Goal: Communication & Community: Answer question/provide support

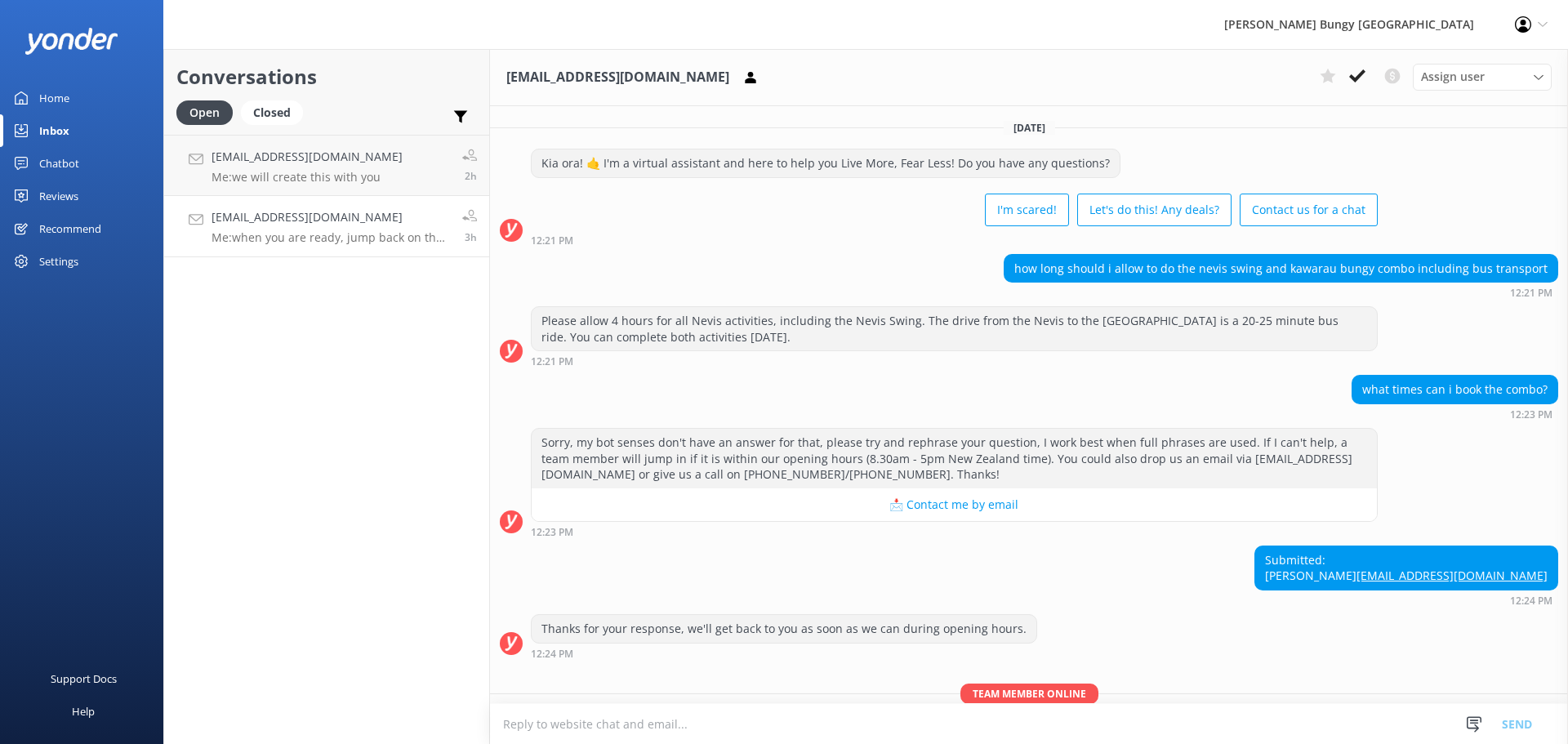
scroll to position [1225, 0]
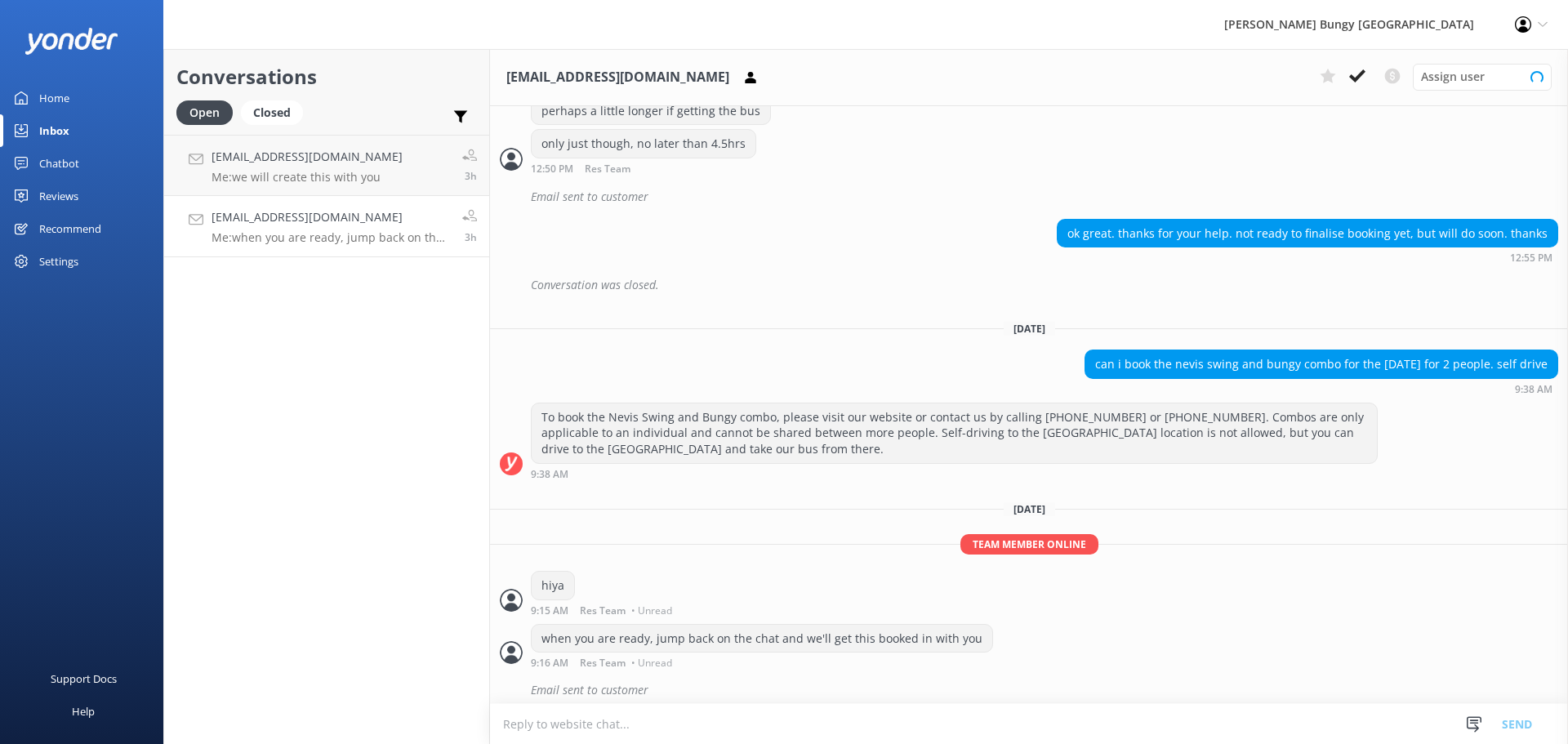
scroll to position [1225, 0]
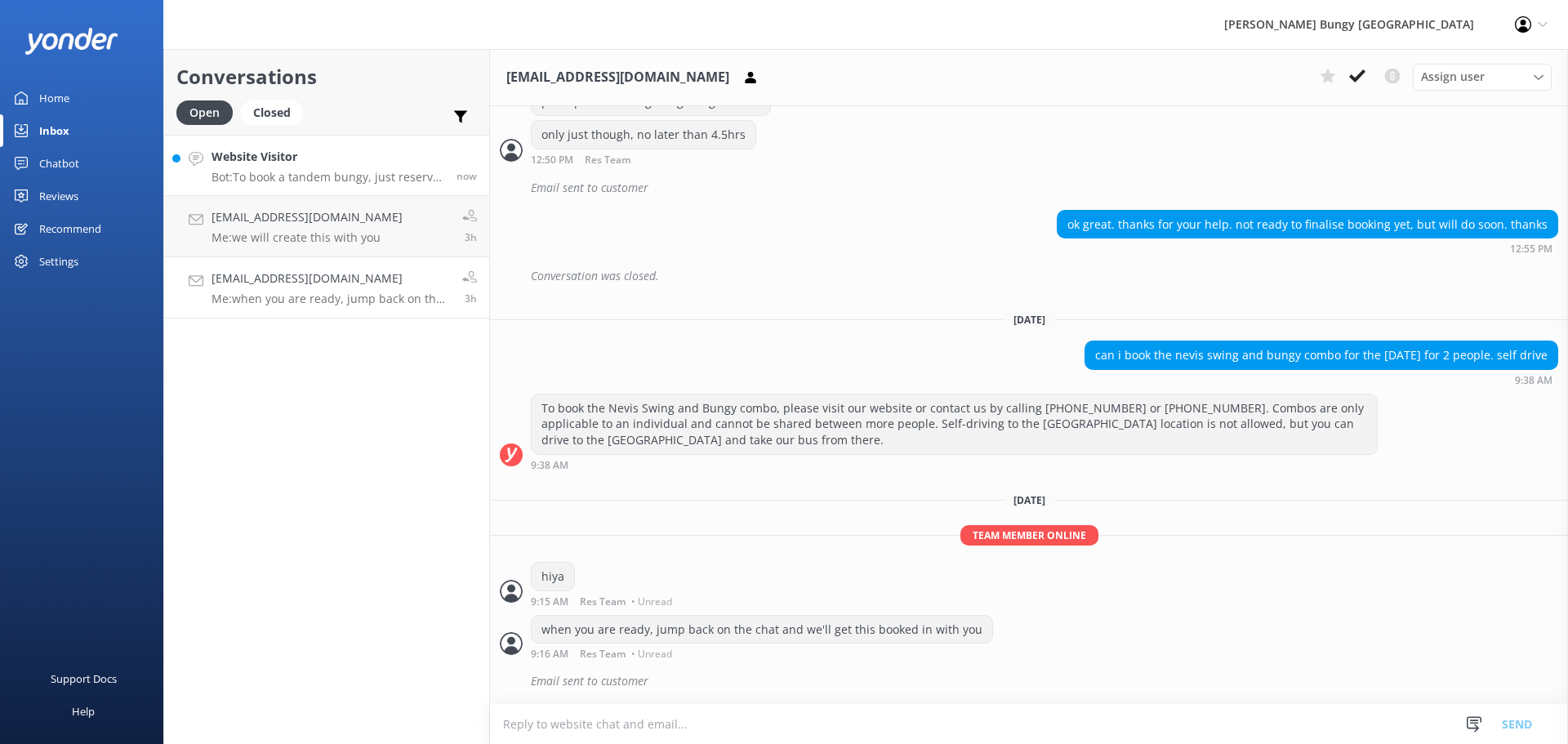
click at [279, 175] on p "Bot: To book a tandem bungy, just reserve two individual spots for the same tim…" at bounding box center [327, 177] width 232 height 14
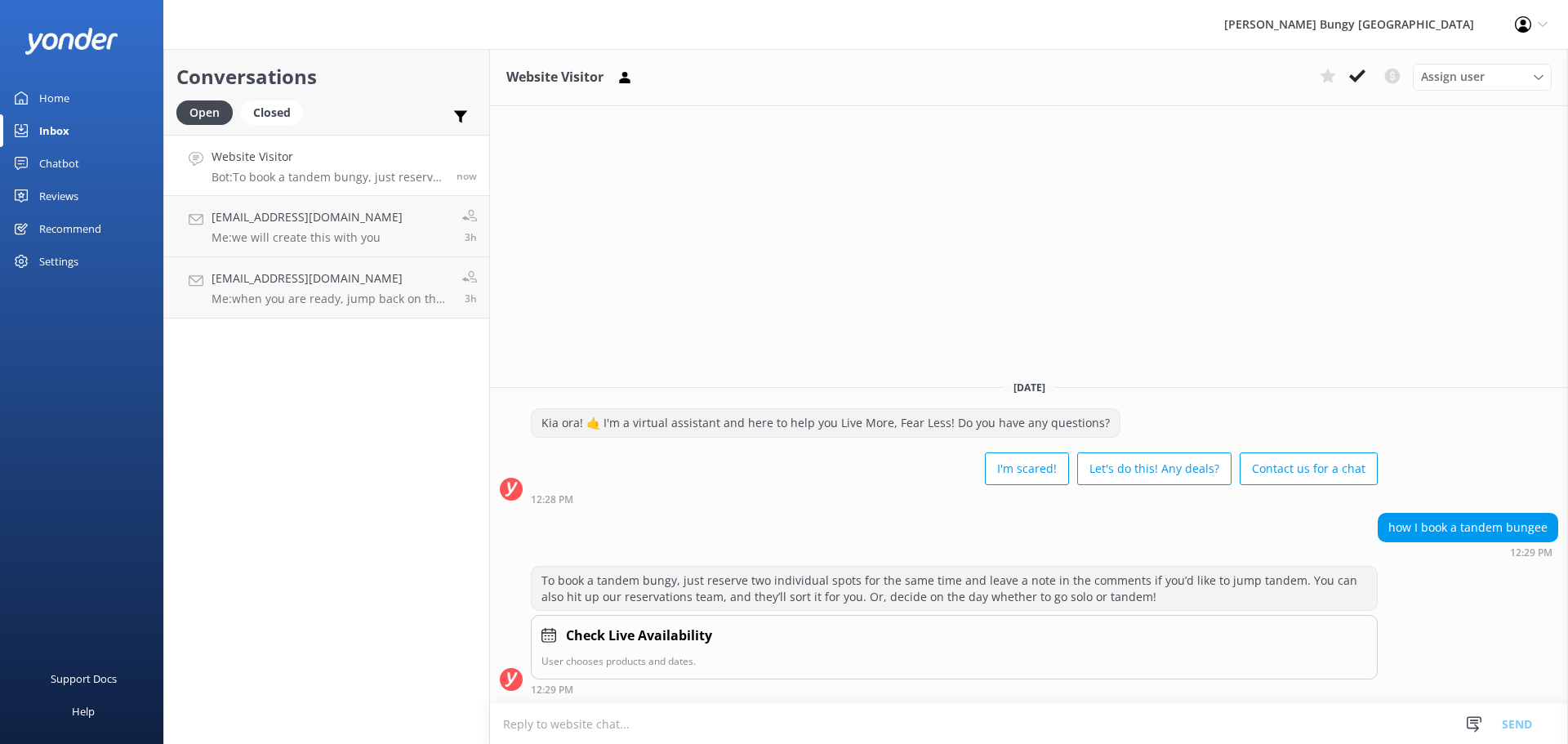
click at [1488, 542] on div "how I book a tandem bungee" at bounding box center [1467, 527] width 179 height 28
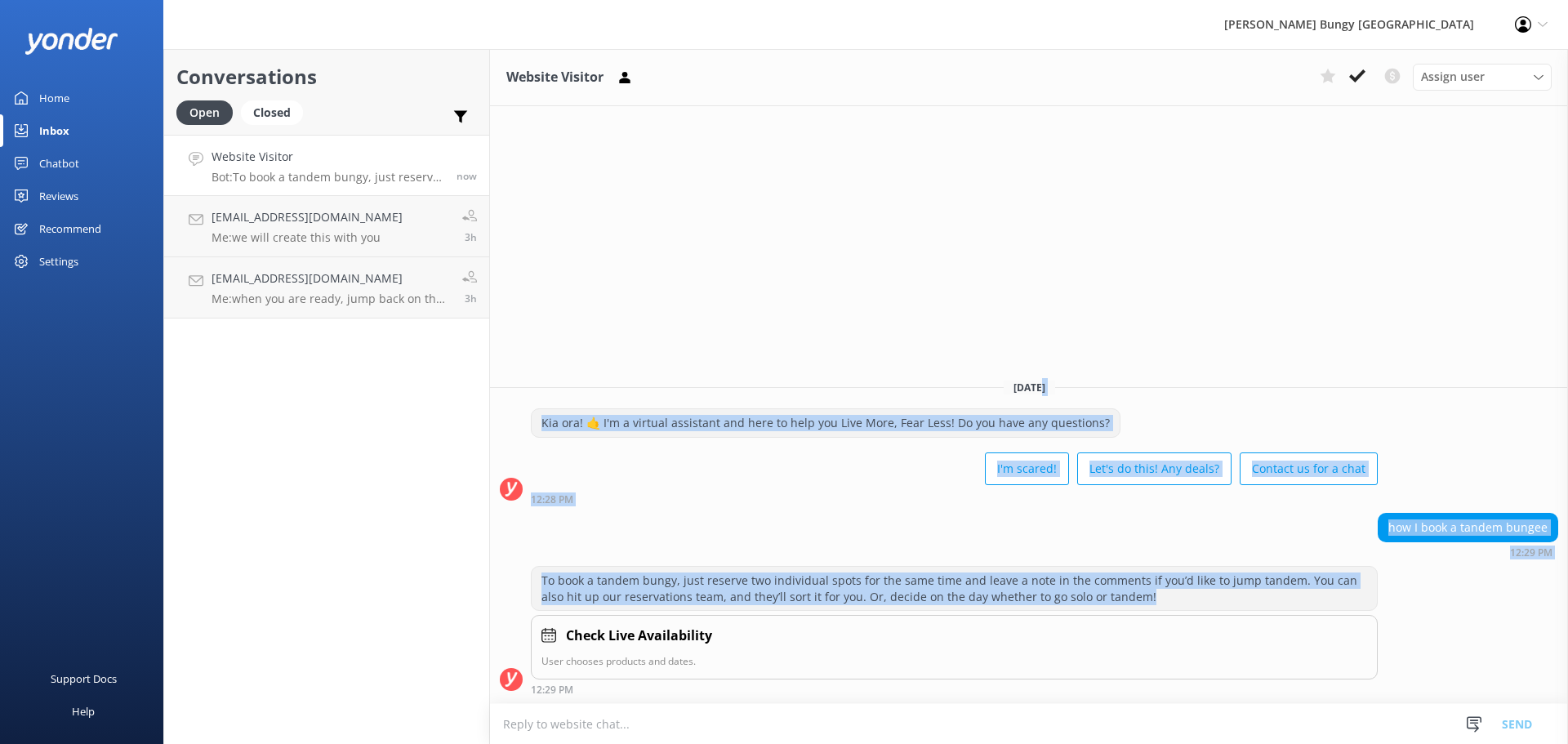
drag, startPoint x: 1471, startPoint y: 607, endPoint x: 1010, endPoint y: 208, distance: 609.7
click at [1068, 251] on div "Website Visitor Assign user Mike Voyce Michelle Gillard Tech Admin Dan Waugh Re…" at bounding box center [1028, 397] width 1078 height 696
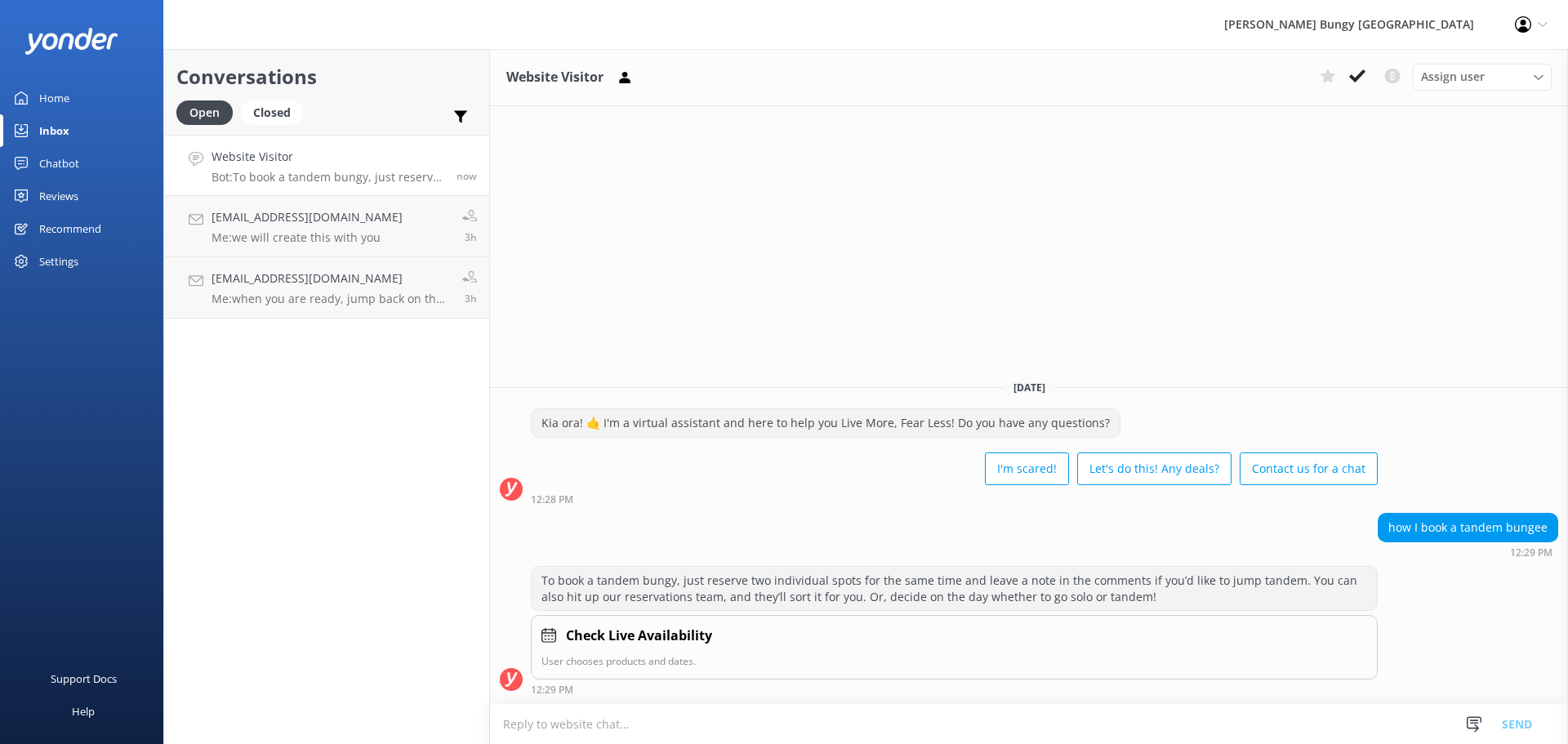
click at [1023, 279] on div "Website Visitor Assign user Mike Voyce Michelle Gillard Tech Admin Dan Waugh Re…" at bounding box center [1028, 397] width 1078 height 696
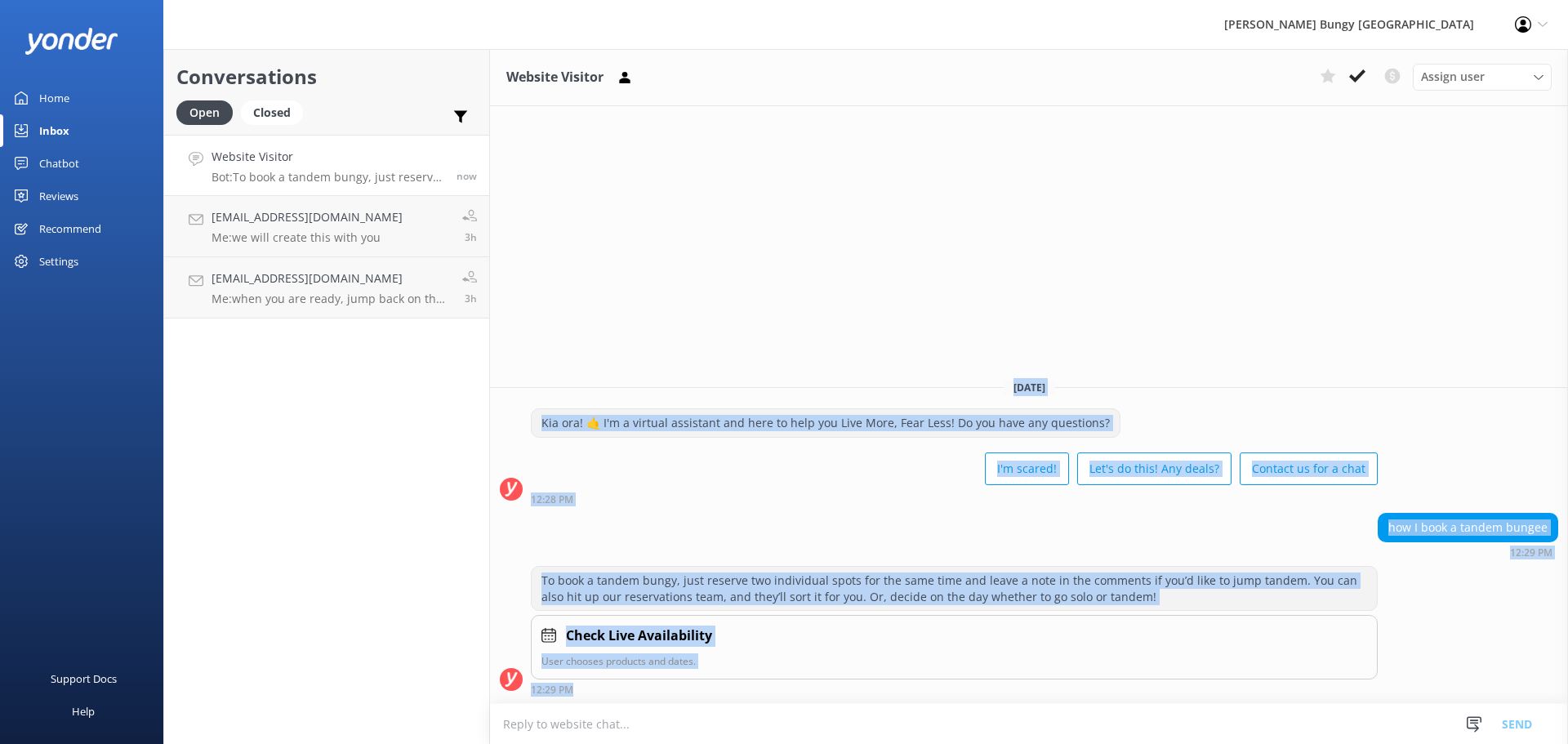
drag, startPoint x: 990, startPoint y: 307, endPoint x: 1401, endPoint y: 751, distance: 605.0
click at [1401, 743] on html "AJ Hackett Bungy New Zealand Profile Settings Logout Home Inbox Chatbot Content…" at bounding box center [784, 372] width 1568 height 744
click at [738, 344] on div "Website Visitor Assign user Mike Voyce Michelle Gillard Tech Admin Dan Waugh Re…" at bounding box center [1028, 397] width 1078 height 696
drag, startPoint x: 968, startPoint y: 381, endPoint x: 1349, endPoint y: 729, distance: 516.0
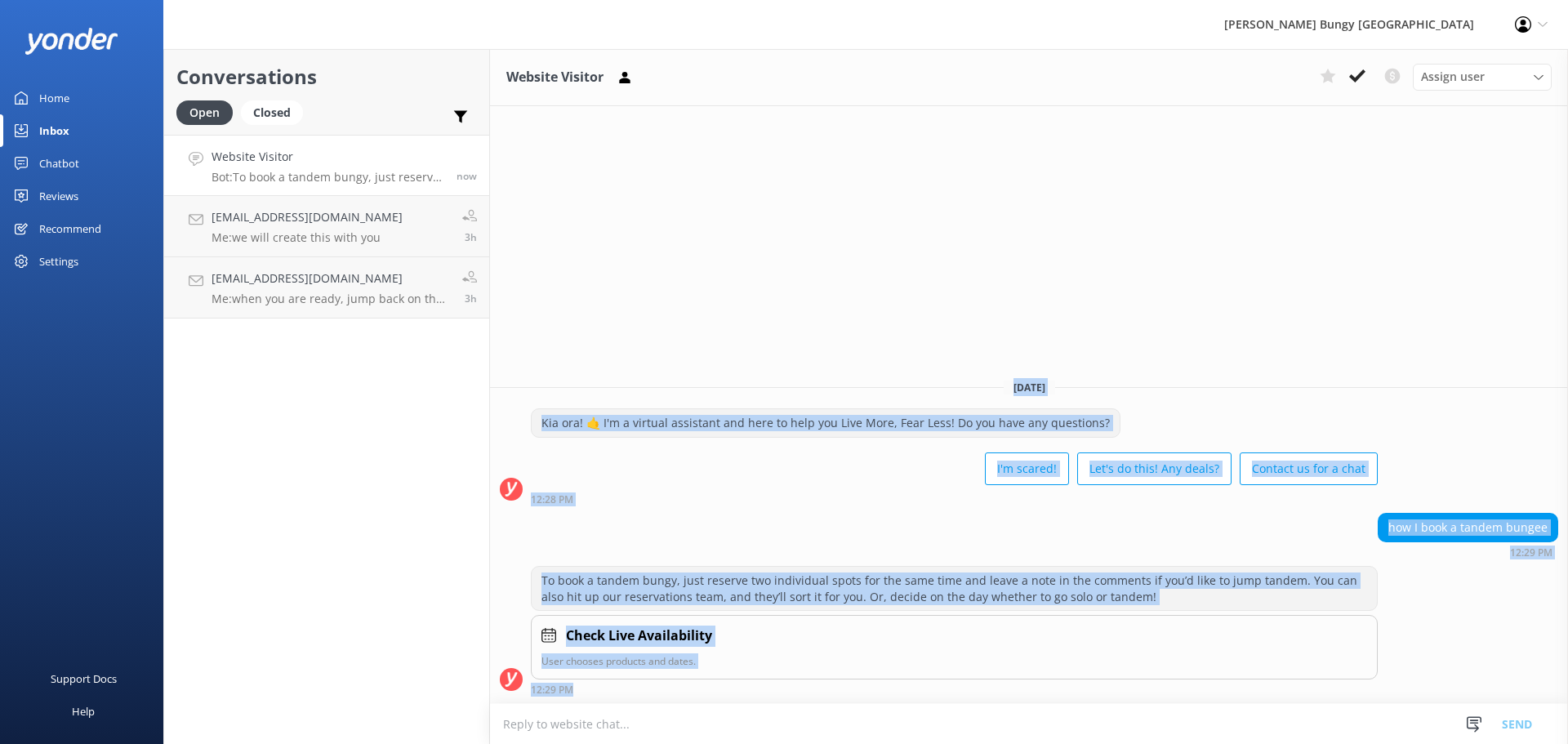
click at [1349, 729] on div "Website Visitor Assign user Mike Voyce Michelle Gillard Tech Admin Dan Waugh Re…" at bounding box center [1028, 397] width 1078 height 696
click at [1448, 635] on div "To book a tandem bungy, just reserve two individual spots for the same time and…" at bounding box center [1028, 631] width 1078 height 129
drag, startPoint x: 645, startPoint y: 695, endPoint x: 493, endPoint y: 384, distance: 346.2
click at [493, 384] on div "Today Kia ora! 🤙 I'm a virtual assistant and here to help you Live More, Fear L…" at bounding box center [1028, 534] width 1078 height 337
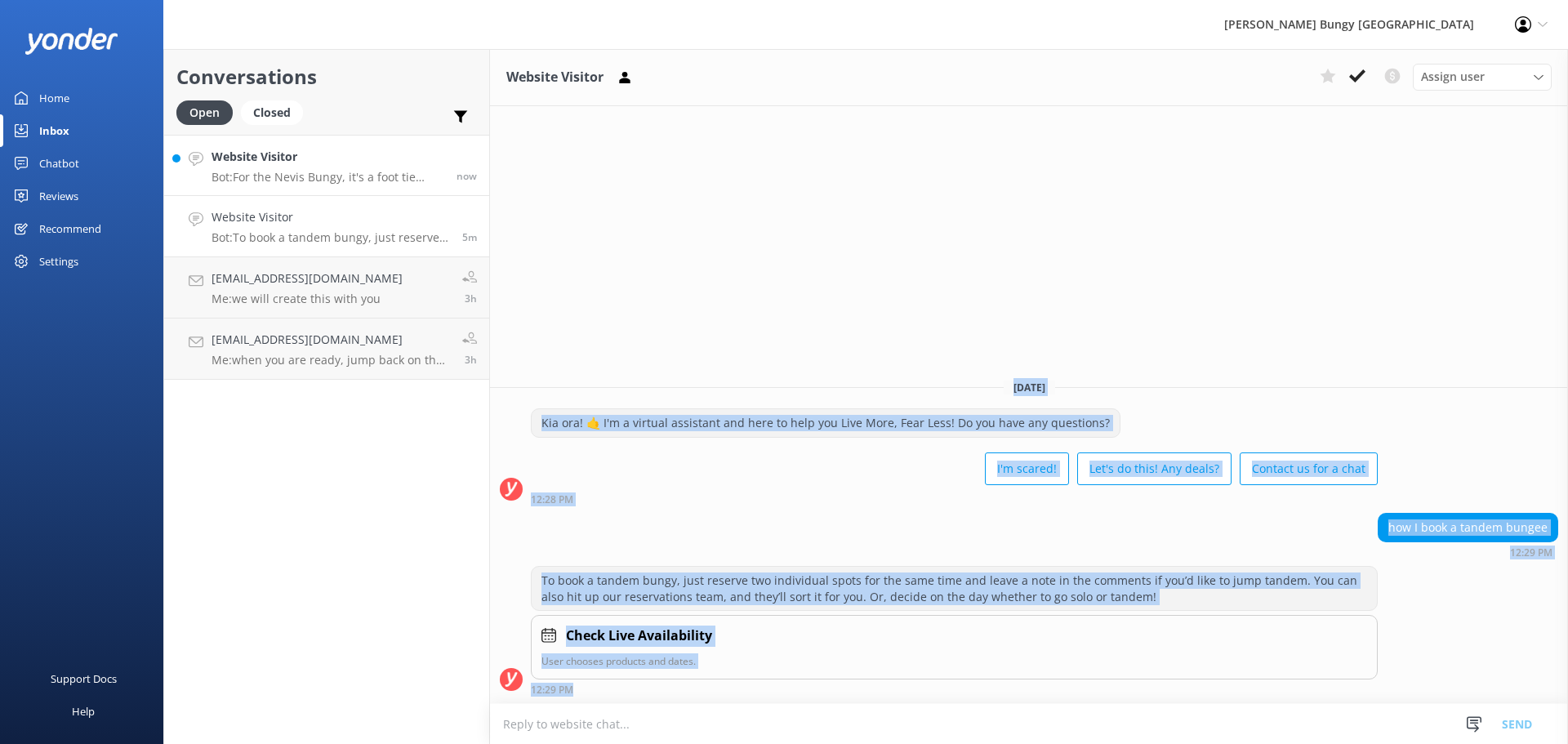
click at [410, 181] on p "Bot: For the Nevis Bungy, it's a foot tie bungy only. So, the safety is all abo…" at bounding box center [327, 177] width 232 height 14
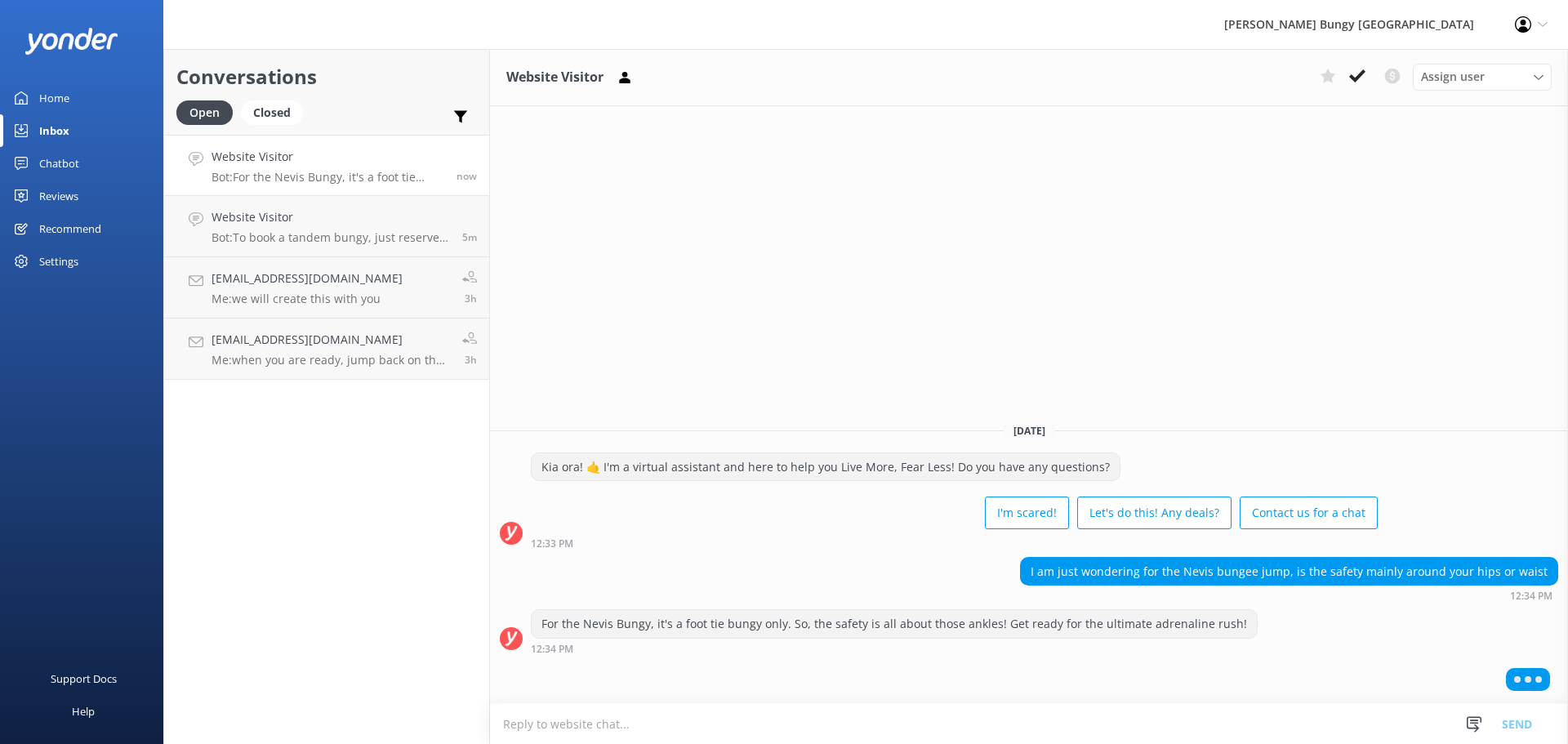
drag, startPoint x: 325, startPoint y: 447, endPoint x: 310, endPoint y: 440, distance: 16.6
click at [319, 443] on div "Conversations Open Closed Important Converted Assigned to me Unassigned Website…" at bounding box center [326, 397] width 326 height 696
click at [267, 250] on link "Website Visitor Bot: To book a tandem bungy, just reserve two individual spots …" at bounding box center [326, 227] width 325 height 62
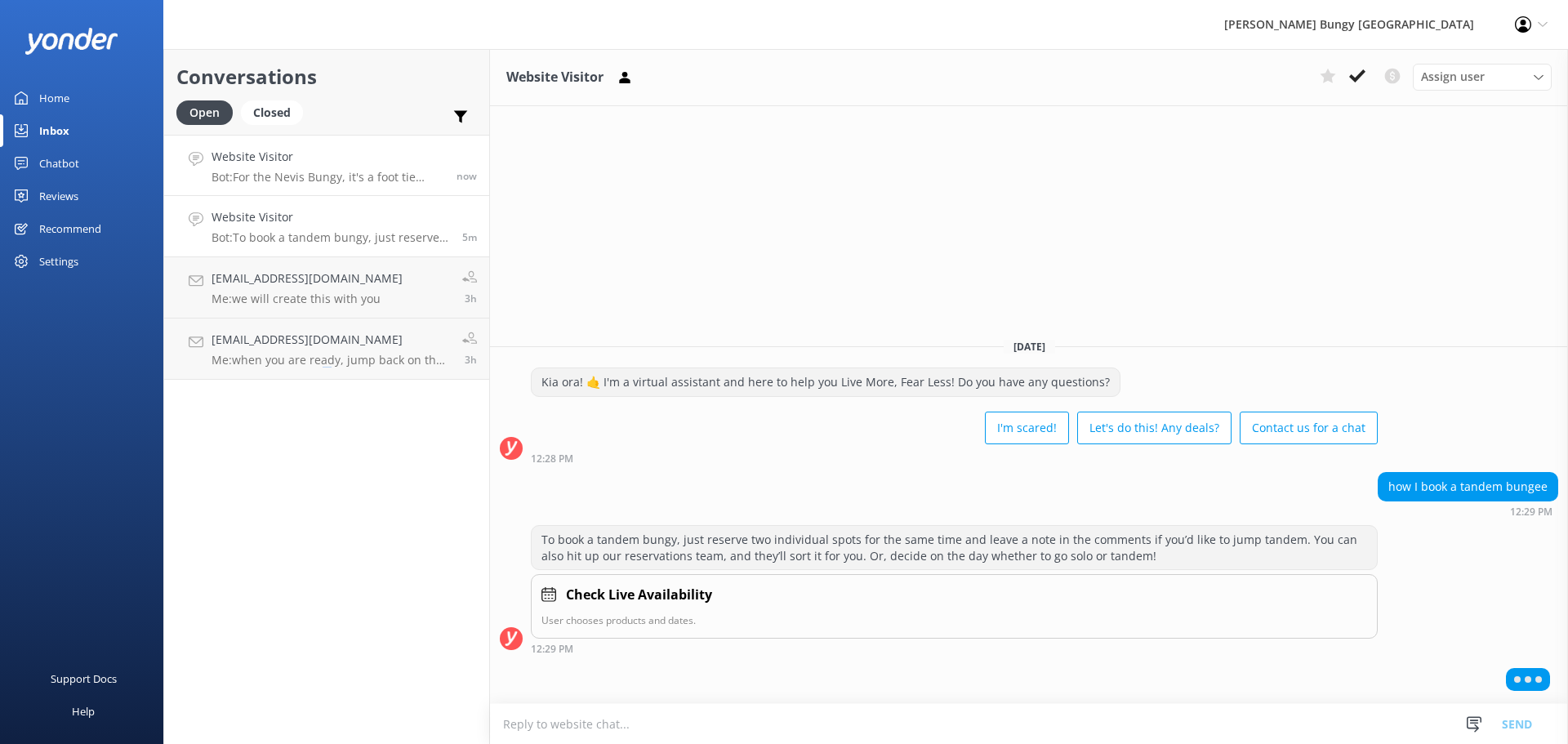
click at [314, 191] on link "Website Visitor Bot: For the Nevis Bungy, it's a foot tie bungy only. So, the s…" at bounding box center [326, 165] width 325 height 62
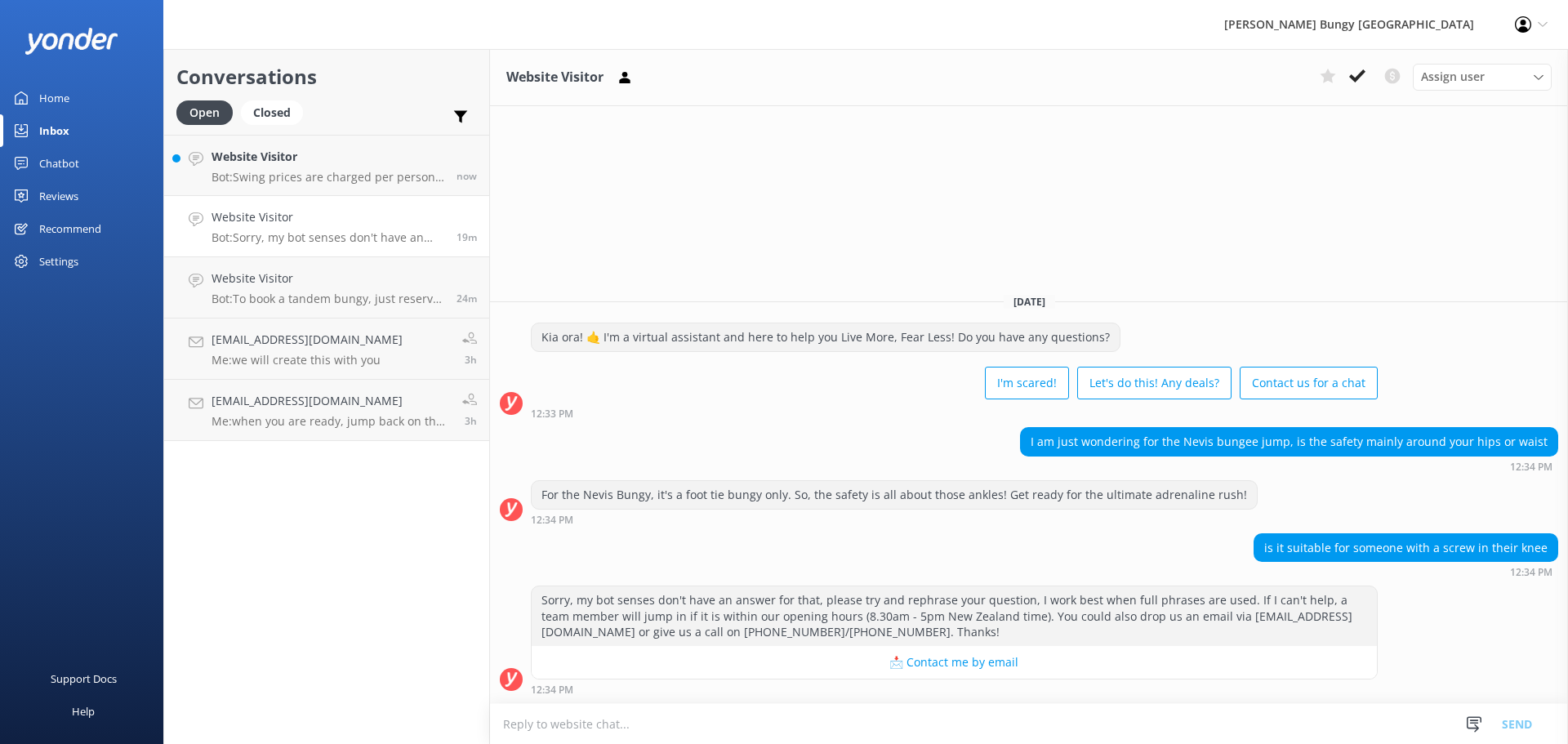
click at [288, 132] on div "Open Closed" at bounding box center [244, 120] width 135 height 39
click at [283, 153] on h4 "Website Visitor" at bounding box center [327, 157] width 232 height 18
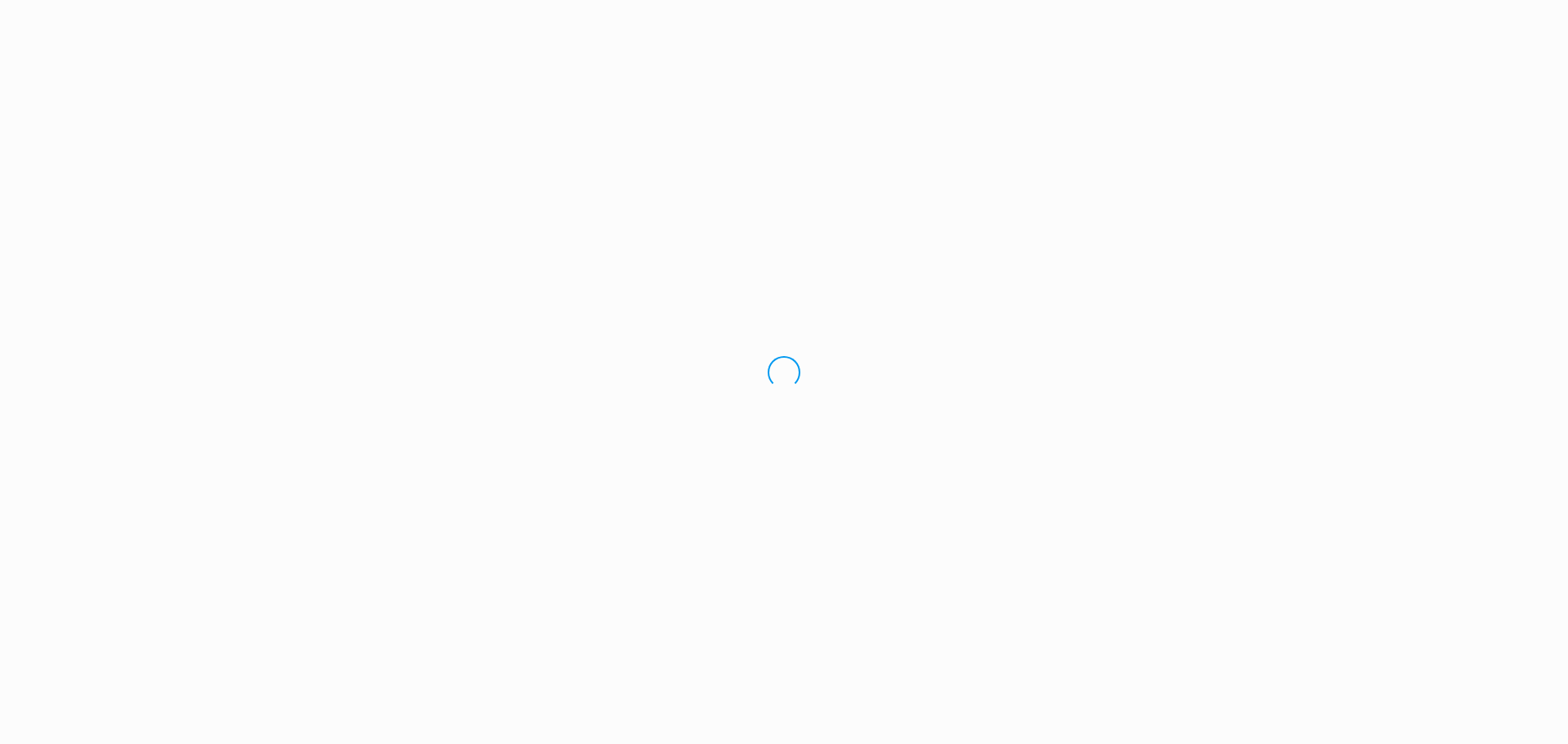
click at [912, 309] on div "Loading.." at bounding box center [784, 372] width 1568 height 744
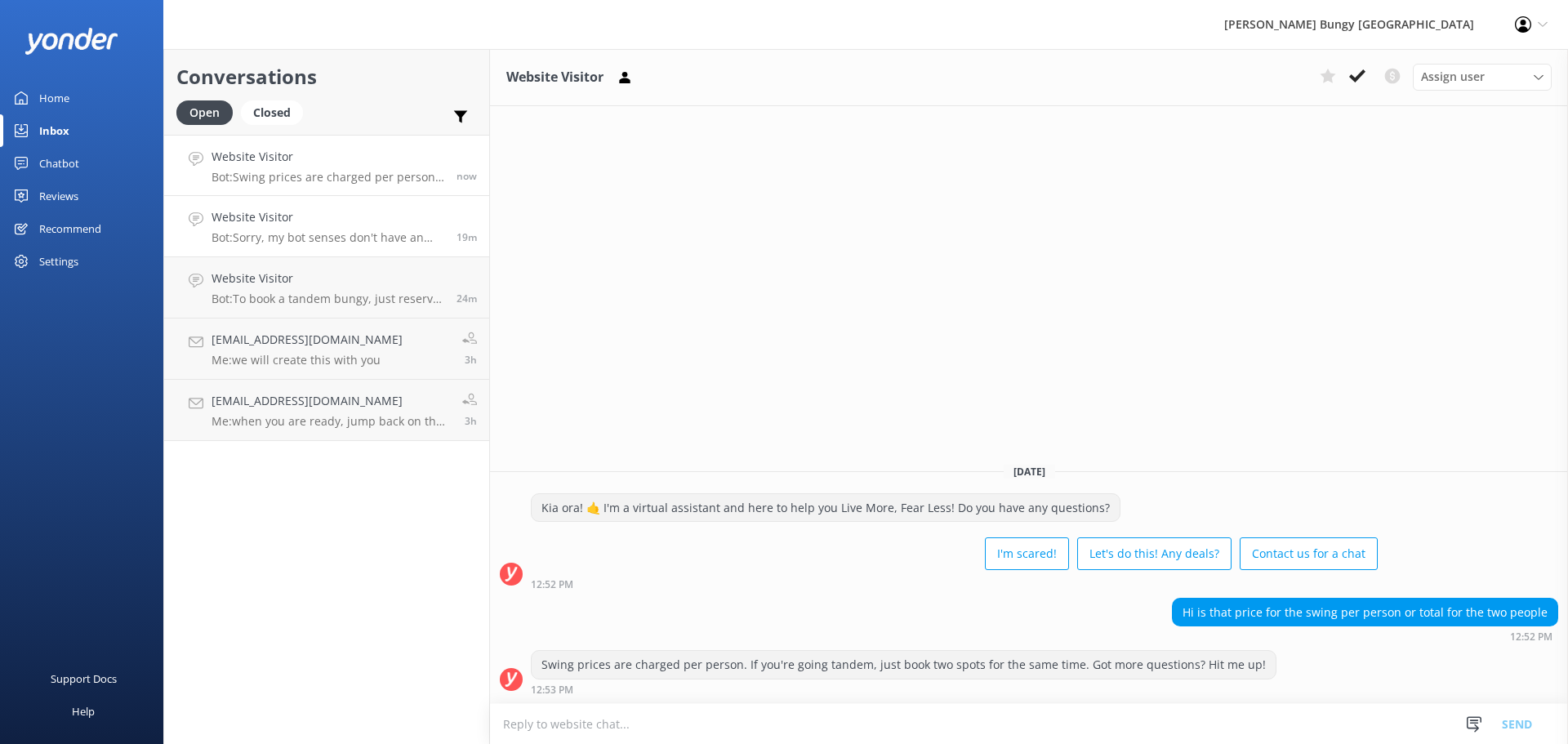
click at [320, 219] on h4 "Website Visitor" at bounding box center [327, 216] width 232 height 18
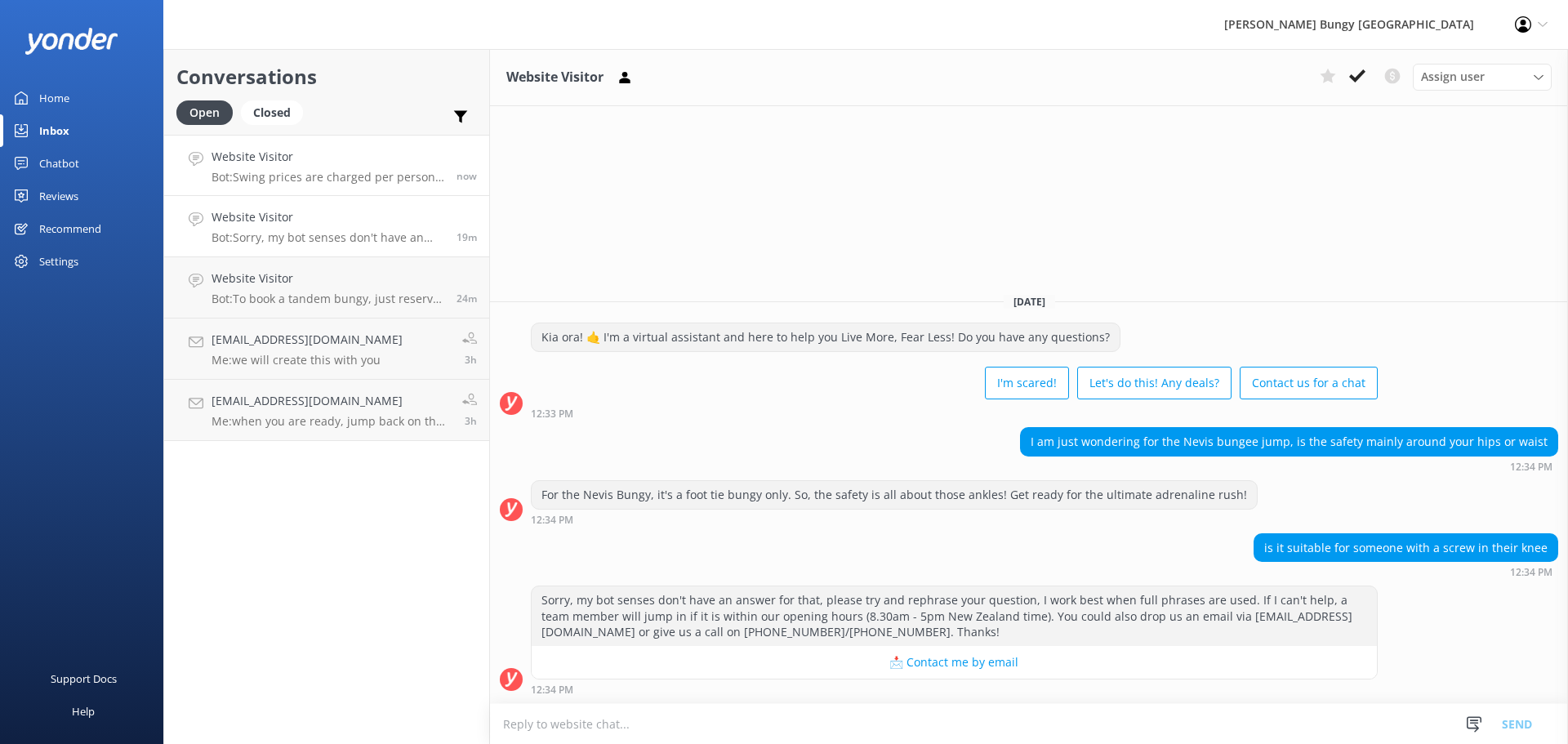
click at [336, 159] on h4 "Website Visitor" at bounding box center [327, 157] width 232 height 18
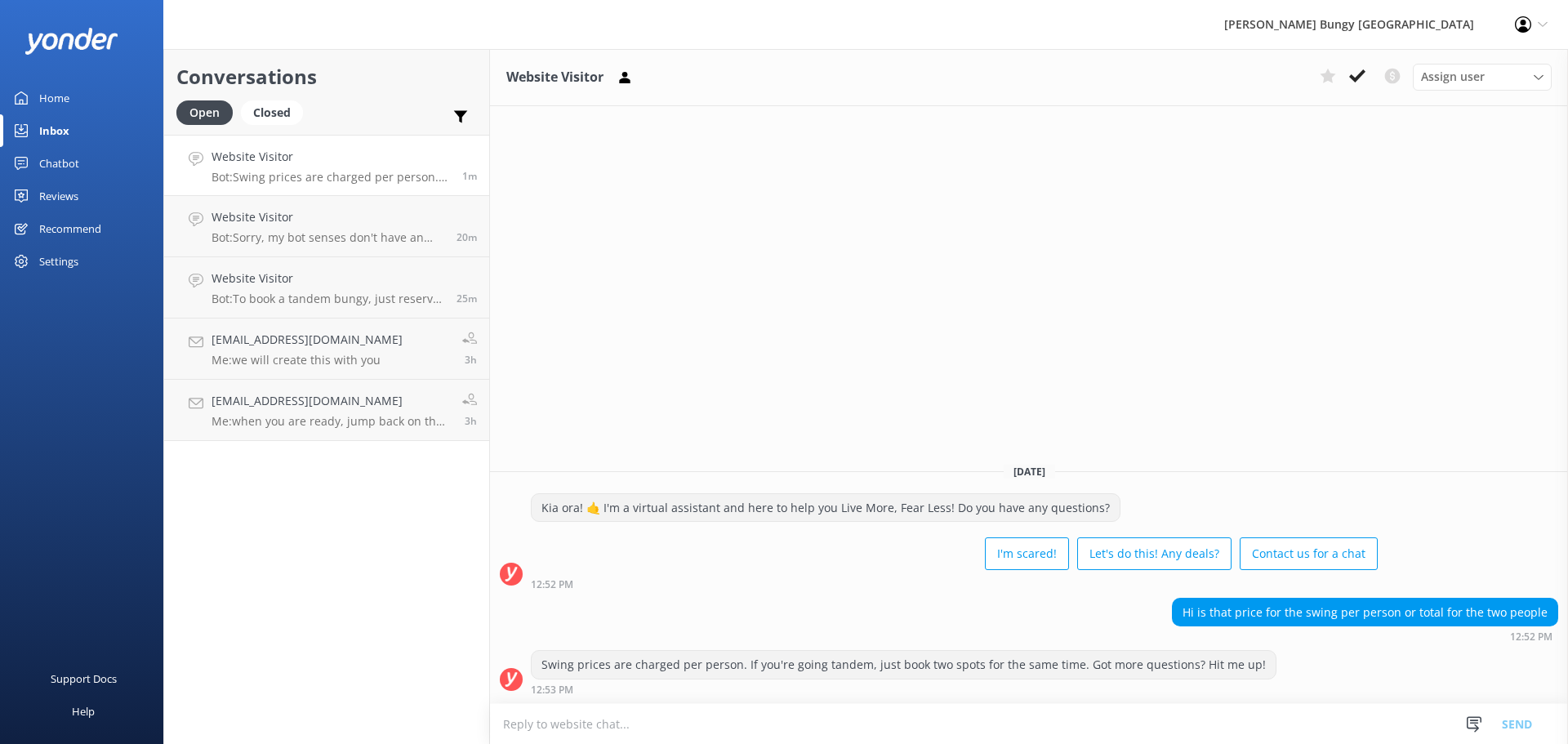
click at [978, 332] on div "Website Visitor Assign user [PERSON_NAME] [PERSON_NAME] Tech Admin [PERSON_NAME…" at bounding box center [1028, 397] width 1078 height 696
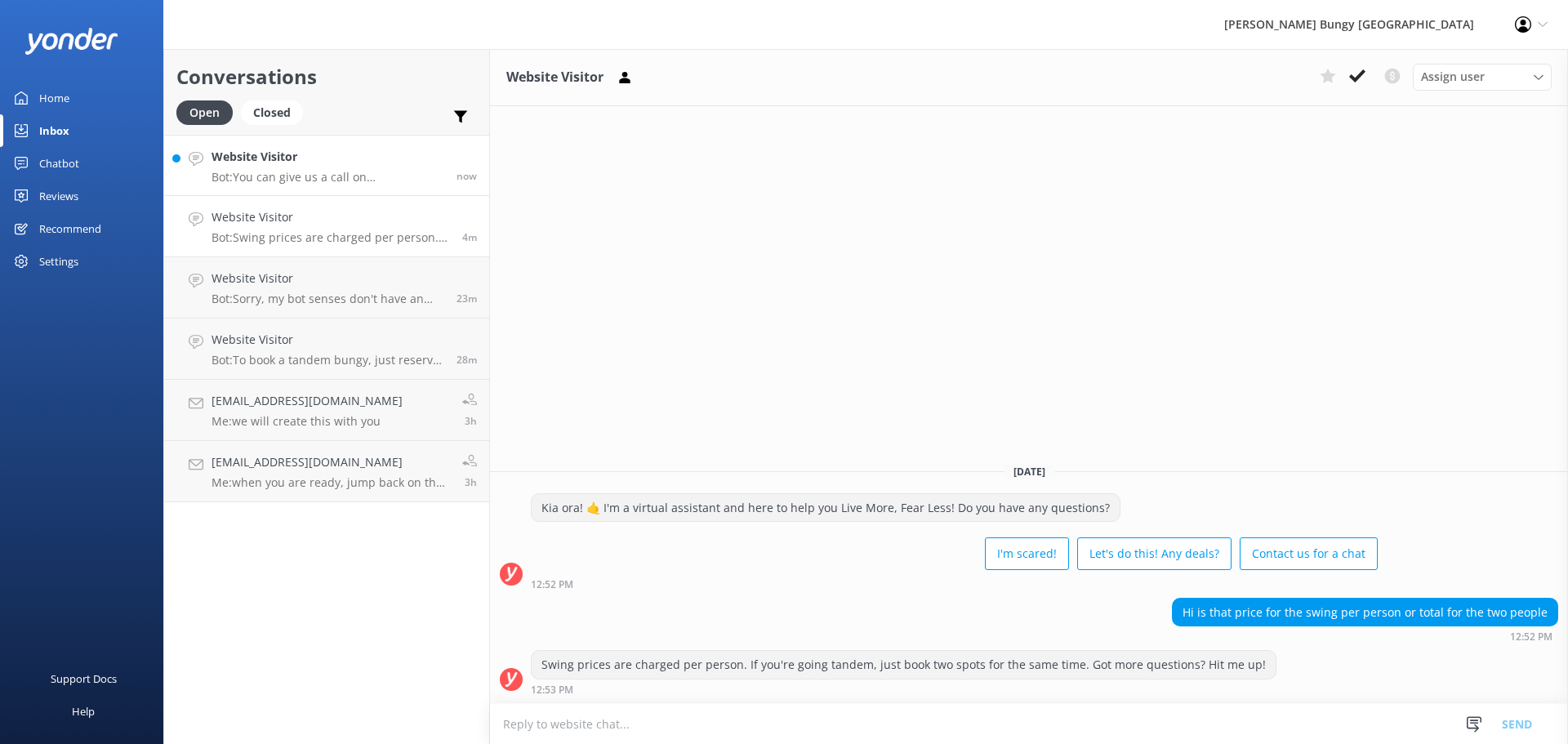
click at [234, 163] on h4 "Website Visitor" at bounding box center [327, 157] width 232 height 18
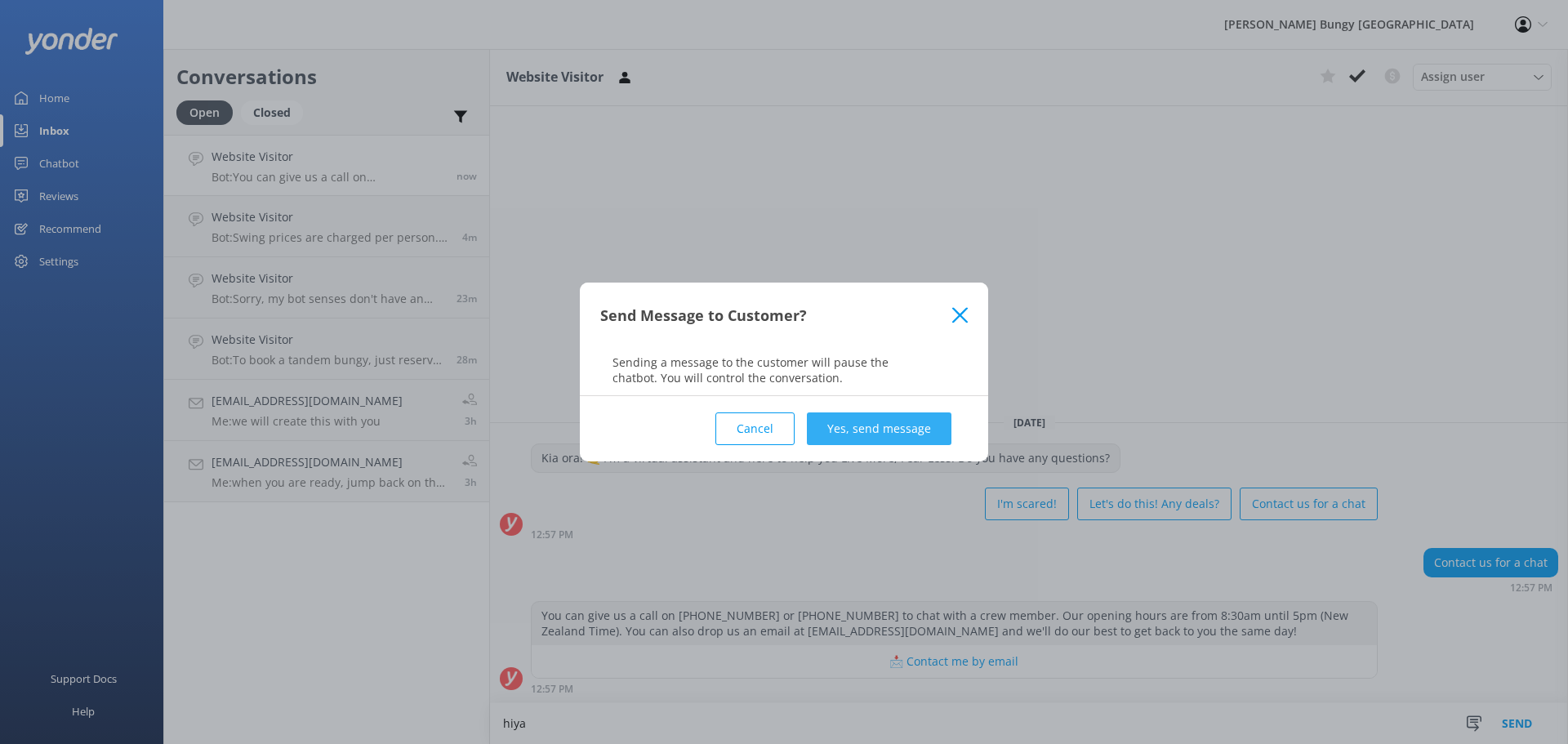
type textarea "hiya"
click at [917, 434] on button "Yes, send message" at bounding box center [878, 429] width 144 height 32
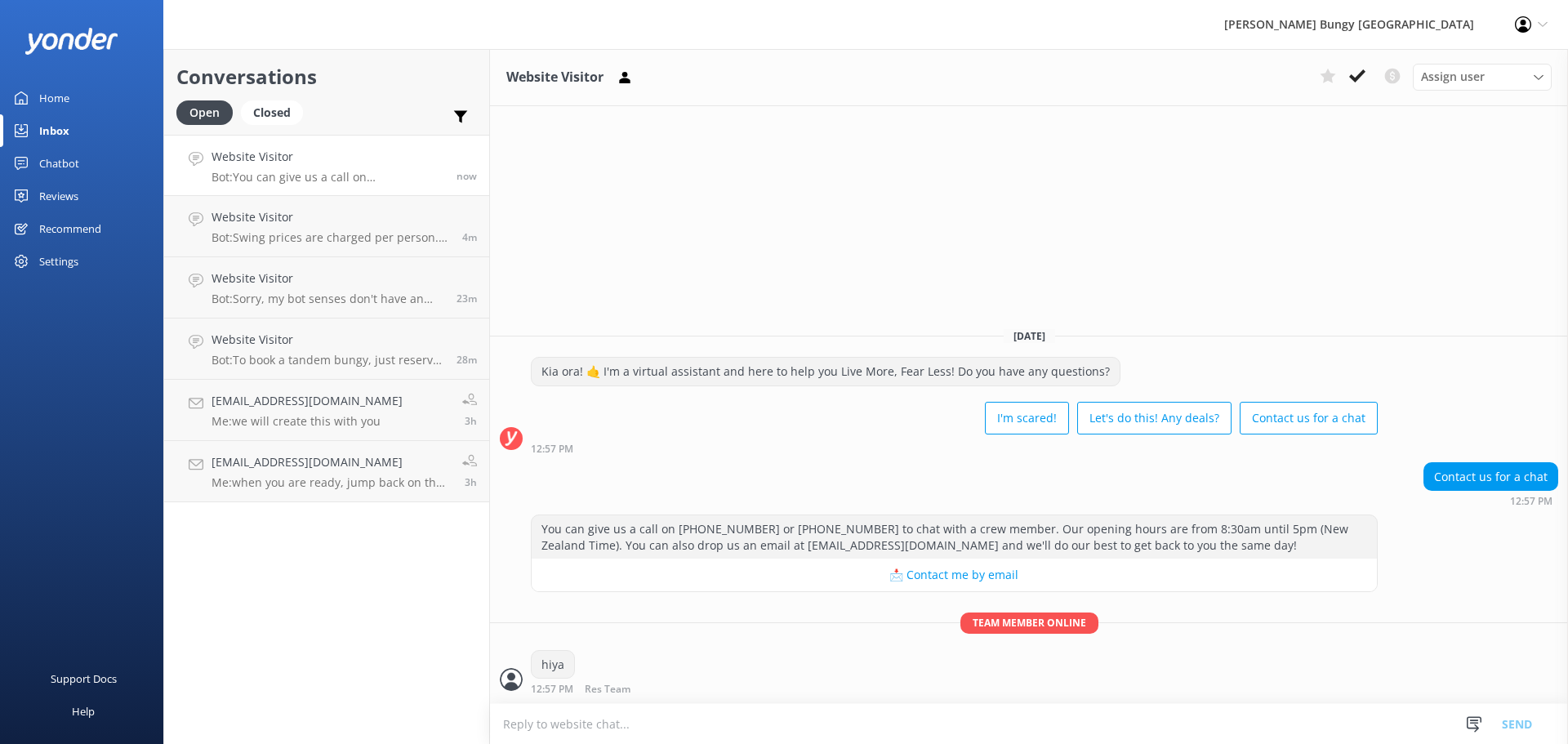
click at [1282, 731] on textarea at bounding box center [1028, 724] width 1078 height 40
type textarea "how can we help?"
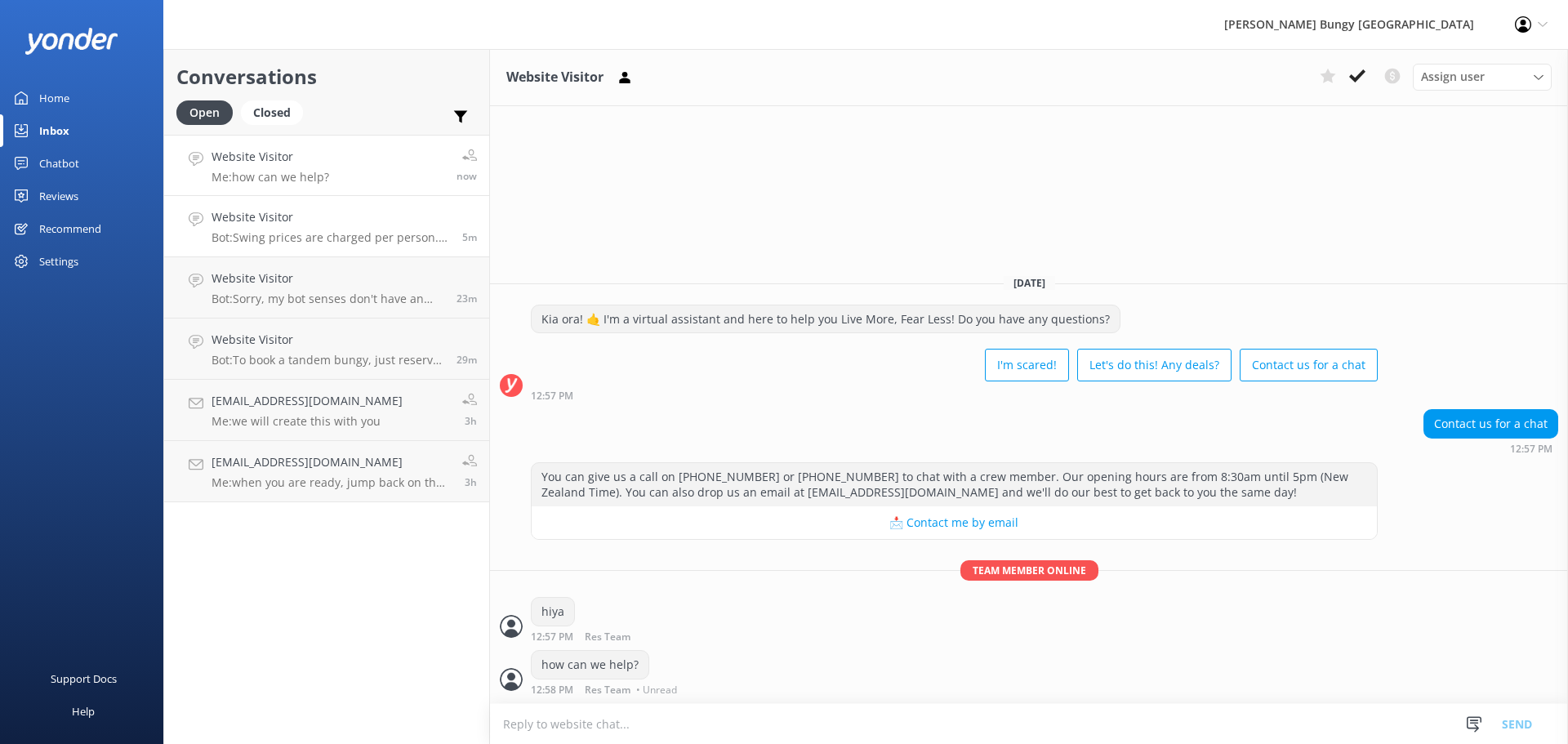
click at [395, 250] on link "Website Visitor Bot: Swing prices are charged per person. If you're going tande…" at bounding box center [326, 227] width 325 height 62
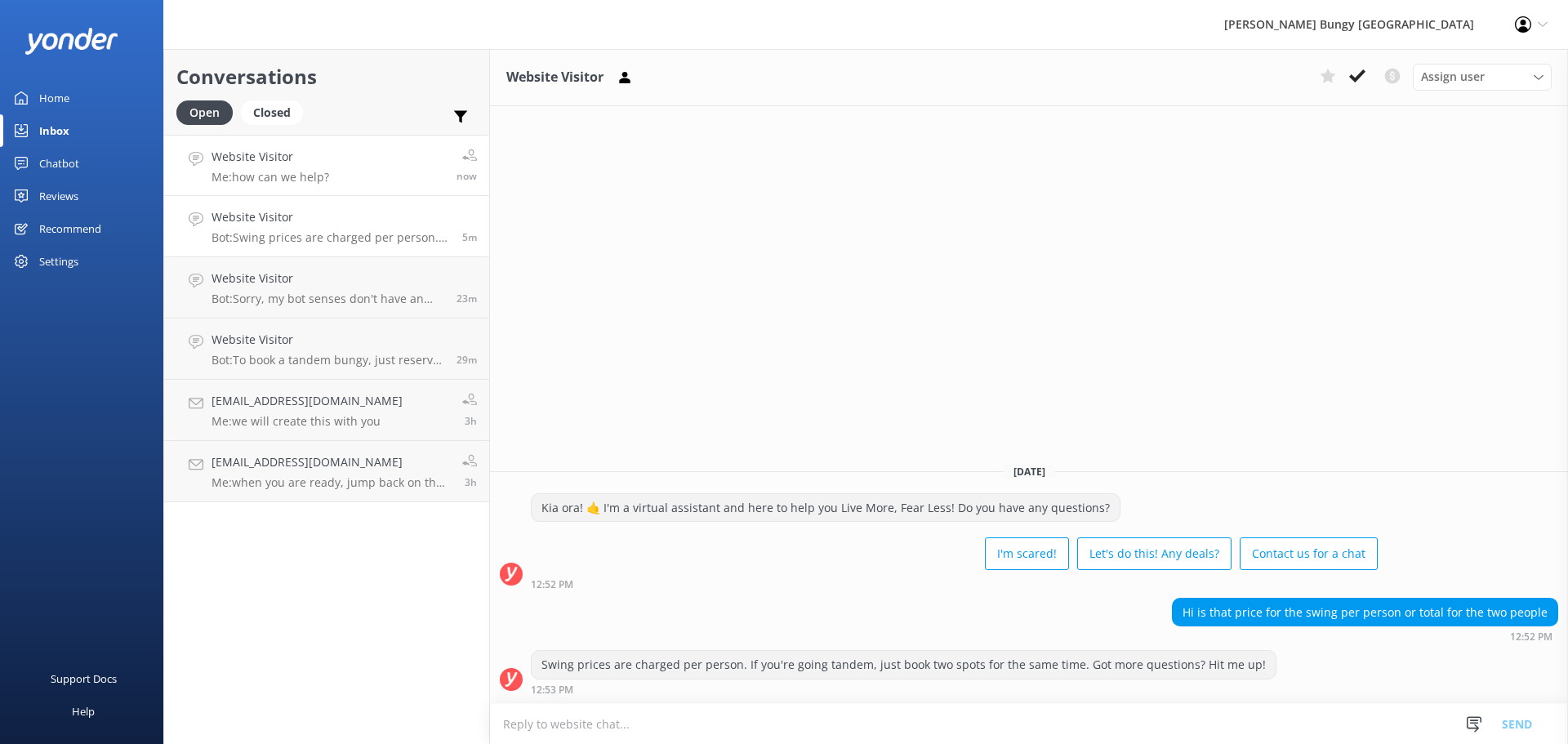
click at [360, 164] on link "Website Visitor Me: how can we help? now" at bounding box center [326, 165] width 325 height 62
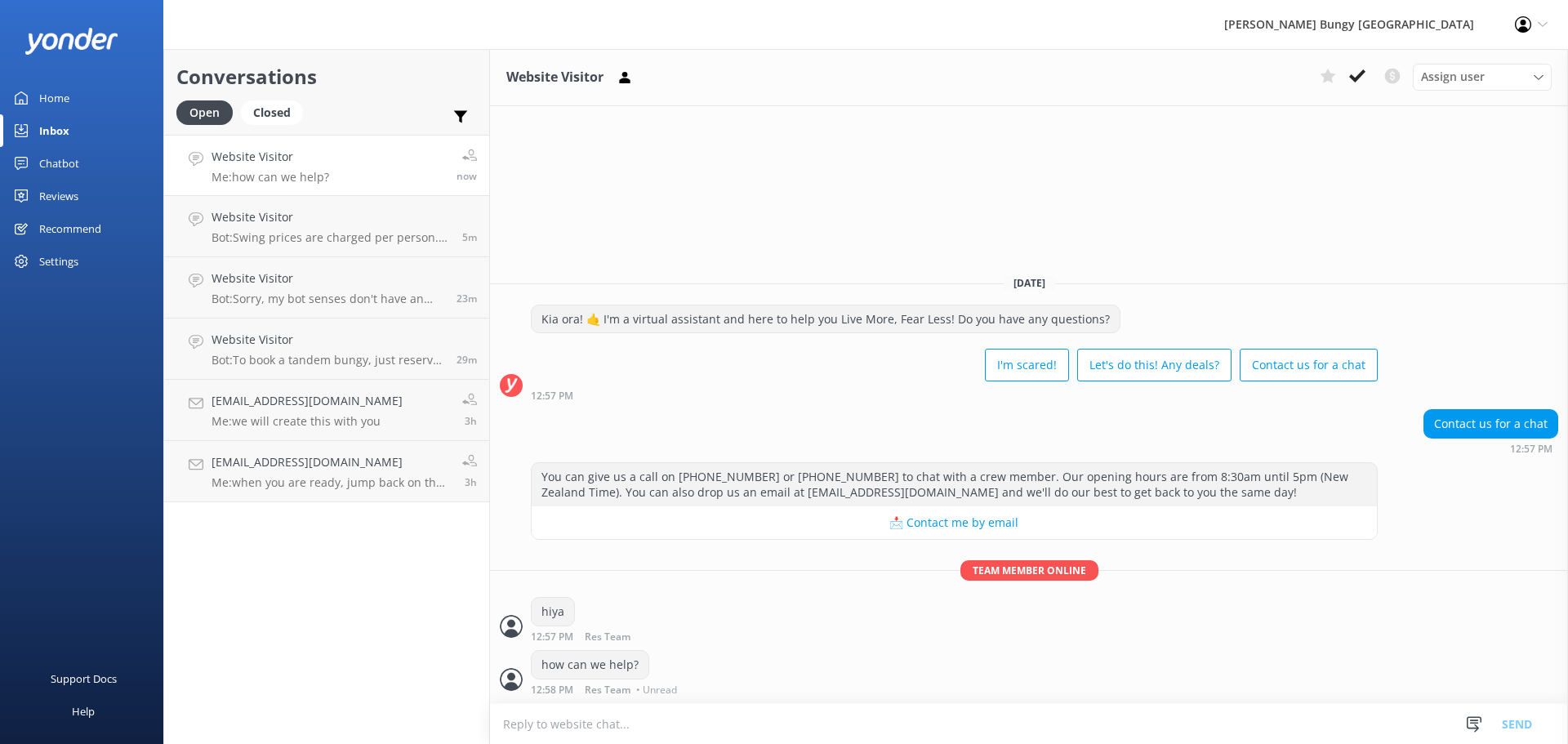
click at [360, 164] on link "Website Visitor Me: how can we help? now" at bounding box center [326, 165] width 325 height 62
click at [1205, 432] on div "Contact us for a chat 12:57 PM" at bounding box center [1028, 431] width 1078 height 45
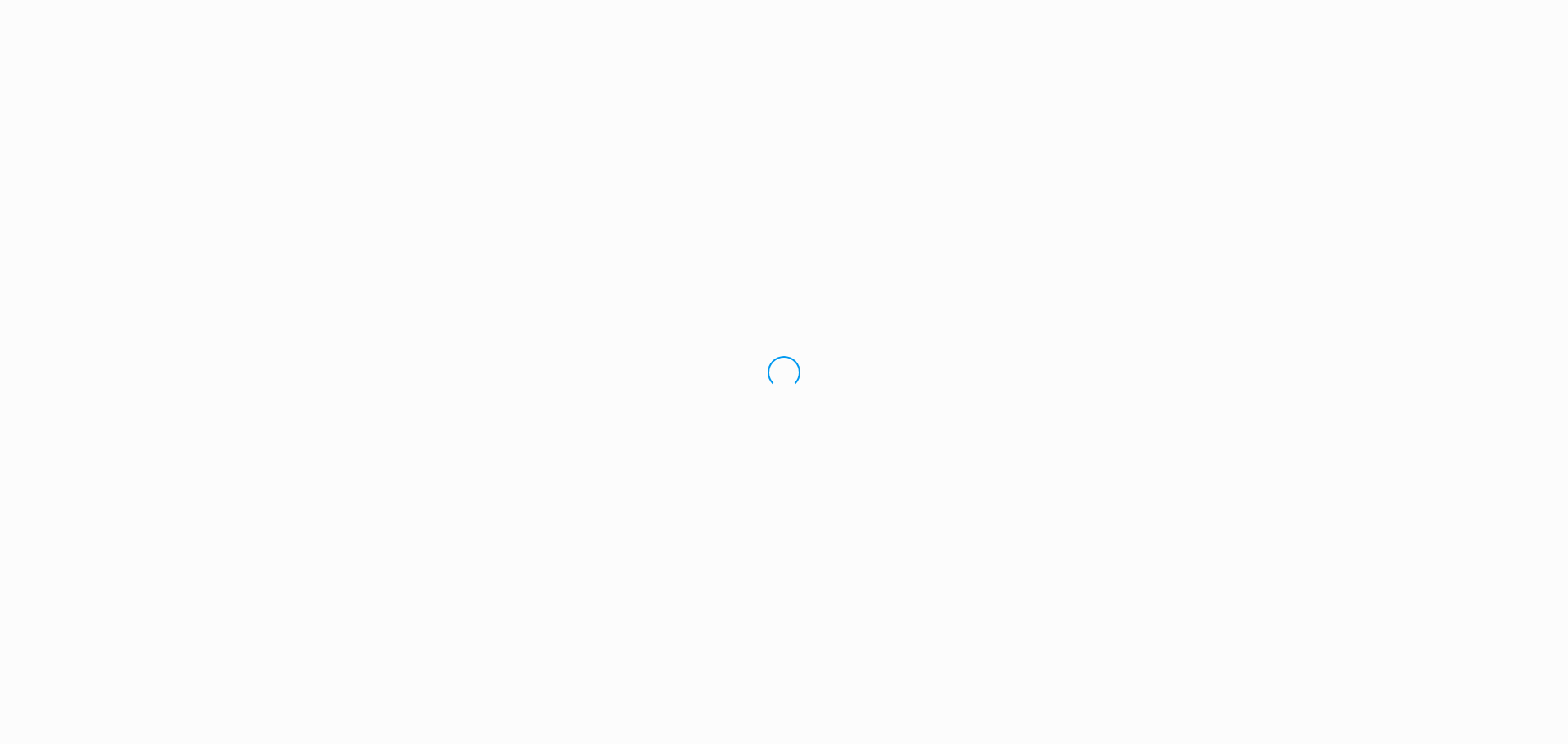
click at [1231, 173] on div "Loading.." at bounding box center [784, 372] width 1568 height 744
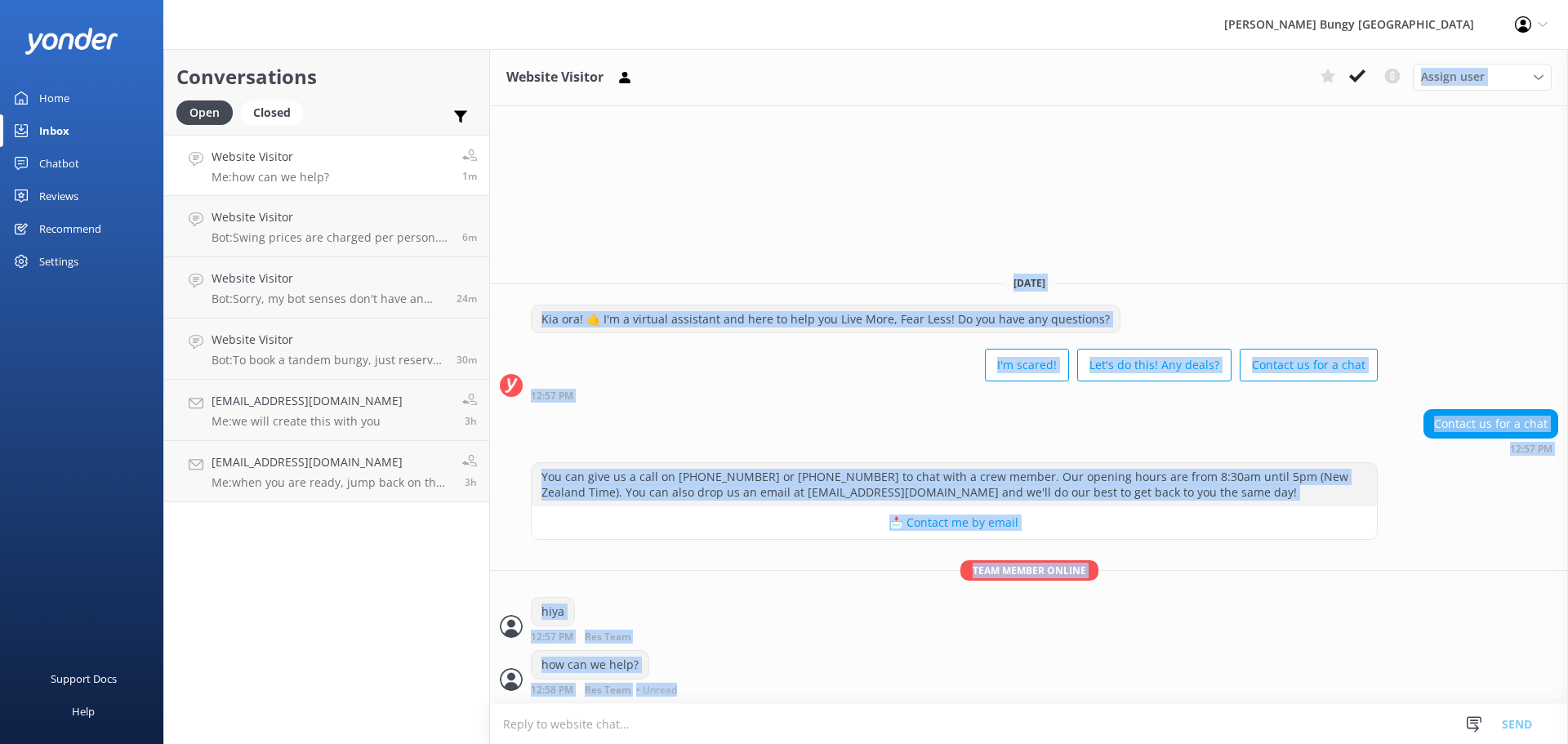
drag, startPoint x: 1223, startPoint y: 182, endPoint x: 1322, endPoint y: 751, distance: 577.5
click at [1322, 743] on html "[PERSON_NAME] Bungy New Zealand Profile Settings Logout Home Inbox Chatbot Cont…" at bounding box center [784, 372] width 1568 height 744
click at [1287, 681] on div "how can we help? 12:58 PM Res Team • Unread" at bounding box center [1028, 672] width 1078 height 45
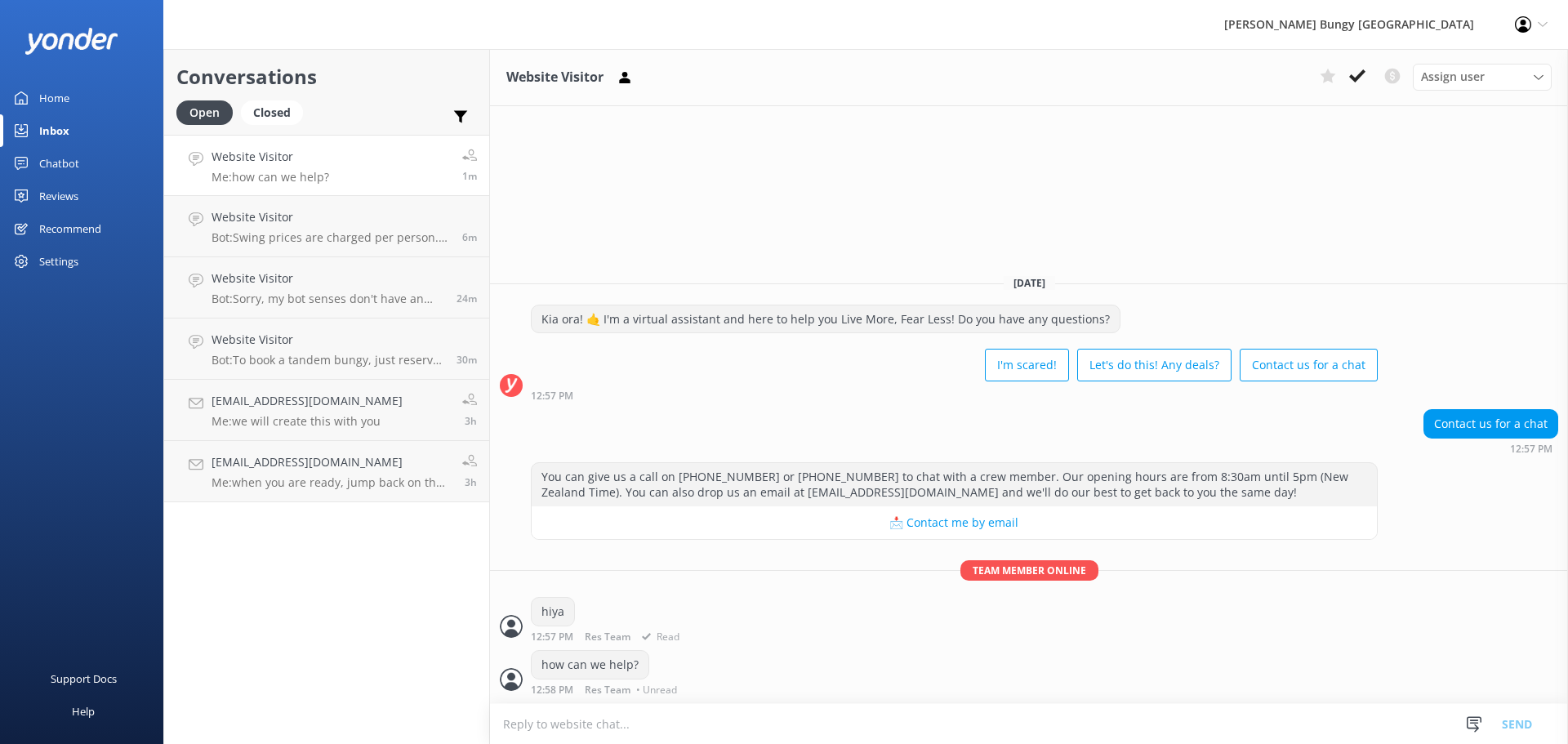
drag, startPoint x: 783, startPoint y: 718, endPoint x: 671, endPoint y: 567, distance: 188.0
click at [671, 567] on div "Website Visitor Assign user [PERSON_NAME] [PERSON_NAME] Tech Admin [PERSON_NAME…" at bounding box center [1028, 397] width 1078 height 696
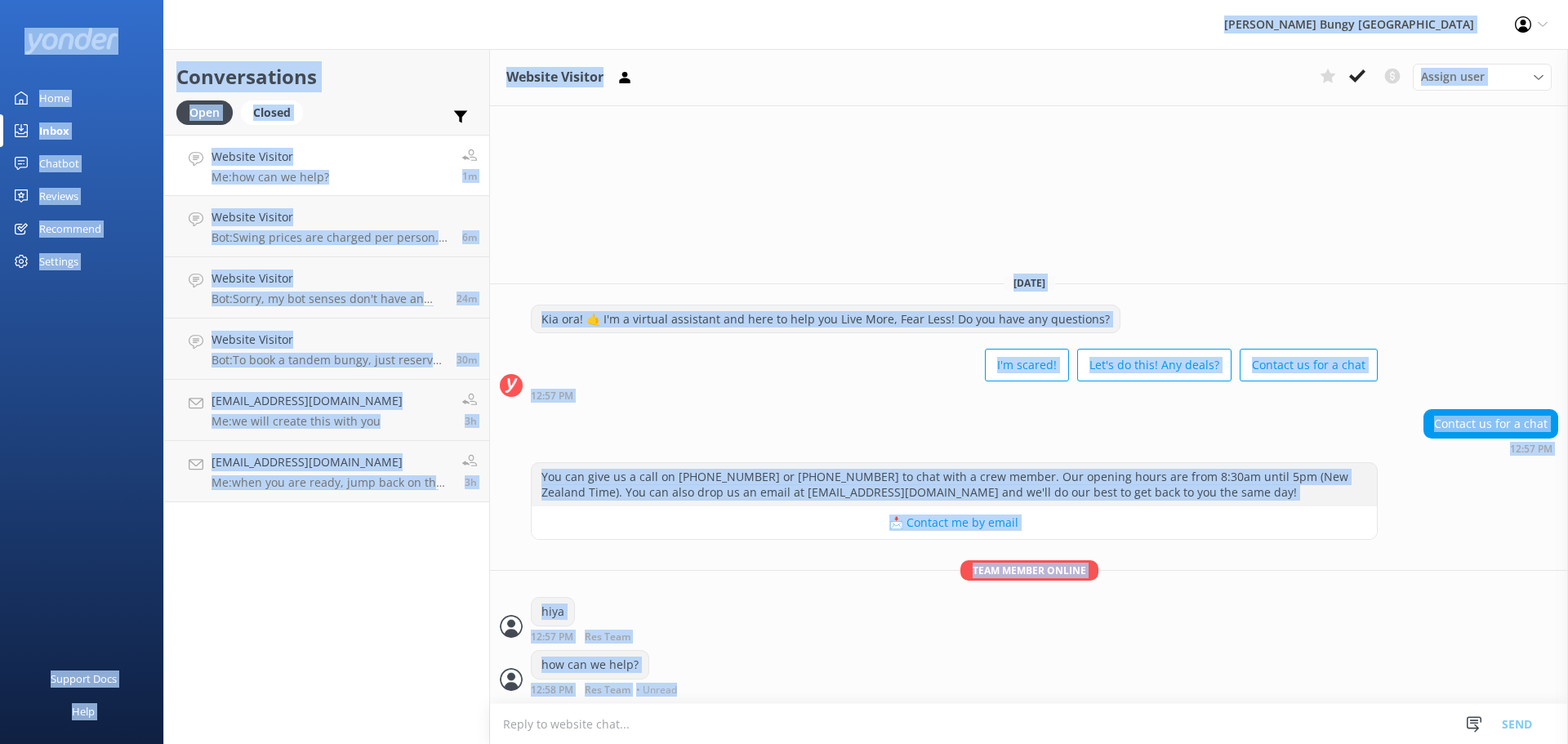
drag, startPoint x: 704, startPoint y: 684, endPoint x: 422, endPoint y: 11, distance: 729.7
click at [422, 49] on div "[PERSON_NAME] Bungy New Zealand Profile Settings Logout Home Inbox Chatbot Cont…" at bounding box center [784, 397] width 1568 height 696
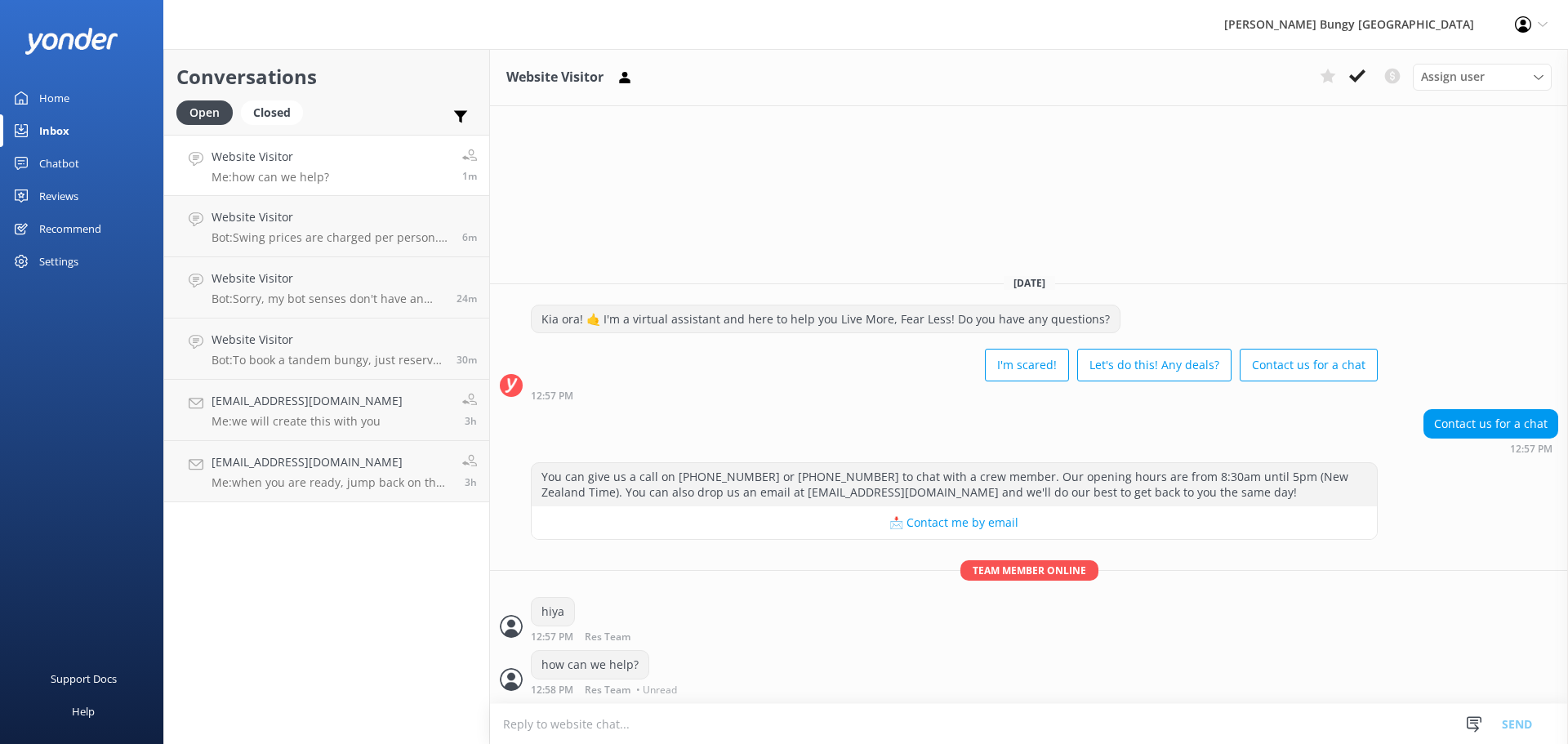
click at [390, 43] on div "[PERSON_NAME] Bungy [GEOGRAPHIC_DATA] Profile Settings Logout" at bounding box center [784, 25] width 1568 height 49
click at [1134, 681] on div "how can we help? 12:58 PM Res Team • Unread" at bounding box center [1028, 672] width 1078 height 45
click at [348, 203] on link "Website Visitor Me: how can we help? 24m" at bounding box center [326, 227] width 325 height 62
click at [349, 178] on link "anast18@gmail.com Helo Reply now" at bounding box center [326, 165] width 325 height 62
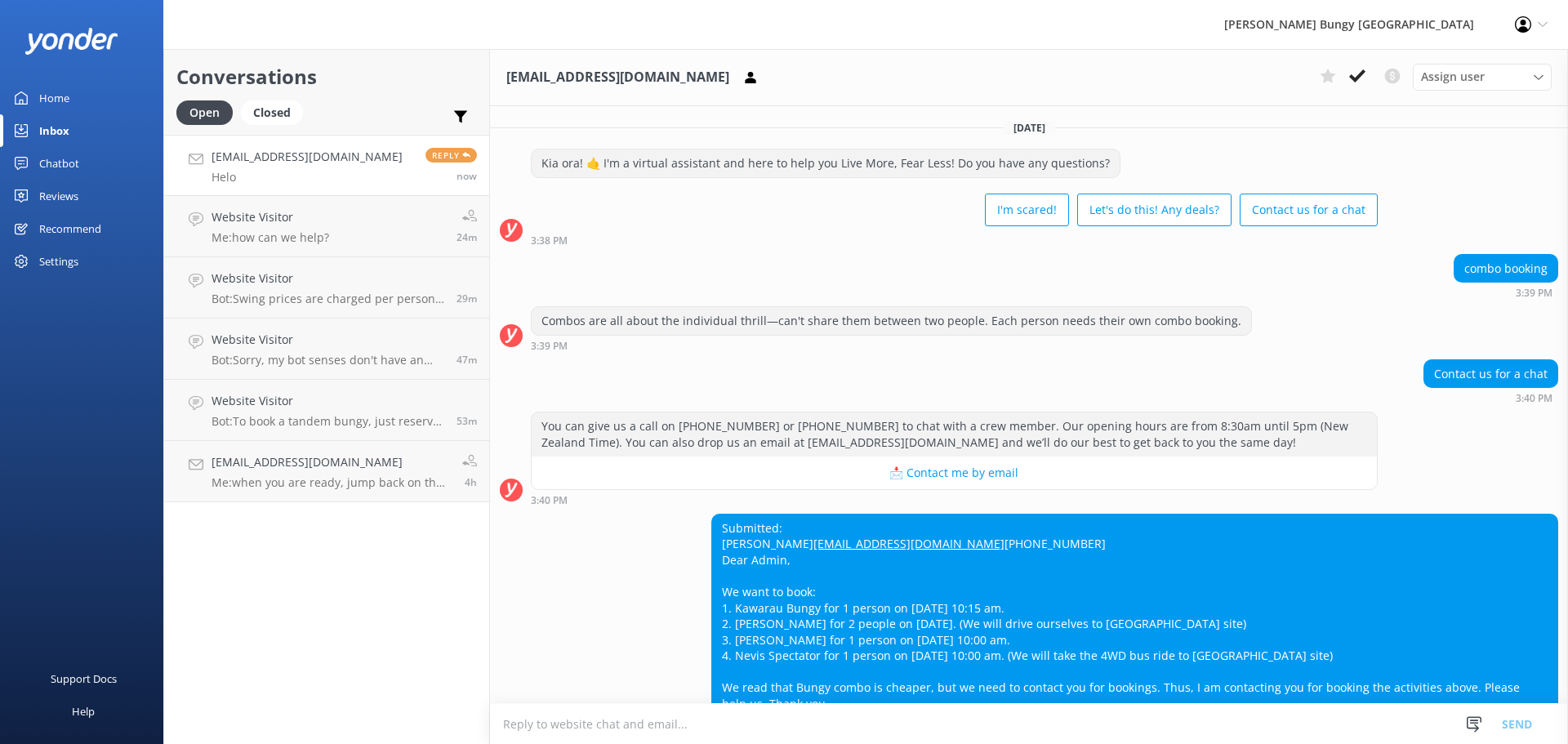
scroll to position [517, 0]
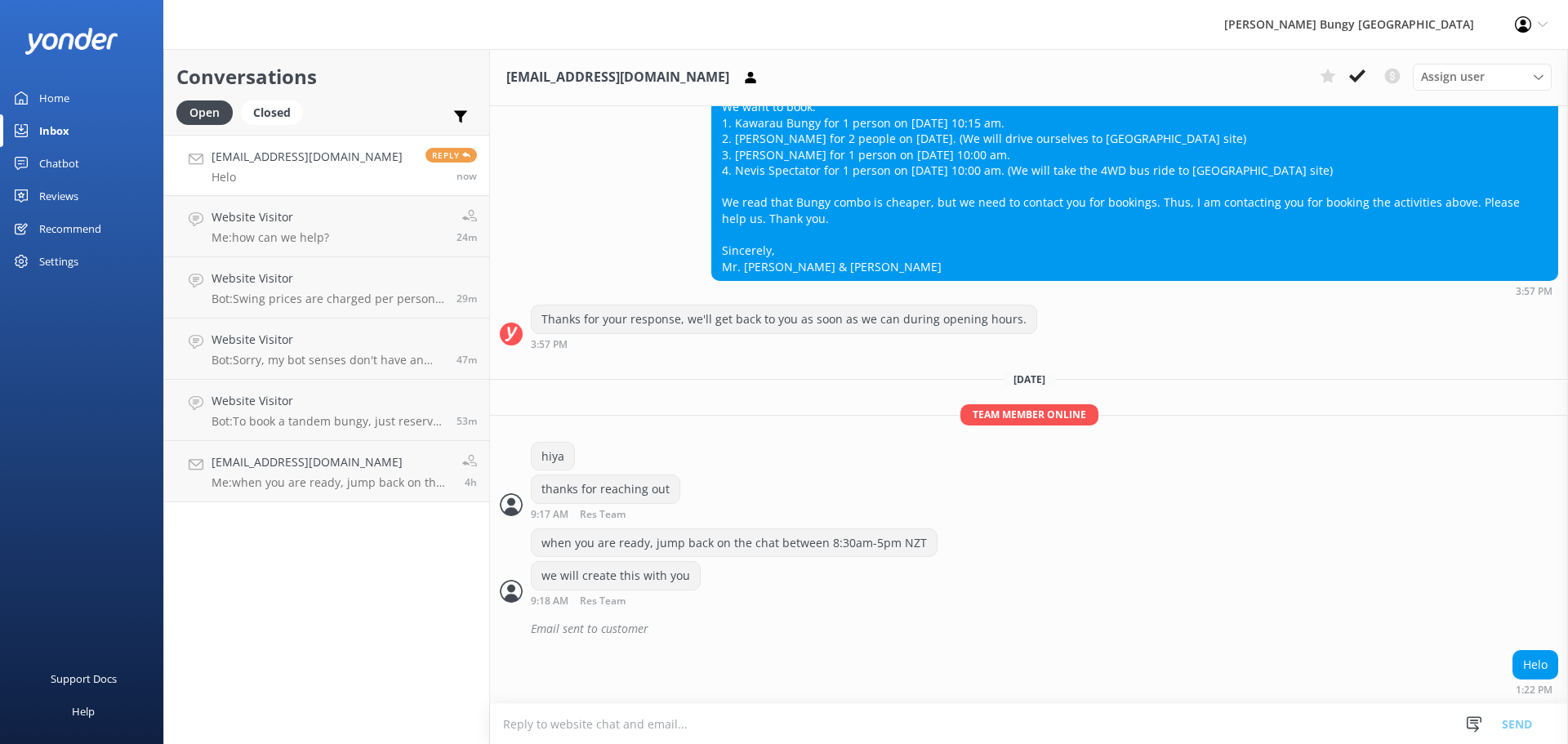
click at [1066, 706] on textarea at bounding box center [1028, 724] width 1078 height 40
click at [1268, 519] on div "thanks for reaching out 9:17 AM Res Team Read" at bounding box center [1028, 496] width 1078 height 45
click at [357, 208] on link "Website Visitor Me: how can we help? 24m" at bounding box center [326, 227] width 325 height 62
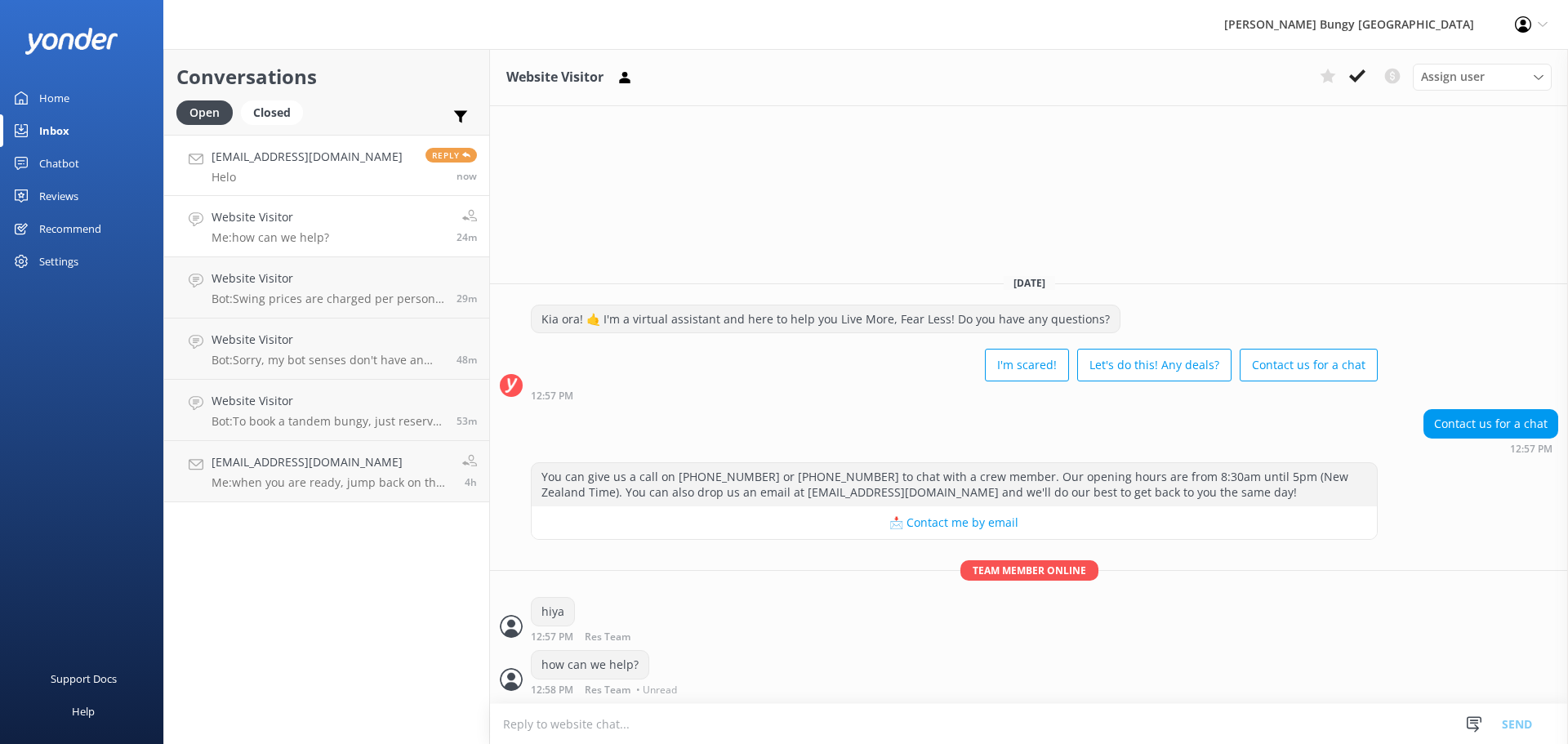
click at [337, 165] on link "anast18@gmail.com Helo Reply now" at bounding box center [326, 165] width 325 height 62
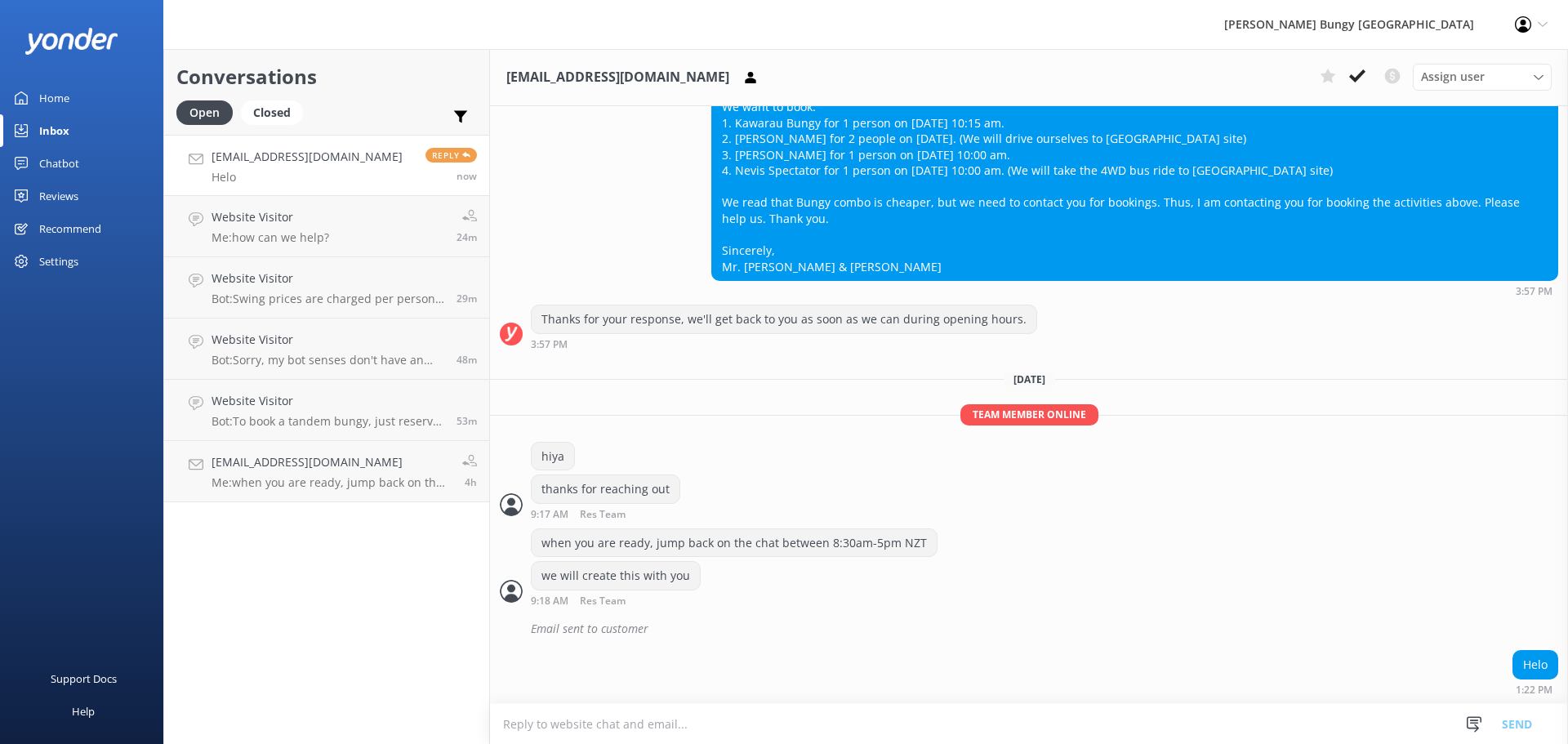
scroll to position [517, 0]
click at [412, 208] on link "Website Visitor Me: how can we help? 24m" at bounding box center [326, 227] width 325 height 62
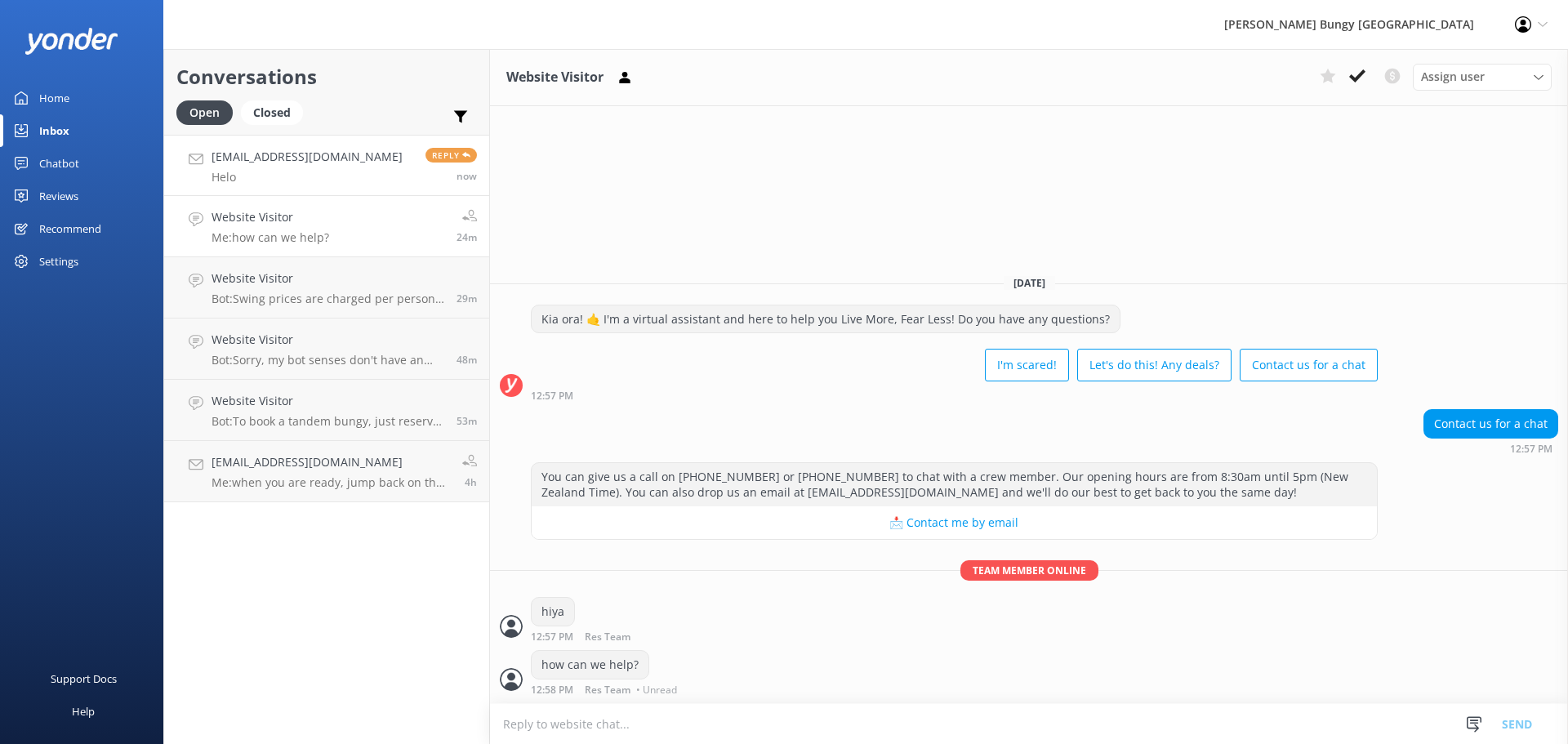
click at [348, 147] on link "anast18@gmail.com Helo Reply now" at bounding box center [326, 165] width 325 height 62
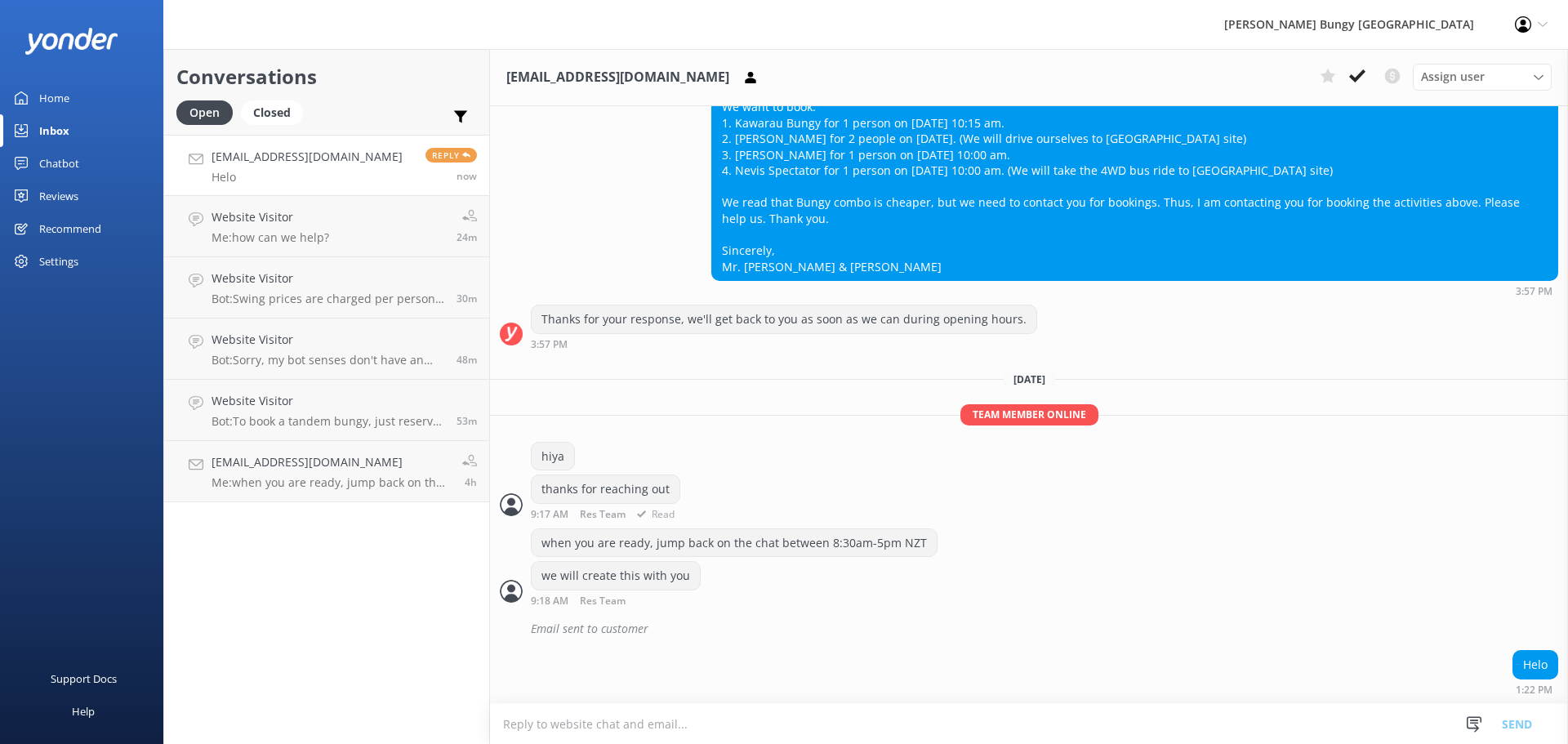
scroll to position [517, 0]
click at [1035, 742] on textarea at bounding box center [1028, 724] width 1078 height 40
click at [982, 708] on textarea at bounding box center [1028, 724] width 1078 height 40
type textarea "hello"
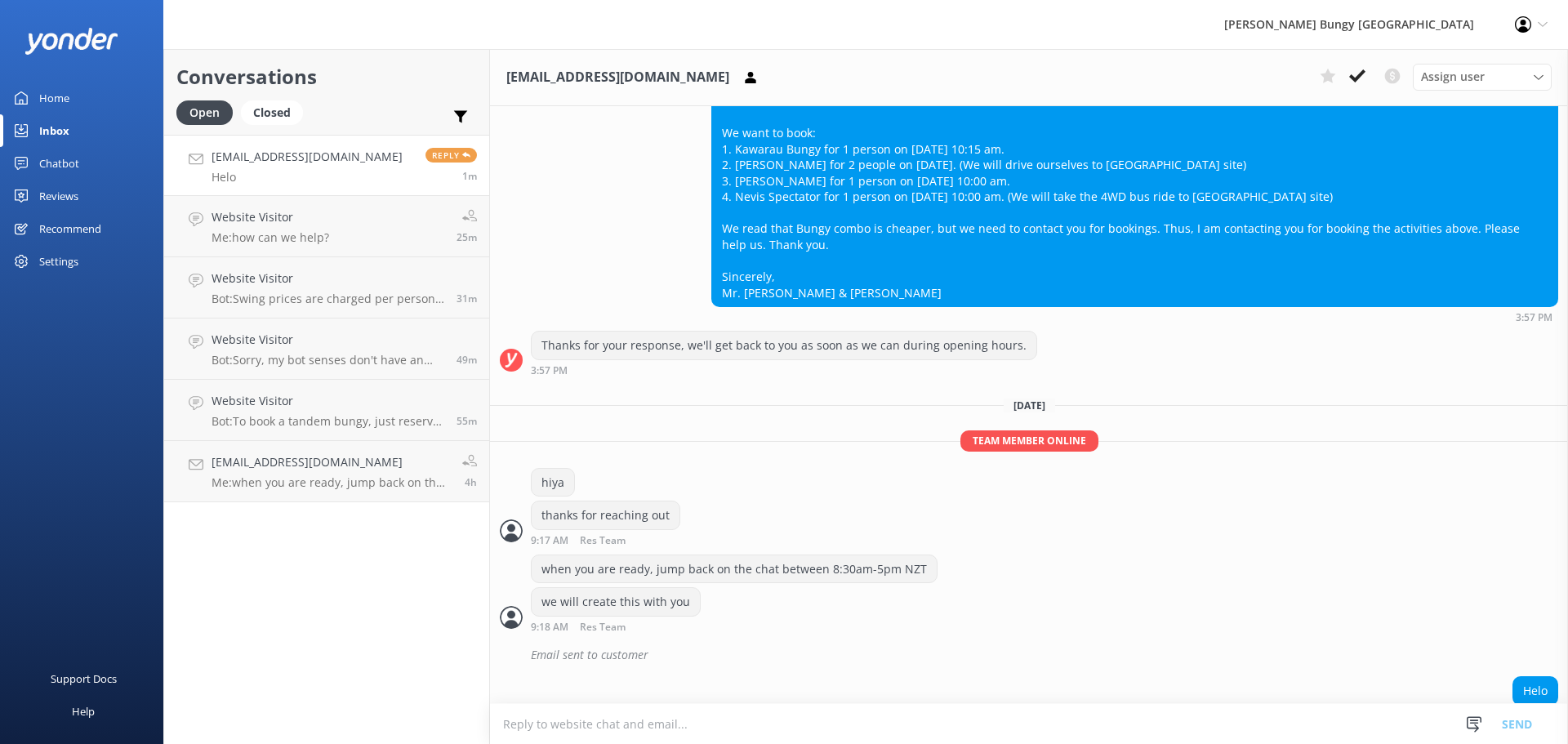
scroll to position [136, 0]
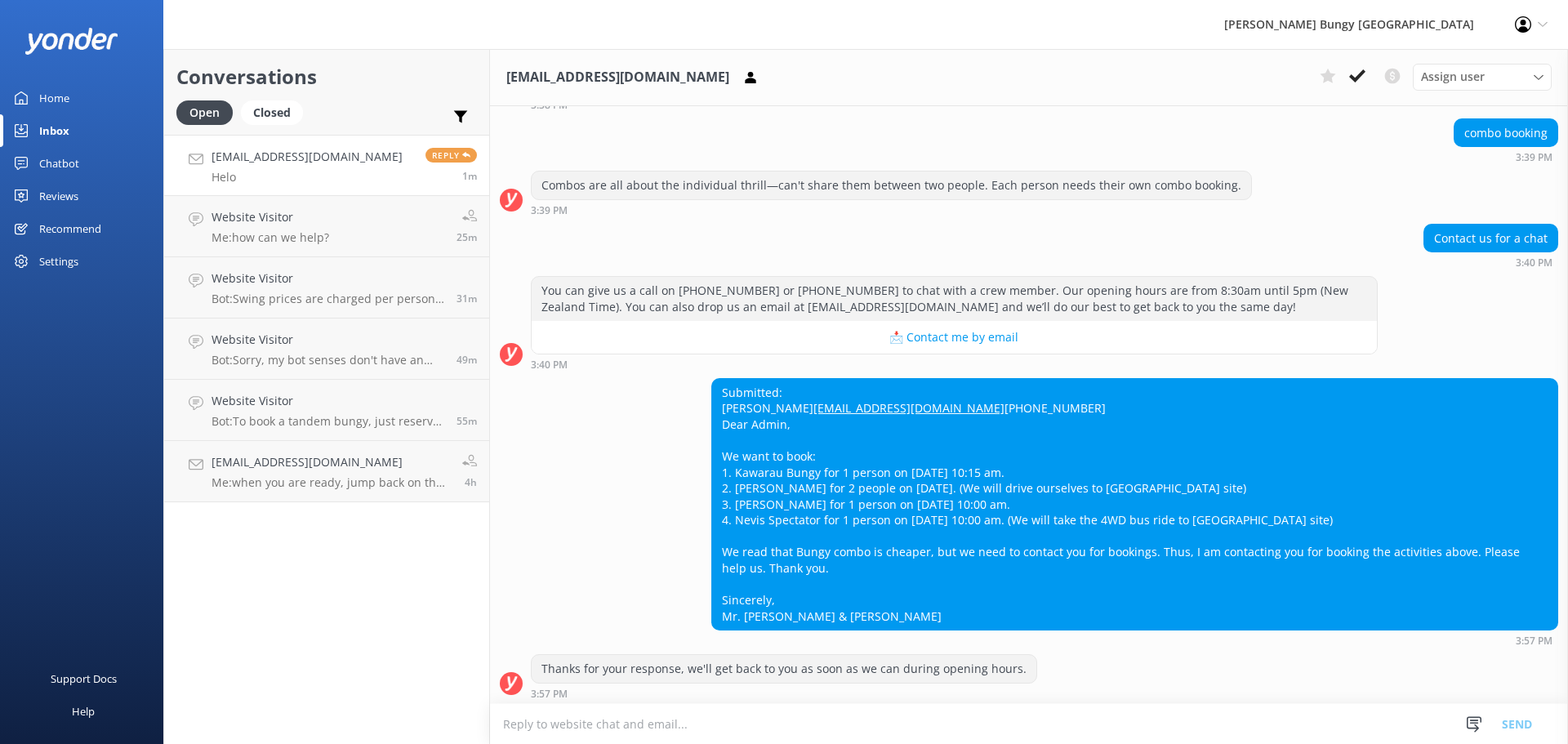
drag, startPoint x: 950, startPoint y: 181, endPoint x: 630, endPoint y: 96, distance: 331.1
click at [630, 96] on div "anast18@gmail.com Assign user Mike Voyce Michelle Gillard Tech Admin Dan Waugh …" at bounding box center [1028, 397] width 1078 height 696
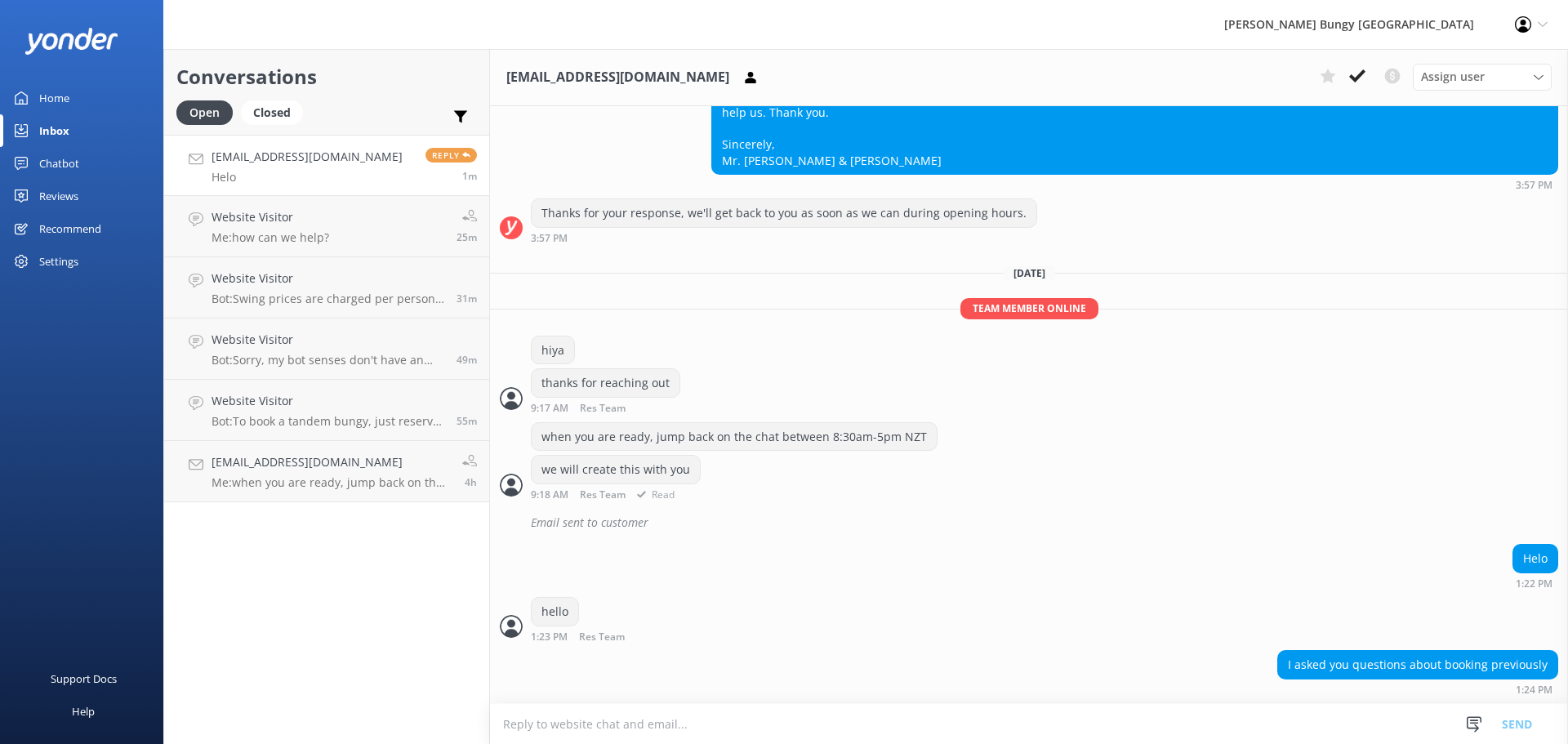
copy div "m Assign user Mike Voyce Michelle Gillard Tech Admin Dan Waugh Res Team Alanna …"
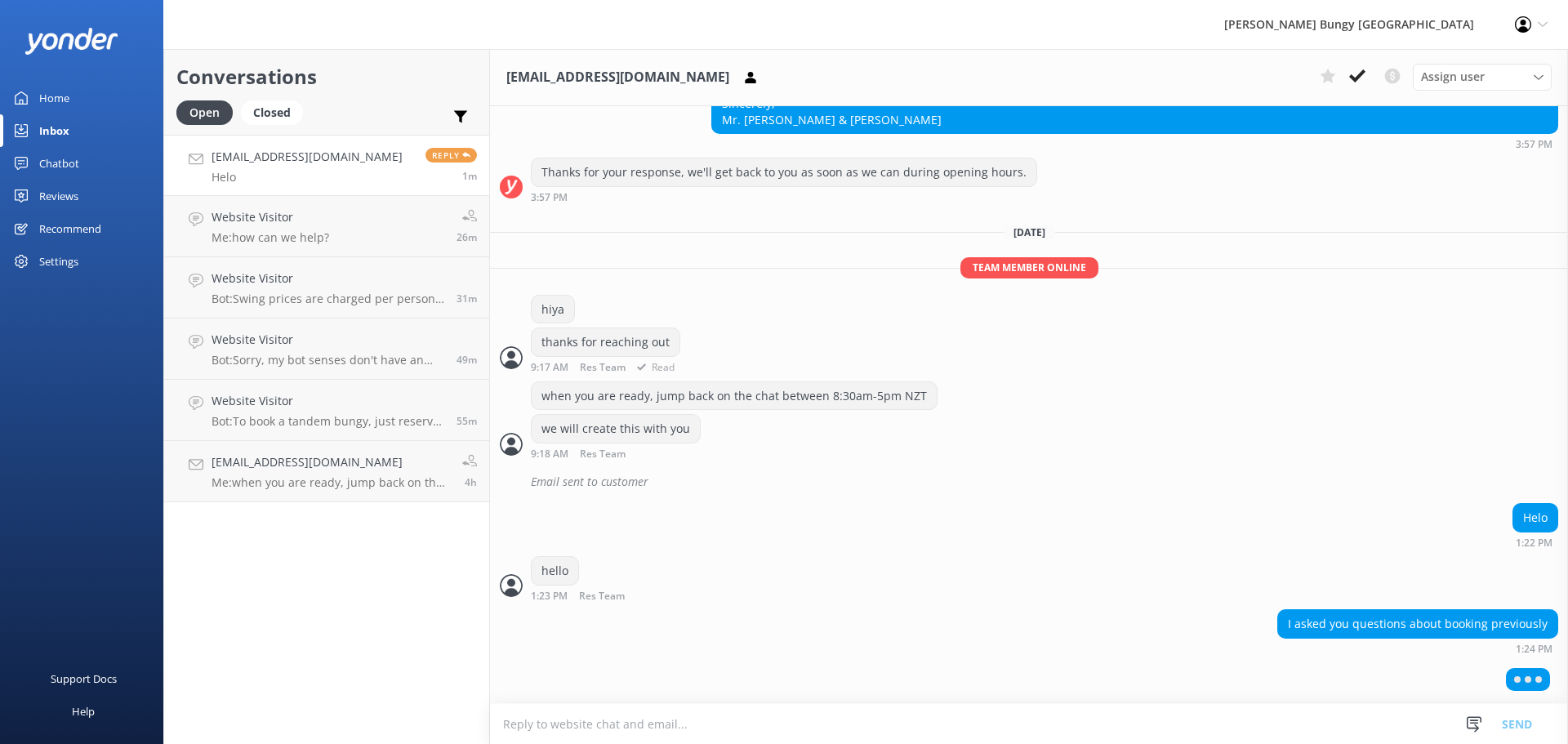
scroll to position [661, 0]
click at [695, 349] on div "thanks for reaching out 9:17 AM Res Team Read" at bounding box center [1028, 349] width 1078 height 45
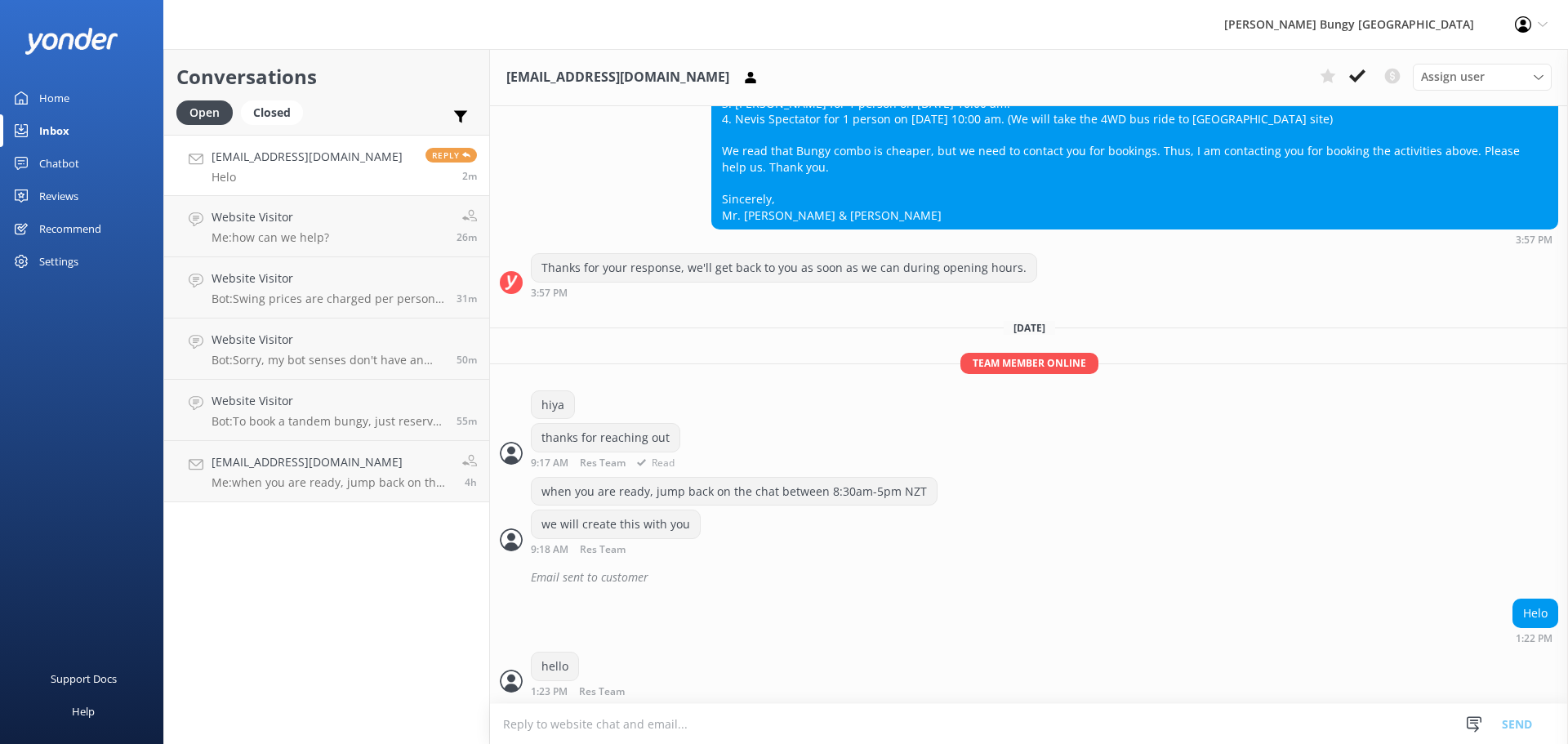
scroll to position [657, 0]
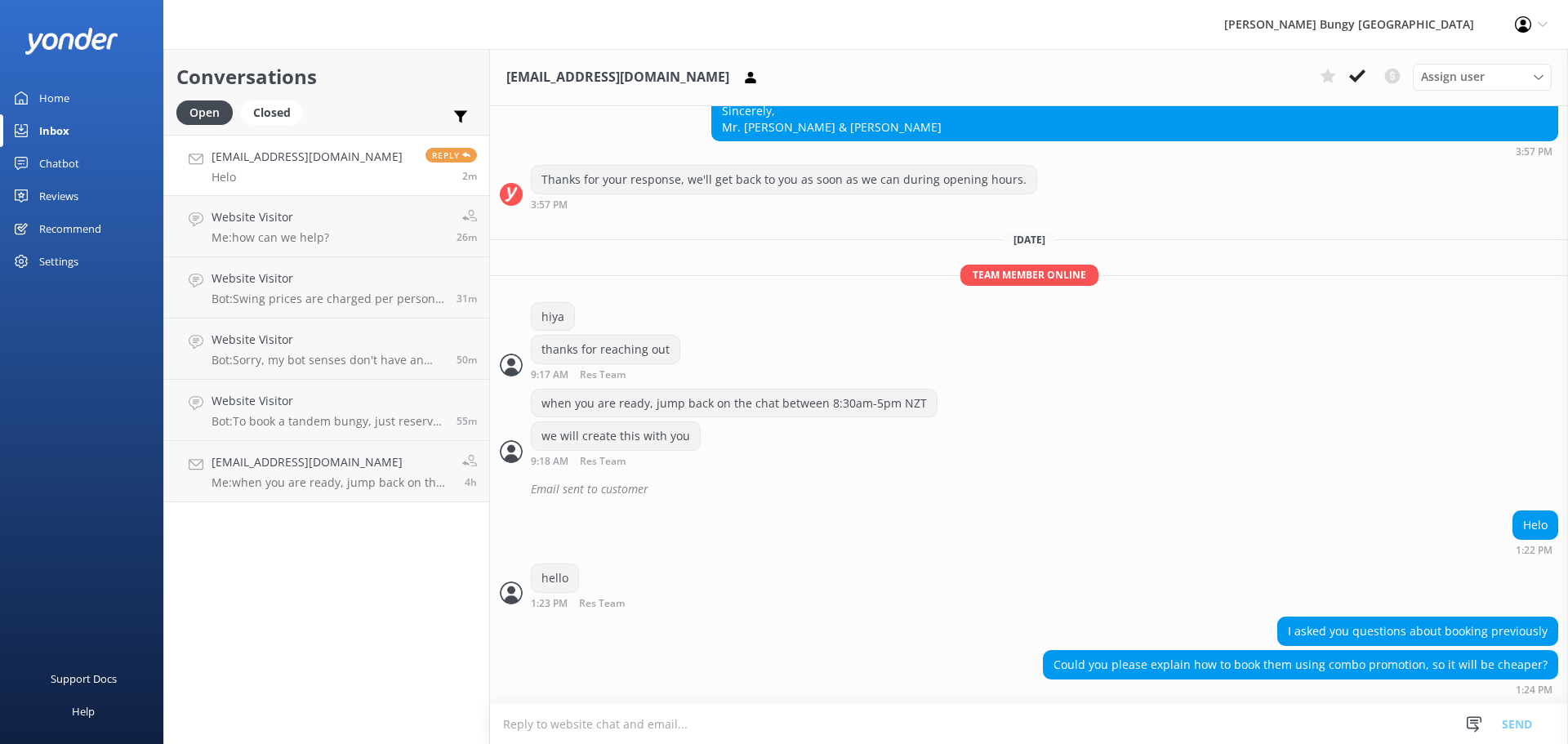
click at [752, 711] on textarea at bounding box center [1028, 724] width 1078 height 40
type textarea "yeah, for this combo we will make it directly to apply the discounts"
click at [758, 715] on textarea at bounding box center [1028, 724] width 1078 height 40
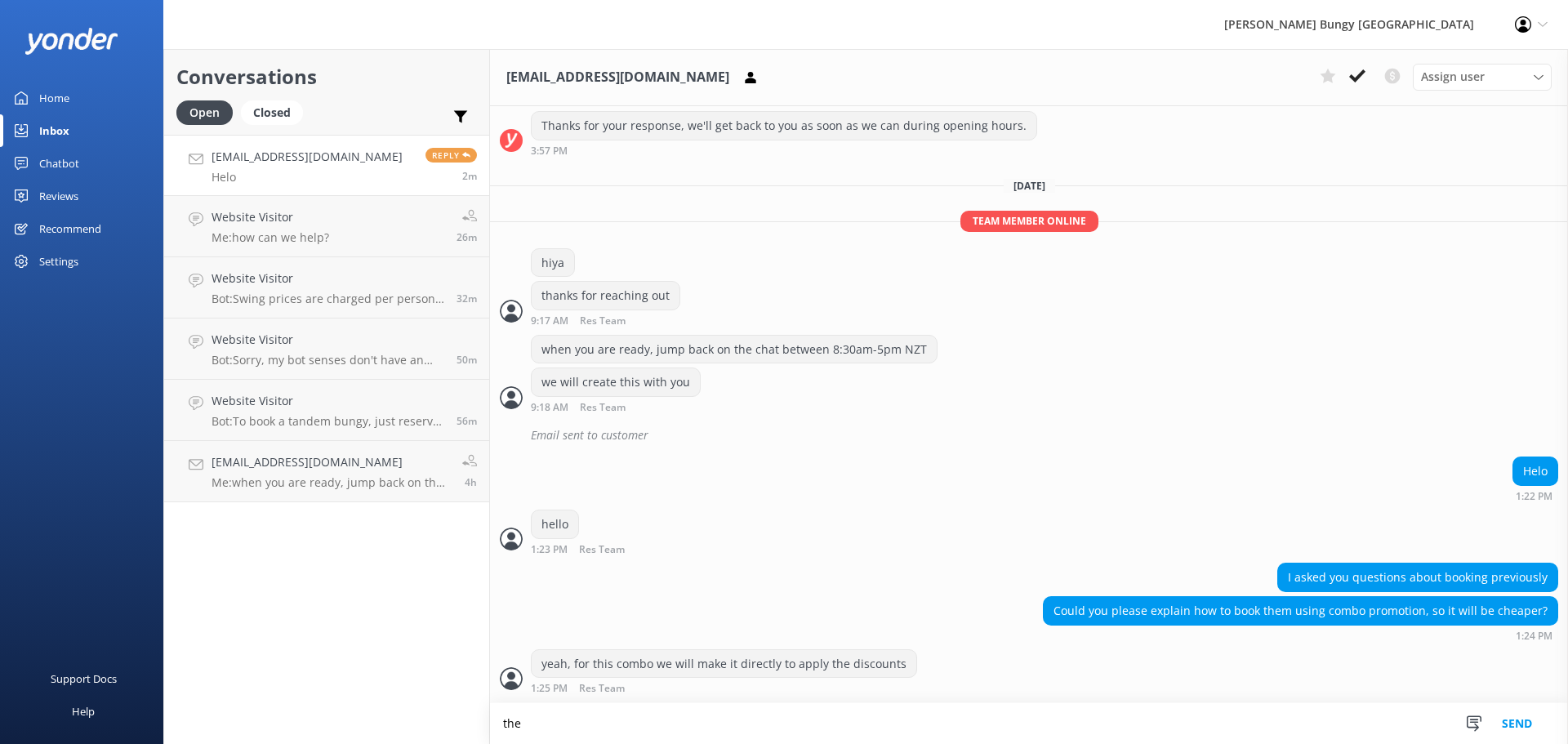
scroll to position [711, 0]
type textarea "there is no promo code for it on the website"
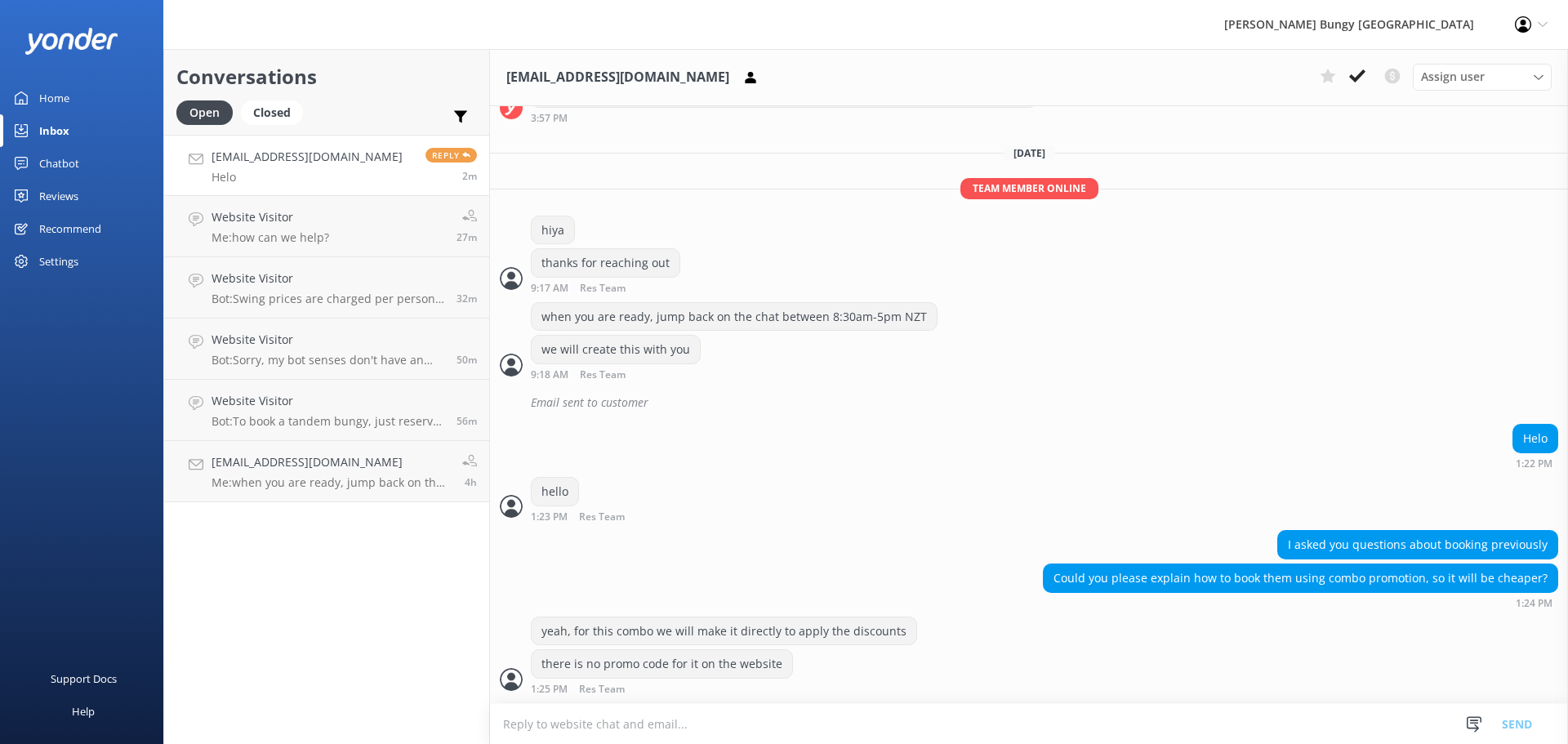
click at [758, 715] on textarea at bounding box center [1028, 724] width 1078 height 40
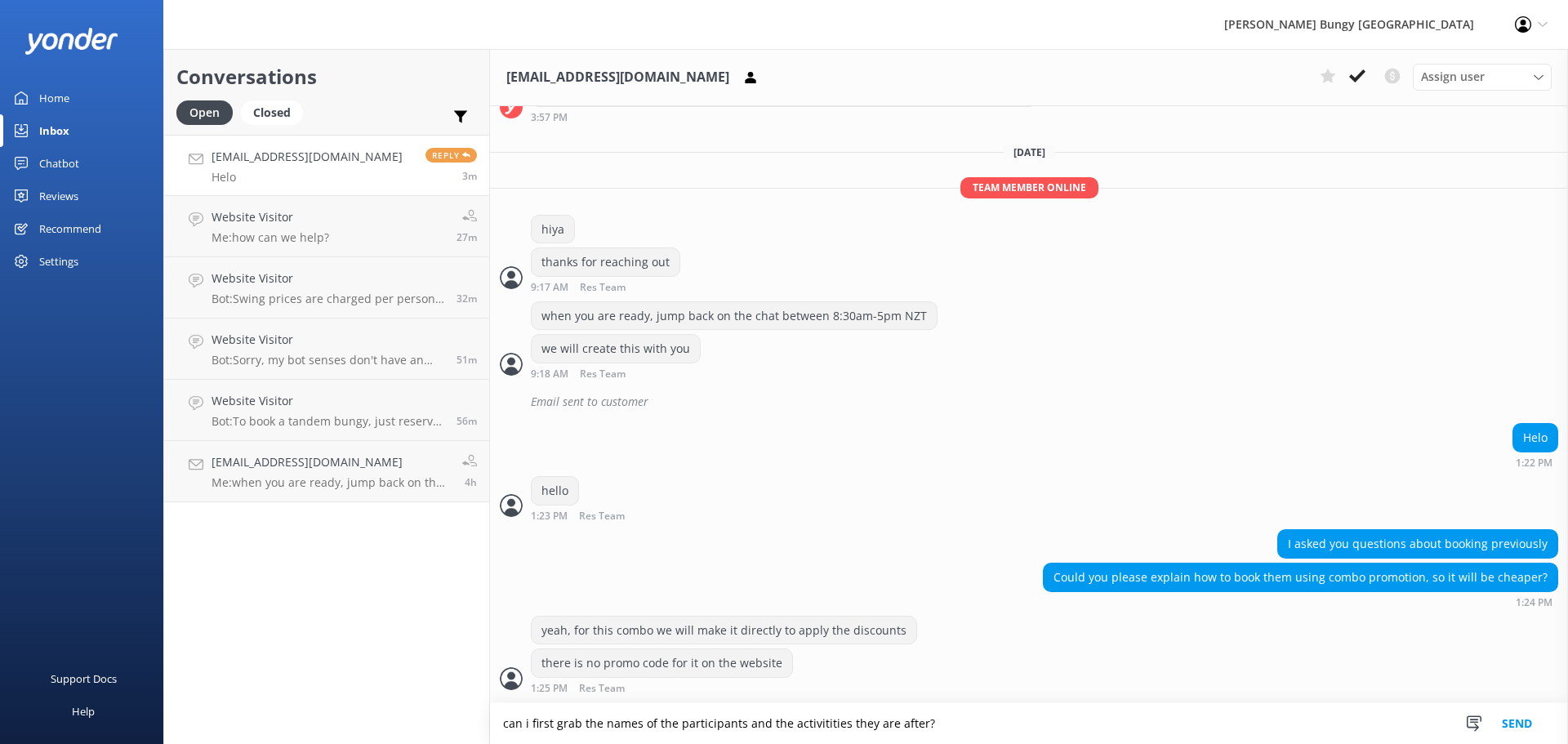
scroll to position [783, 0]
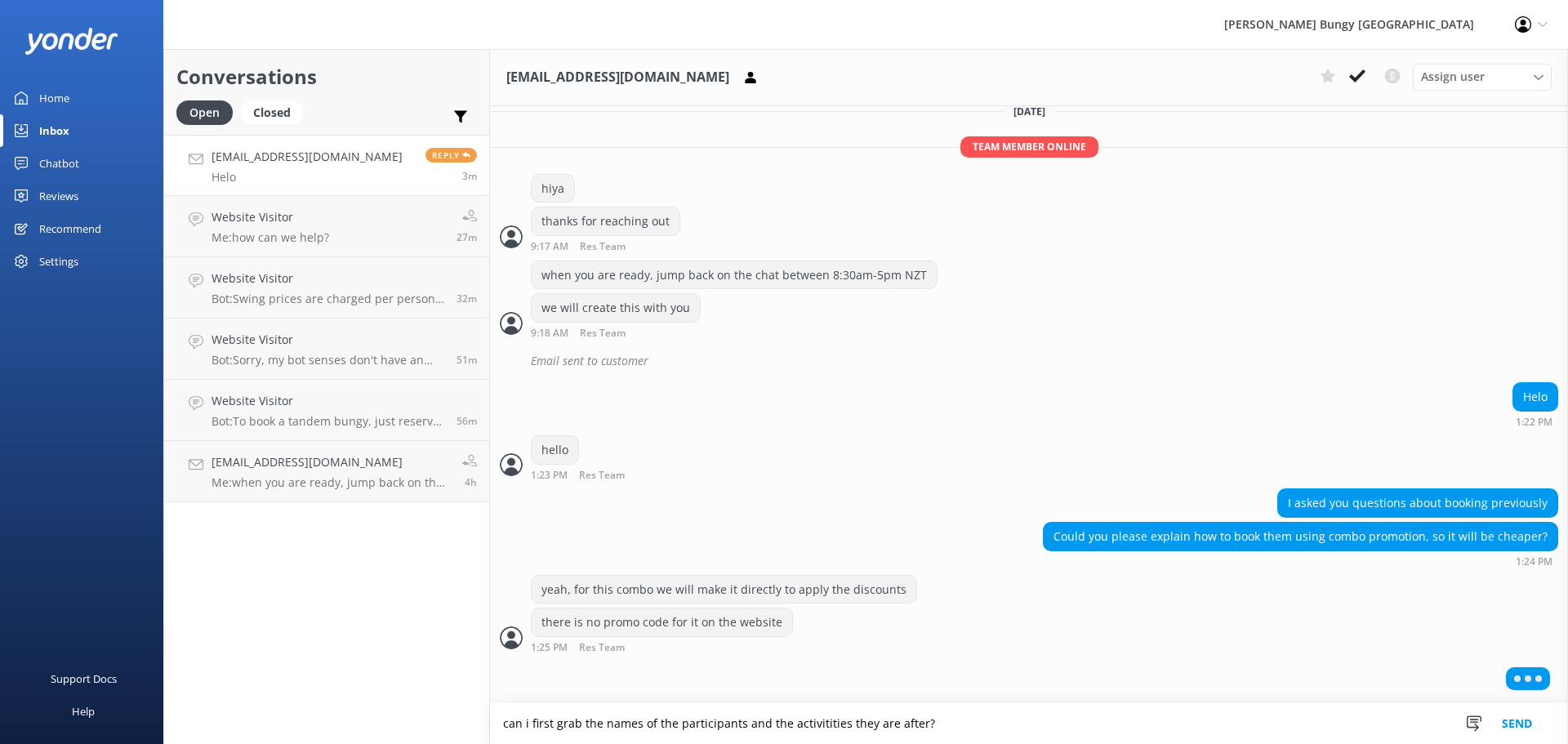
drag, startPoint x: 824, startPoint y: 725, endPoint x: 941, endPoint y: 382, distance: 362.4
click at [941, 382] on div "Email sent to customer" at bounding box center [1028, 365] width 1078 height 36
click at [912, 717] on textarea "can i first grab the names of the participants and the activities they are afte…" at bounding box center [1028, 723] width 1078 height 41
type textarea "can i first grab the names of the participants and the activities they are afte…"
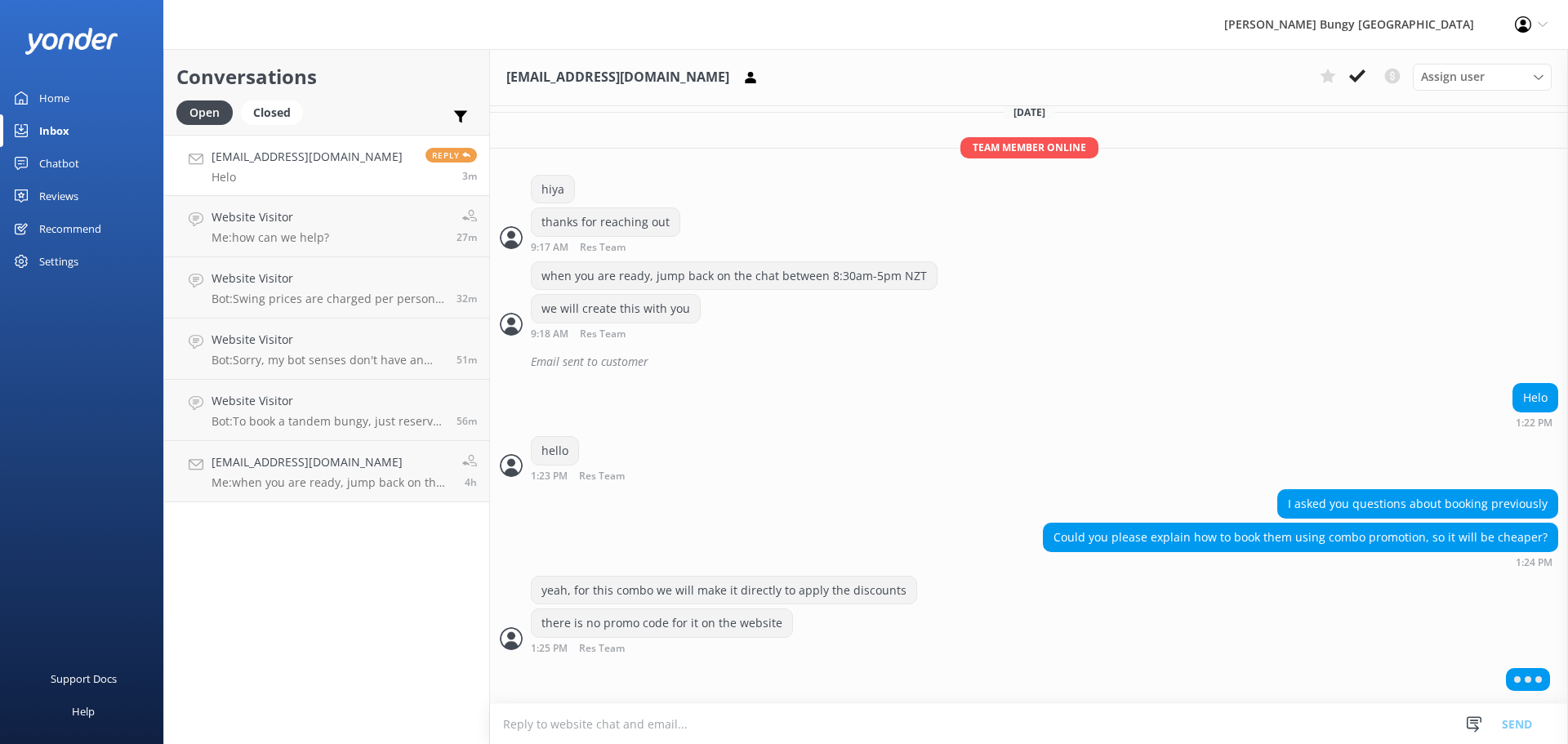
click at [1098, 707] on textarea at bounding box center [1028, 724] width 1078 height 40
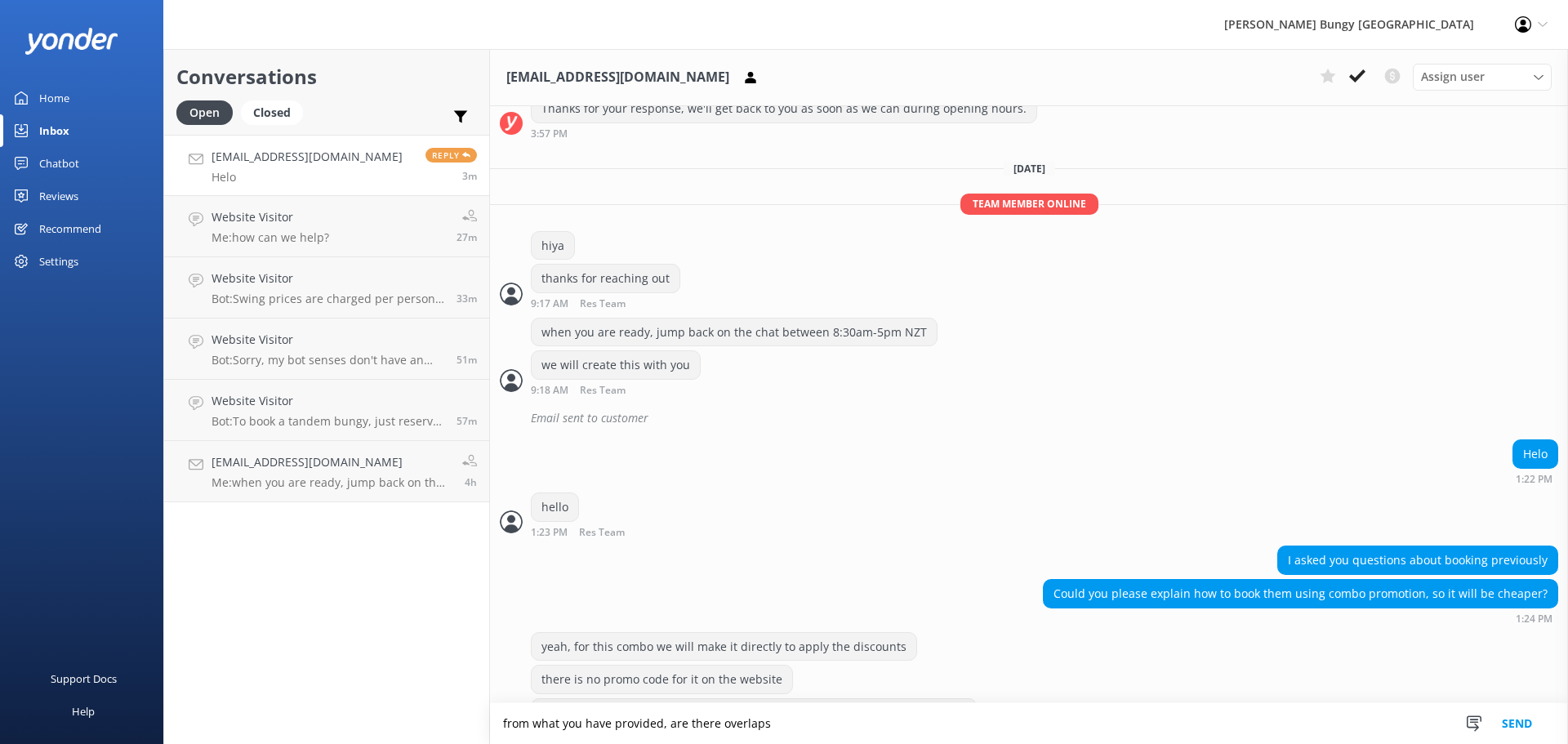
scroll to position [777, 0]
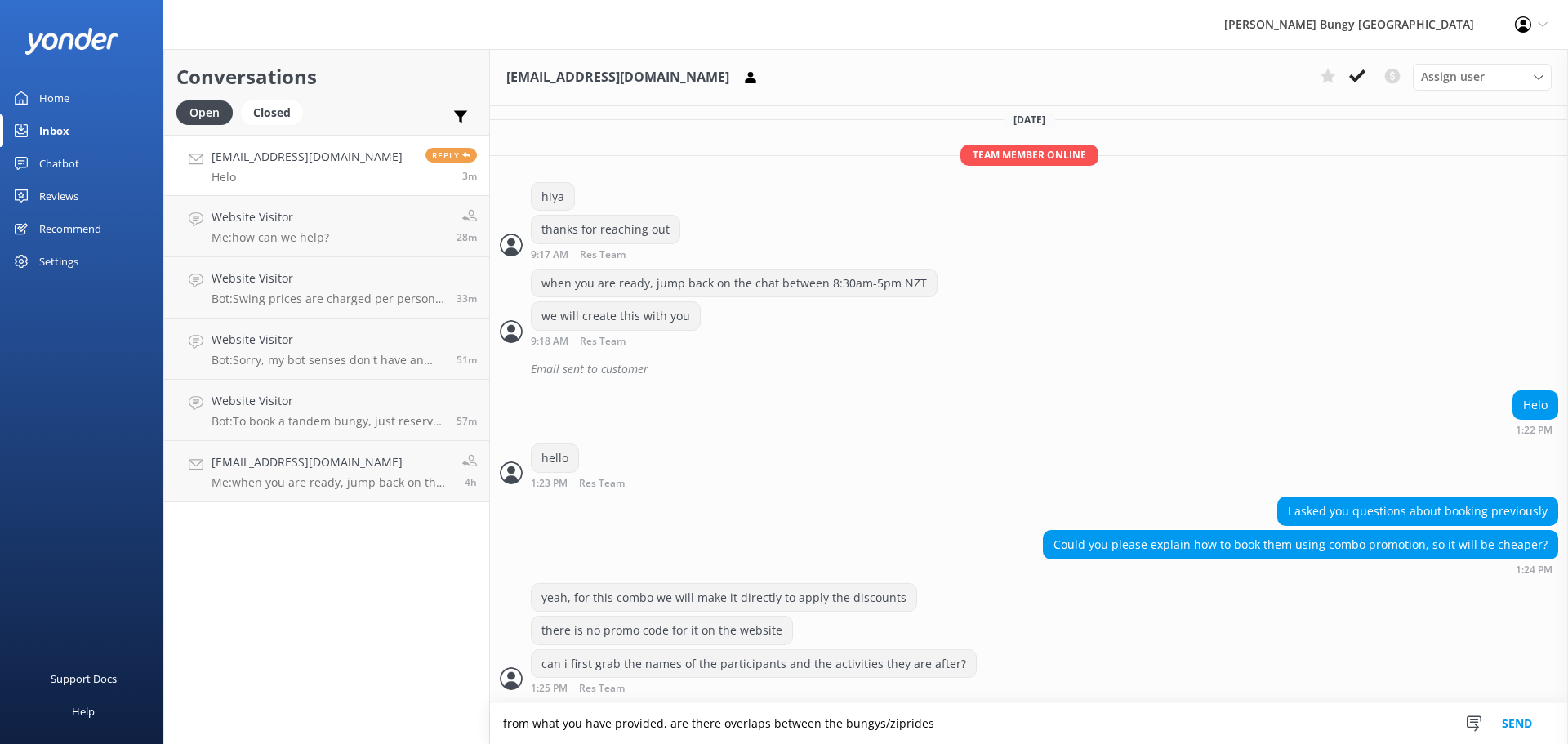
type textarea "from what you have provided, are there overlaps between the bungys/ziprides"
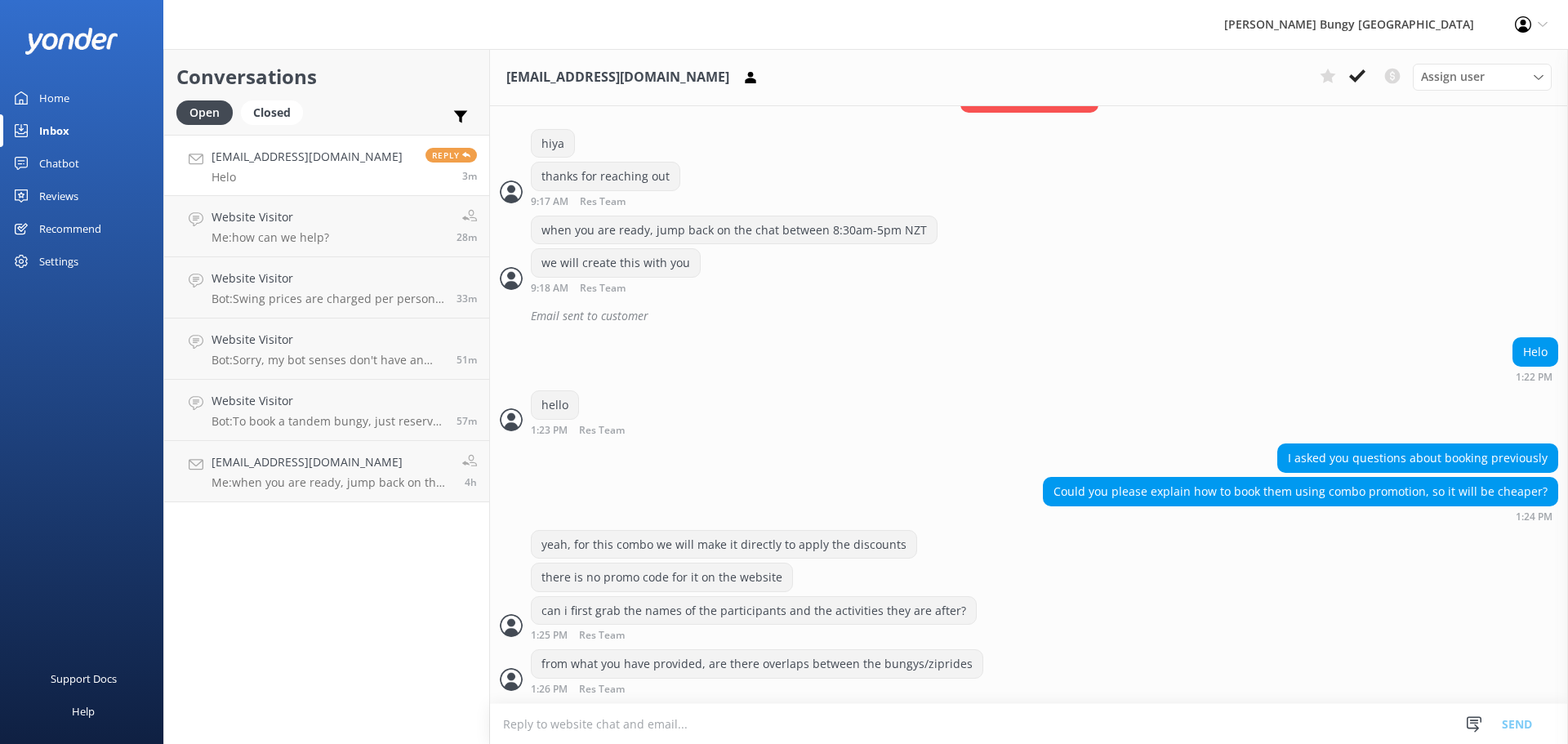
scroll to position [830, 0]
click at [1041, 711] on textarea at bounding box center [1028, 724] width 1078 height 40
type textarea "?"
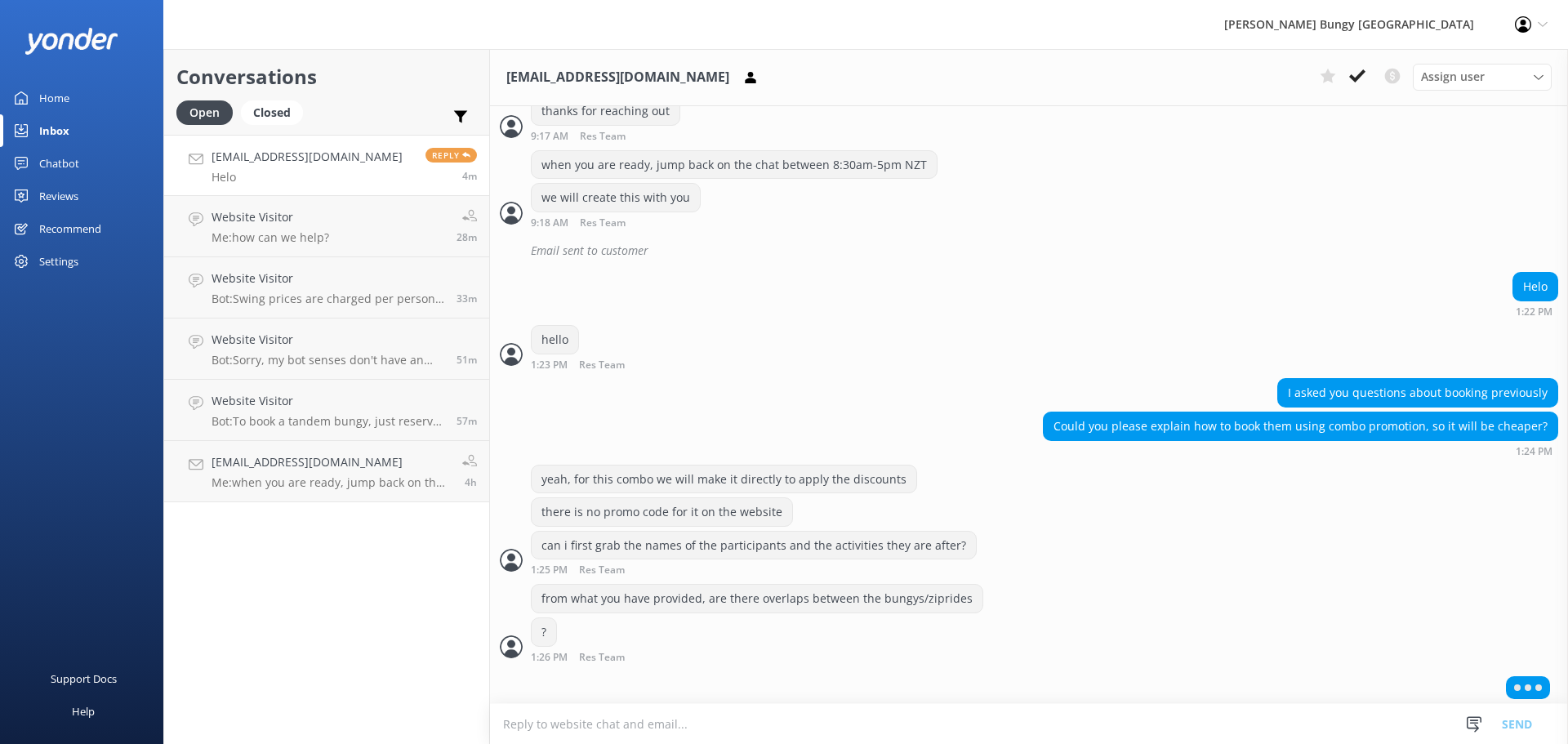
scroll to position [902, 0]
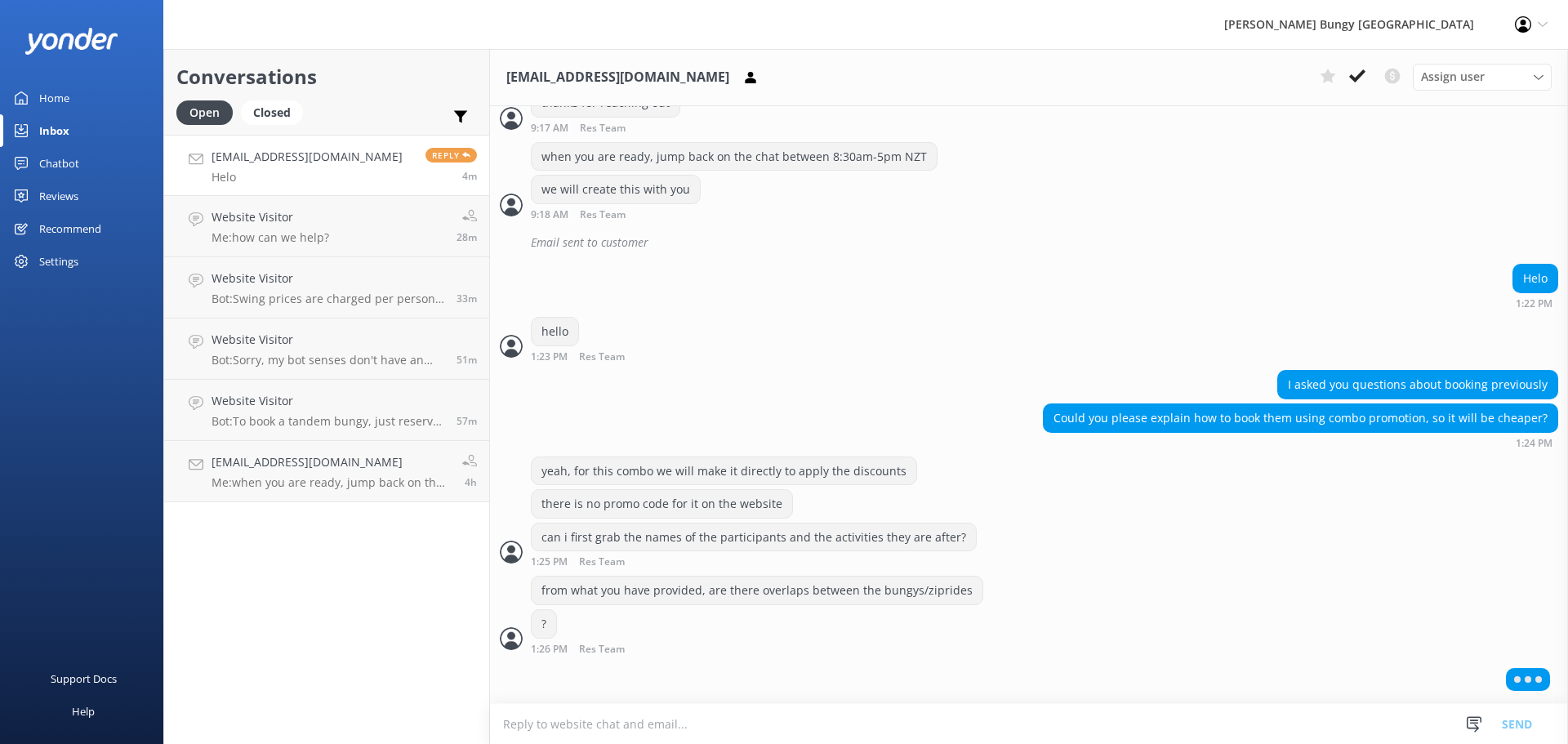
click at [306, 175] on p "Helo" at bounding box center [306, 177] width 191 height 14
click at [309, 210] on h4 "Website Visitor" at bounding box center [270, 216] width 118 height 18
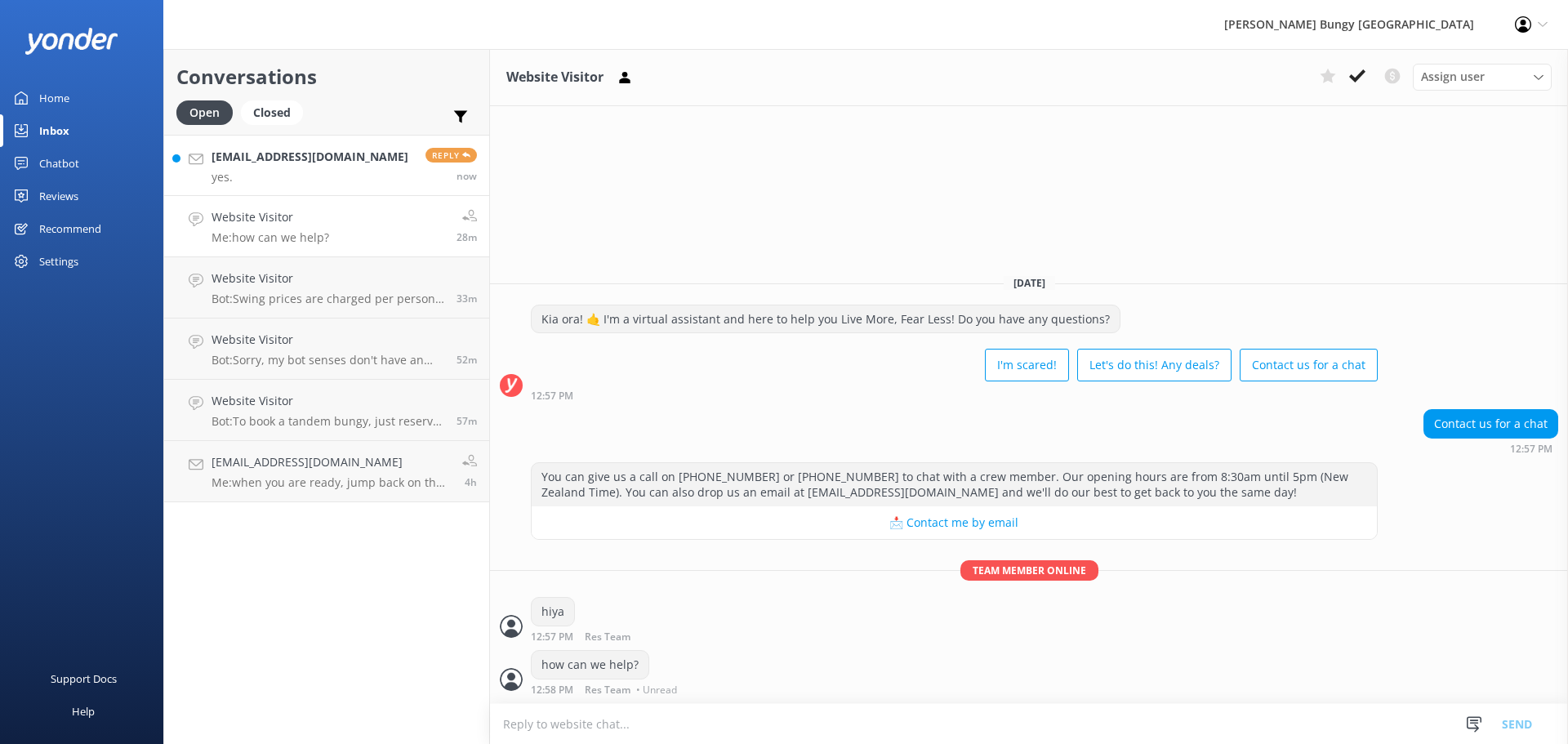
click at [369, 187] on link "anast18@gmail.com yes. Reply now" at bounding box center [326, 165] width 325 height 62
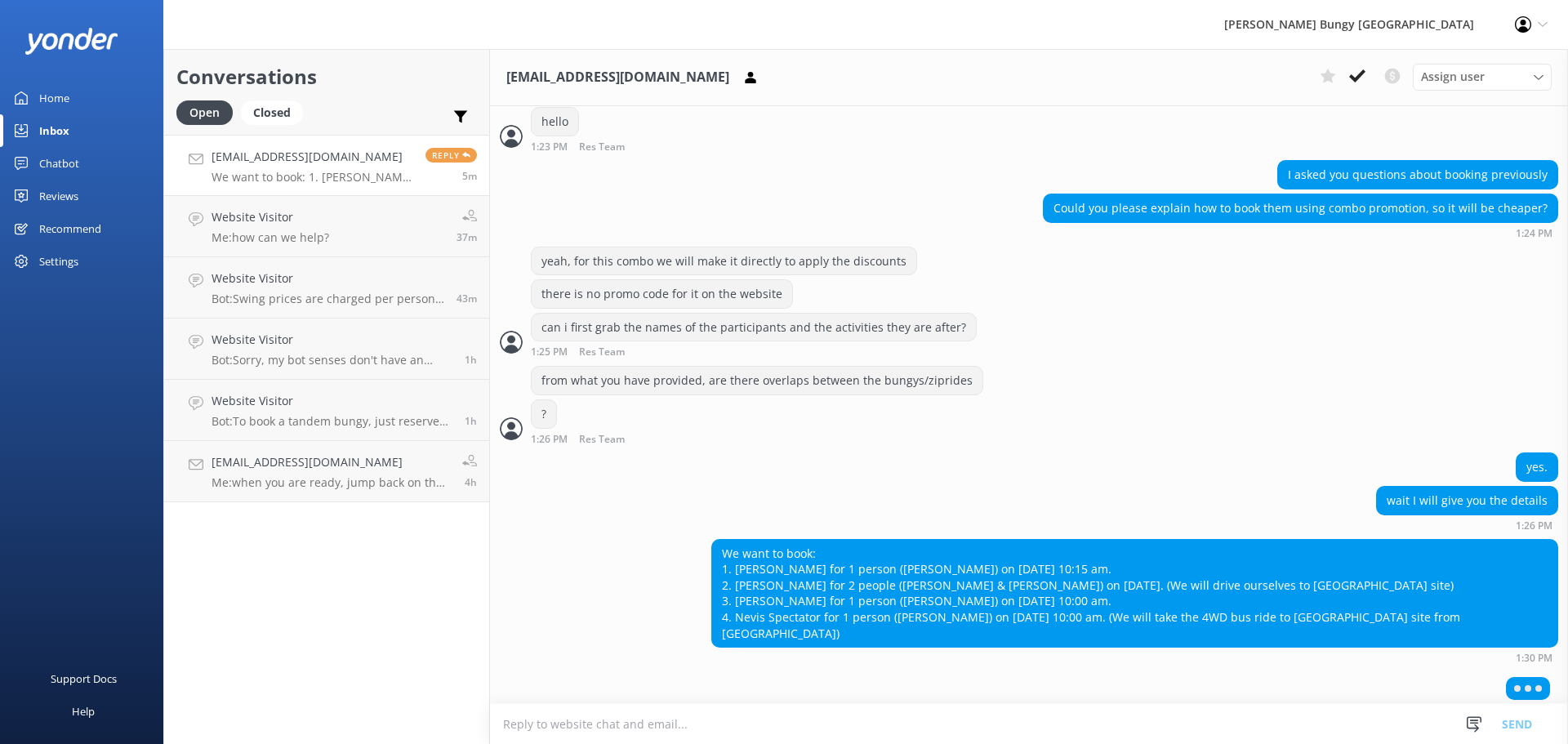
scroll to position [1120, 0]
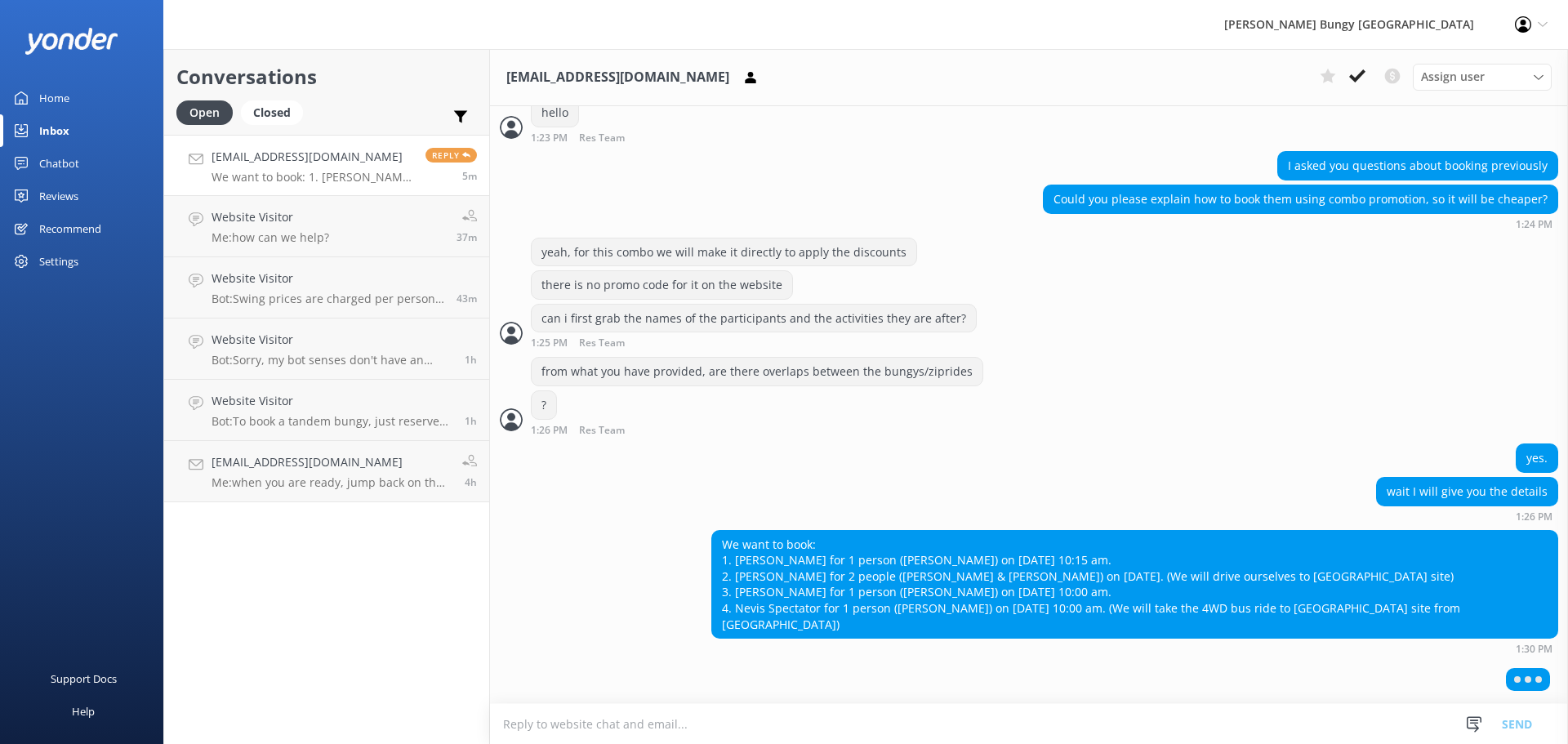
click at [1134, 724] on textarea at bounding box center [1028, 724] width 1078 height 40
click at [1134, 711] on textarea at bounding box center [1028, 724] width 1078 height 40
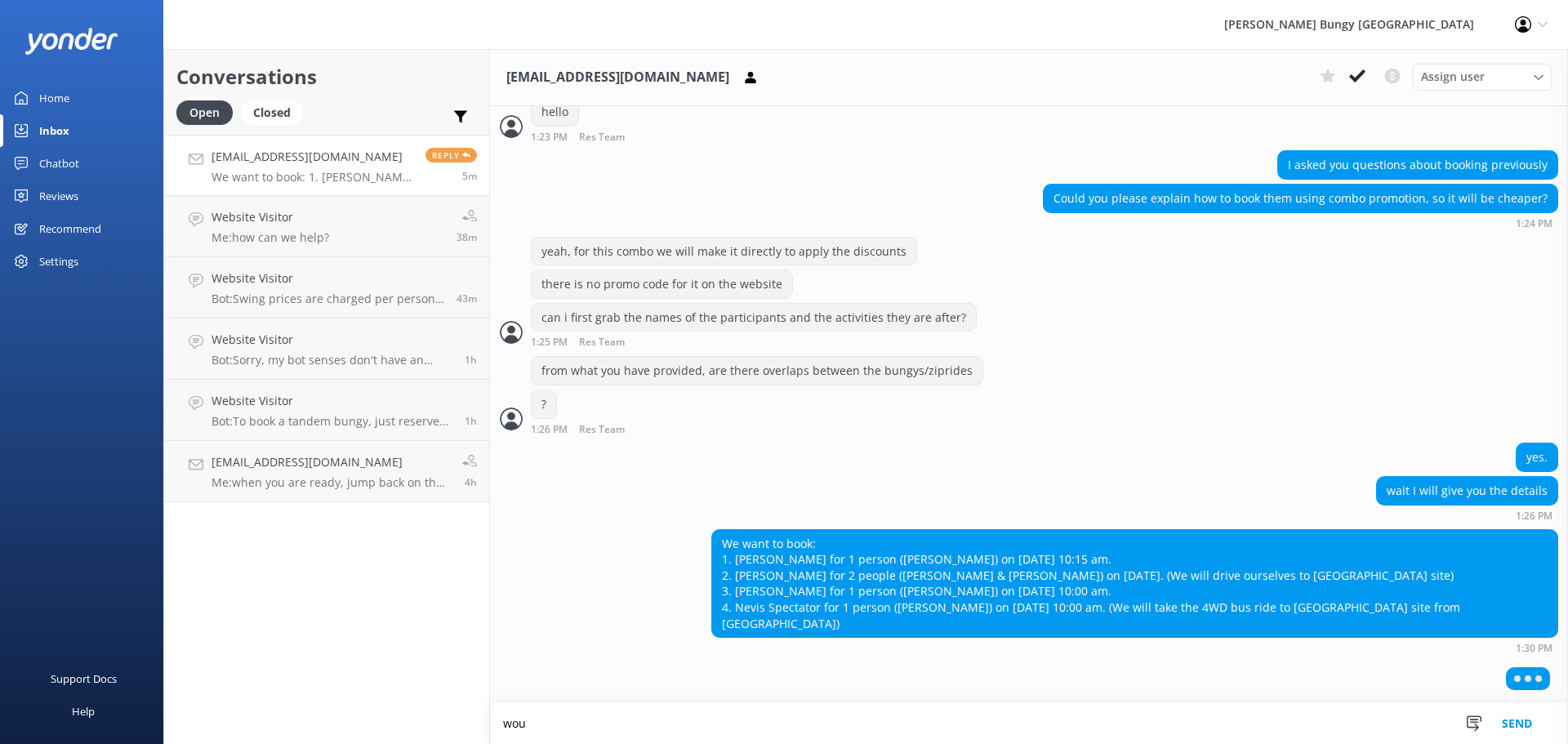
scroll to position [1121, 0]
type textarea "would you prefer to do all activities on the same day?"
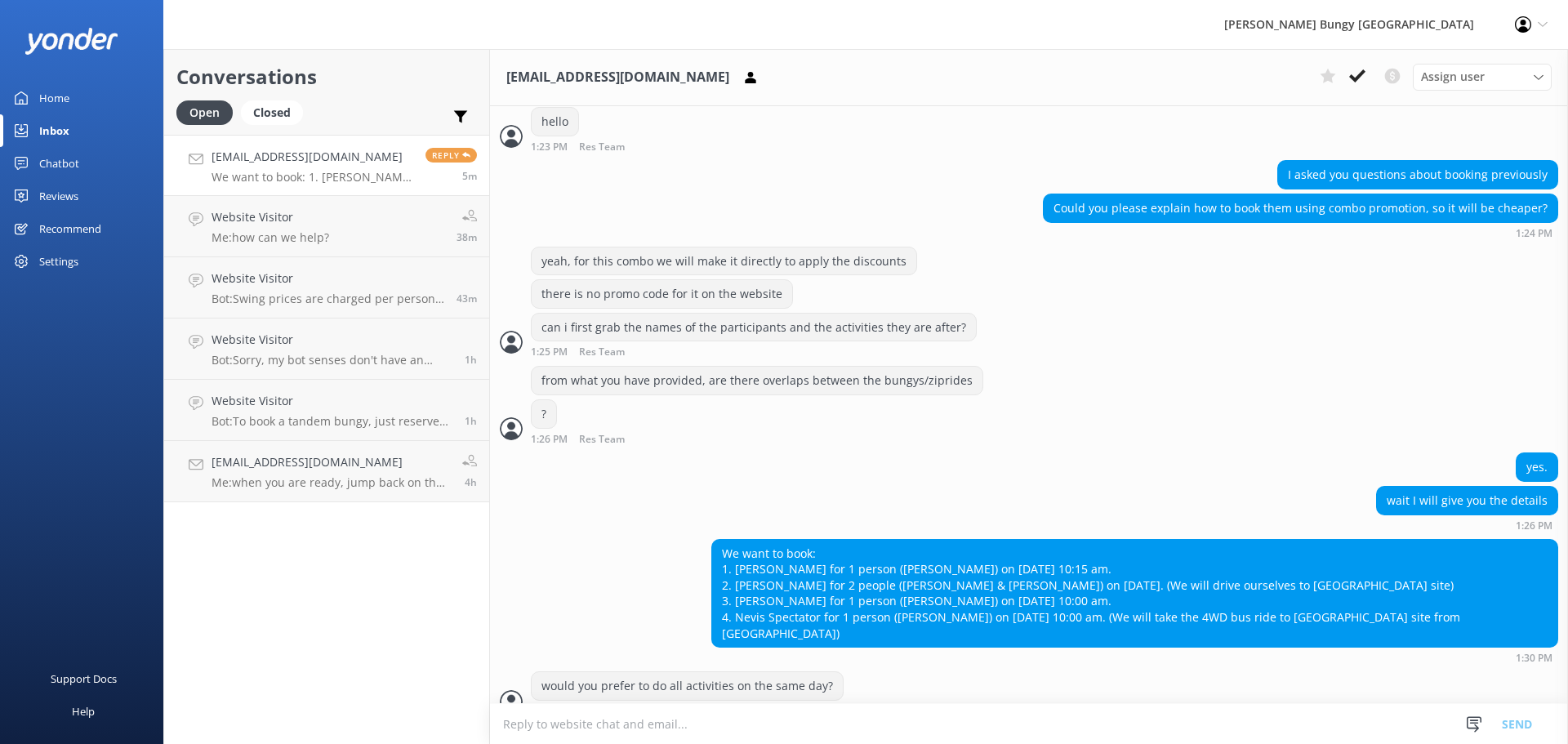
scroll to position [1135, 0]
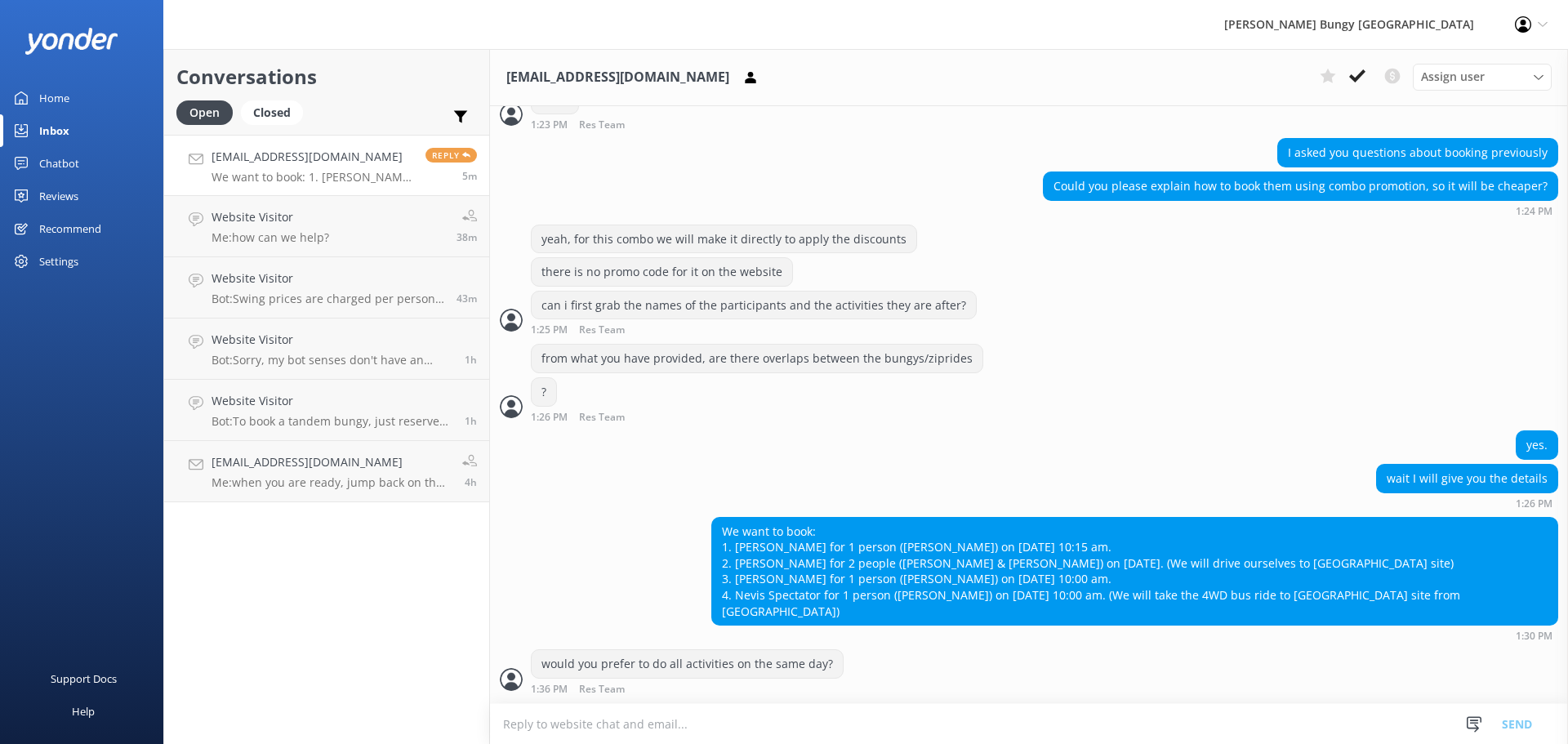
click at [1131, 694] on div "would you prefer to do all activities on the same day? 1:36 PM Res Team Read" at bounding box center [1028, 671] width 1078 height 45
click at [1138, 723] on textarea at bounding box center [1028, 724] width 1078 height 40
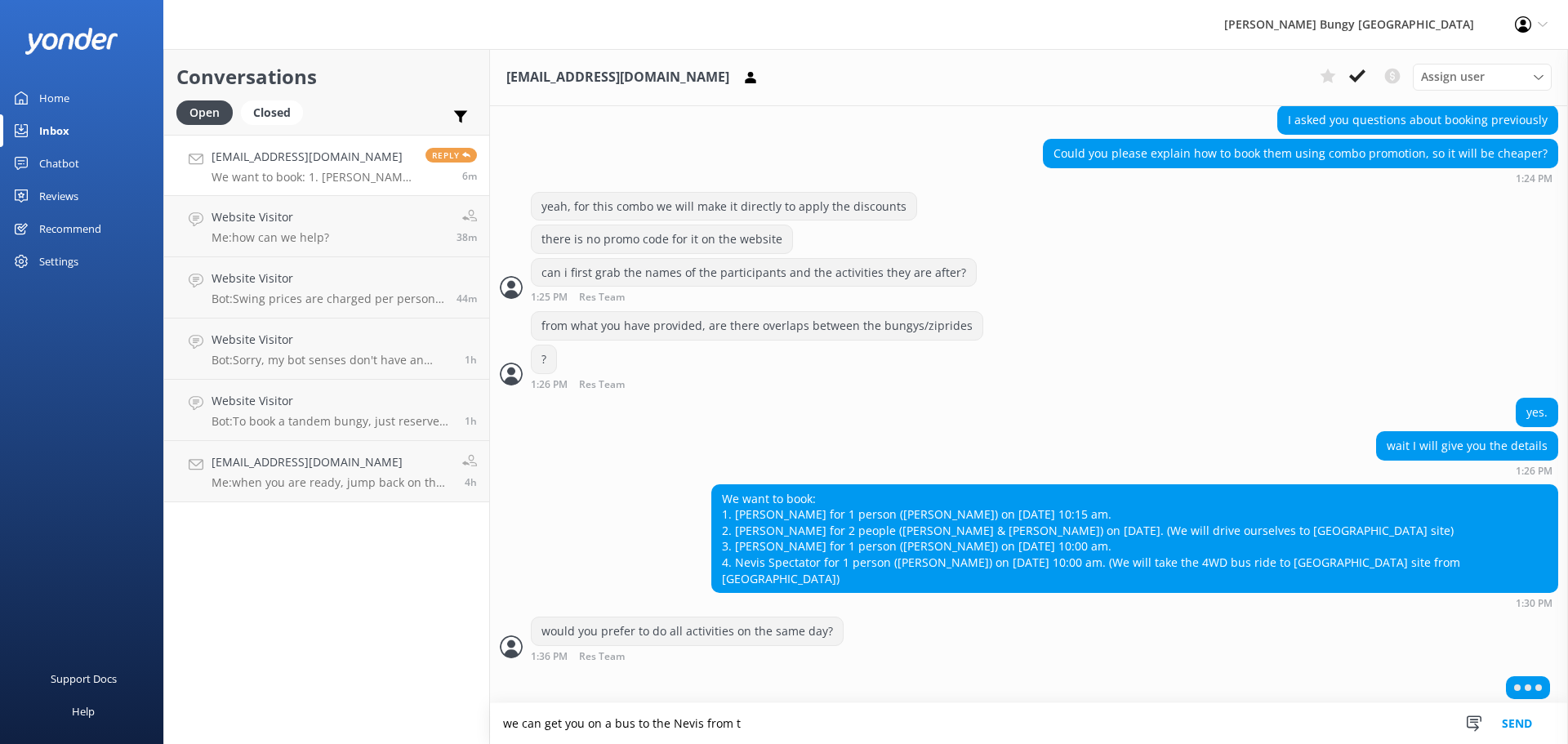
scroll to position [1175, 0]
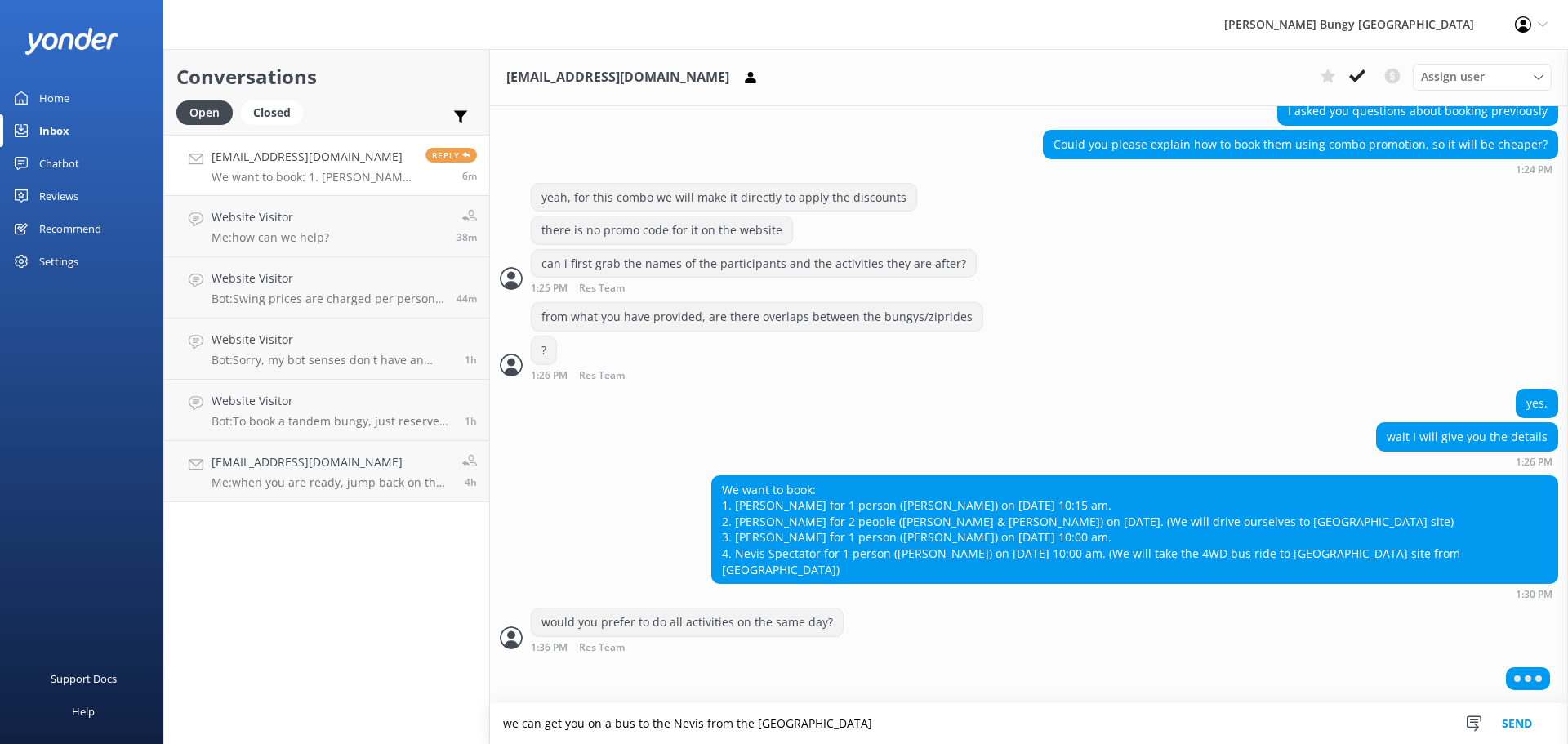
type textarea "we can get you on a bus to the Nevis from the [GEOGRAPHIC_DATA]"
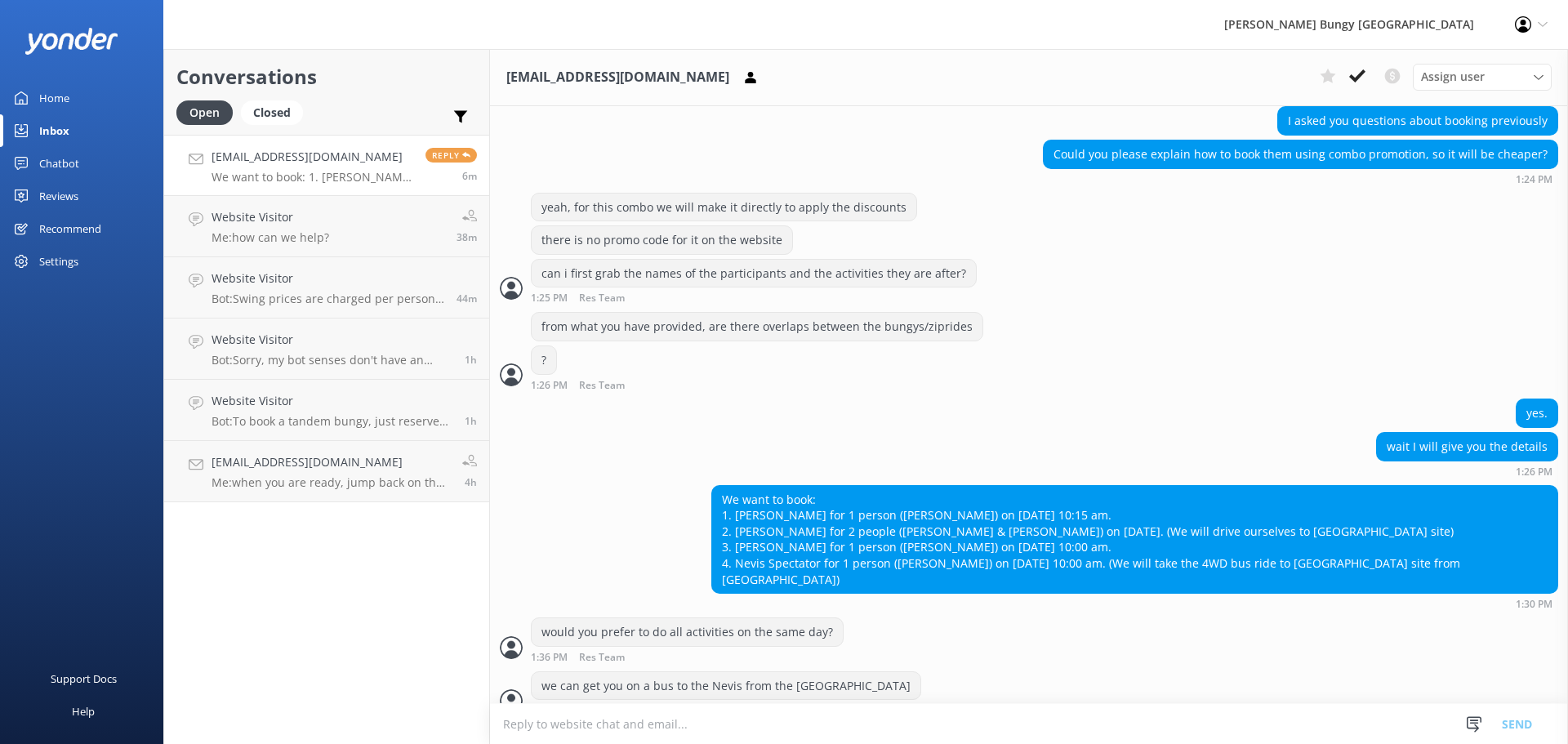
scroll to position [1188, 0]
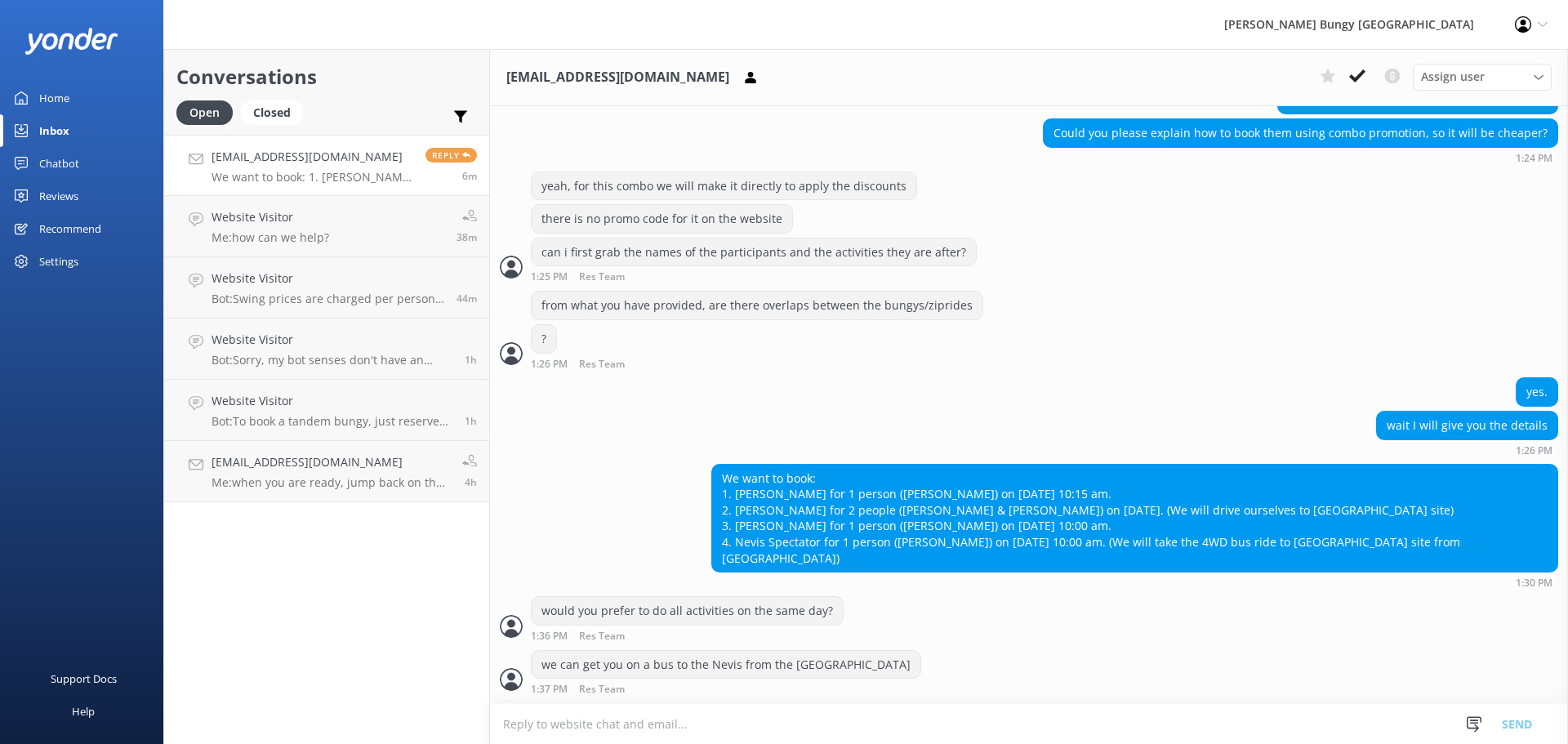
click at [1138, 723] on textarea at bounding box center [1028, 724] width 1078 height 40
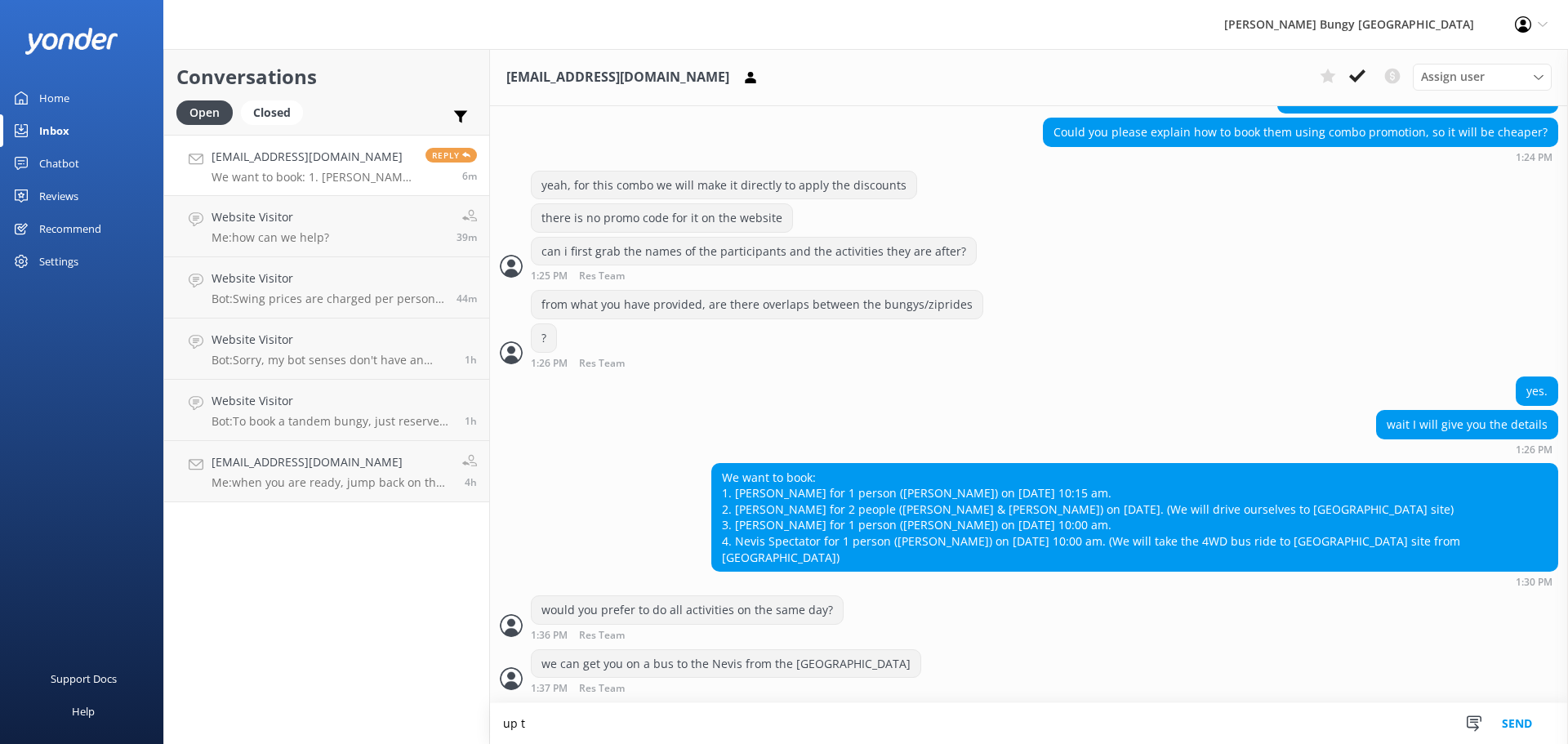
scroll to position [1228, 0]
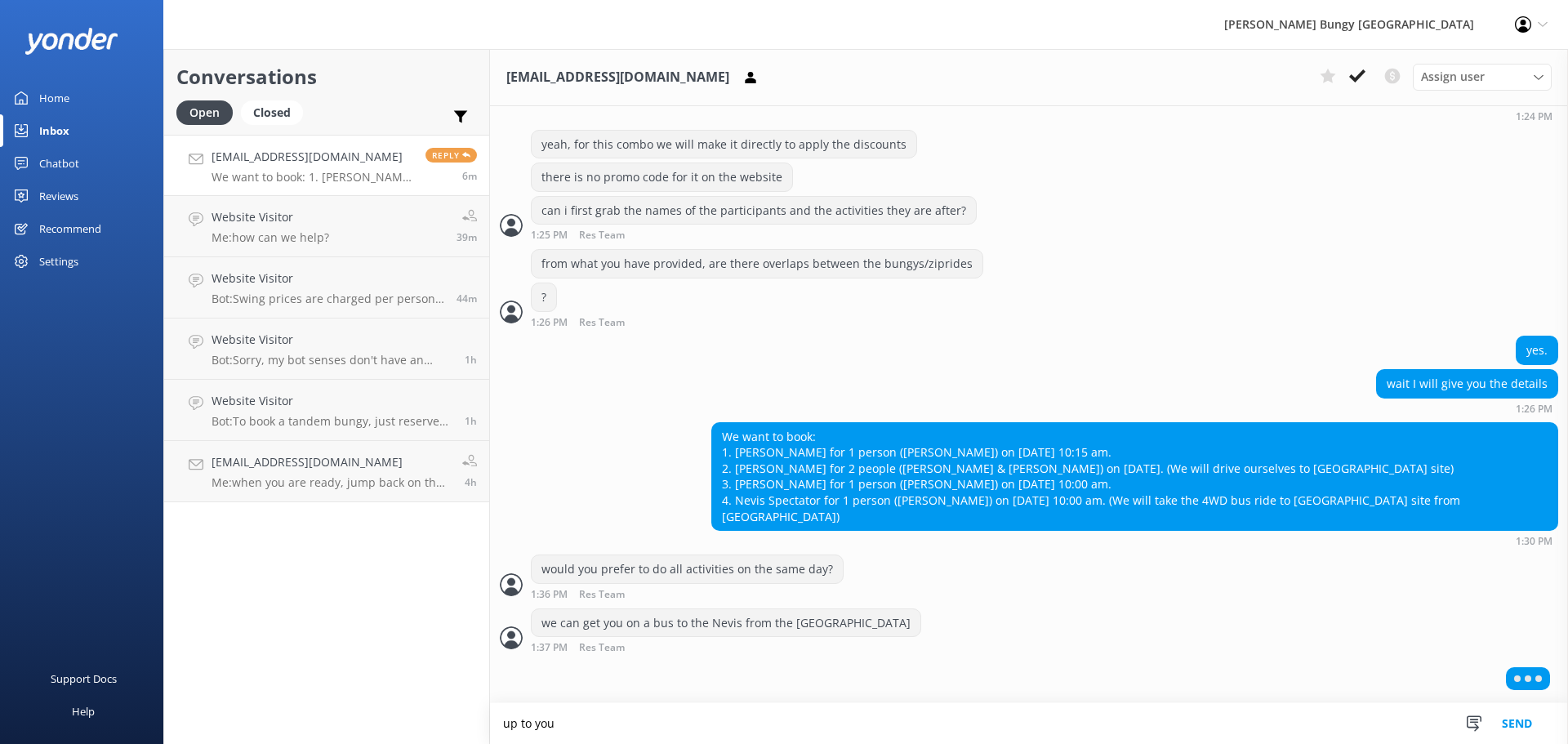
type textarea "up to you"
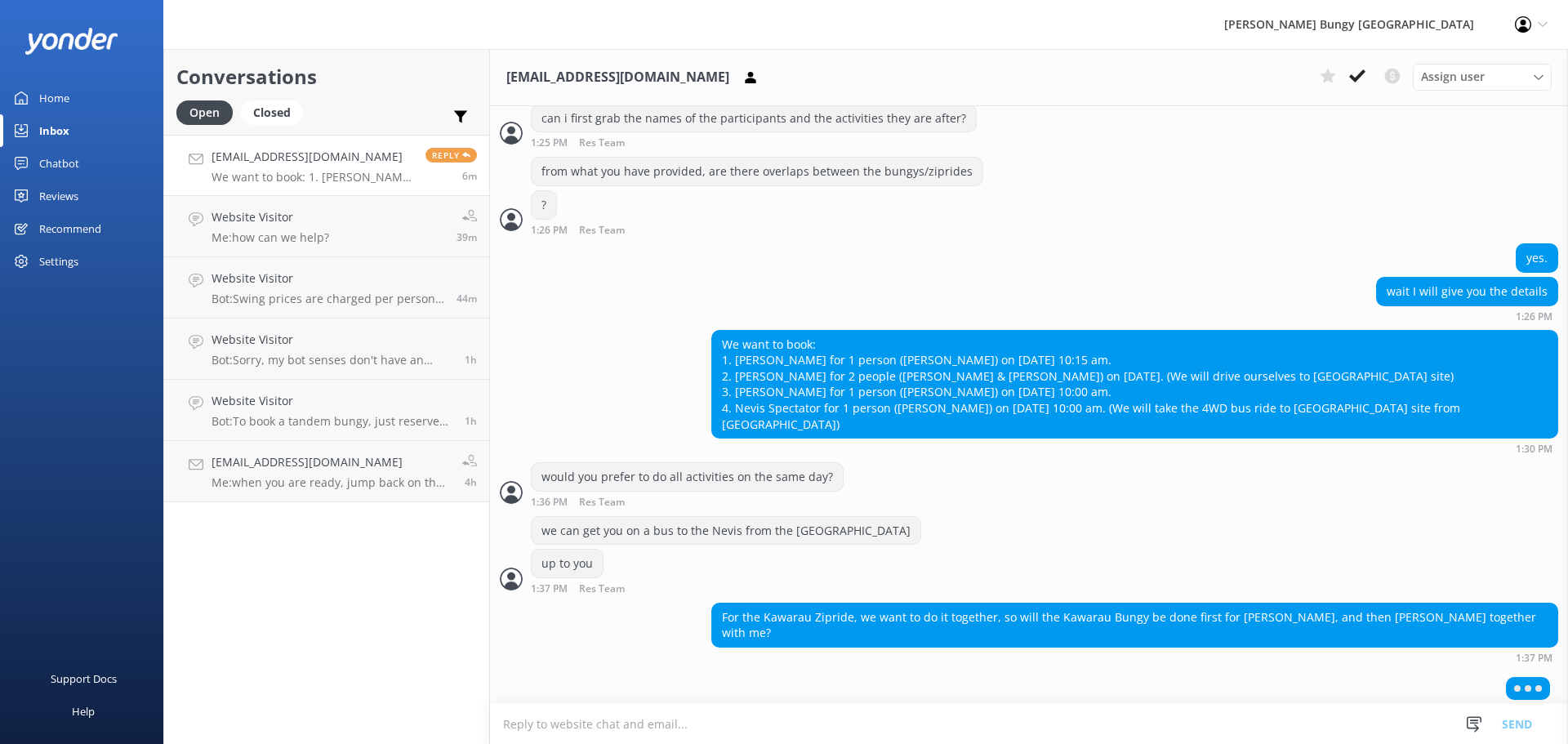
scroll to position [1329, 0]
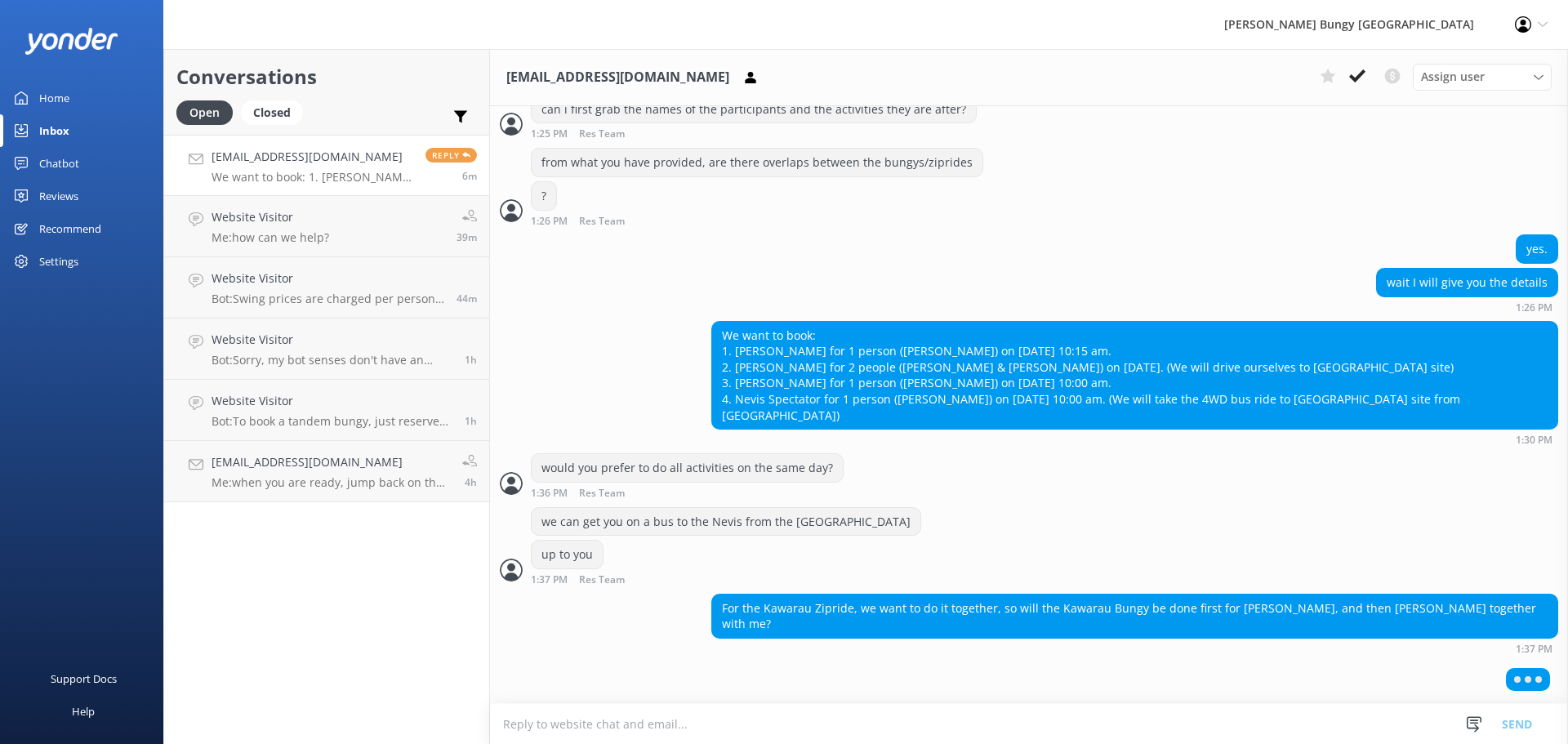
click at [1120, 740] on textarea at bounding box center [1028, 724] width 1078 height 40
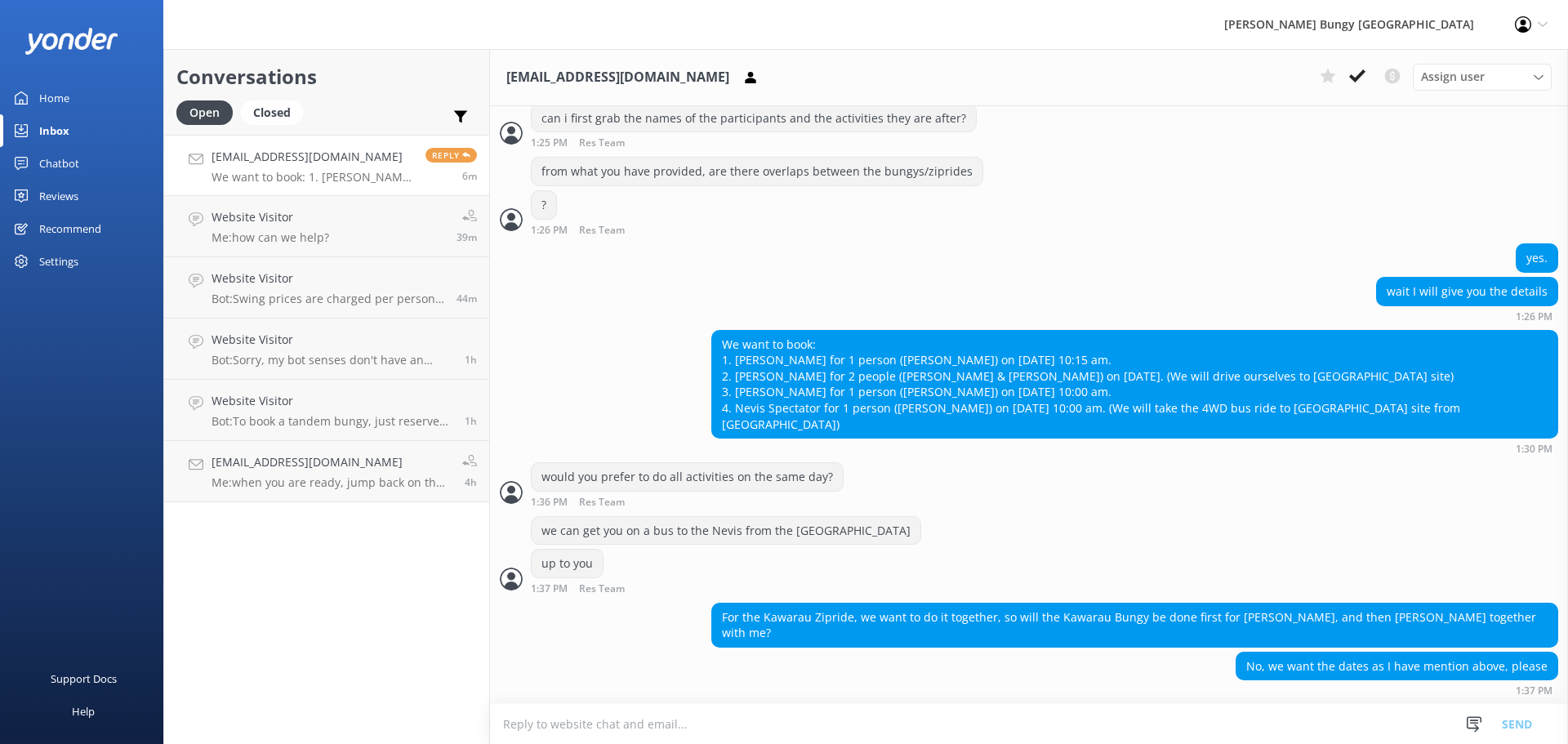
scroll to position [1324, 0]
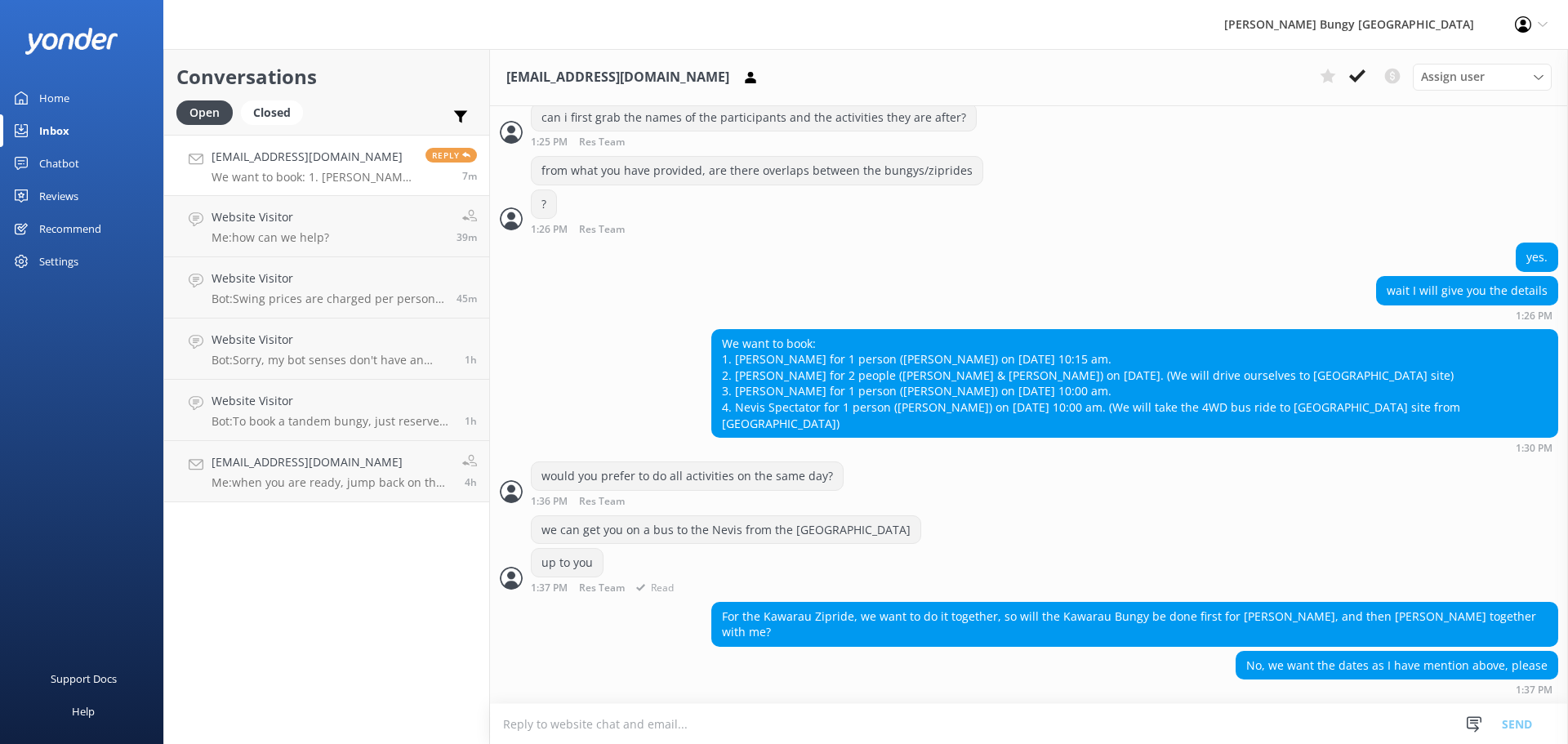
click at [1026, 533] on div "we can get you on a bus to the Nevis from the [GEOGRAPHIC_DATA]" at bounding box center [1028, 531] width 1078 height 33
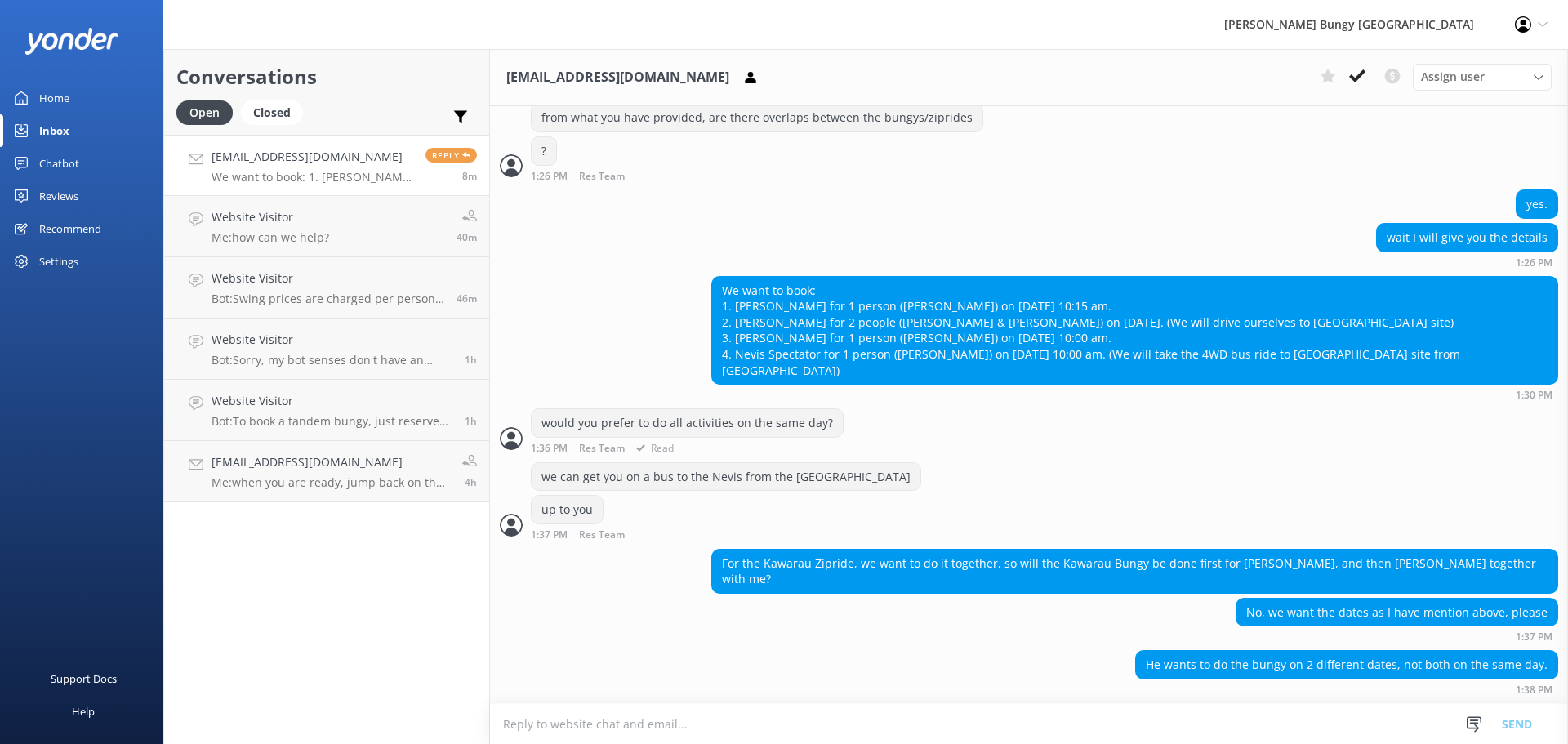
scroll to position [1415, 0]
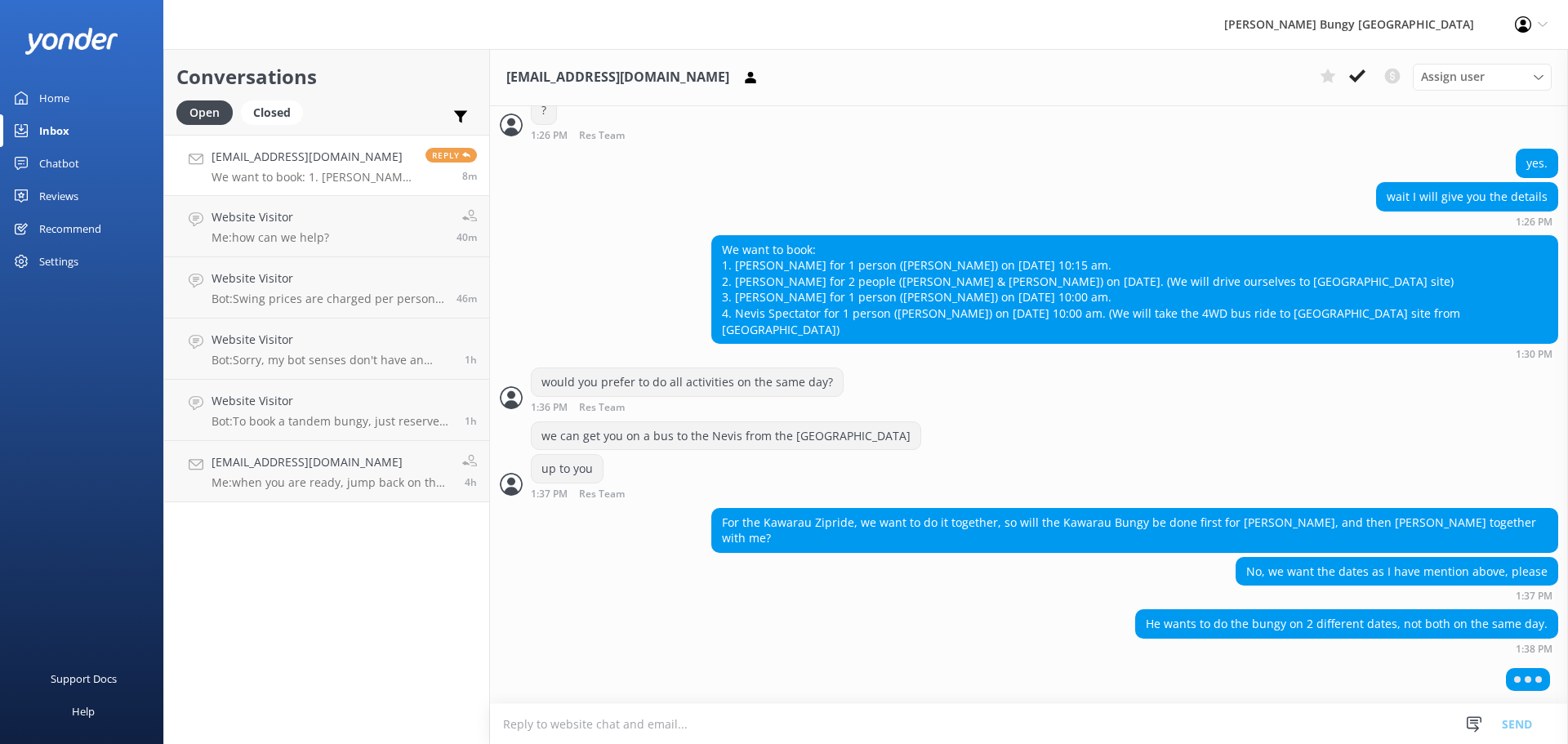
click at [1411, 709] on textarea at bounding box center [1028, 724] width 1078 height 40
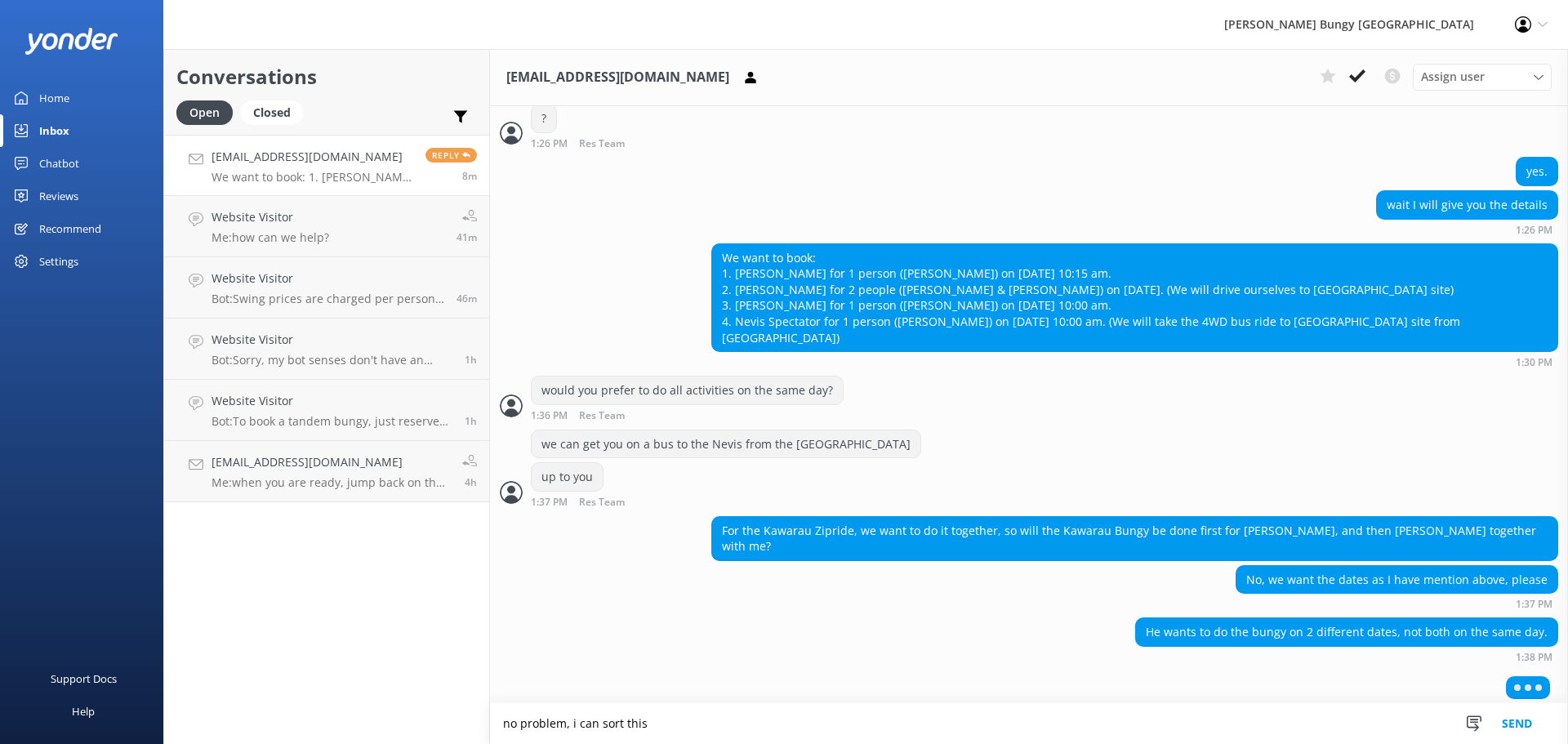
scroll to position [1416, 0]
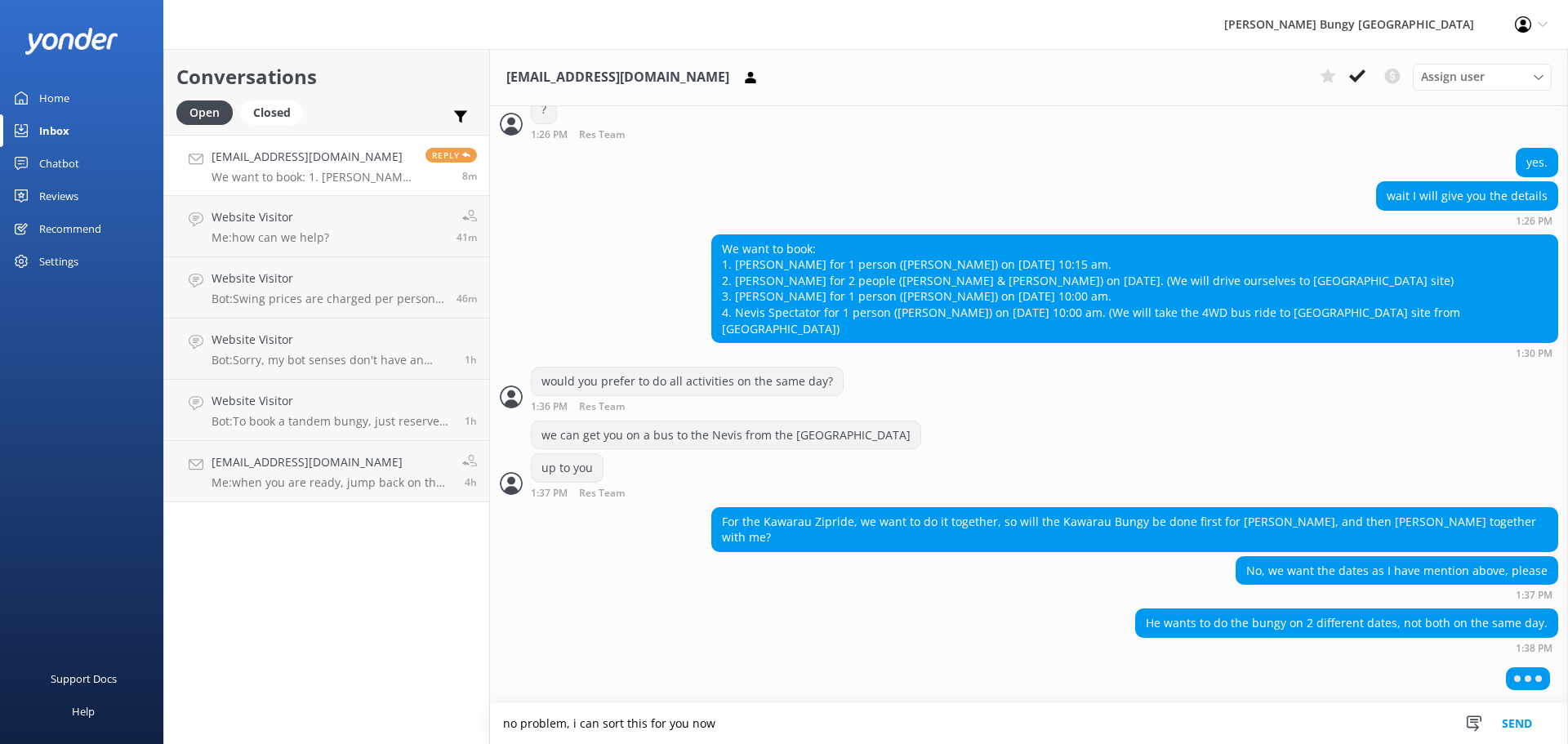
type textarea "no problem, i can sort this for you now"
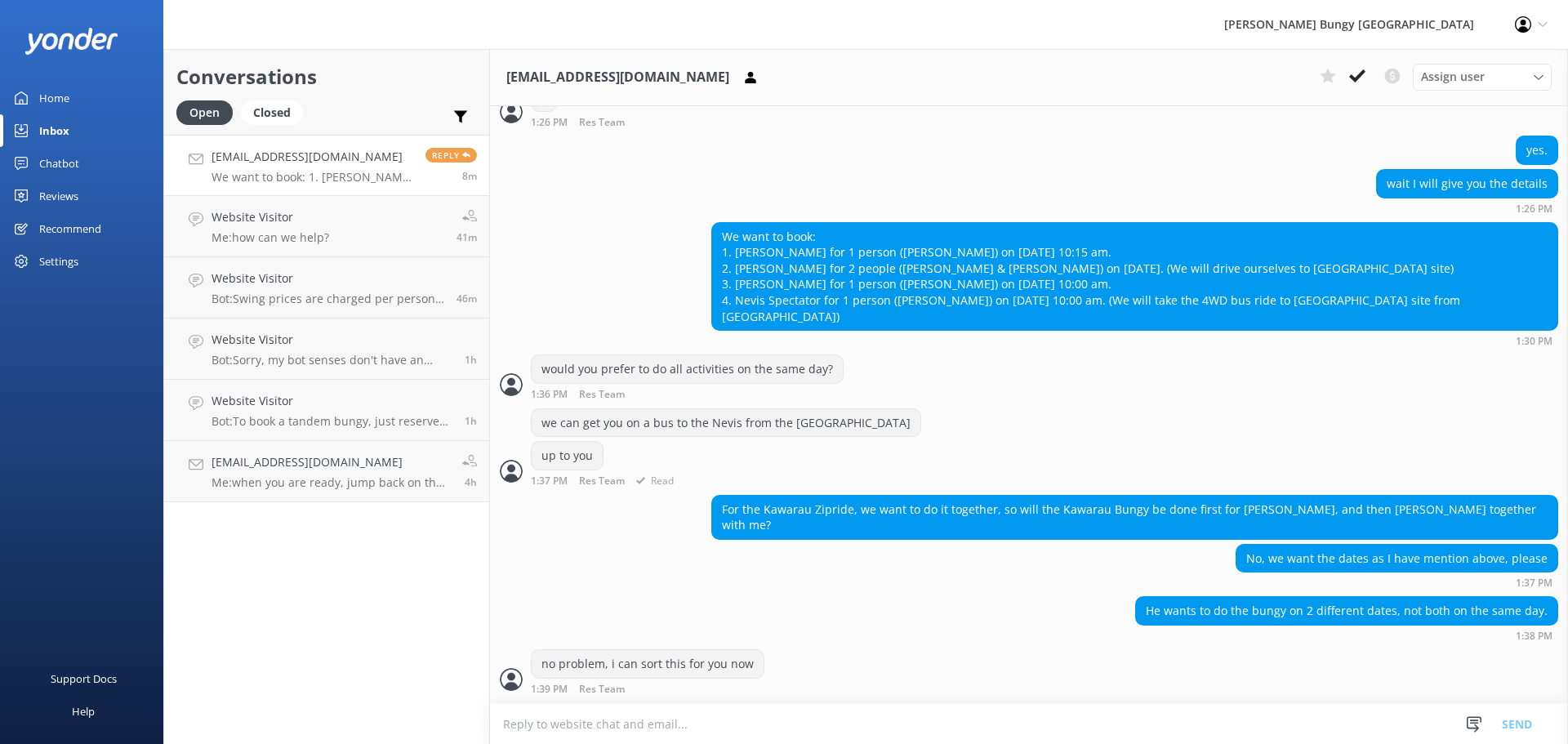
scroll to position [1482, 0]
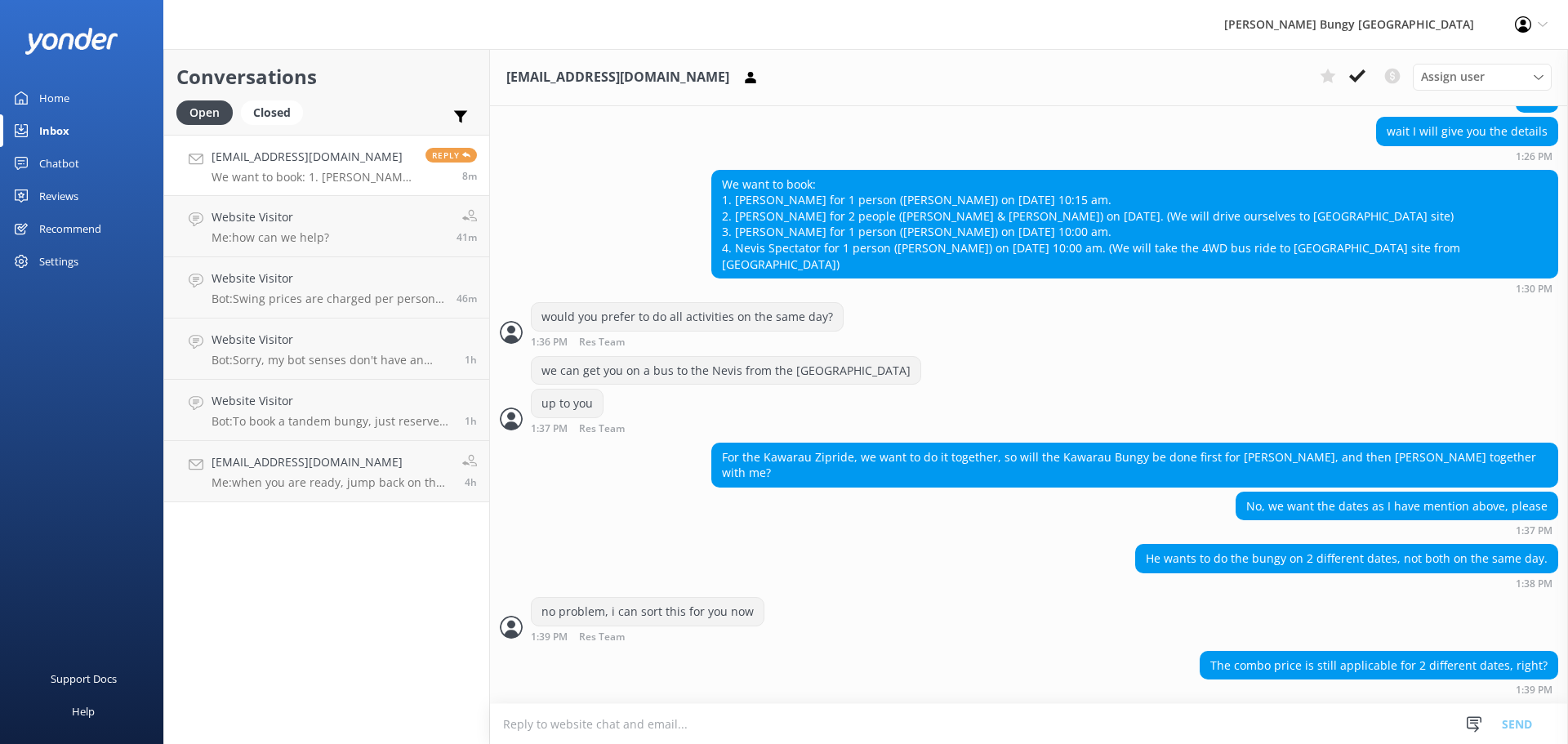
click at [983, 738] on textarea at bounding box center [1028, 724] width 1078 height 40
drag, startPoint x: 1065, startPoint y: 727, endPoint x: 1048, endPoint y: 730, distance: 17.3
click at [1064, 727] on textarea at bounding box center [1028, 724] width 1078 height 40
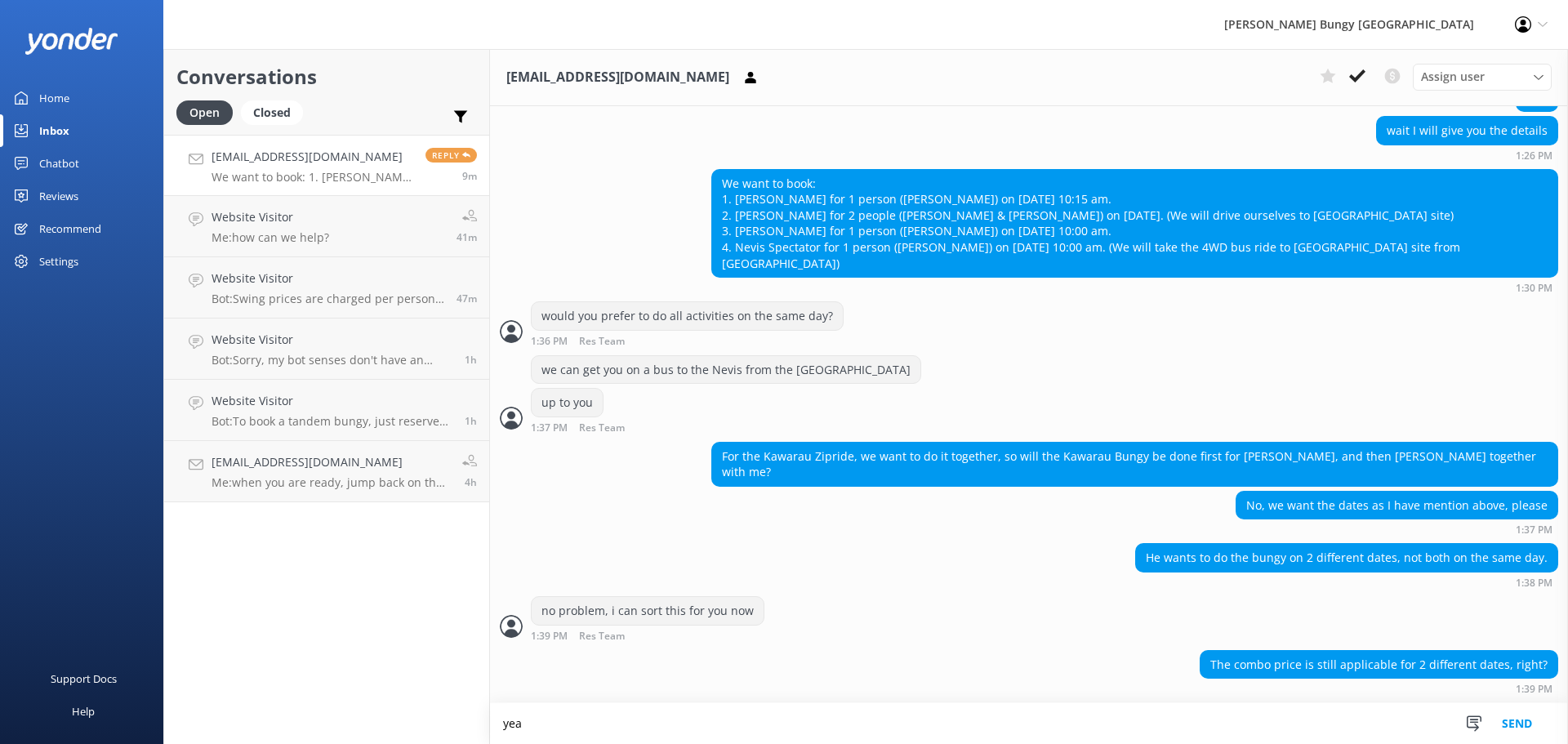
scroll to position [1483, 0]
type textarea "yeah that's right"
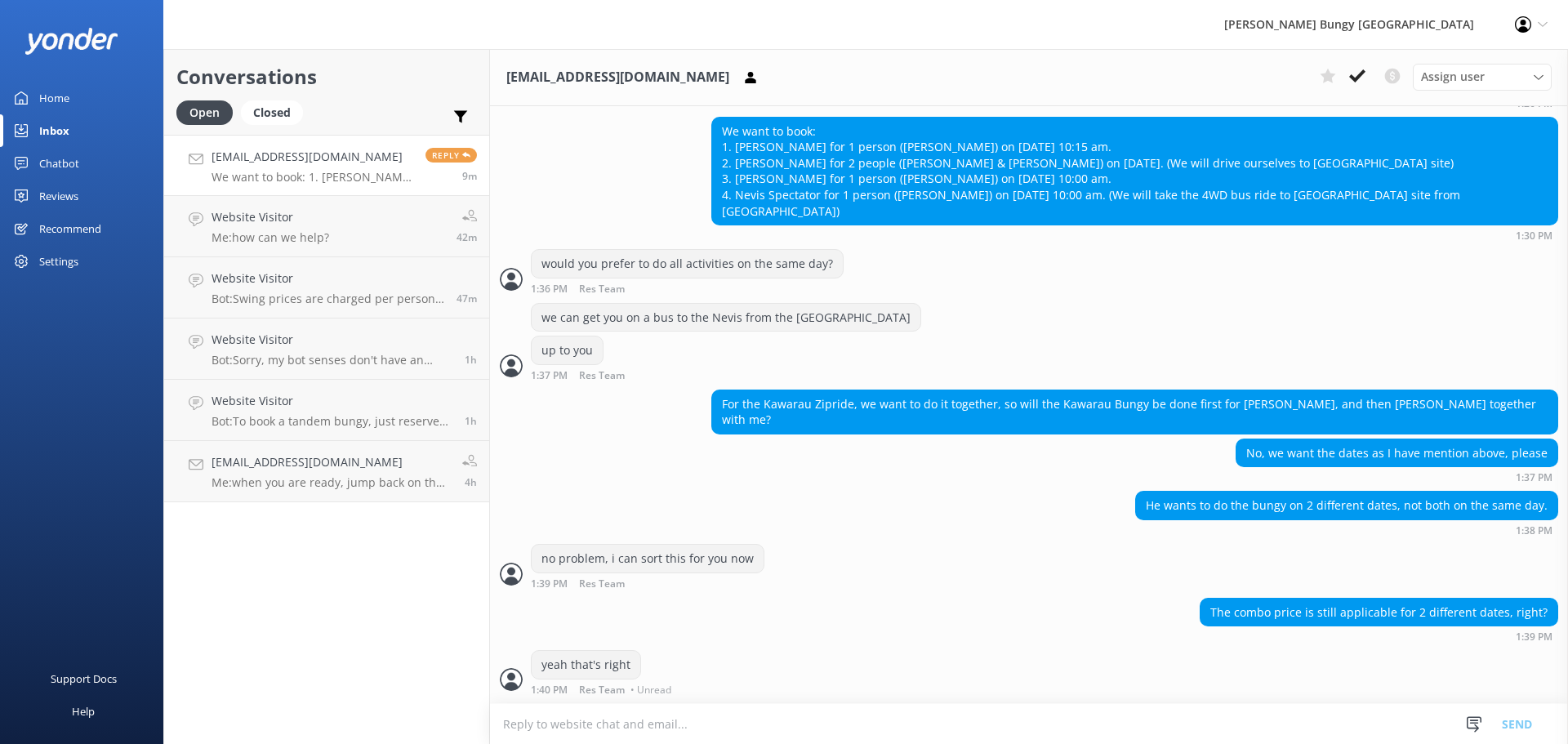
scroll to position [1536, 0]
click at [352, 629] on div "Conversations Open Closed Important Converted Assigned to me Unassigned anast18…" at bounding box center [326, 397] width 326 height 696
click at [1145, 652] on div "yeah that's right 1:40 PM Res Team Read" at bounding box center [1028, 671] width 1078 height 45
click at [304, 342] on h4 "Website Visitor" at bounding box center [332, 340] width 241 height 18
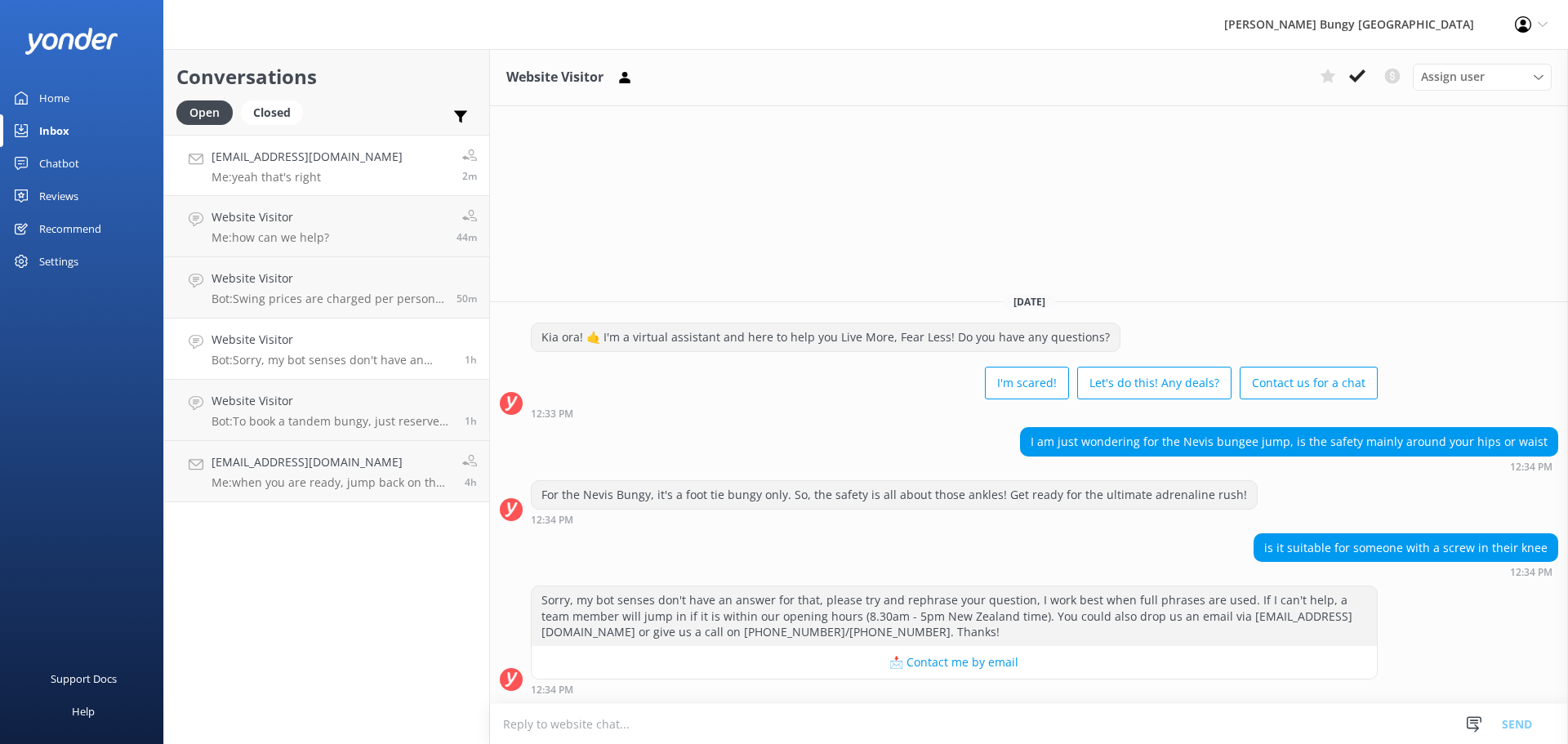
click at [331, 168] on link "[EMAIL_ADDRESS][DOMAIN_NAME] Me: yeah that's right 2m" at bounding box center [326, 165] width 325 height 62
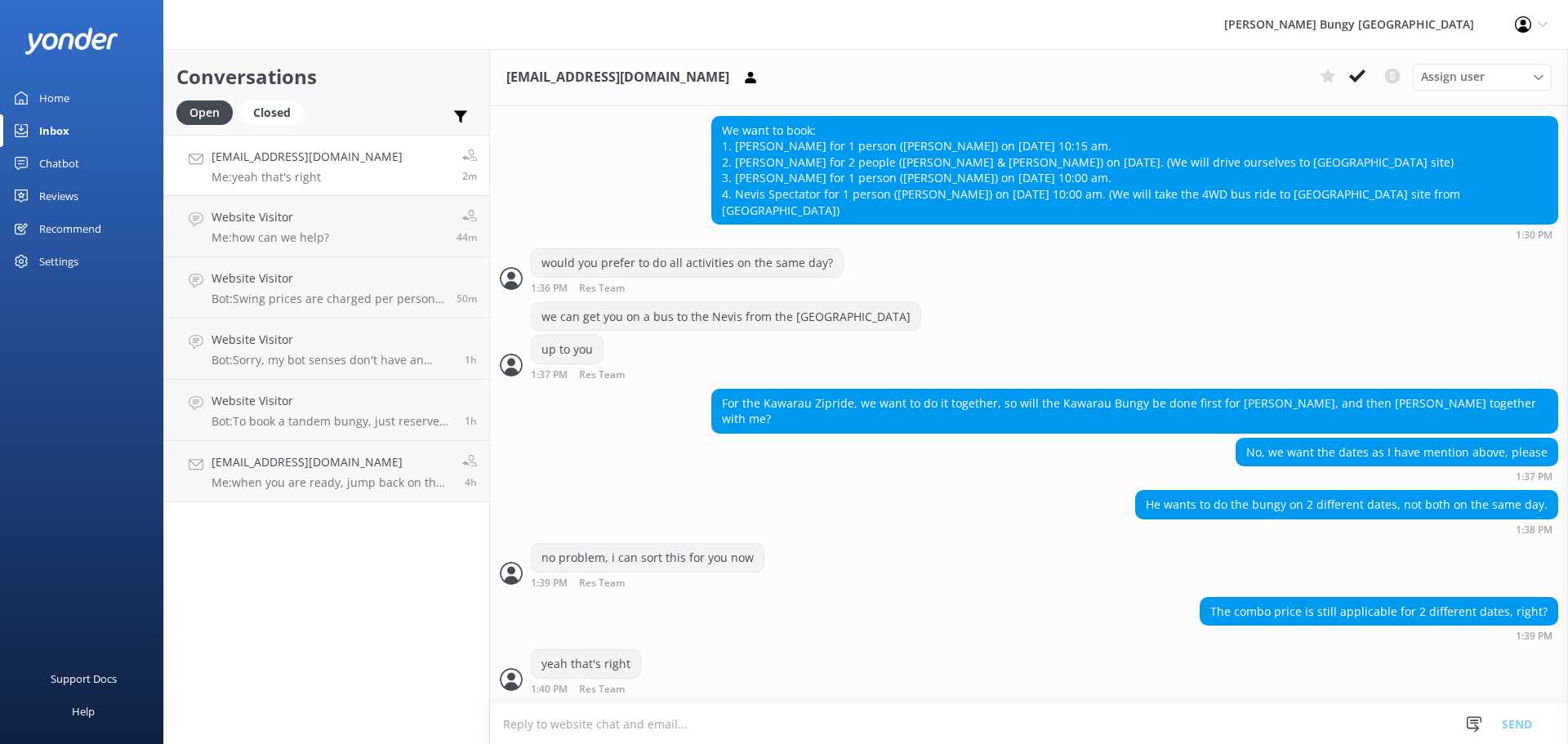
scroll to position [1536, 0]
click at [871, 718] on textarea at bounding box center [1028, 724] width 1078 height 40
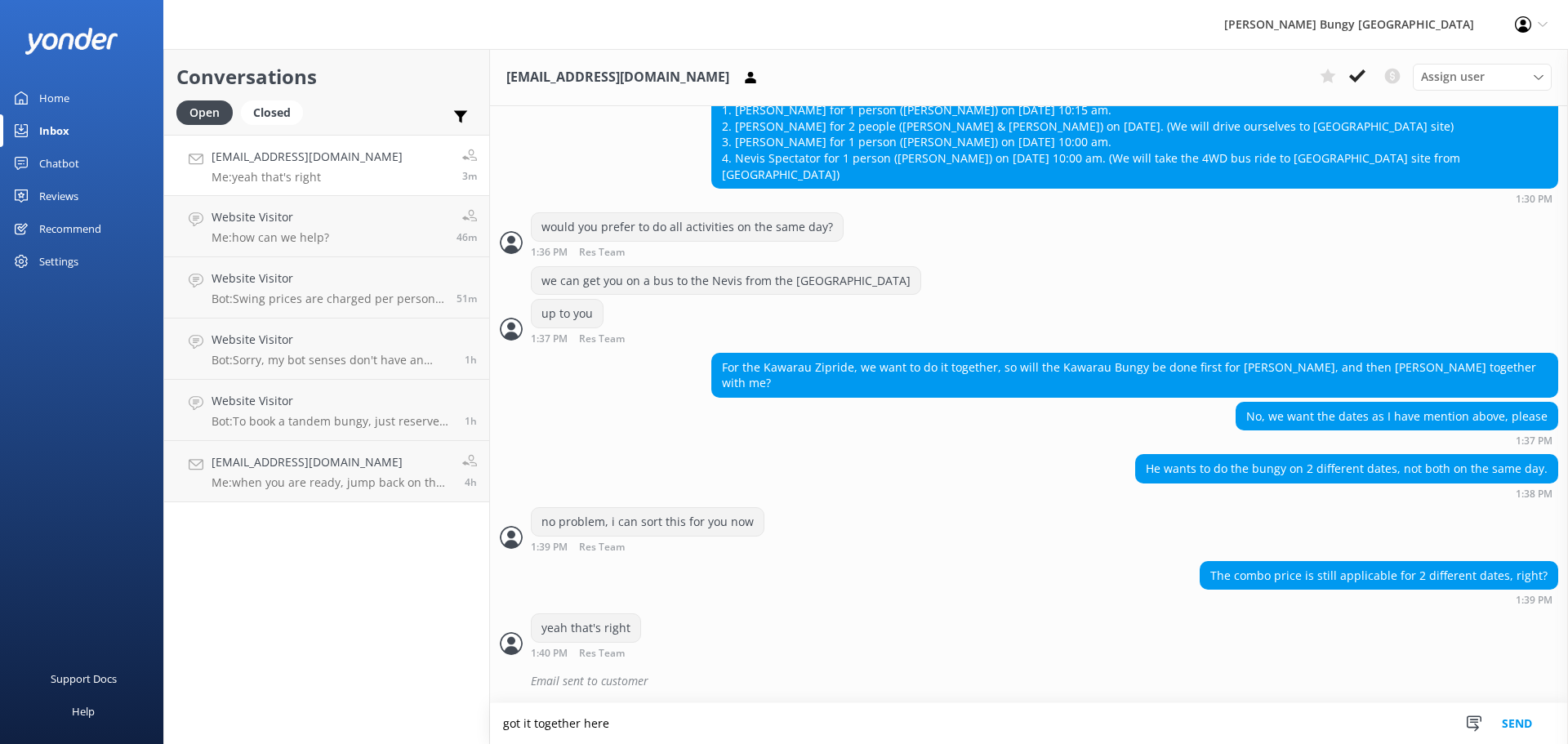
type textarea "got it together here"
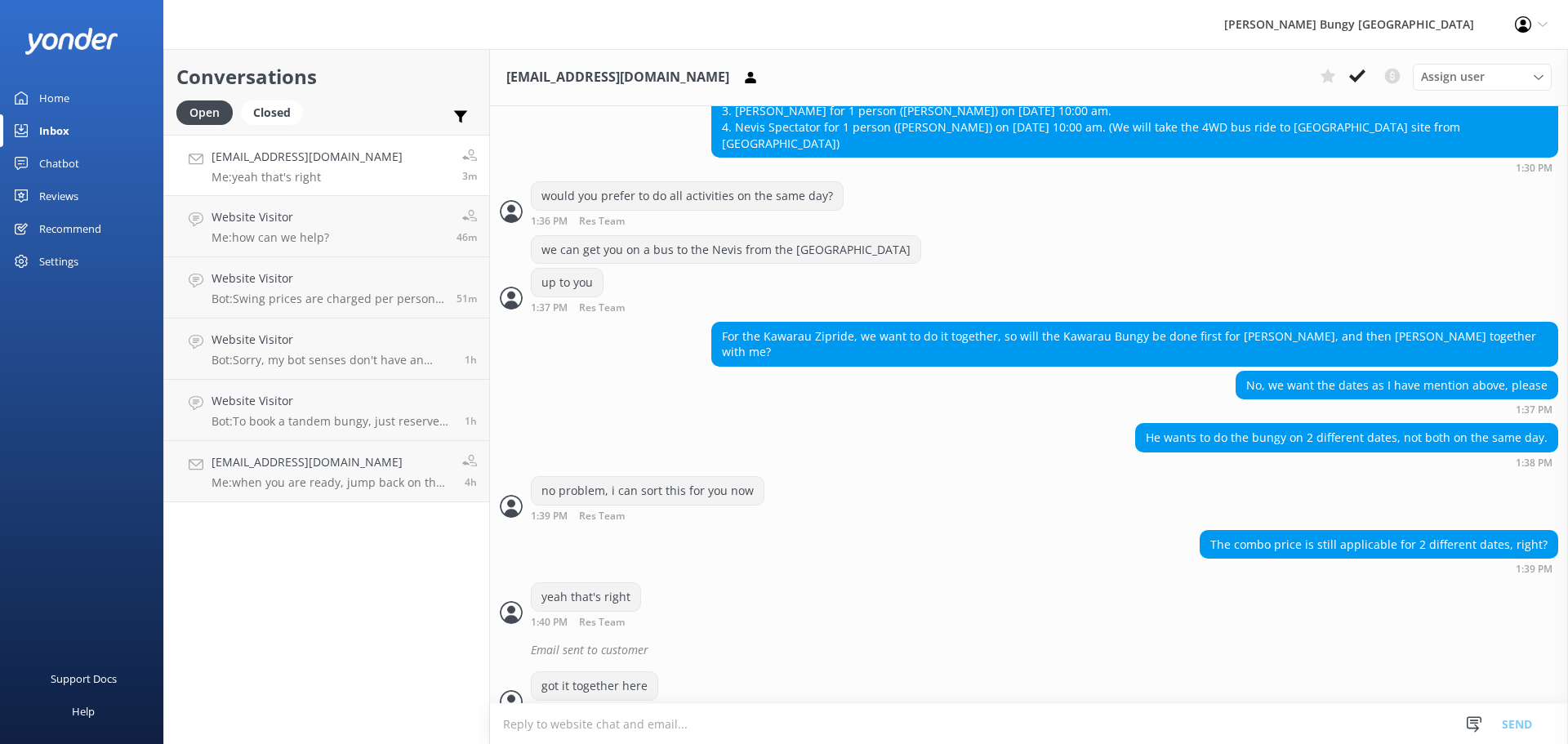
scroll to position [1626, 0]
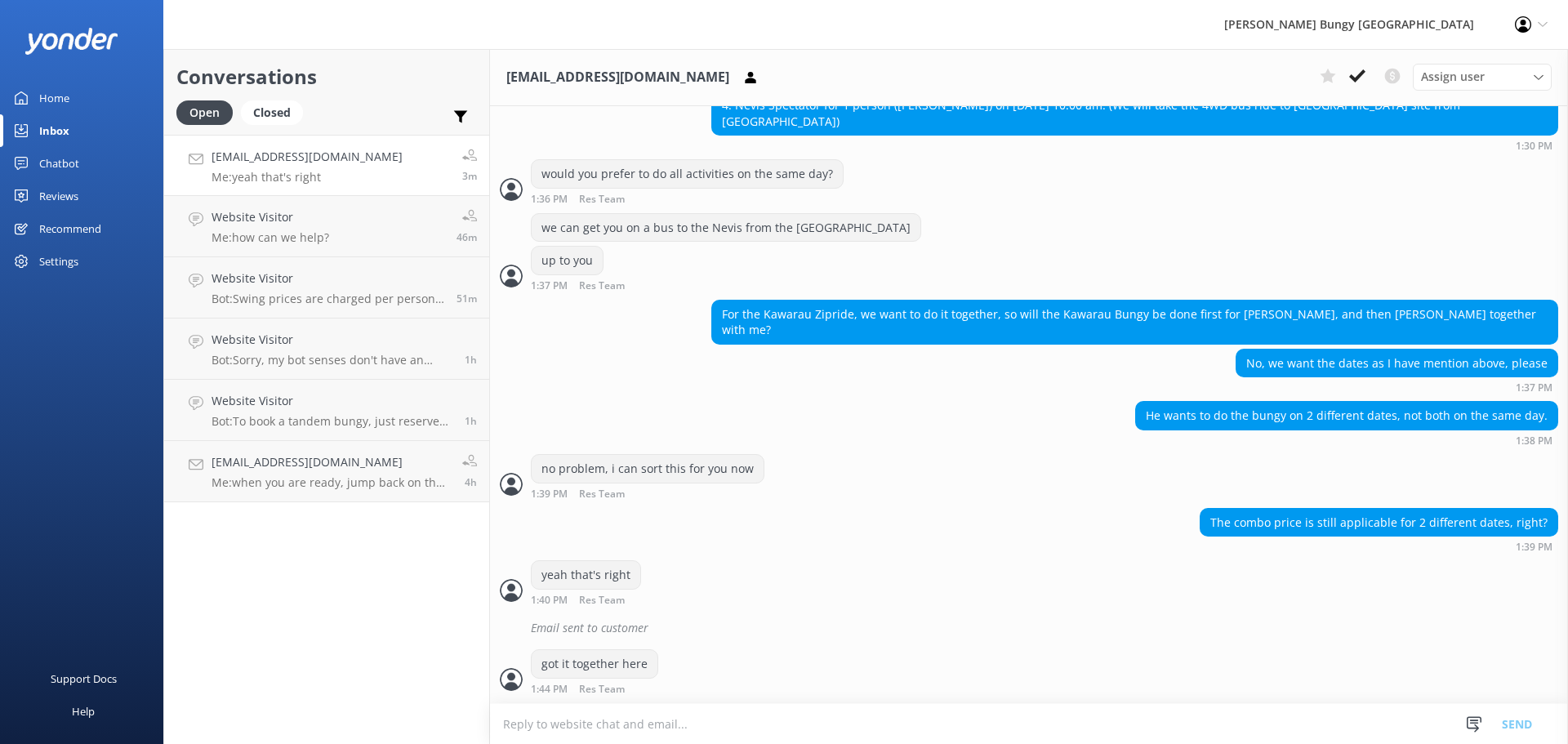
click at [753, 719] on textarea at bounding box center [1028, 724] width 1078 height 40
click at [970, 706] on textarea at bounding box center [1028, 724] width 1078 height 40
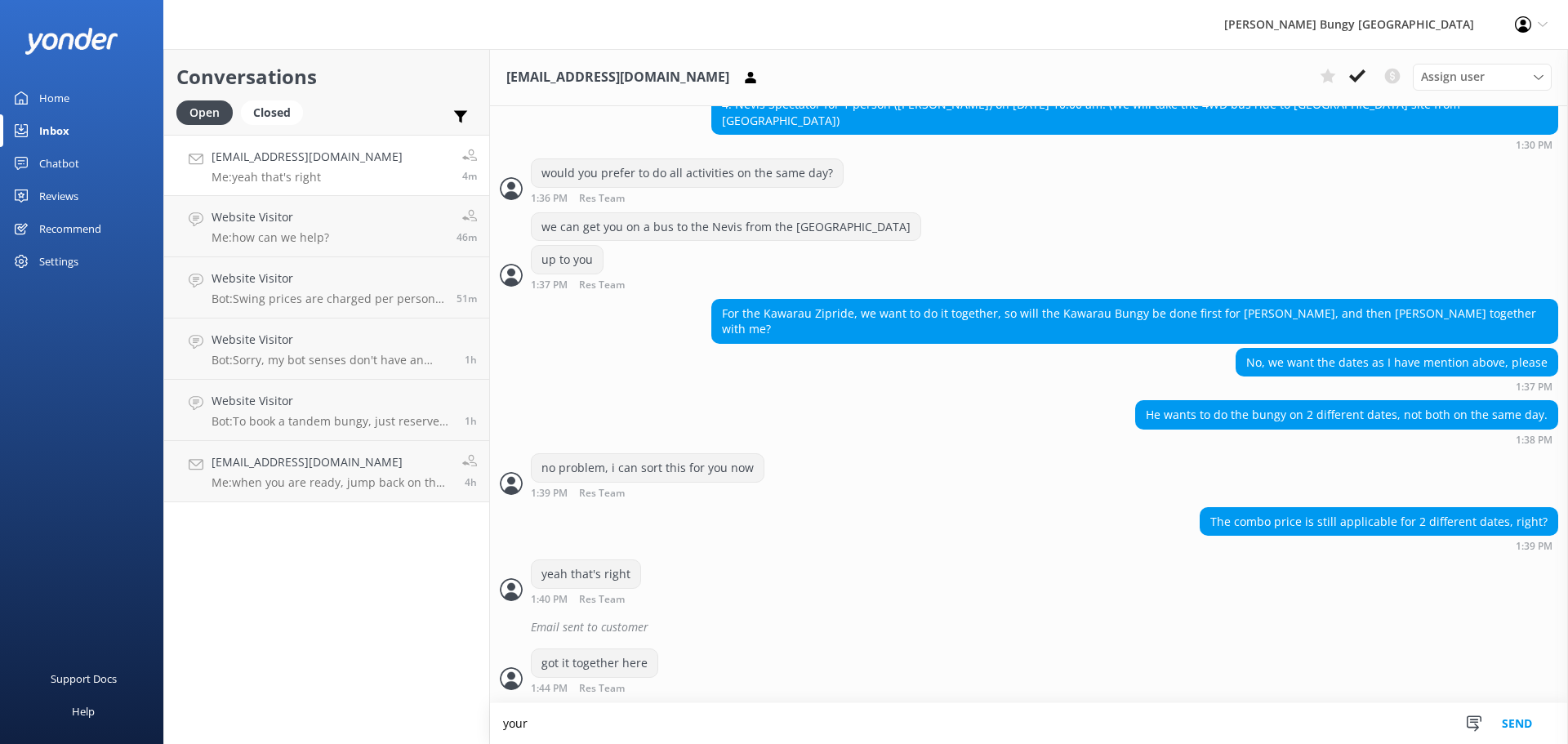
scroll to position [1627, 0]
type textarea "y"
drag, startPoint x: 677, startPoint y: 724, endPoint x: 364, endPoint y: 691, distance: 314.7
click at [364, 691] on div "Conversations Open Closed Important Converted Assigned to me Unassigned anast18…" at bounding box center [865, 397] width 1405 height 696
click at [1029, 735] on textarea "i can just take payment for your total of" at bounding box center [1028, 723] width 1078 height 41
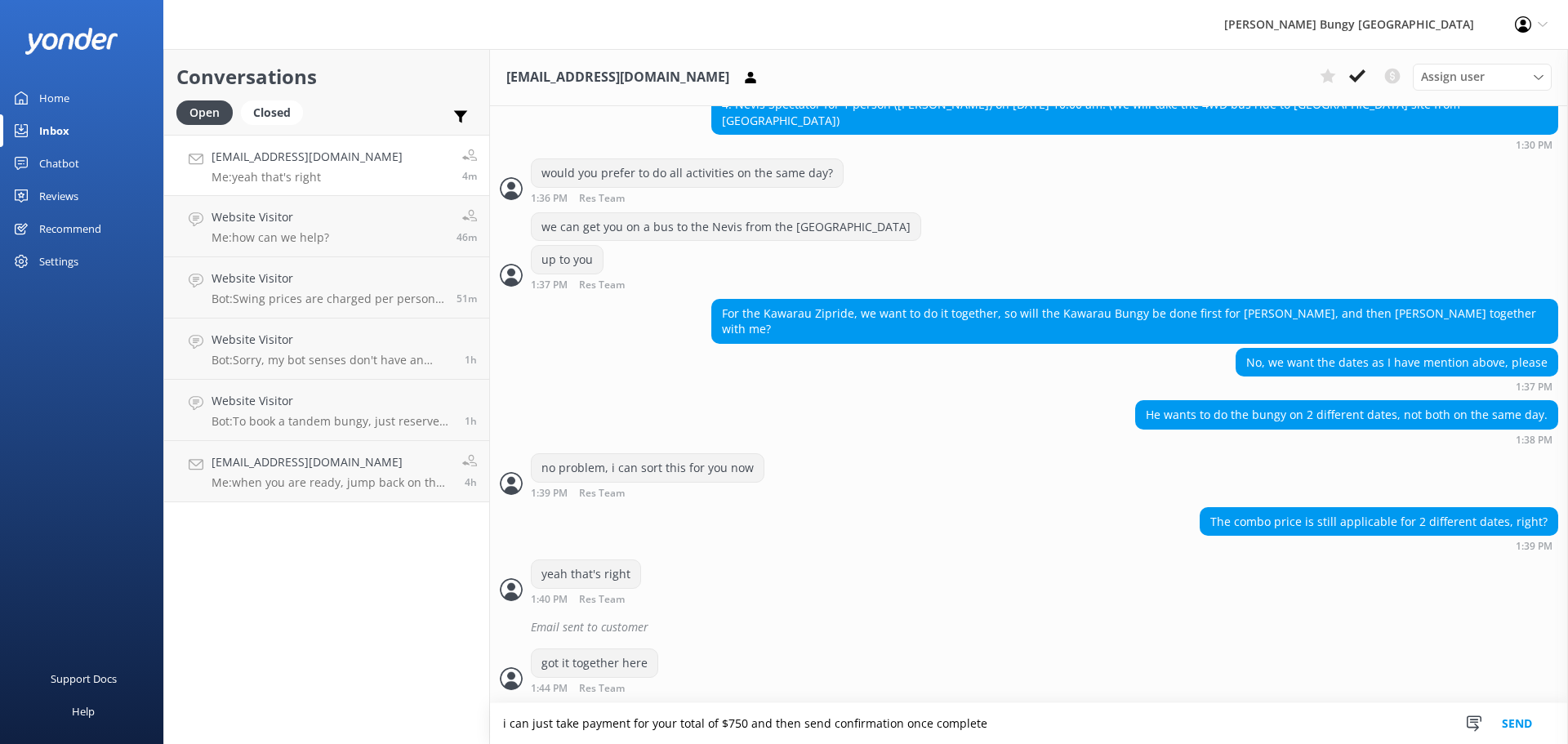
click at [892, 724] on textarea "i can just take payment for your total of $750 and then send confirmation once …" at bounding box center [1028, 723] width 1078 height 41
type textarea "i can just take payment for your total of $750 and then send confirmations once…"
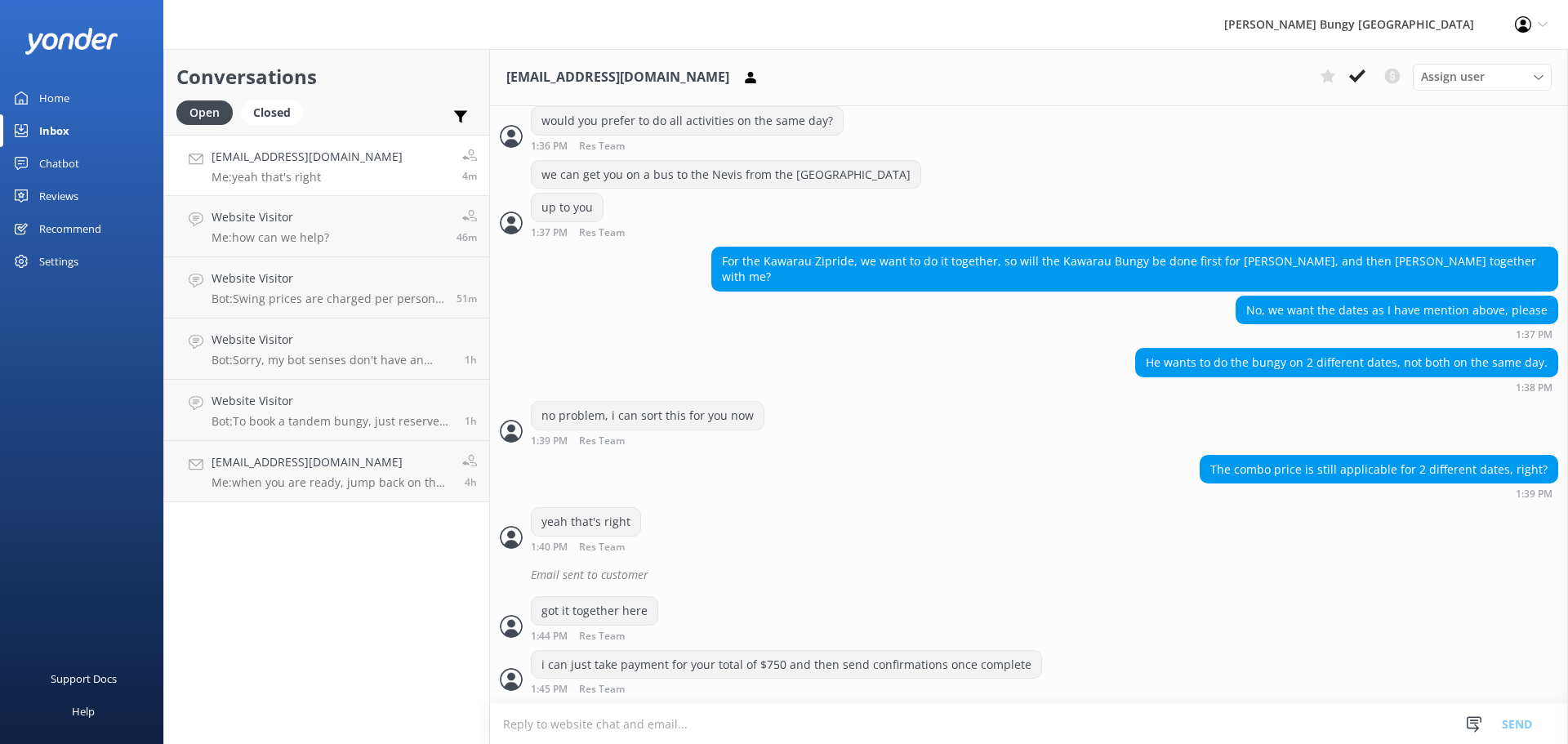
scroll to position [1679, 0]
click at [1222, 713] on textarea at bounding box center [1028, 724] width 1078 height 40
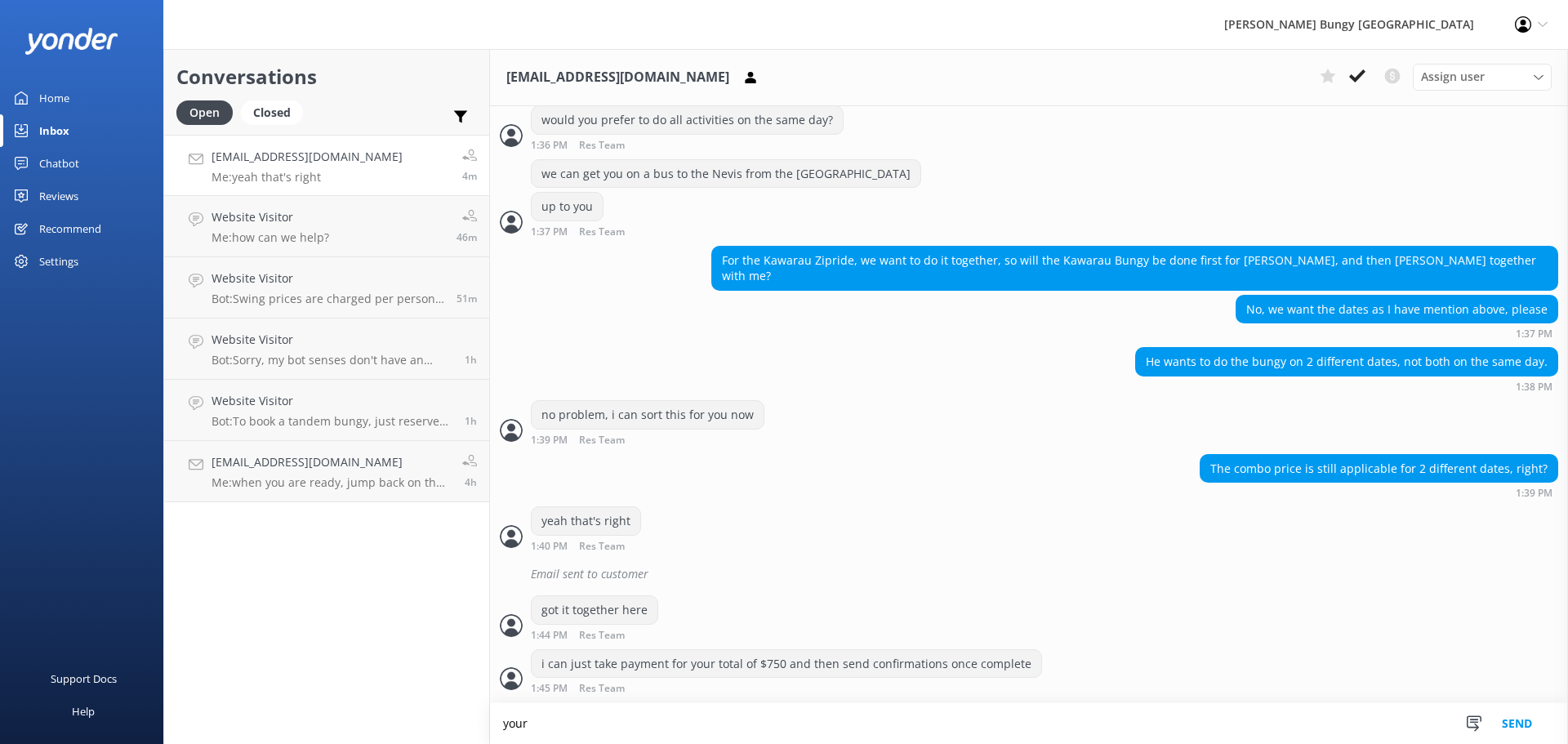
scroll to position [1680, 0]
type textarea "your check in times will be 10am for the Kawarau on the 27th and 9:30am for the…"
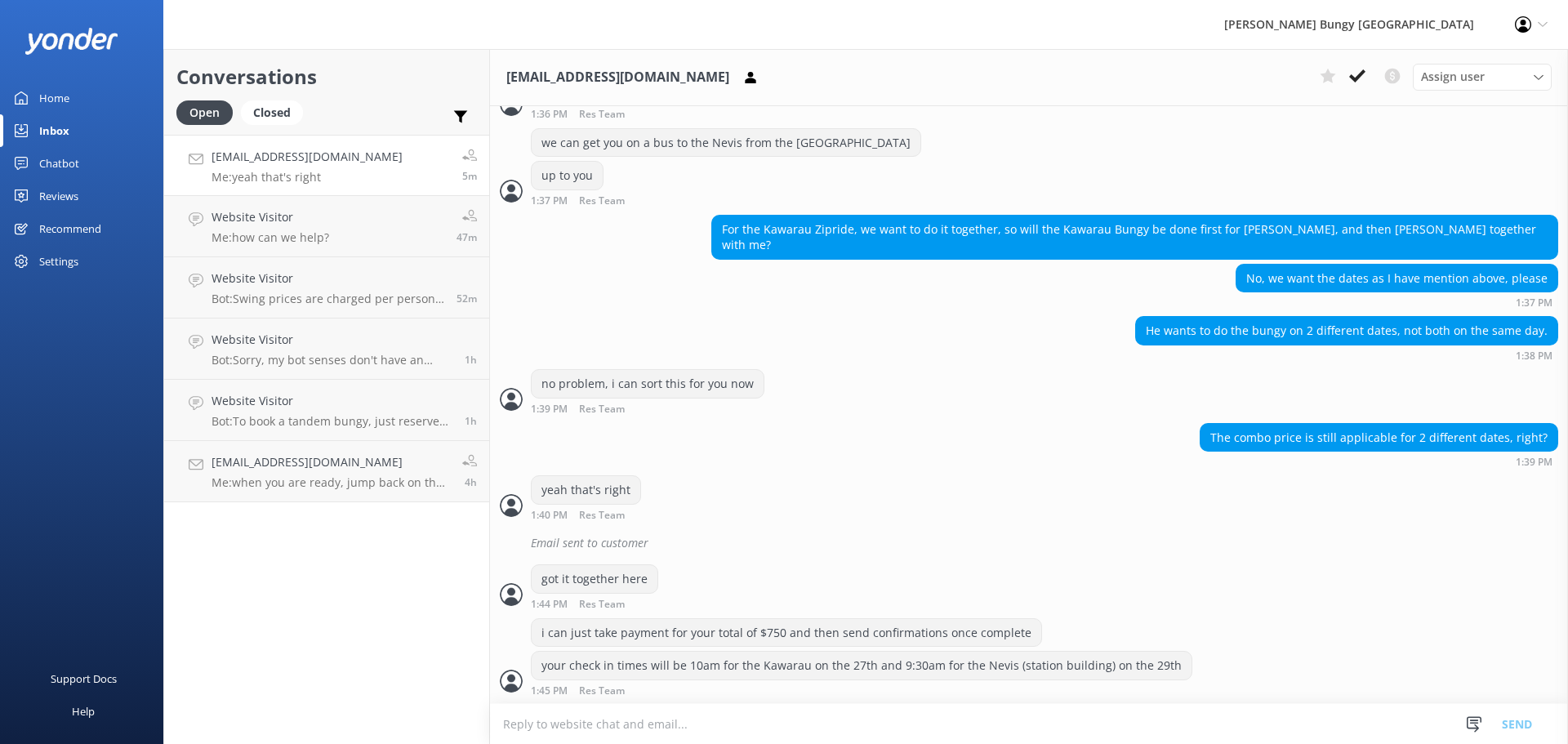
scroll to position [1712, 0]
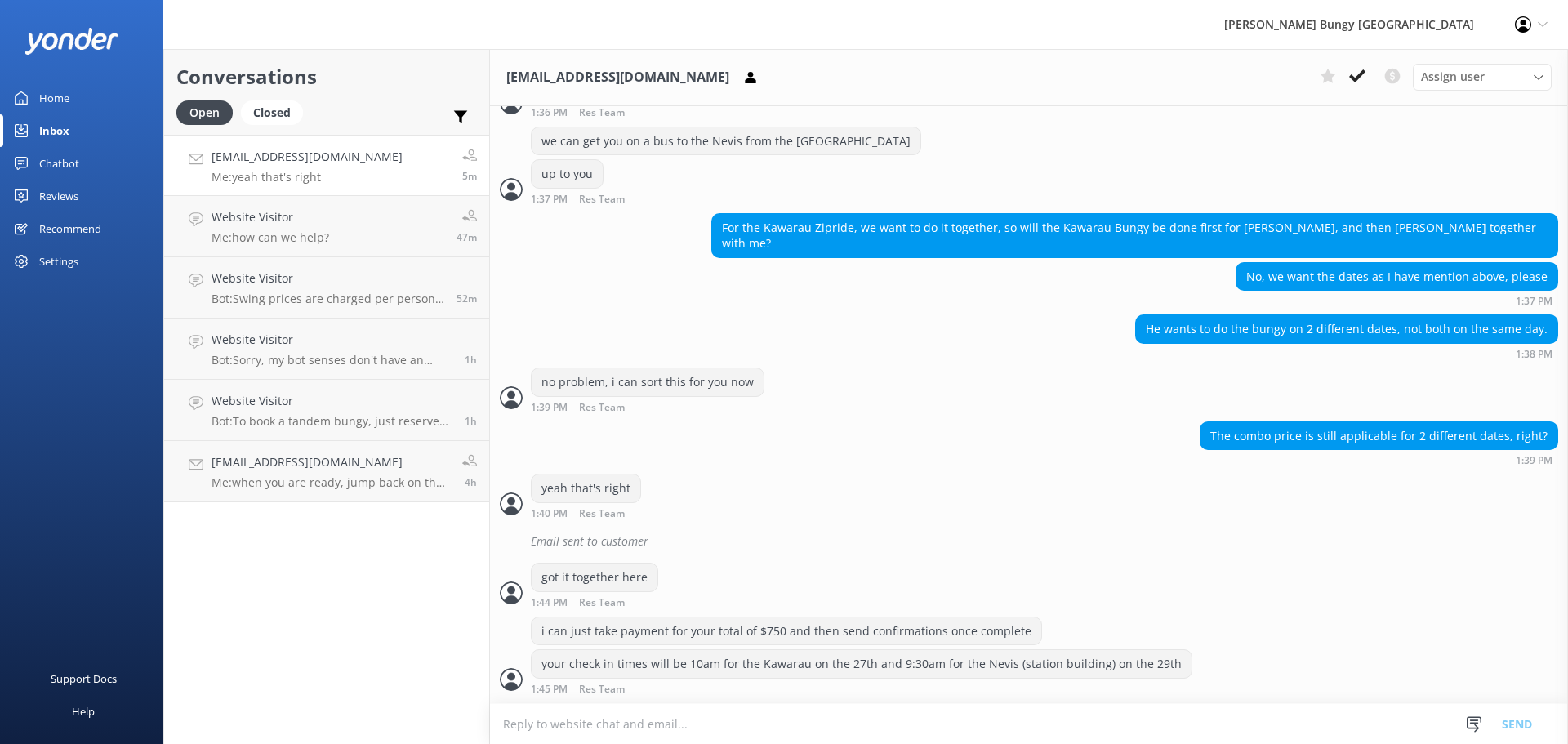
click at [1222, 713] on textarea at bounding box center [1028, 724] width 1078 height 40
click at [736, 79] on button at bounding box center [750, 78] width 29 height 25
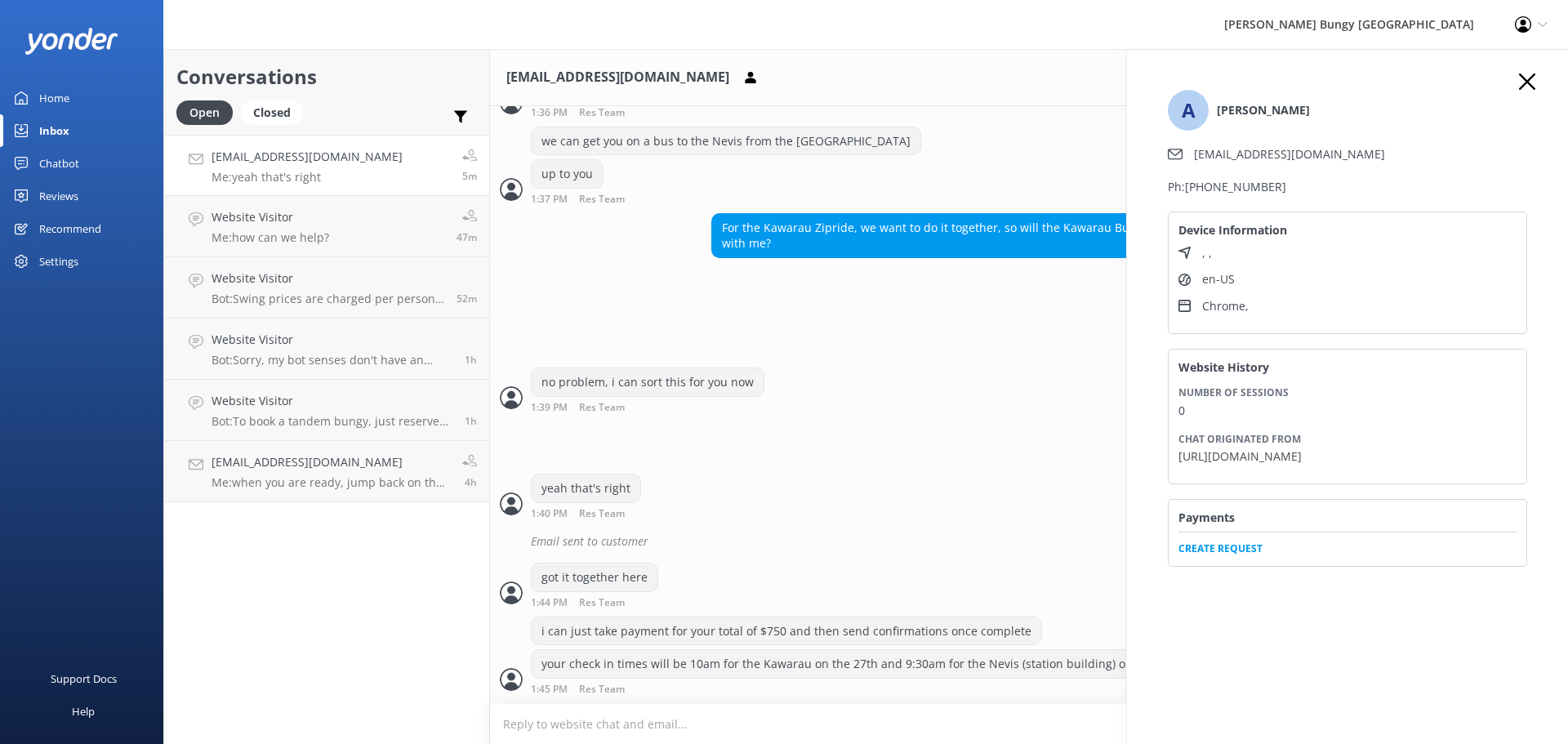
click at [1217, 556] on span "Create Request" at bounding box center [1347, 544] width 338 height 25
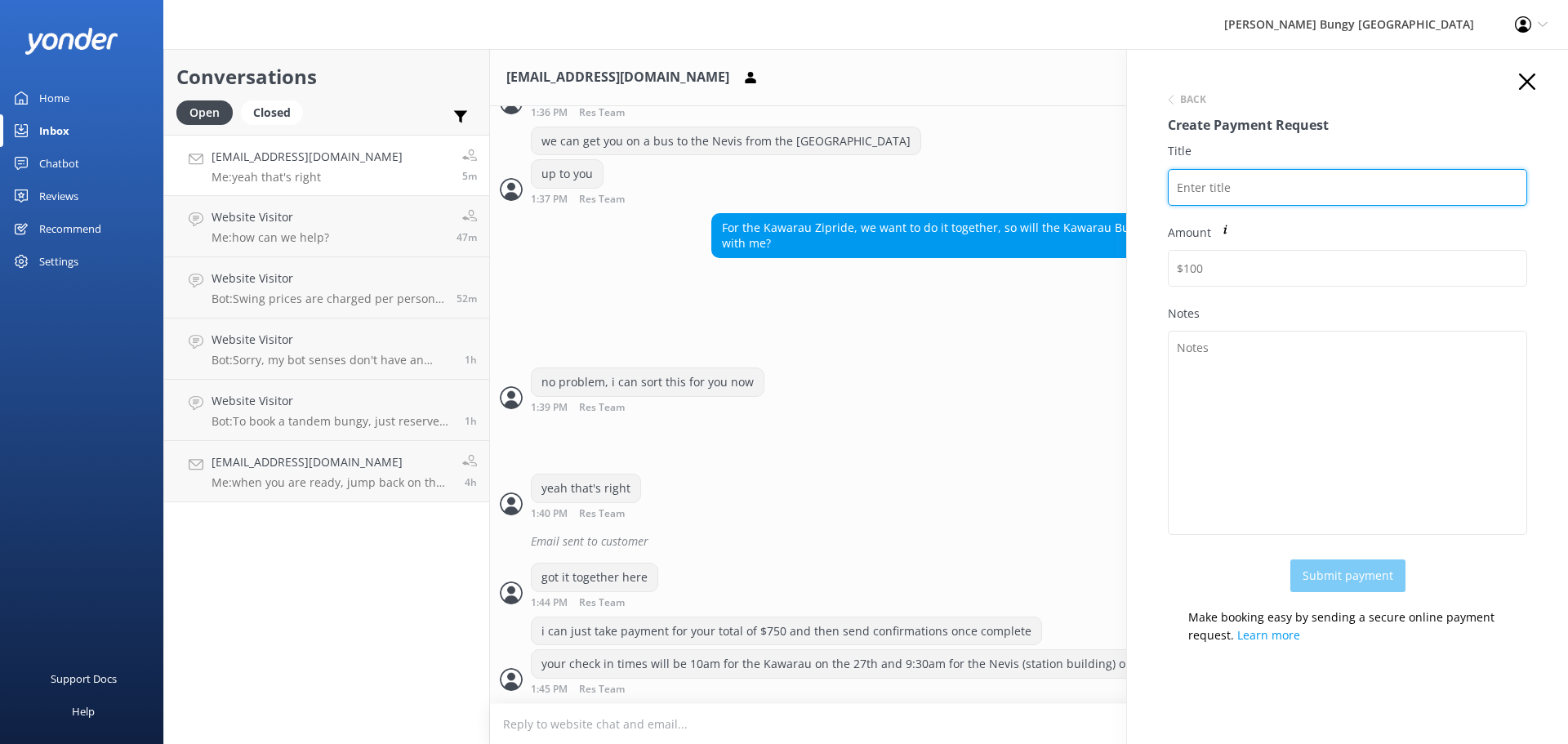
click at [1254, 185] on input "Title" at bounding box center [1347, 187] width 360 height 37
paste input "2457242"
click at [1298, 194] on input "2457242" at bounding box center [1347, 187] width 360 height 37
paste input "ANTHONY CHENG"
drag, startPoint x: 1343, startPoint y: 191, endPoint x: 1052, endPoint y: 161, distance: 292.5
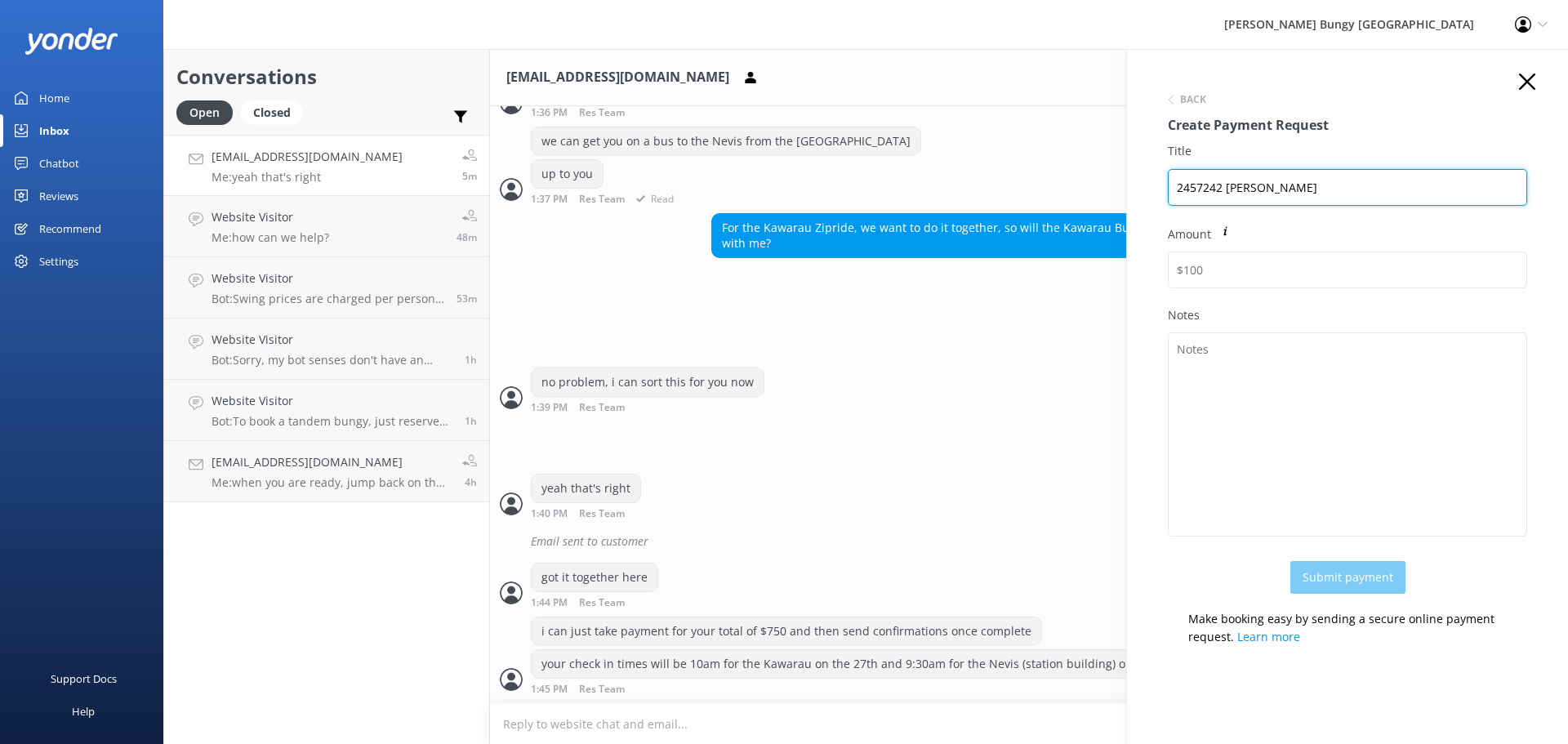
click at [1052, 161] on div "Conversations Open Closed Important Converted Assigned to me Unassigned anast18…" at bounding box center [865, 397] width 1405 height 696
type input "2457242 ANTHONY CHENG"
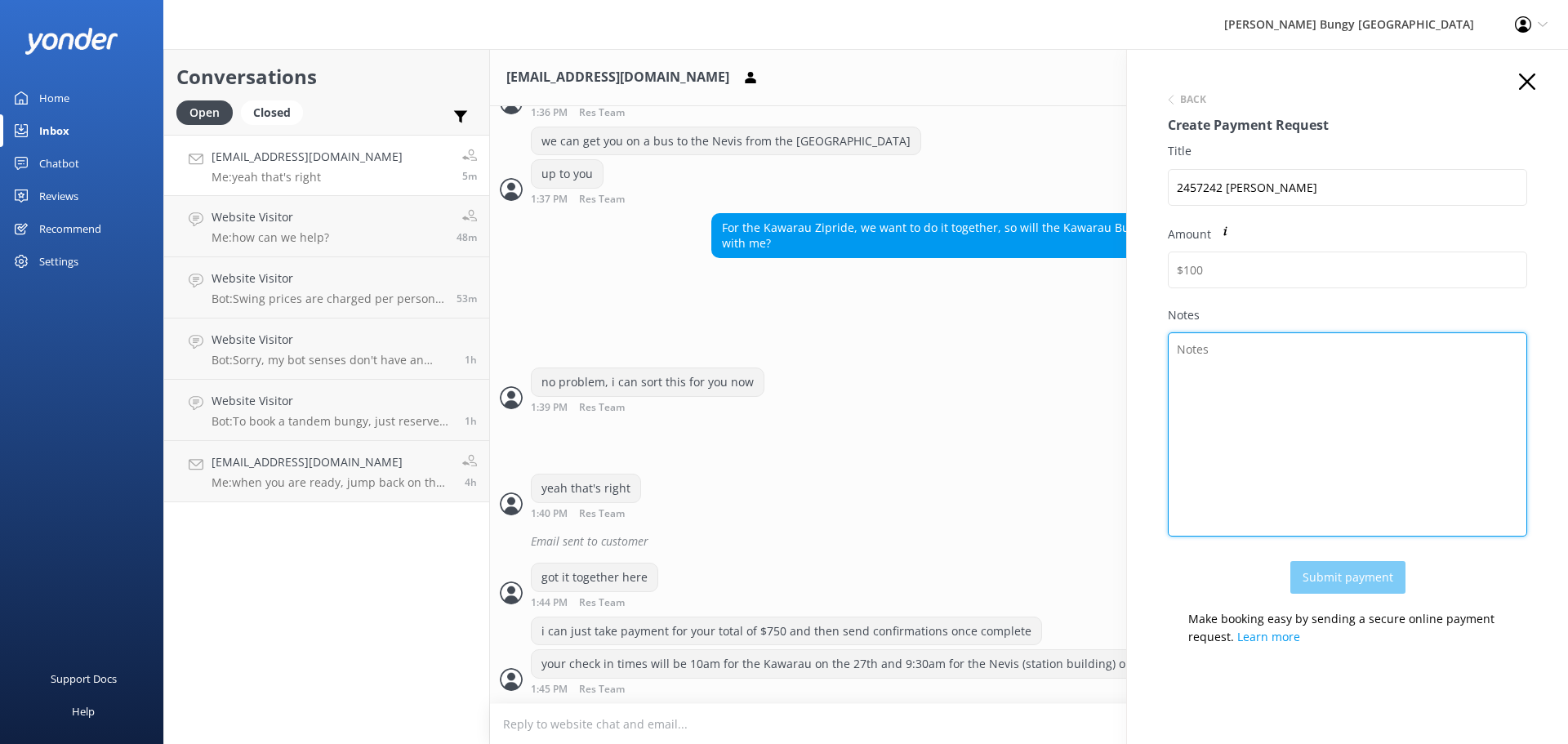
click at [1317, 438] on textarea "Notes" at bounding box center [1347, 434] width 360 height 204
paste textarea "2457242 ANTHONY CHENG"
type textarea "2457242 ANTHONY CHENG"
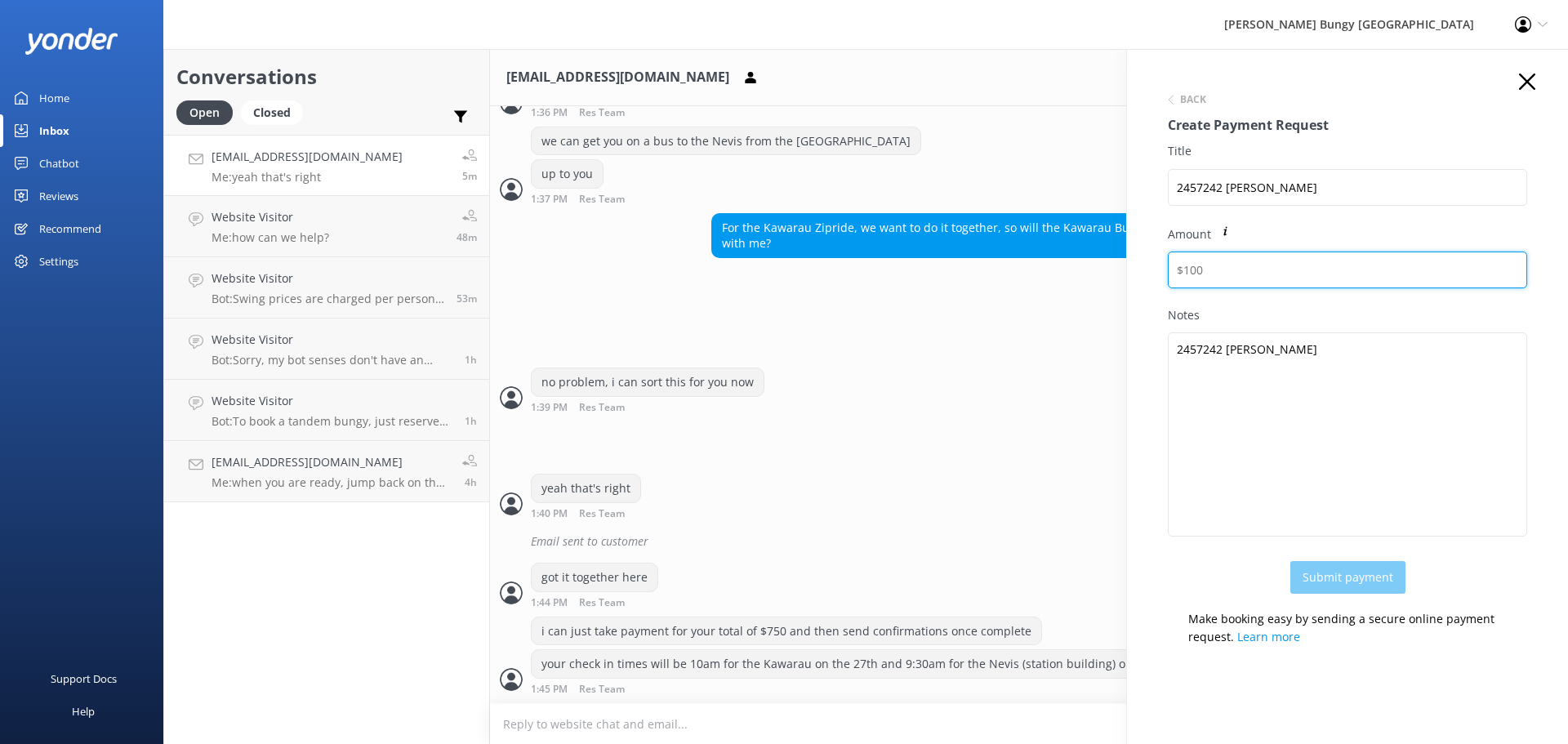
click at [1244, 266] on input "Amount" at bounding box center [1347, 270] width 360 height 37
type input "750"
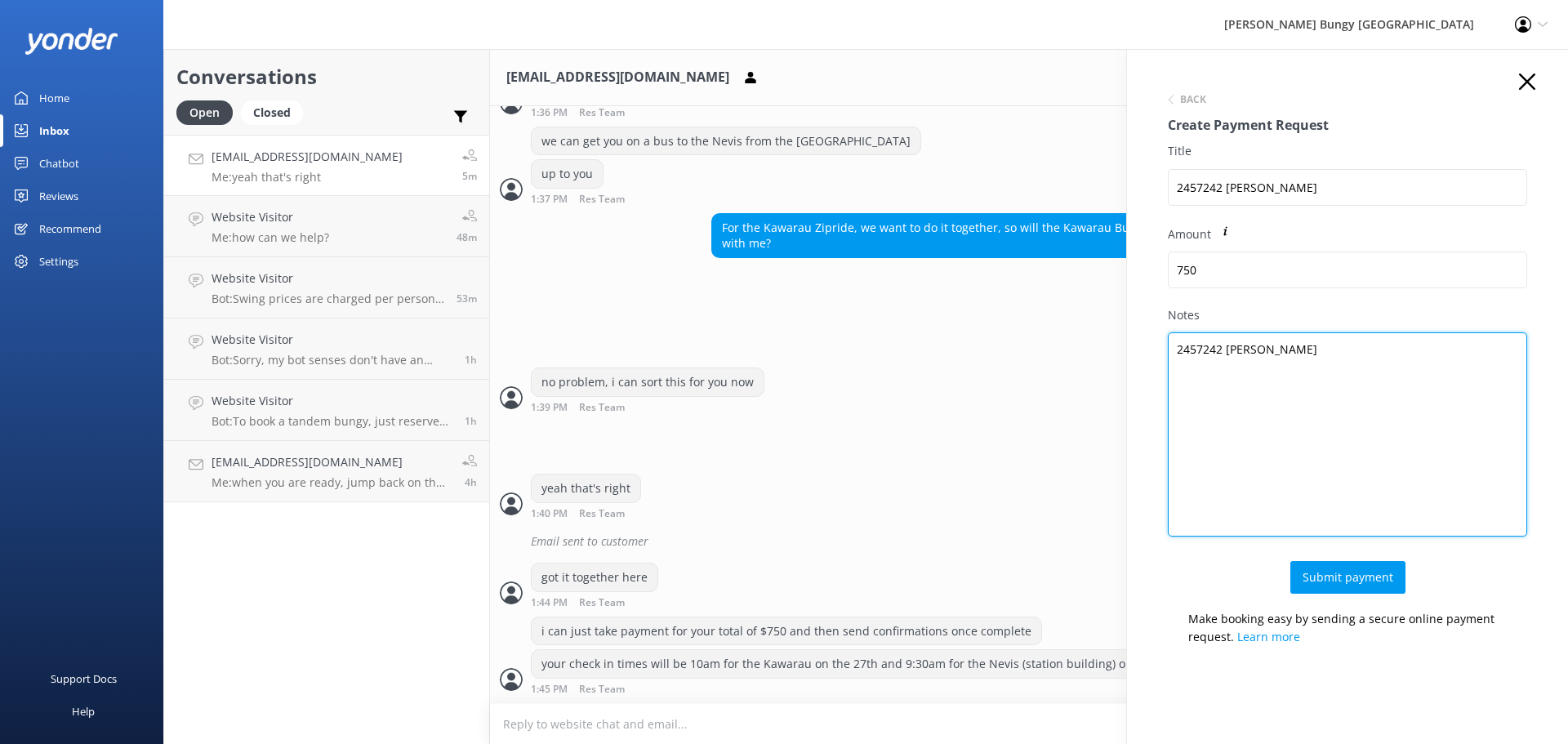
click at [1393, 364] on textarea "2457242 ANTHONY CHENG" at bounding box center [1347, 434] width 360 height 204
type textarea "2457242 ANTHONY CHENG 1x Zipride, Kawarau Bungy and Nevis Bungy Combo 1x Ziprid…"
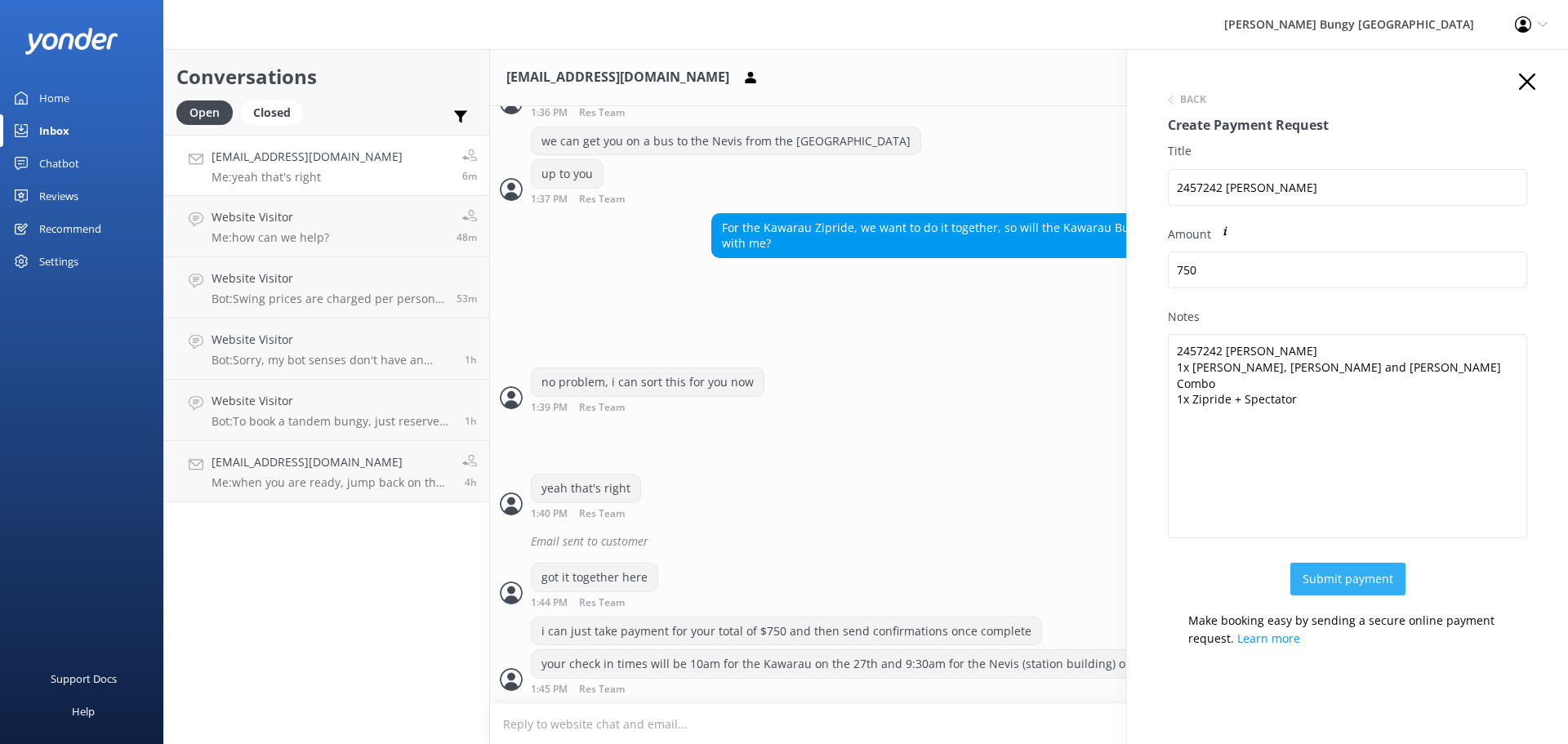
click at [1328, 570] on button "Submit payment" at bounding box center [1347, 579] width 115 height 32
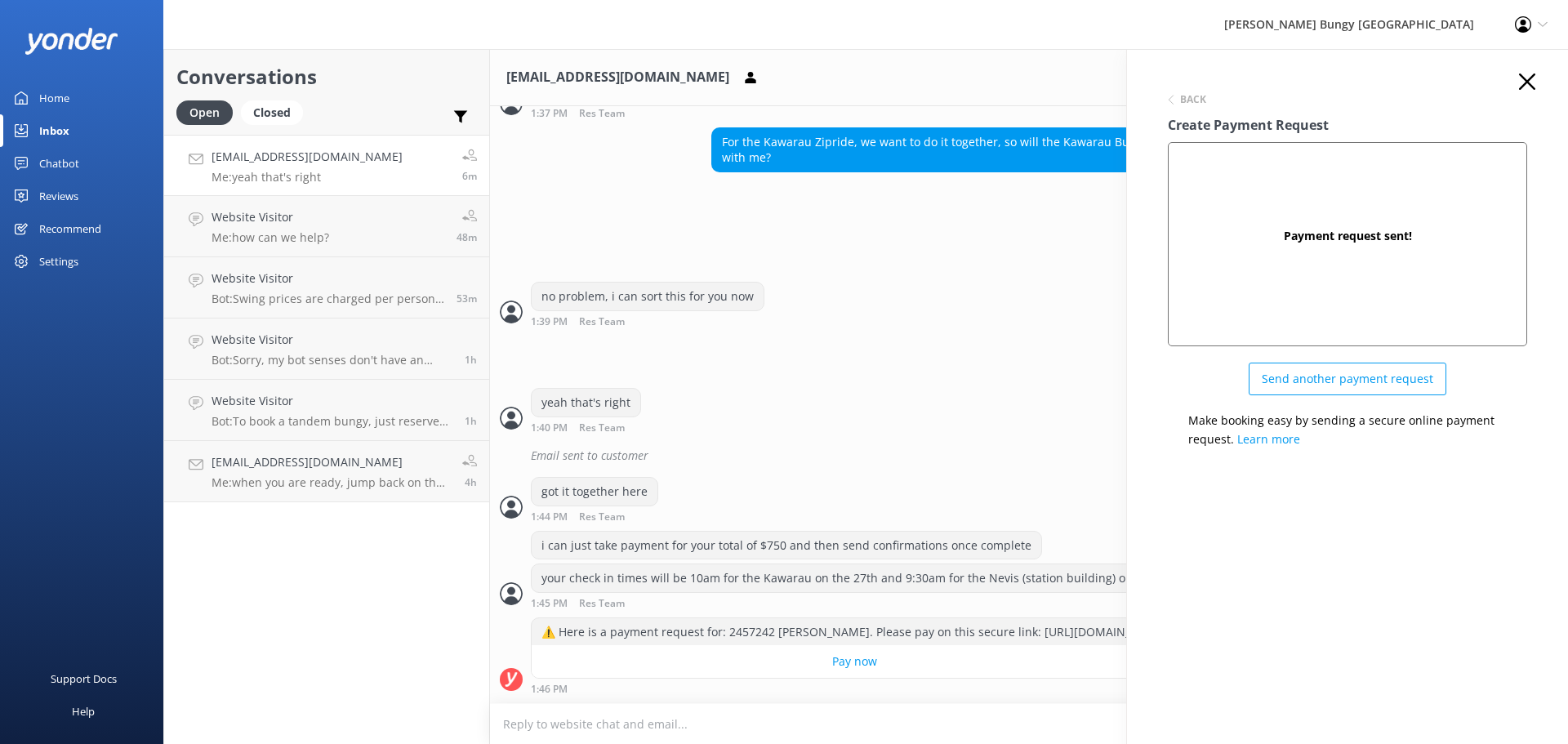
scroll to position [1814, 0]
click at [1521, 79] on icon "button" at bounding box center [1526, 81] width 16 height 16
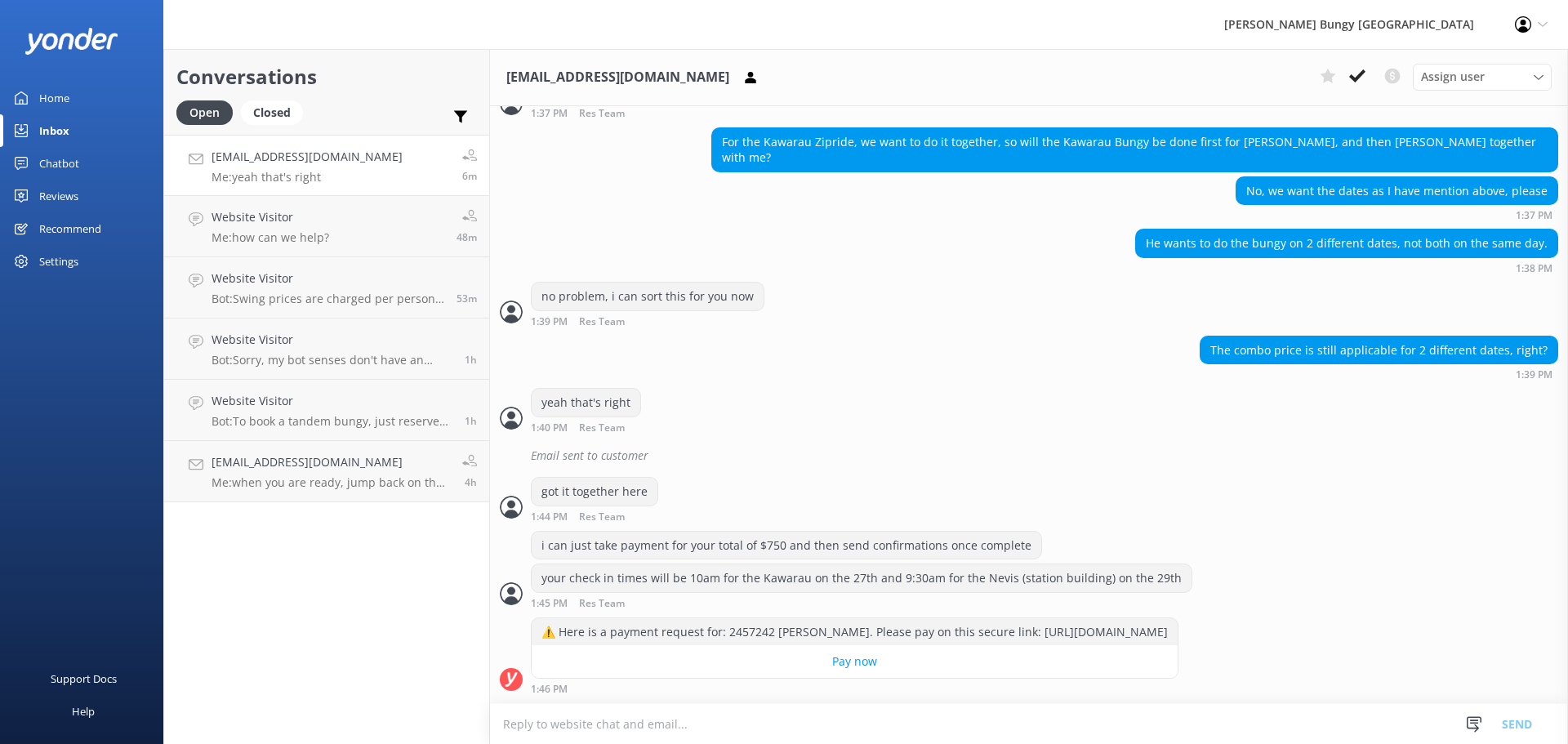
click at [1028, 739] on textarea at bounding box center [1028, 724] width 1078 height 40
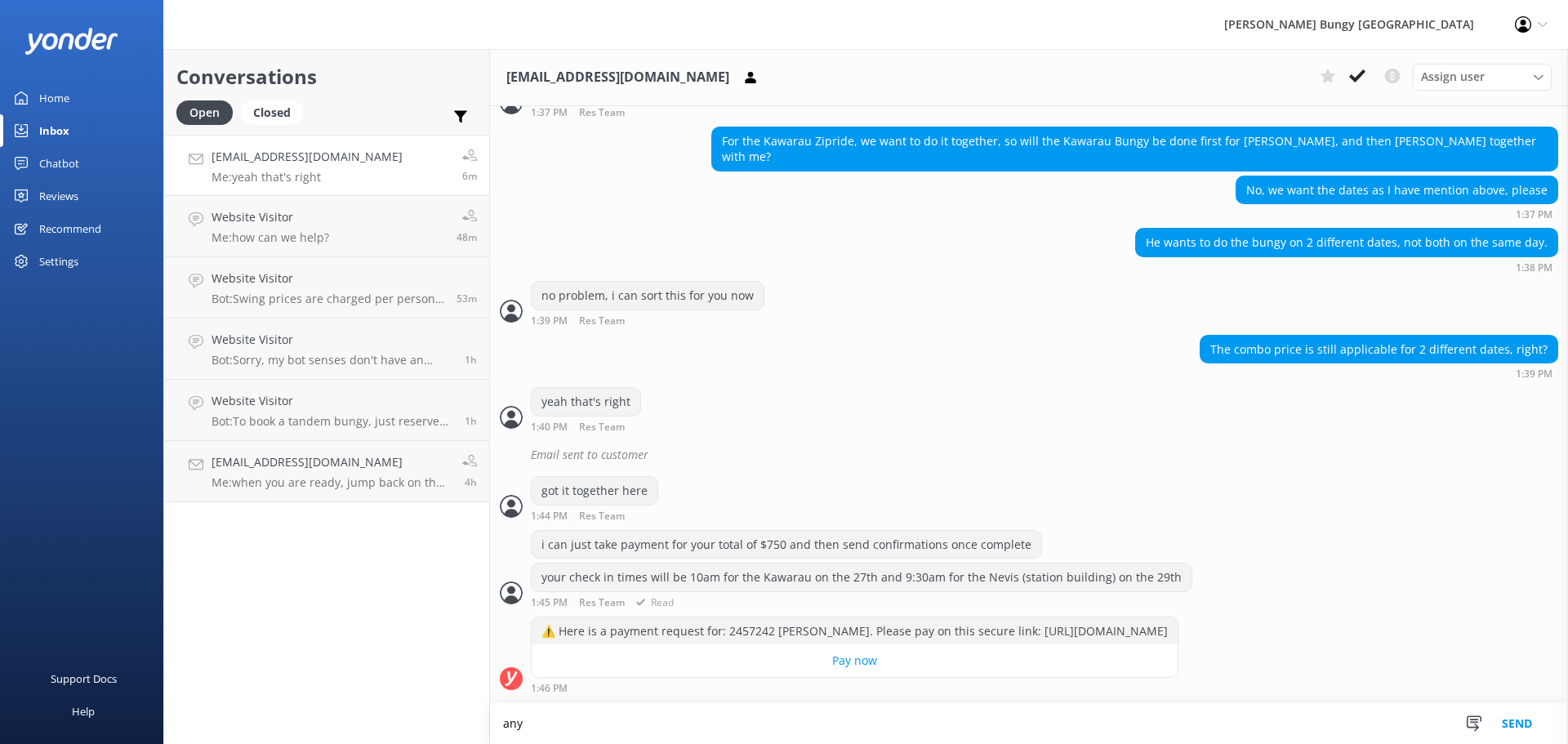
scroll to position [1815, 0]
type textarea "any questions let us know"
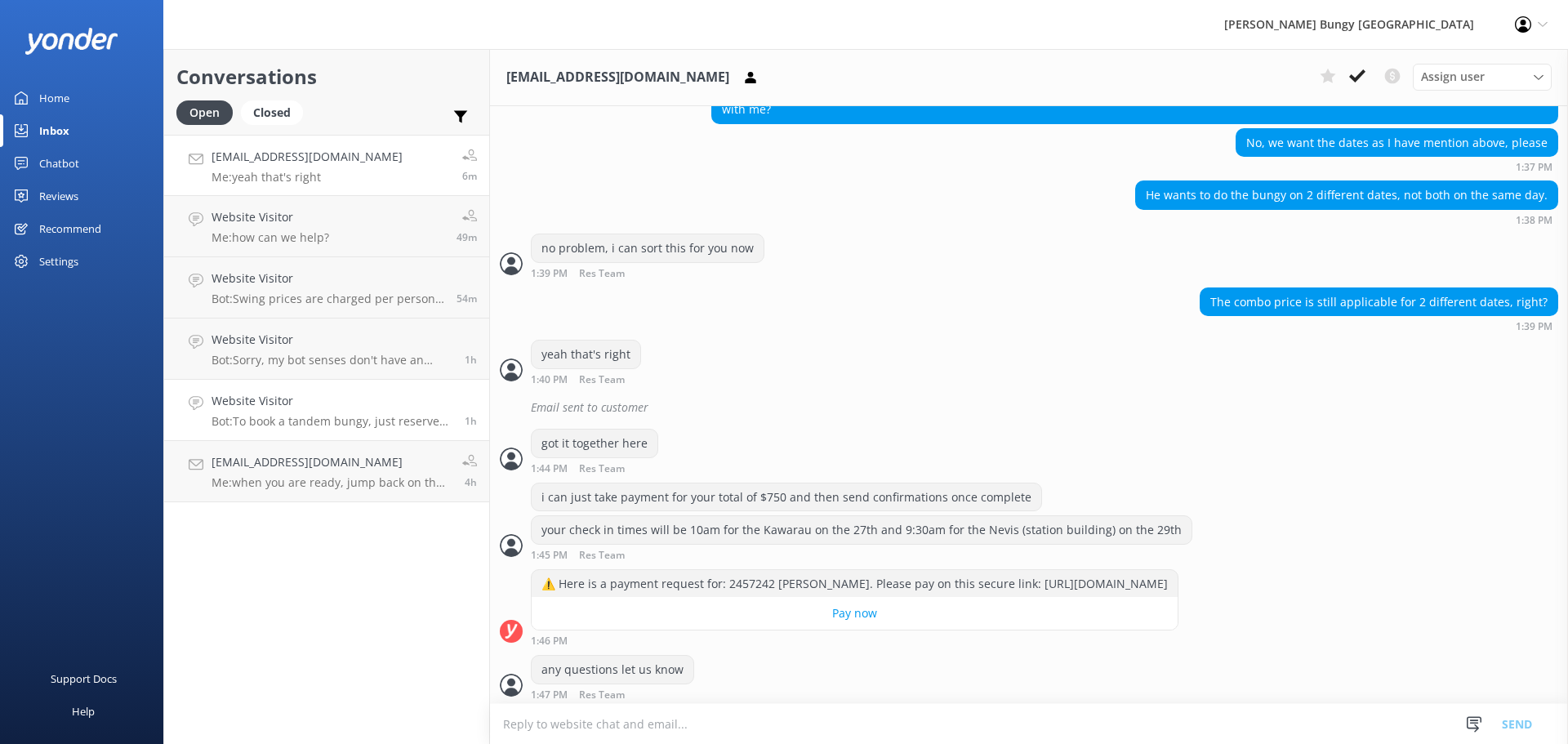
scroll to position [1869, 0]
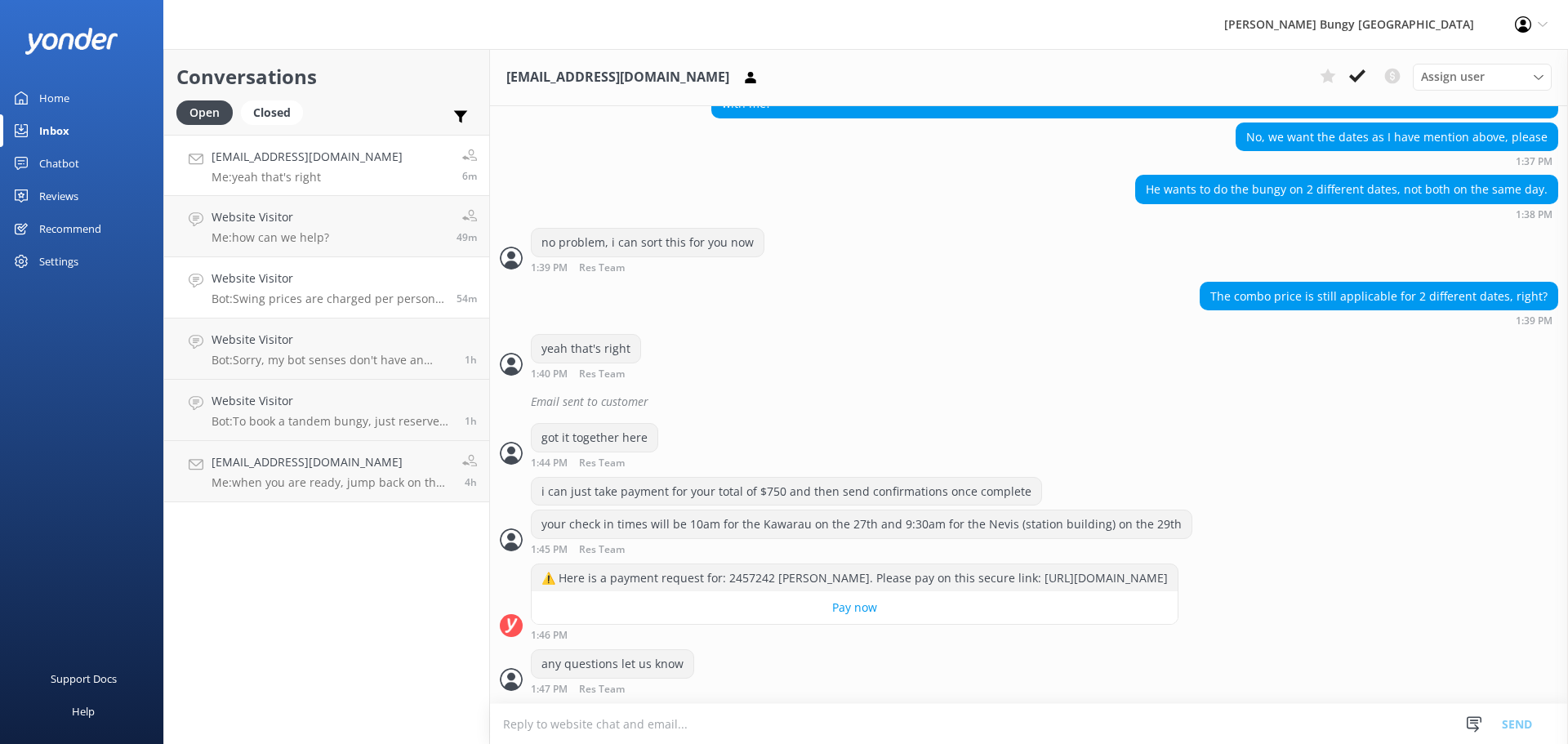
click at [282, 278] on h4 "Website Visitor" at bounding box center [327, 278] width 232 height 18
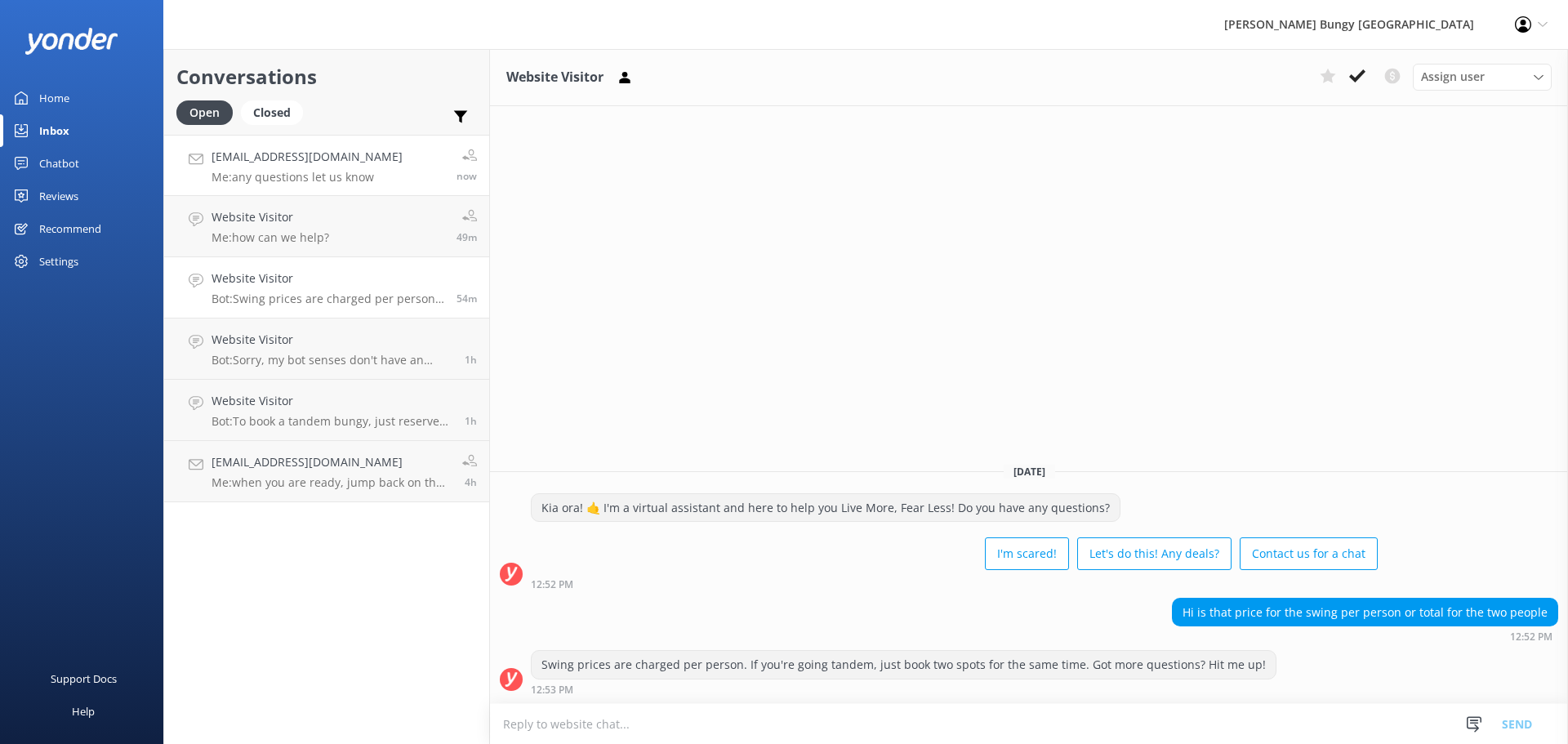
click at [354, 186] on link "[EMAIL_ADDRESS][DOMAIN_NAME] Me: any questions let us know now" at bounding box center [326, 165] width 325 height 62
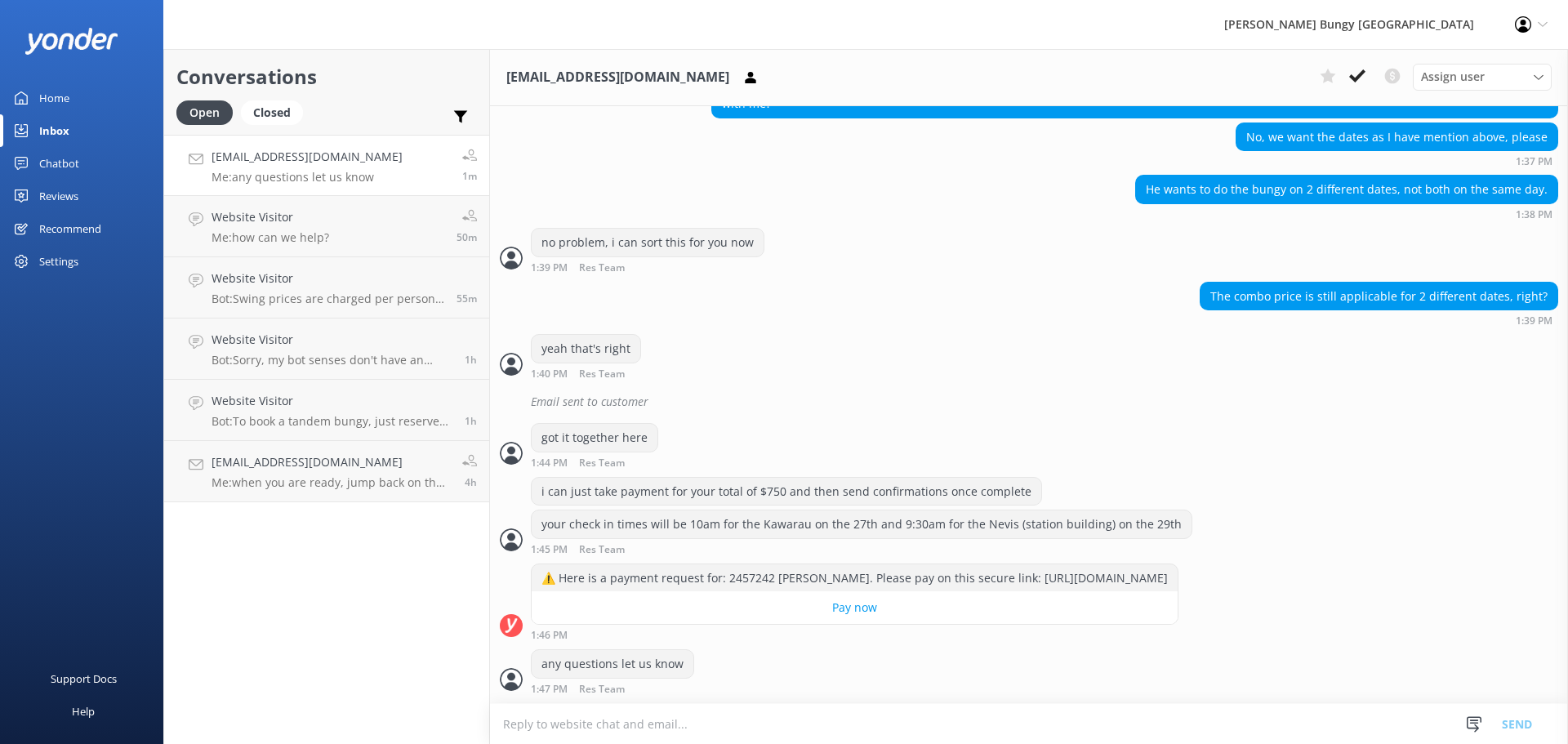
scroll to position [1921, 0]
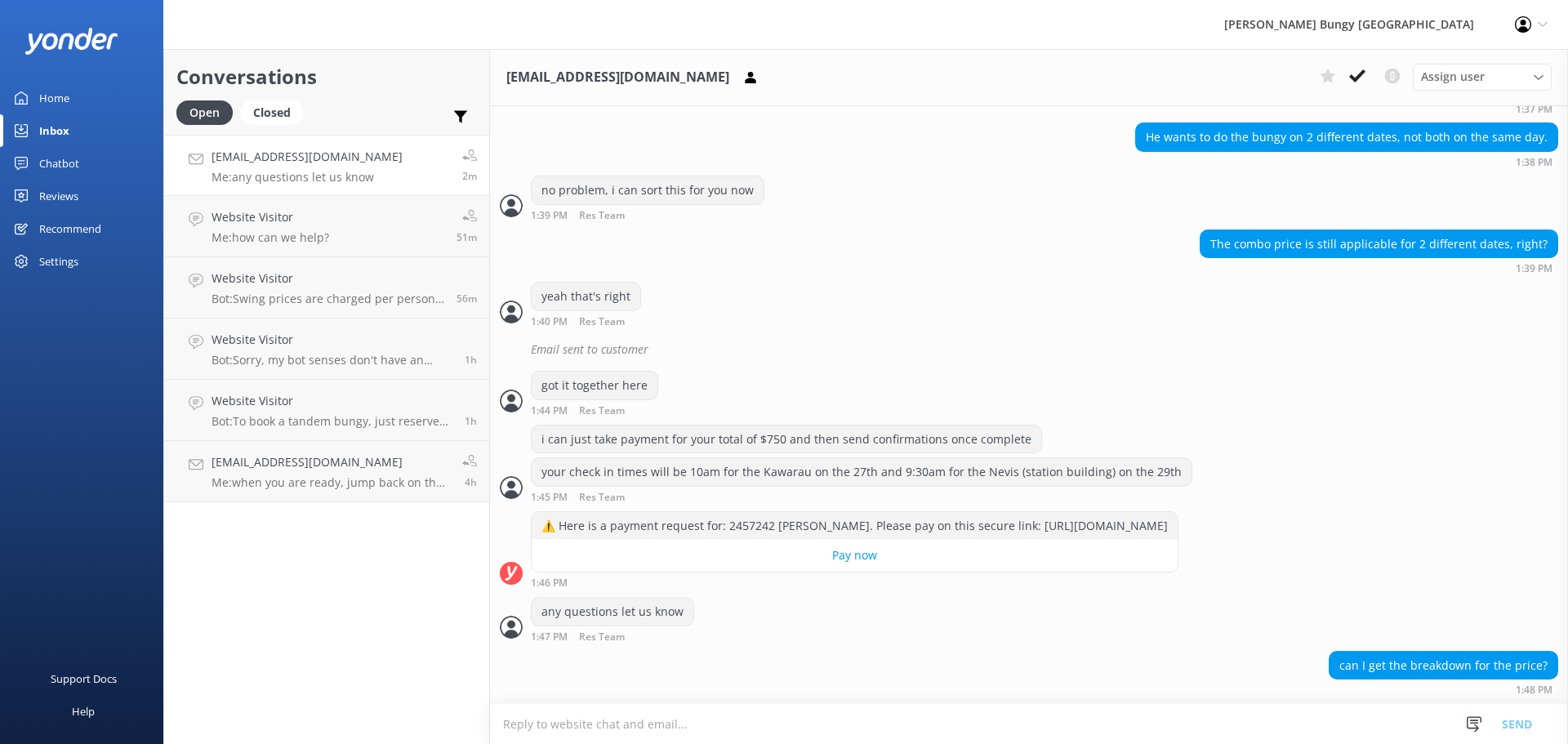
click at [1349, 724] on textarea at bounding box center [1028, 724] width 1078 height 40
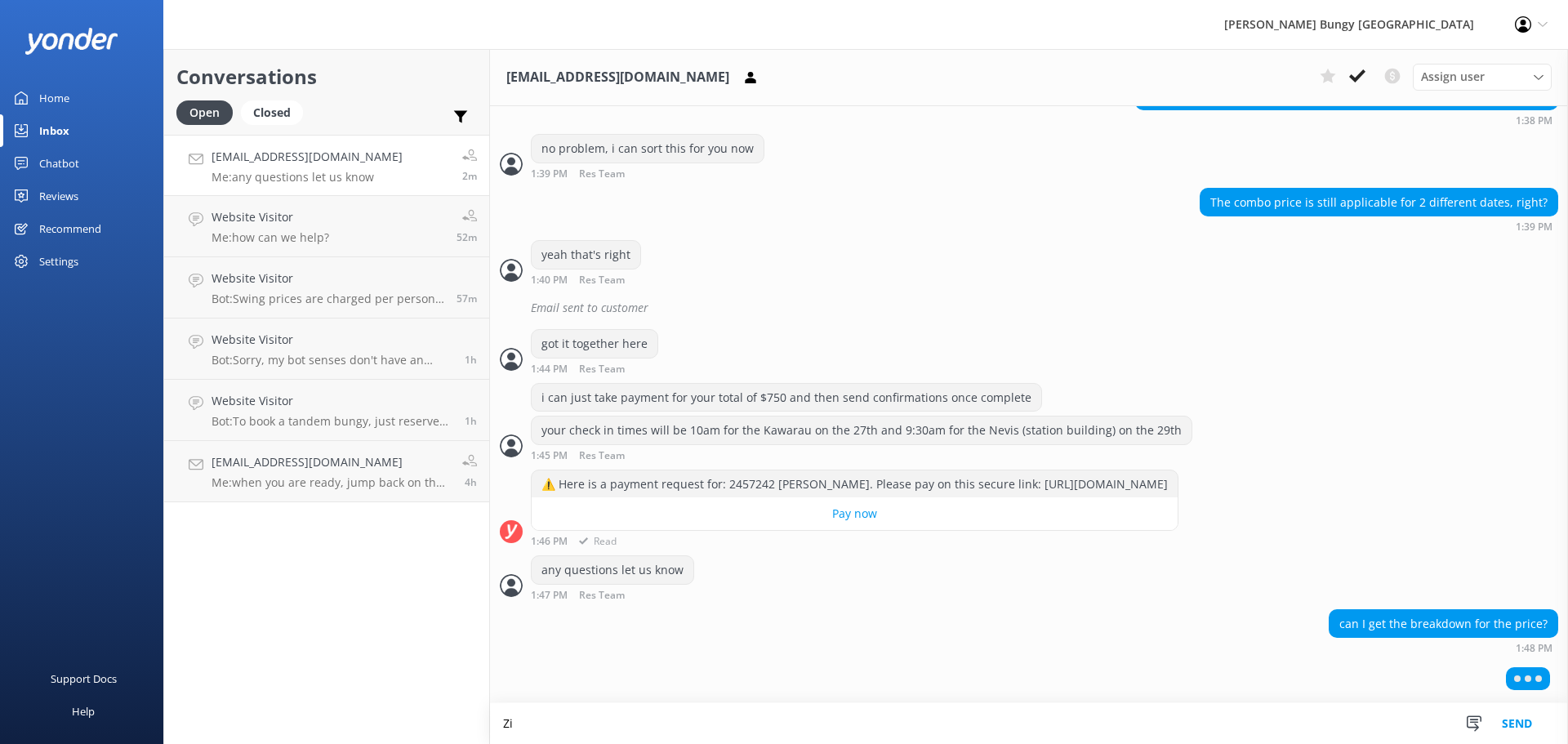
scroll to position [1960, 0]
type textarea "Z"
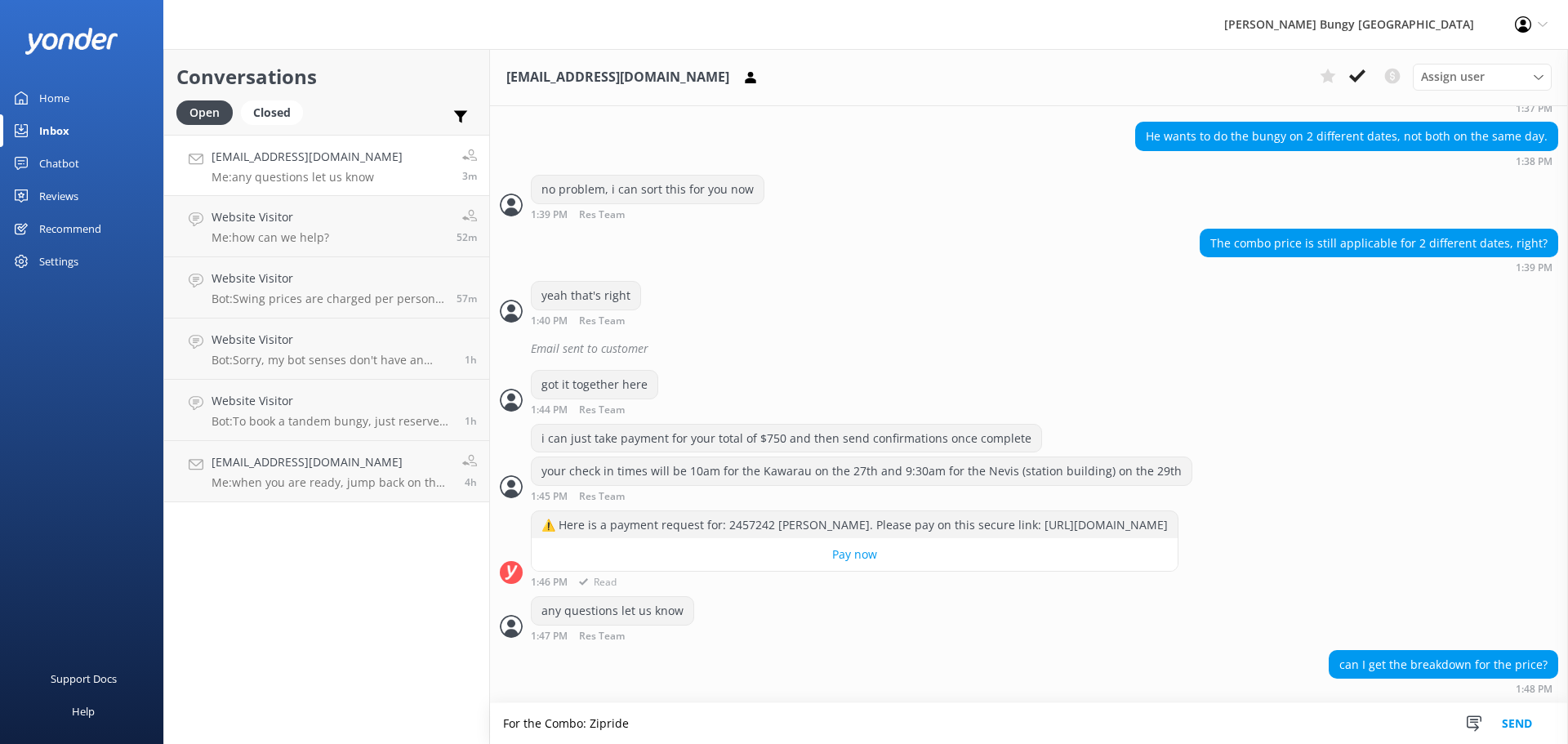
scroll to position [1974, 0]
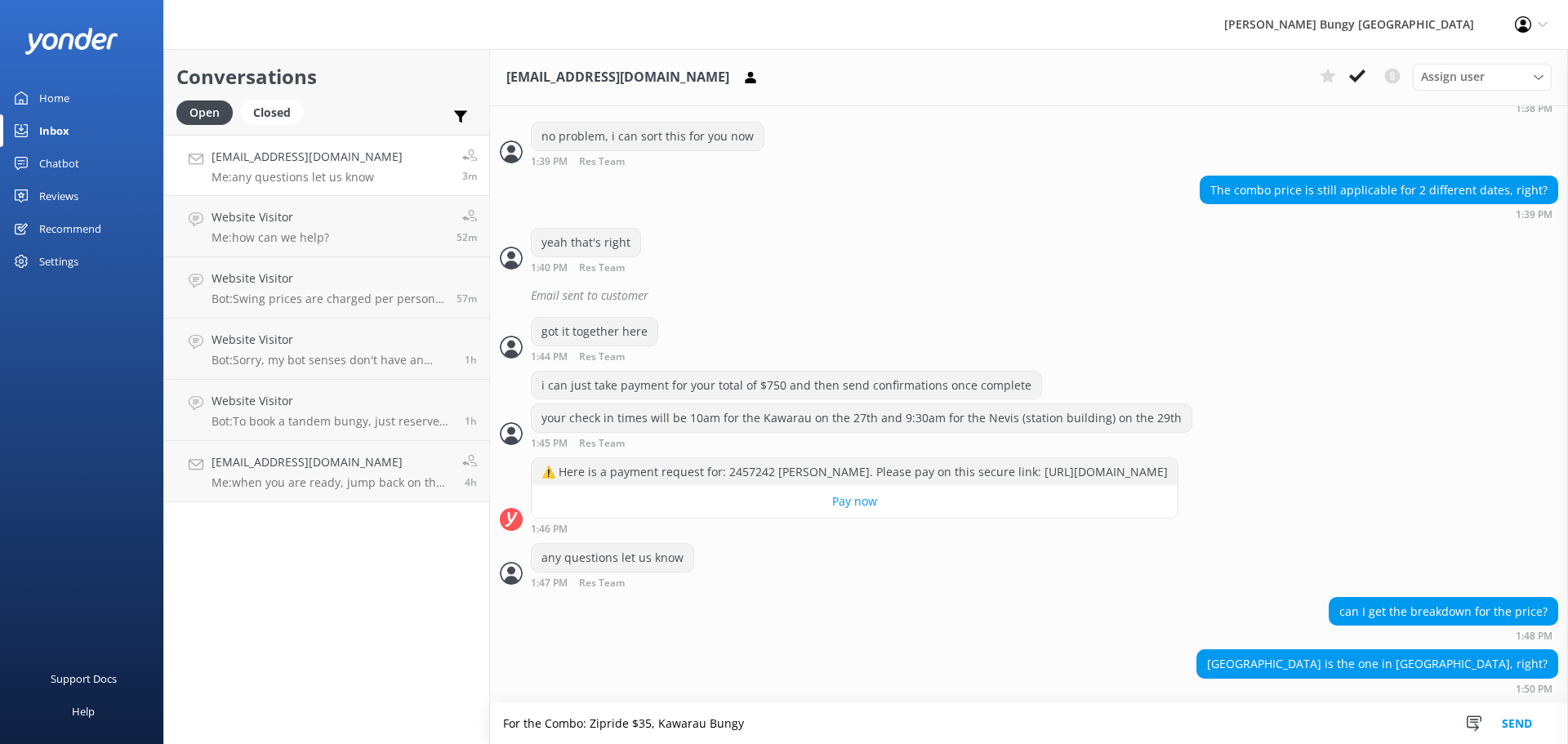
click at [1177, 716] on textarea "For the Combo: Zipride $35, Kawarau Bungy" at bounding box center [1028, 723] width 1078 height 41
click at [969, 715] on textarea "For the Combo: Zipride $35, Kawarau Bungy $270 and Nevis Bungy" at bounding box center [1028, 723] width 1078 height 41
type textarea "For the Combo: Zipride $35, Kawarau Bungy $270 and Nevis Bungy $345"
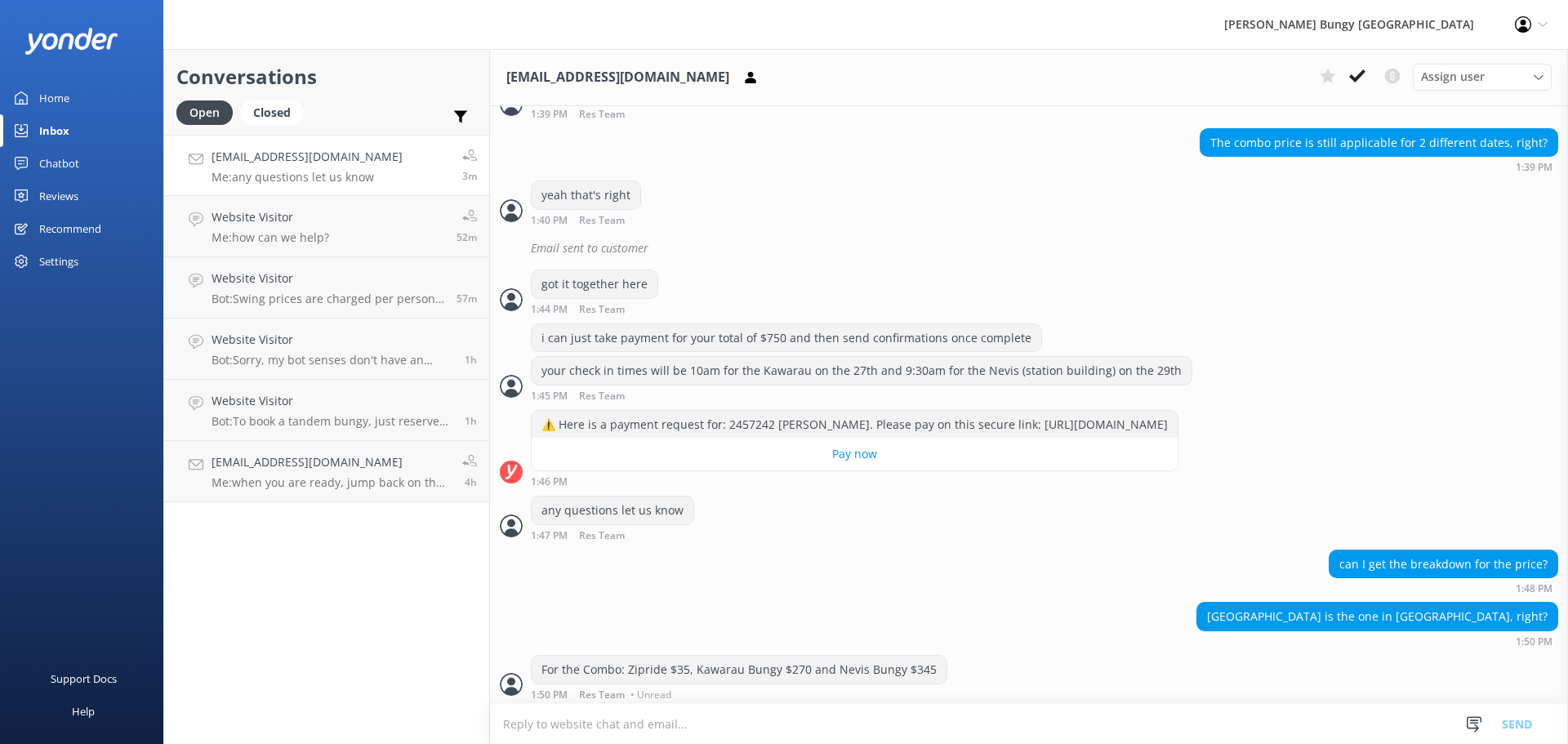
scroll to position [2026, 0]
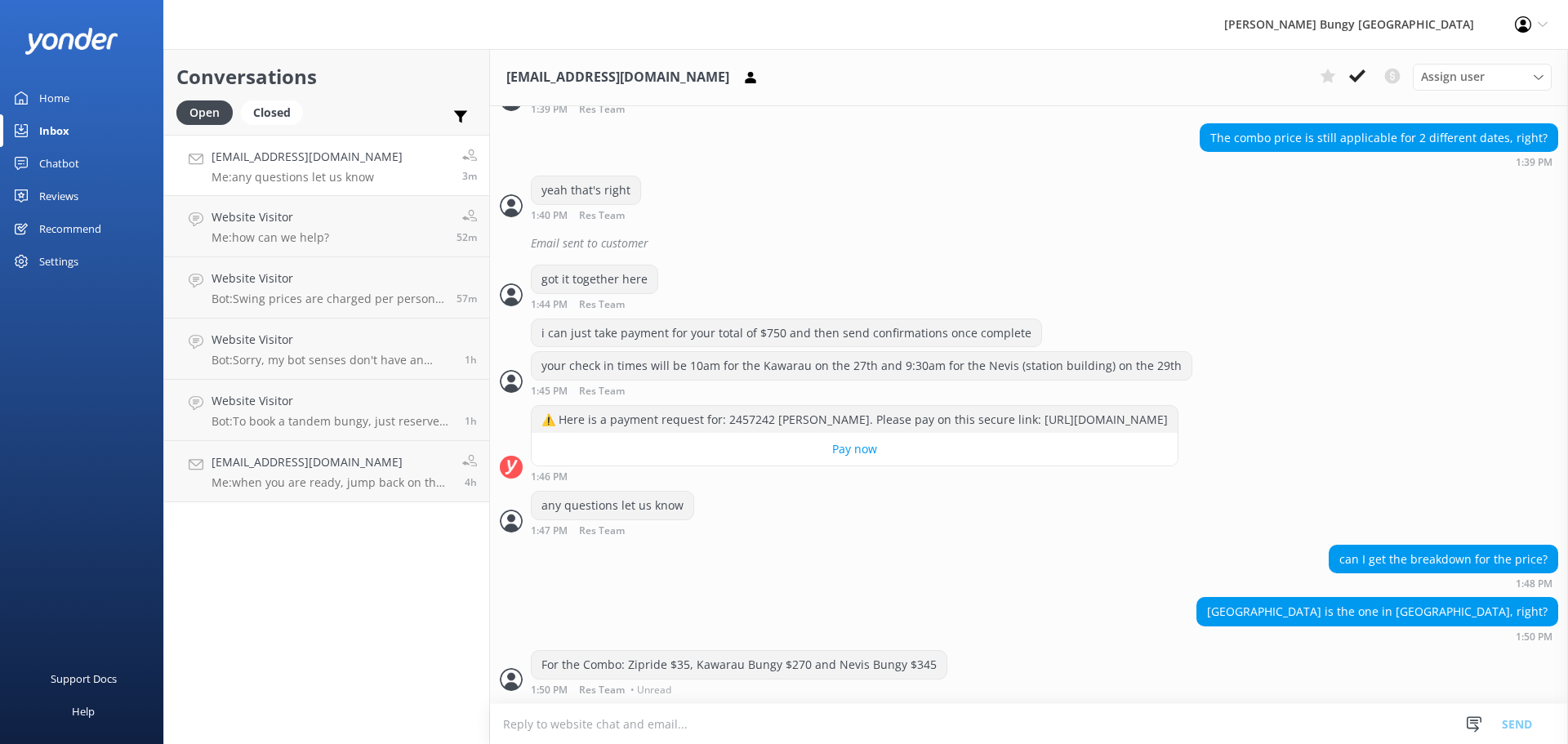
click at [968, 715] on textarea at bounding box center [1028, 724] width 1078 height 40
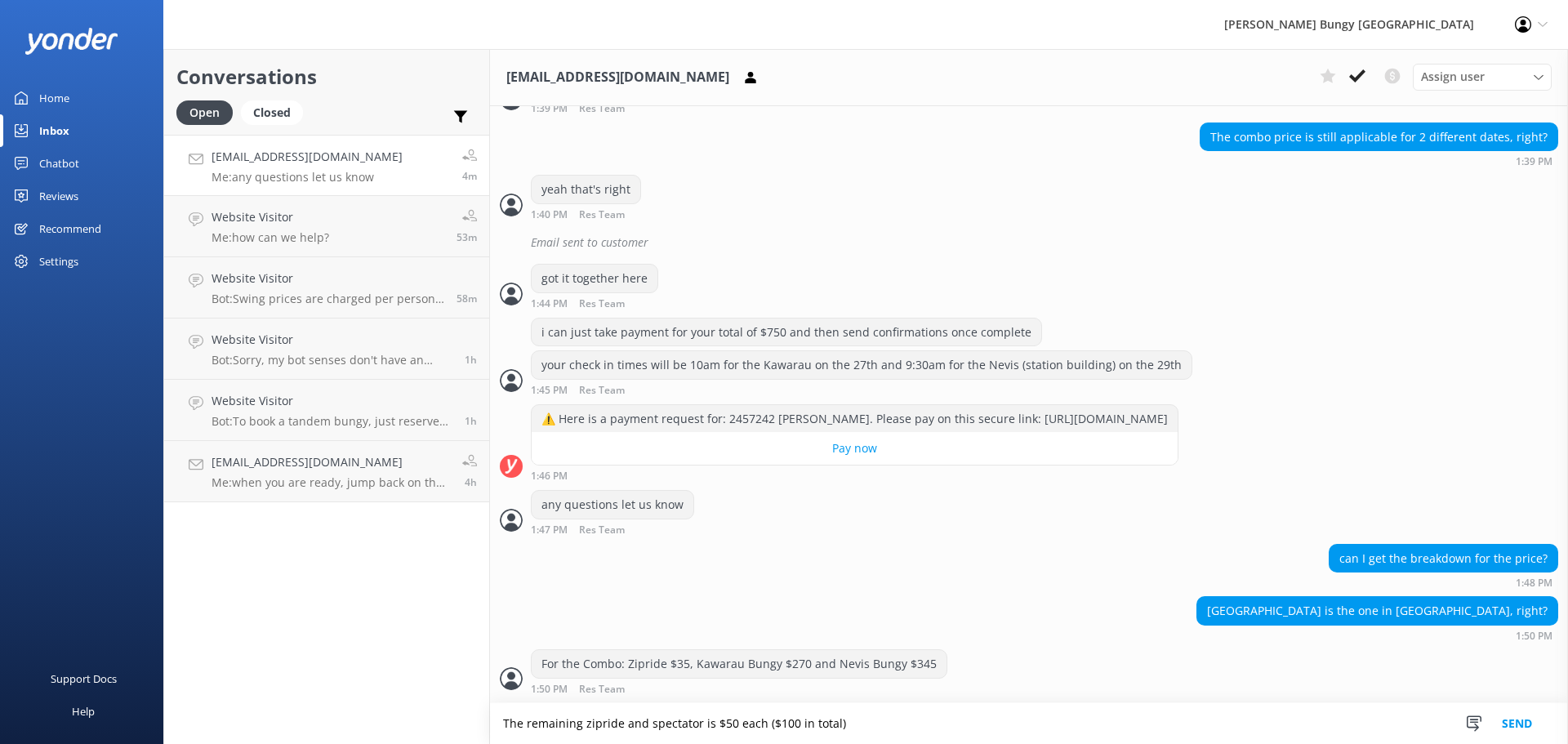
type textarea "The remaining zipride and spectator is $50 each ($100 in total)"
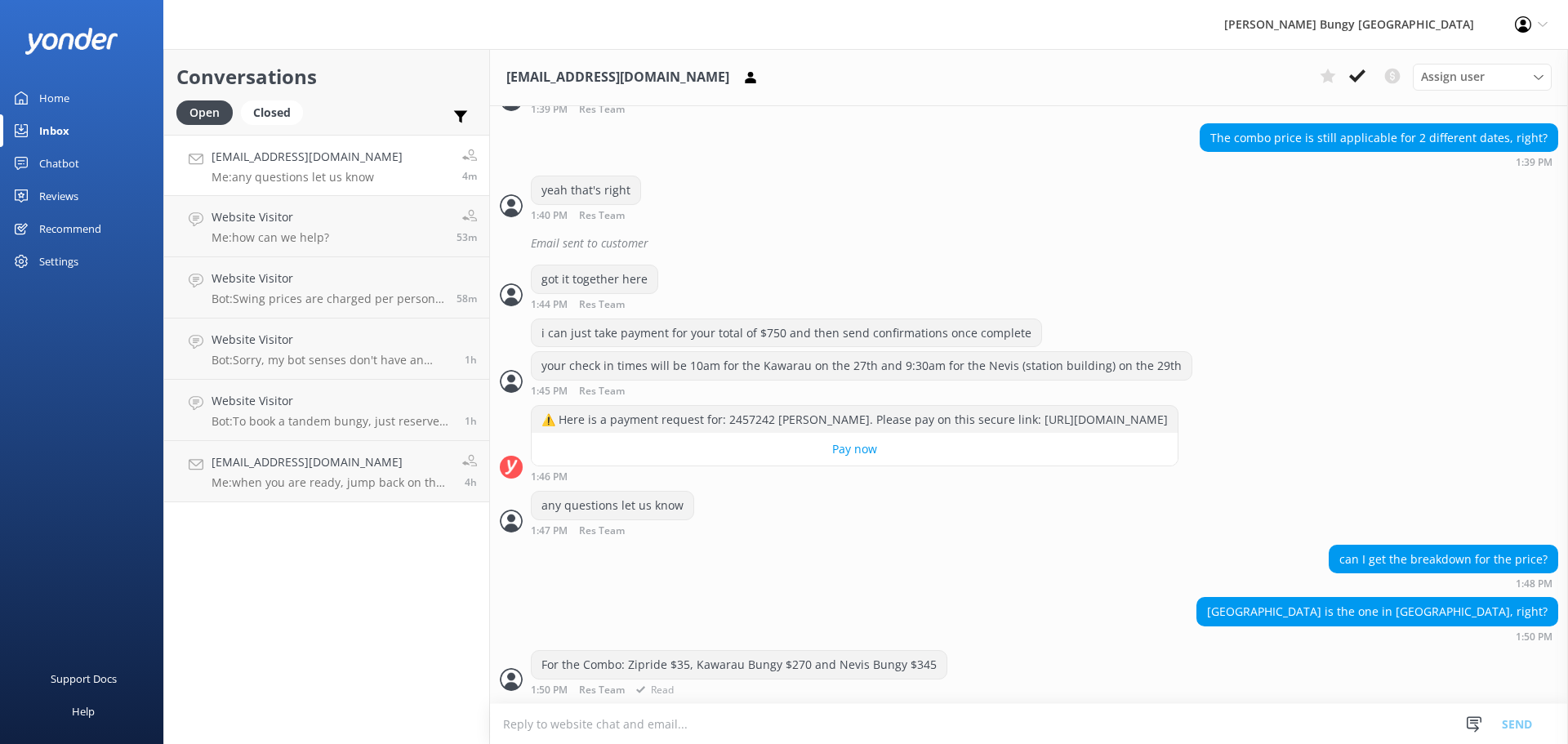
scroll to position [2080, 0]
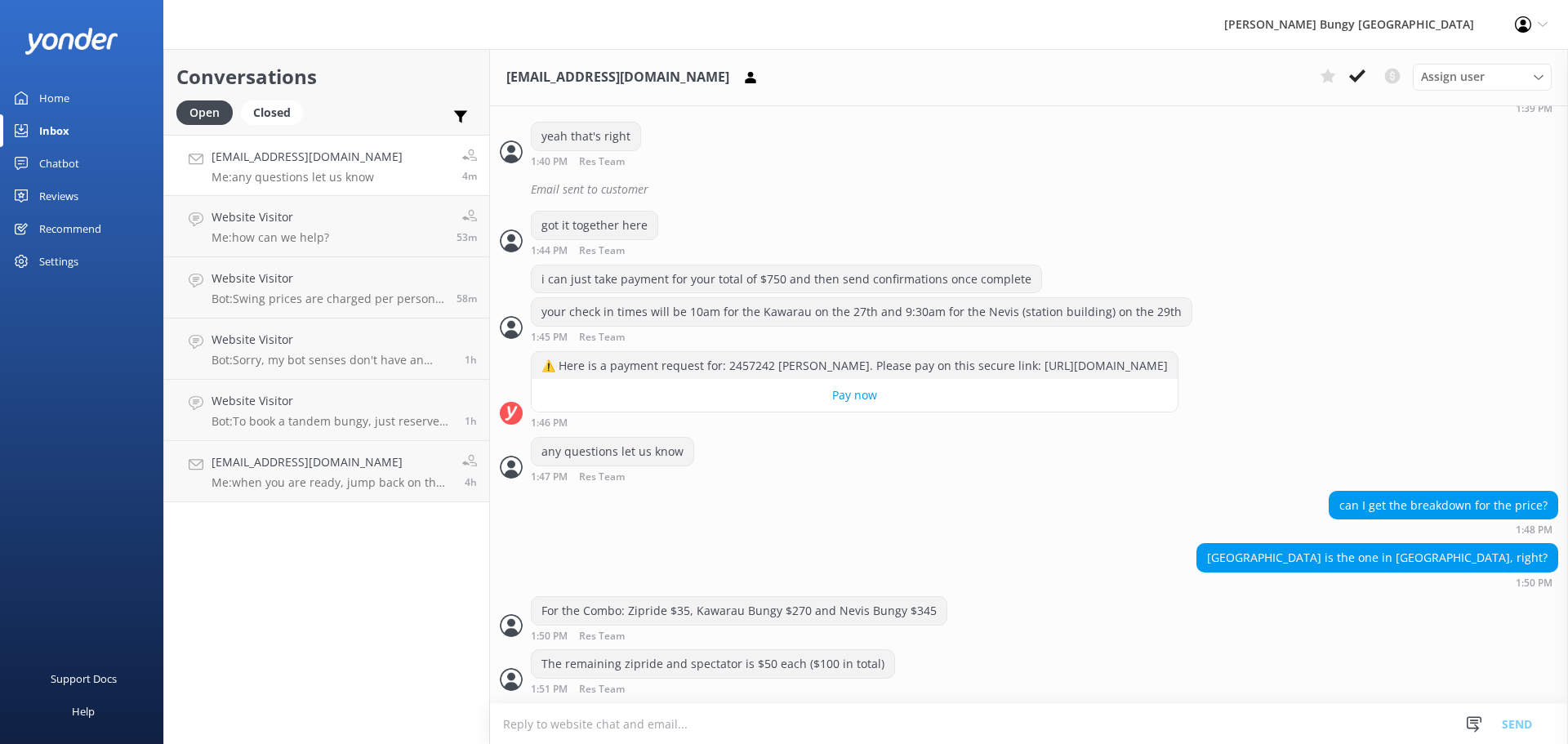
click at [836, 731] on textarea at bounding box center [1028, 724] width 1078 height 40
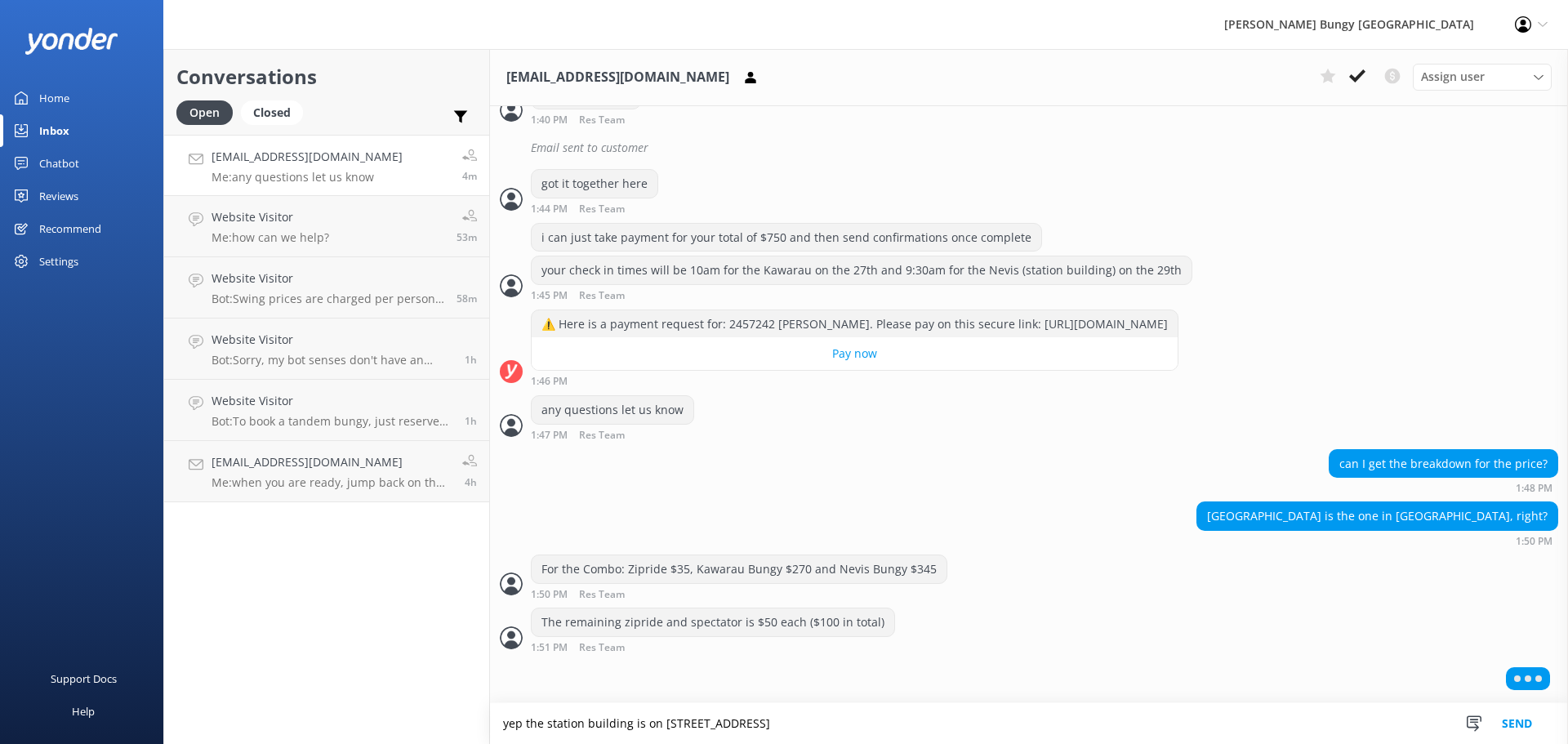
type textarea "yep the station building is on [STREET_ADDRESS]"
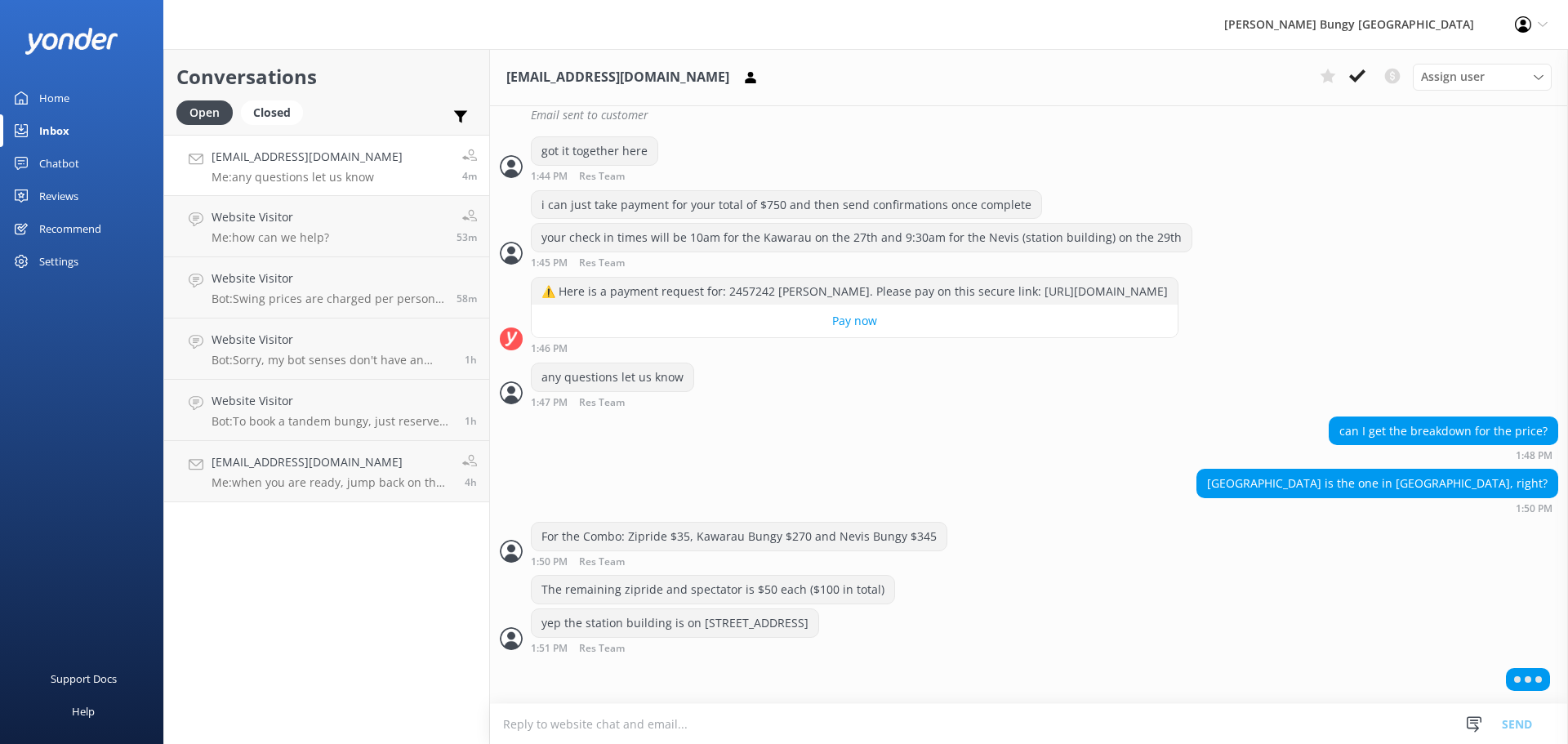
scroll to position [2151, 0]
click at [1039, 716] on textarea at bounding box center [1028, 724] width 1078 height 40
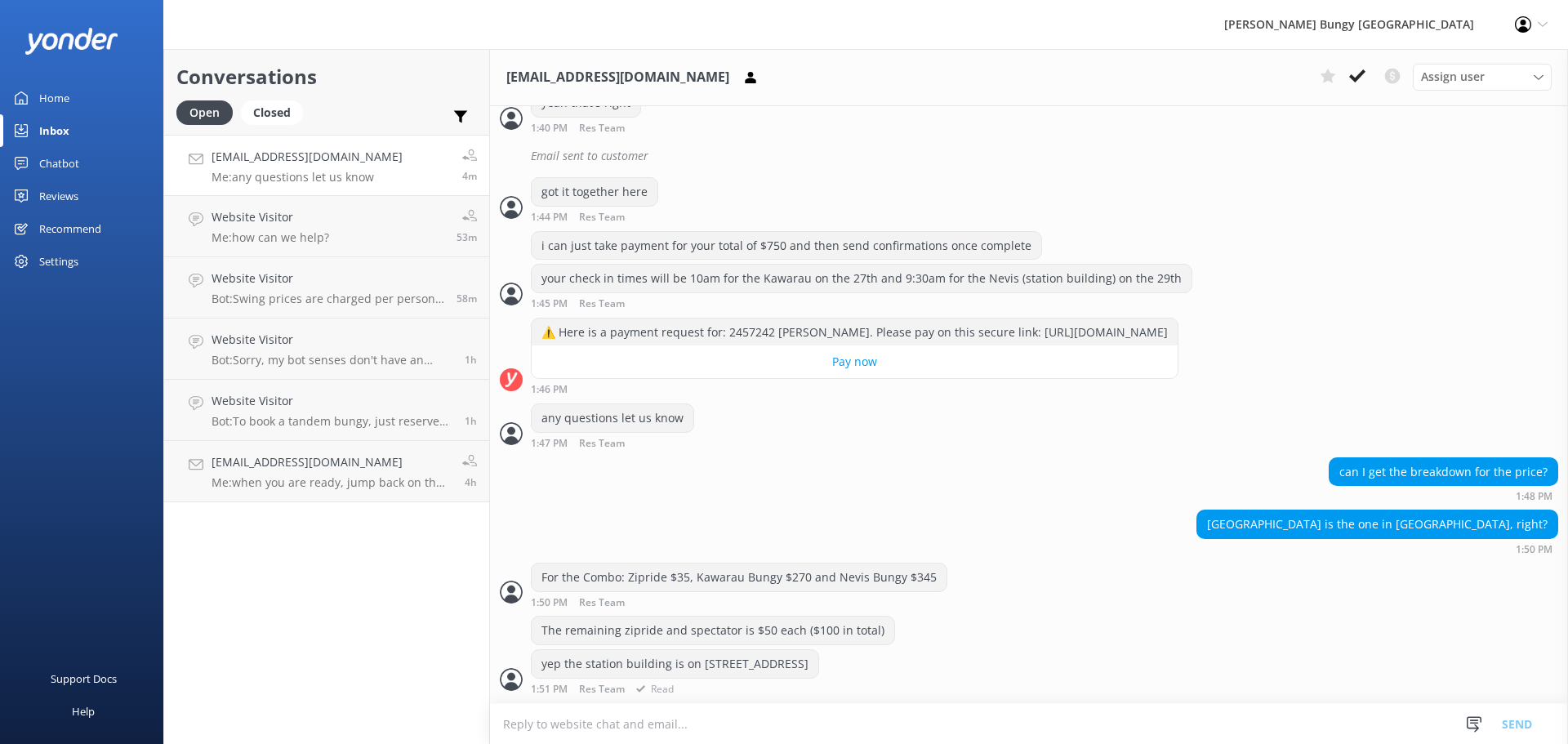
click at [1040, 689] on div "yep the station building is on 25 shotover street 1:51 PM Res Team Read" at bounding box center [1028, 671] width 1078 height 45
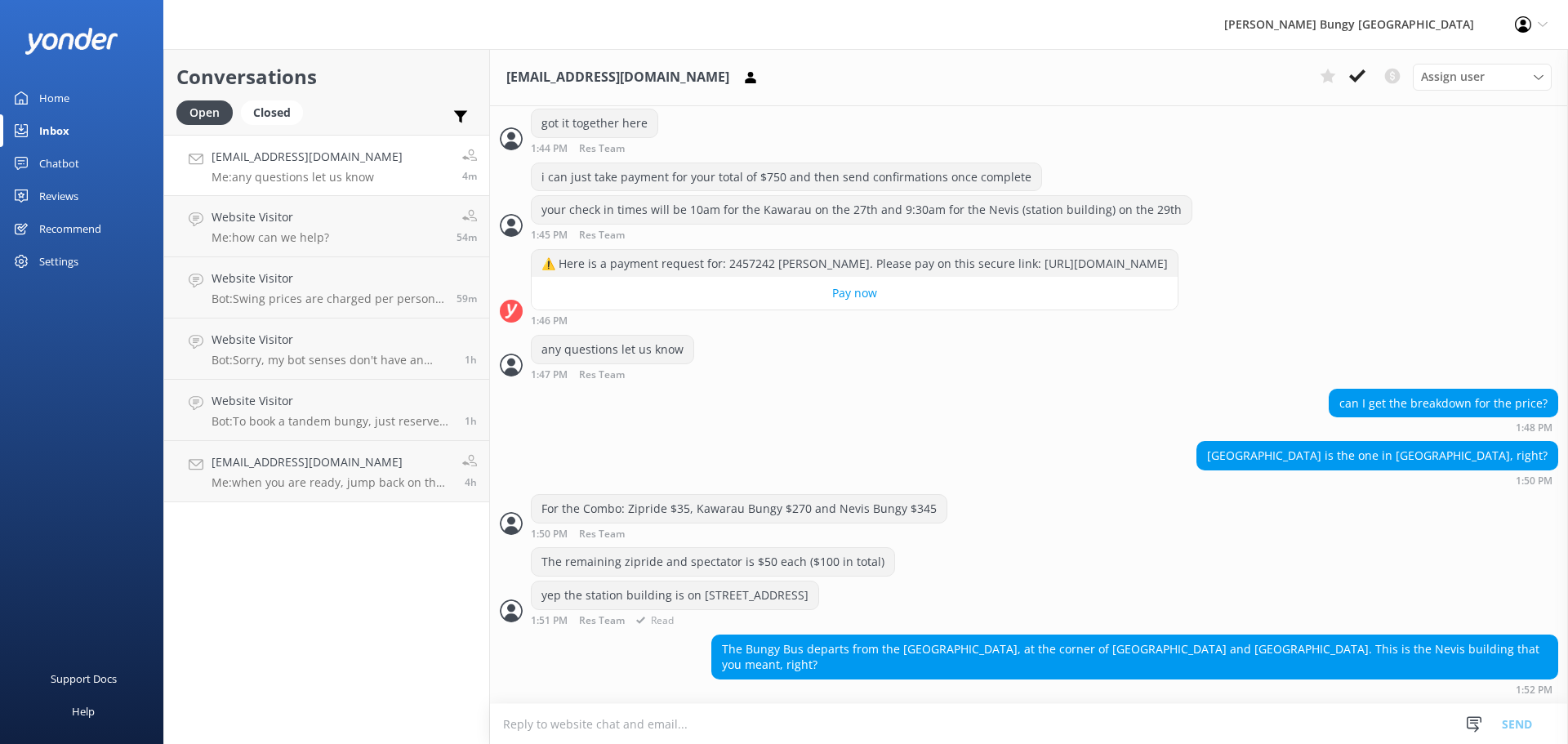
scroll to position [2182, 0]
click at [1043, 710] on textarea at bounding box center [1028, 724] width 1078 height 40
type textarea "yep"
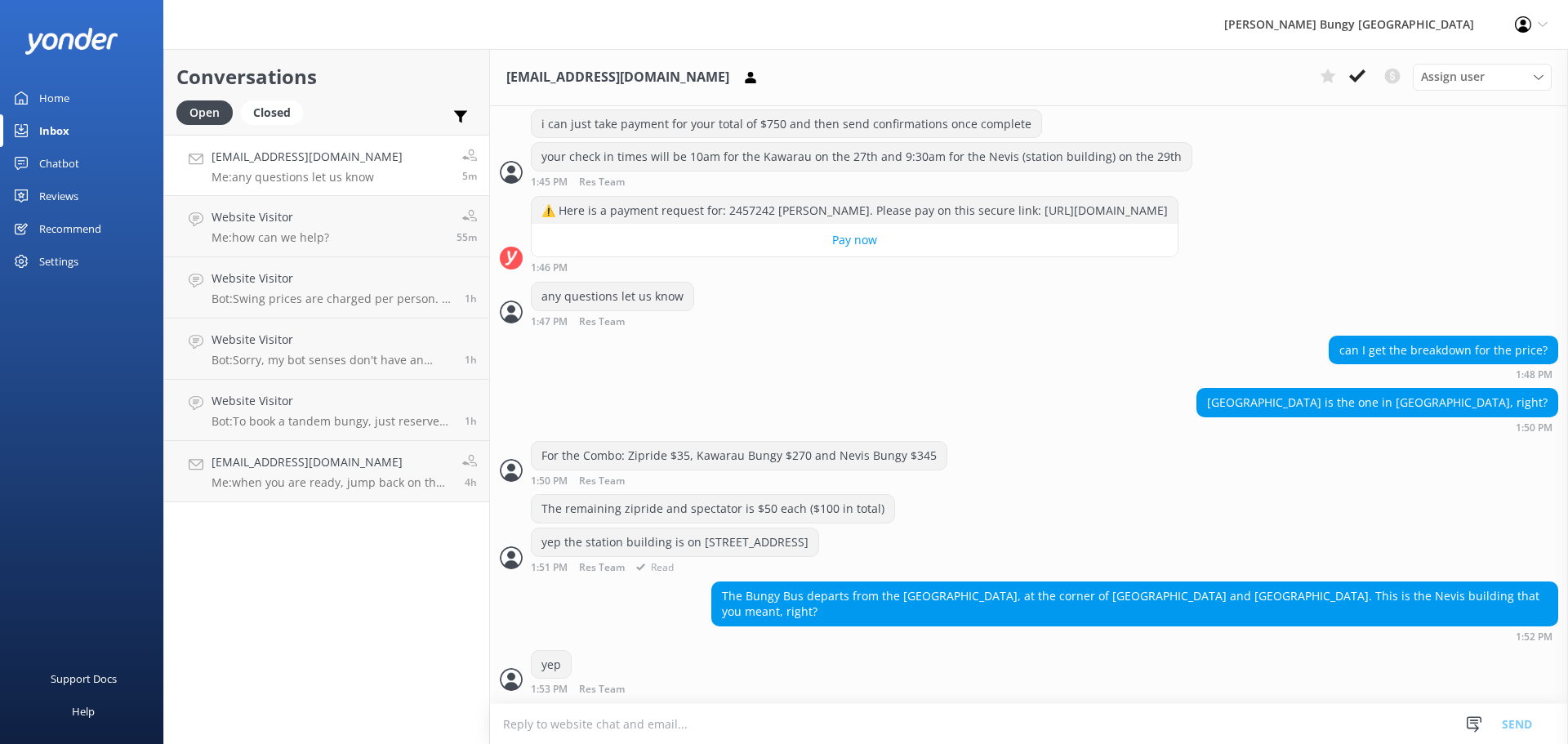
scroll to position [2236, 0]
click at [544, 718] on textarea at bounding box center [1028, 724] width 1078 height 40
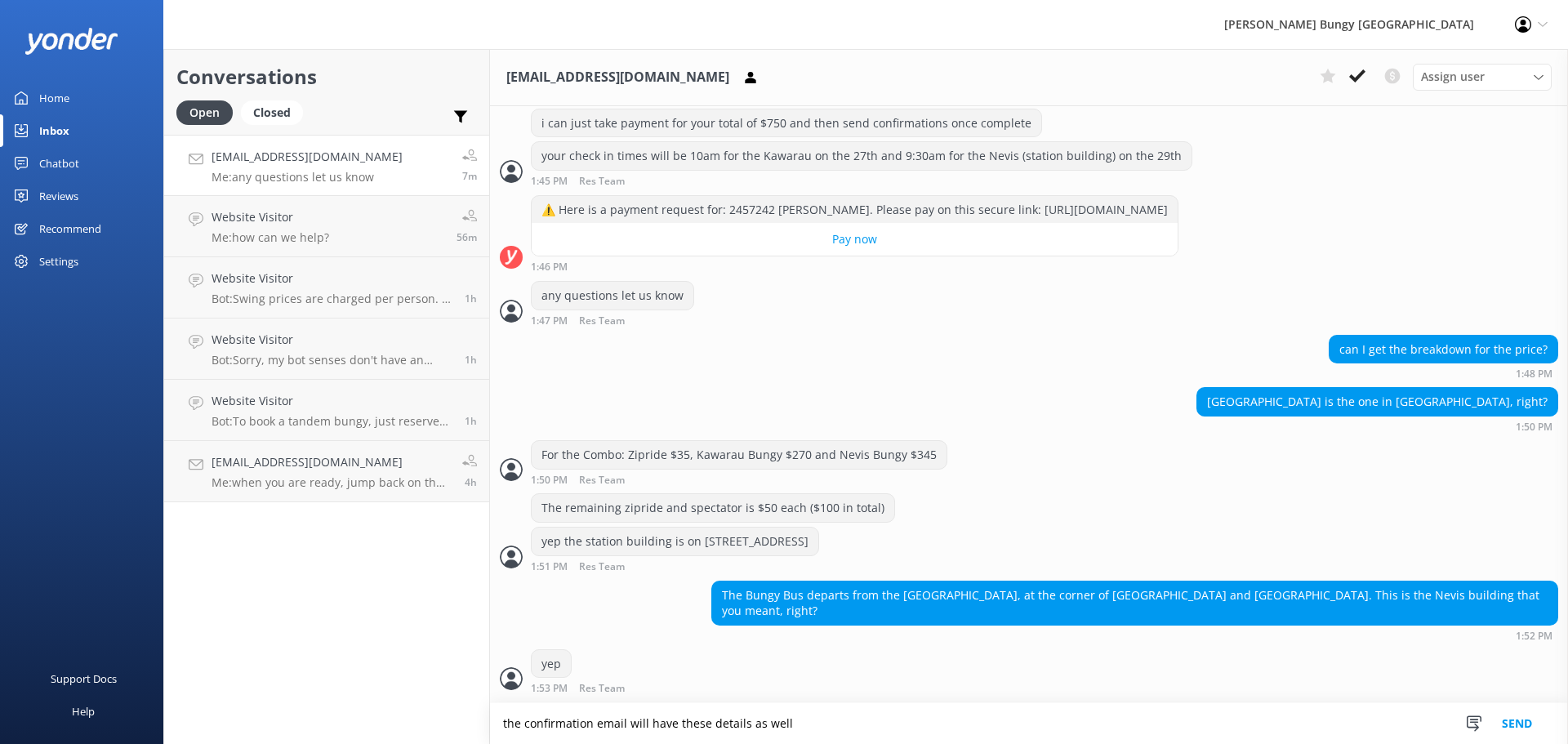
type textarea "the confirmation email will have these details as well"
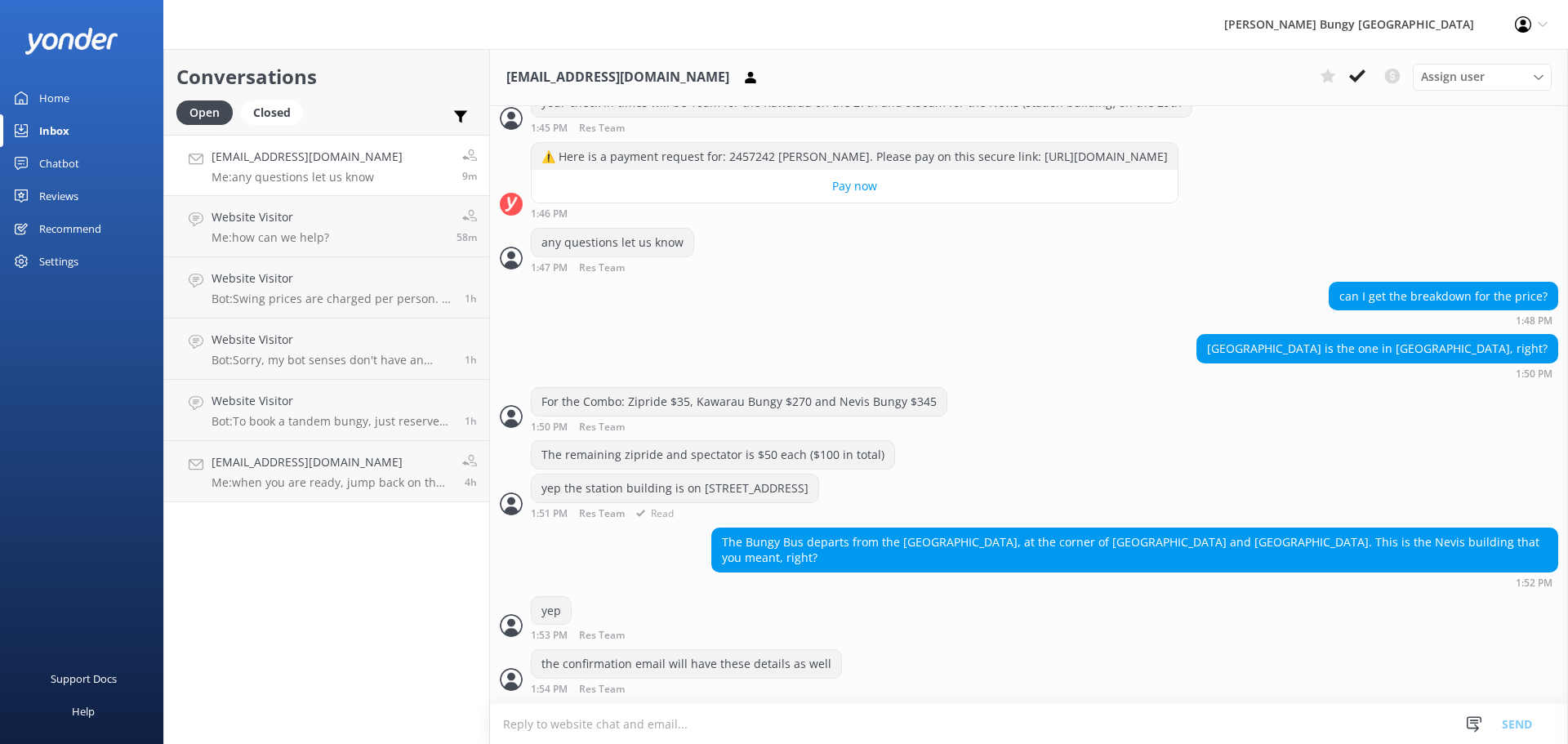
scroll to position [2342, 0]
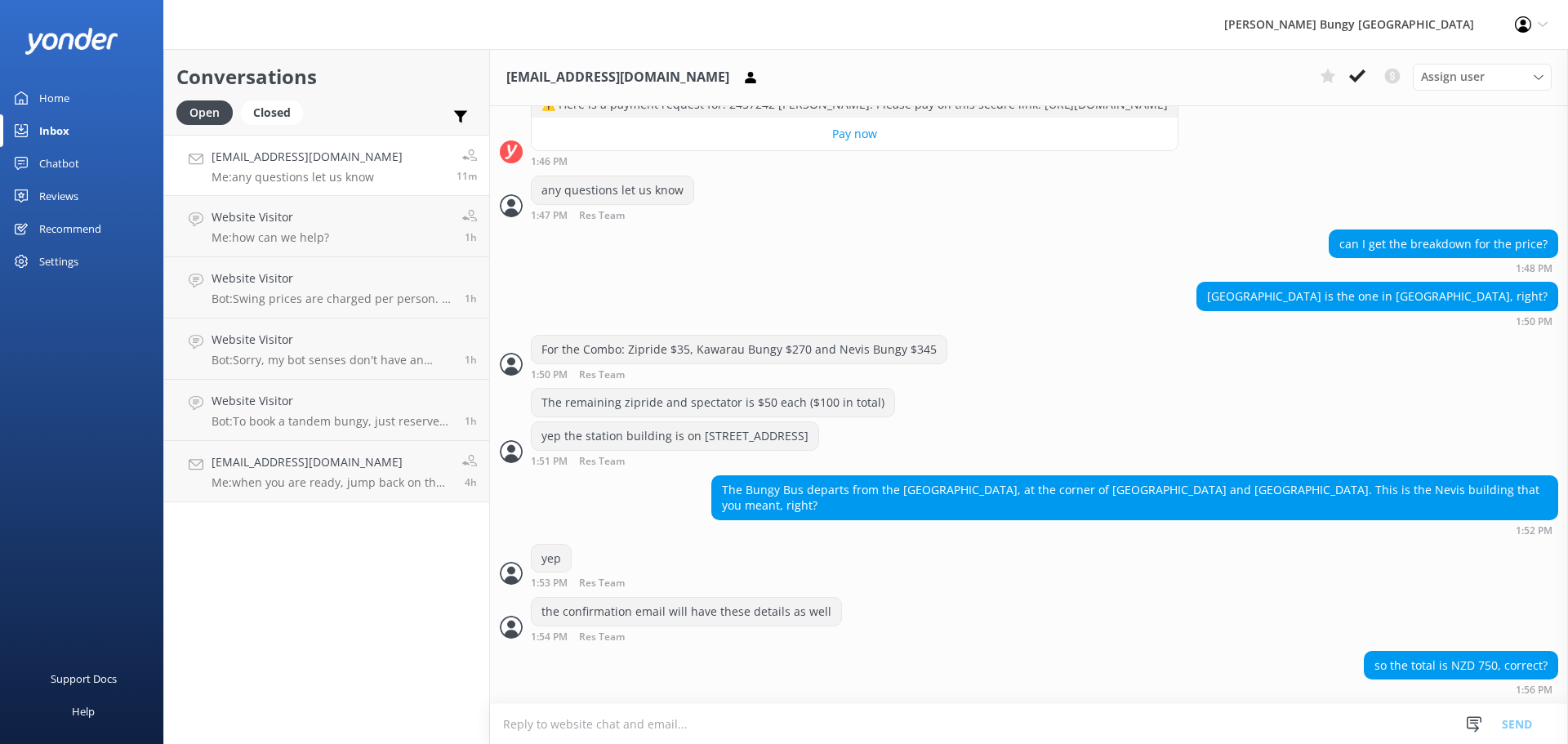
click at [1140, 731] on textarea at bounding box center [1028, 724] width 1078 height 40
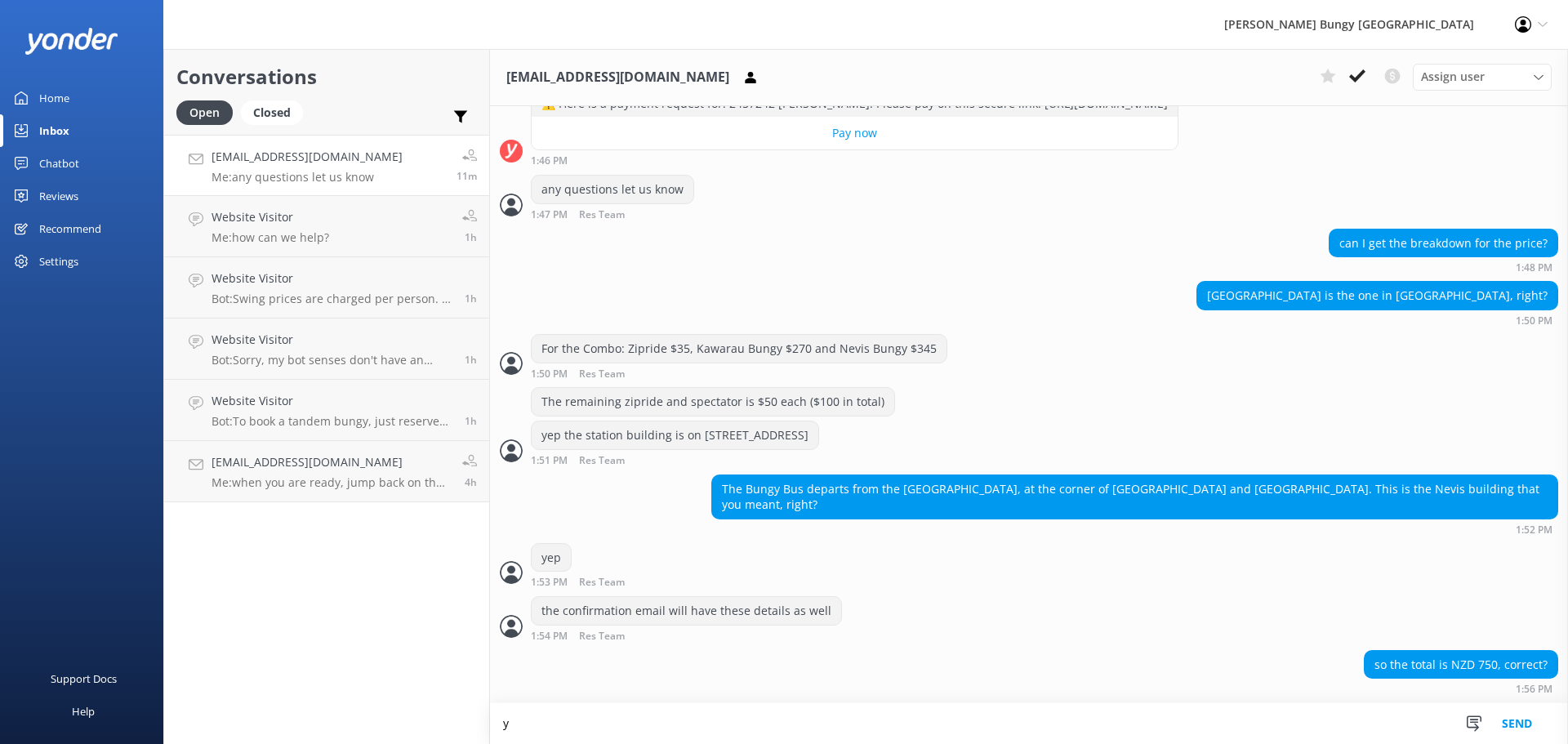
scroll to position [2343, 0]
type textarea "yep"
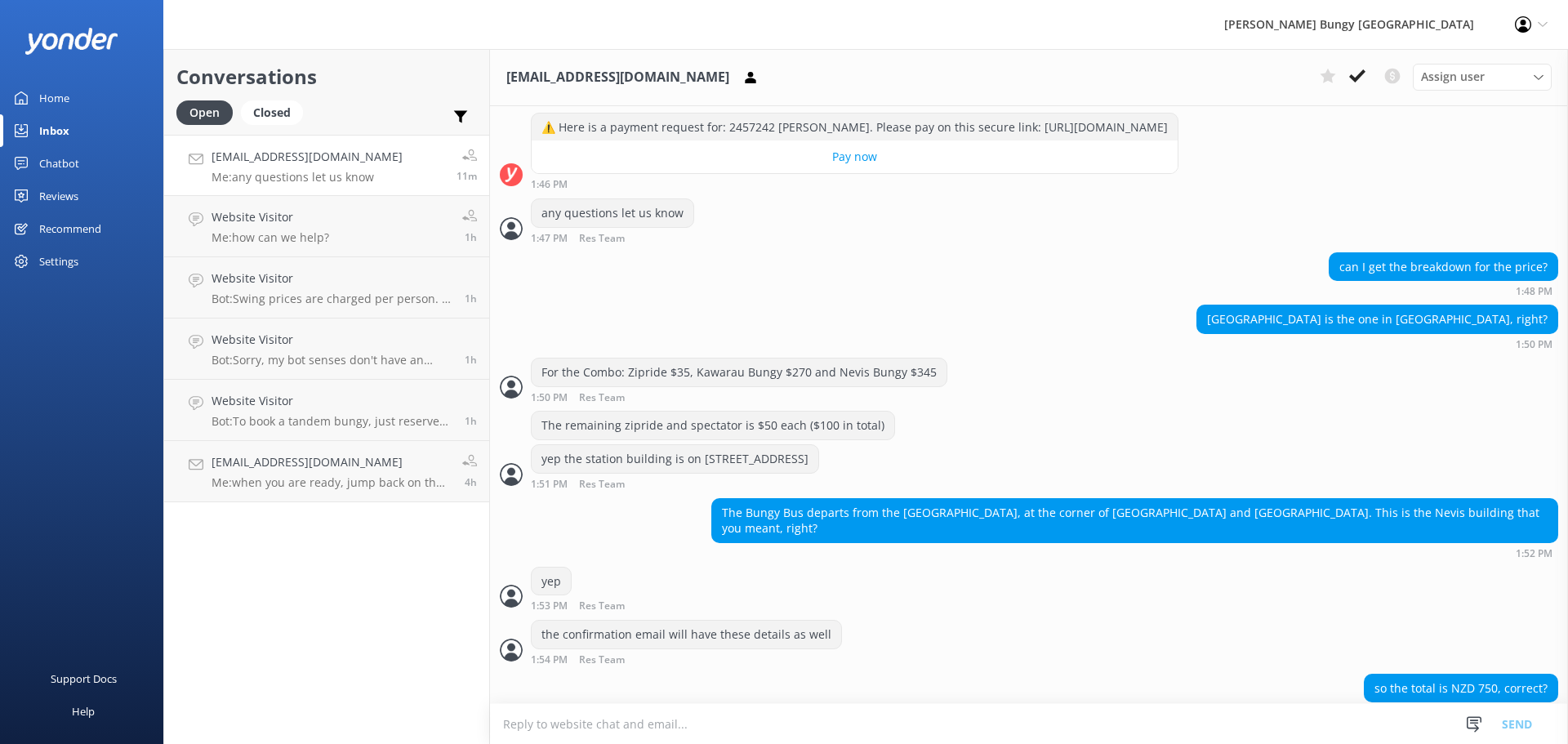
scroll to position [2395, 0]
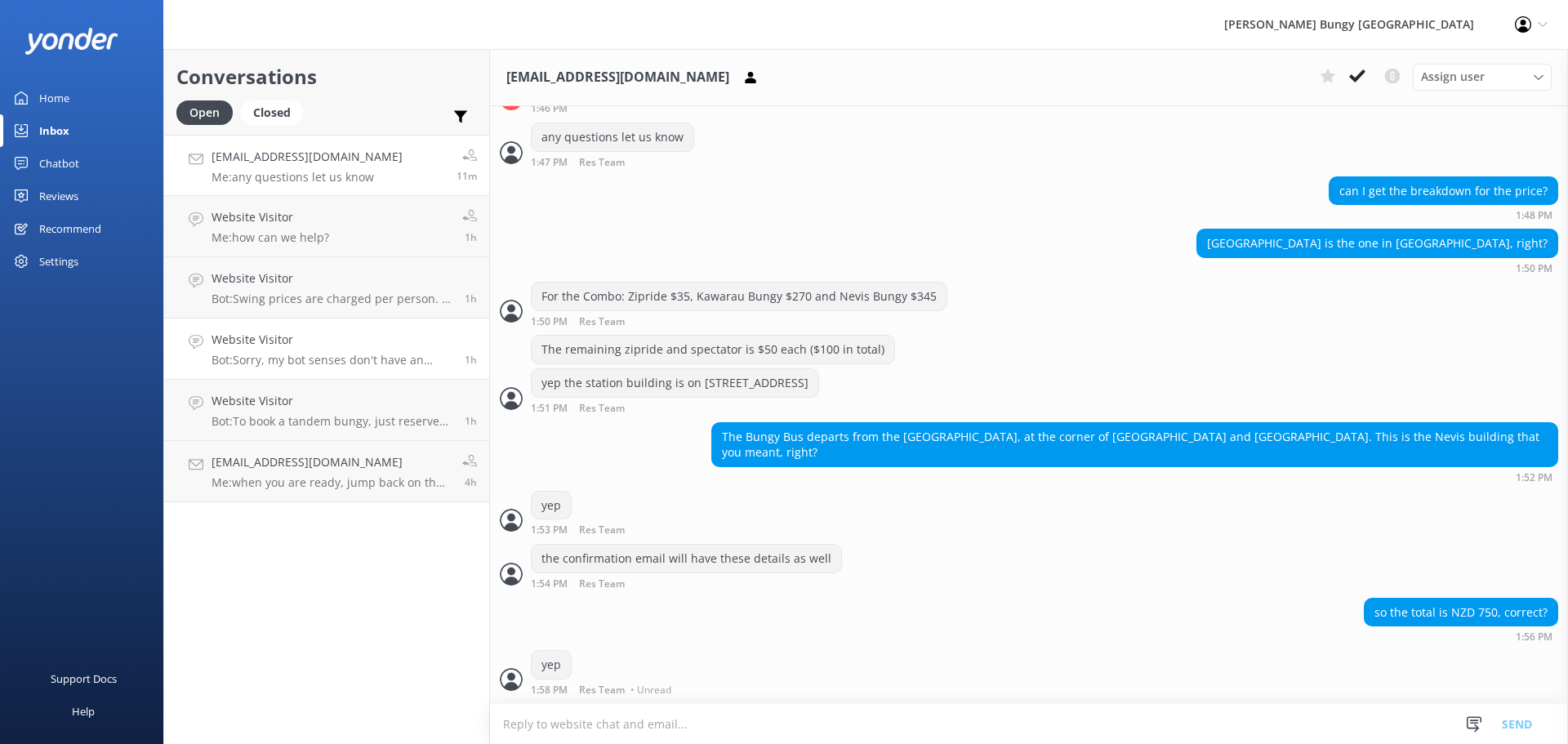
click at [386, 323] on link "Website Visitor Bot: Sorry, my bot senses don't have an answer for that, please…" at bounding box center [326, 349] width 325 height 62
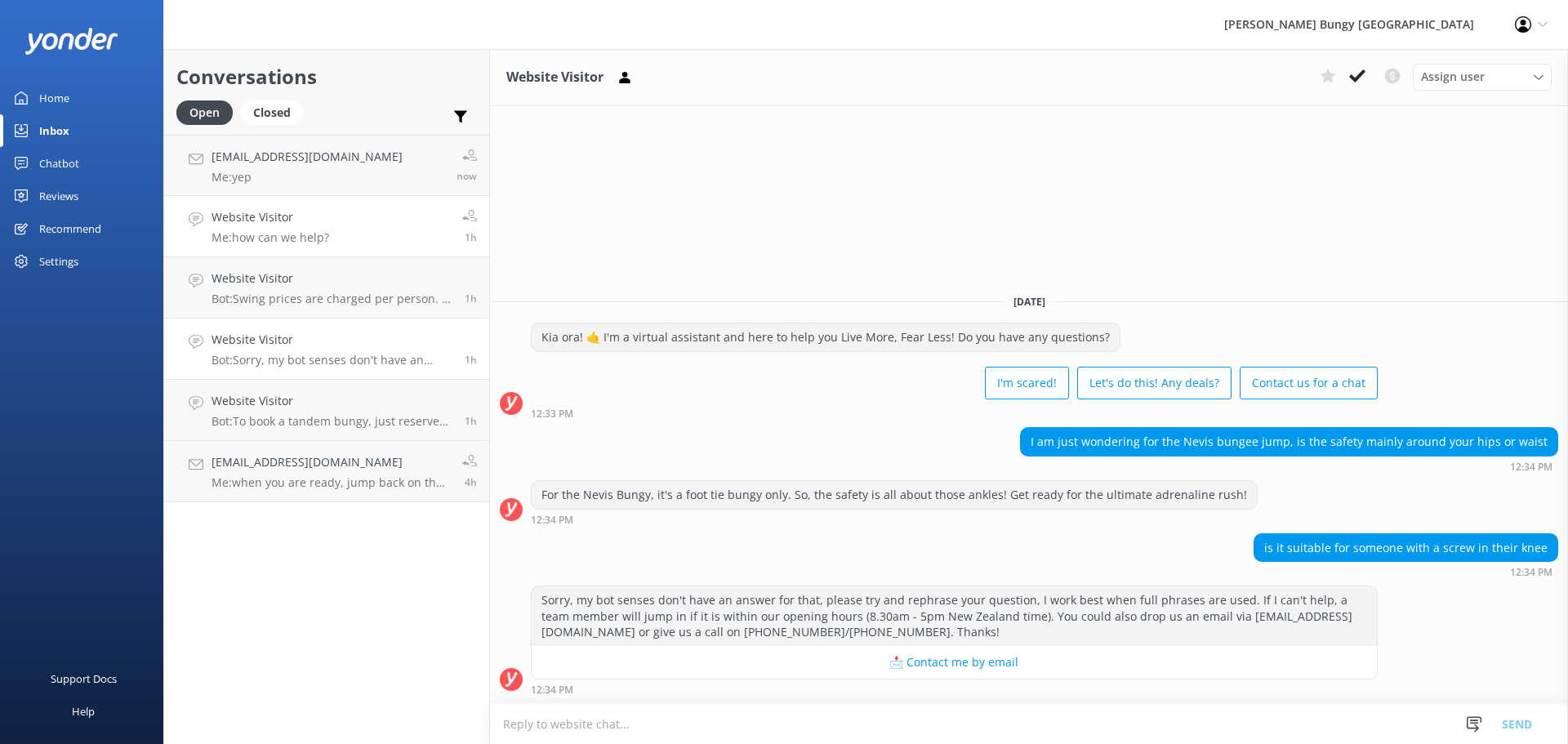
click at [363, 197] on link "Website Visitor Me: how can we help? 1h" at bounding box center [326, 227] width 325 height 62
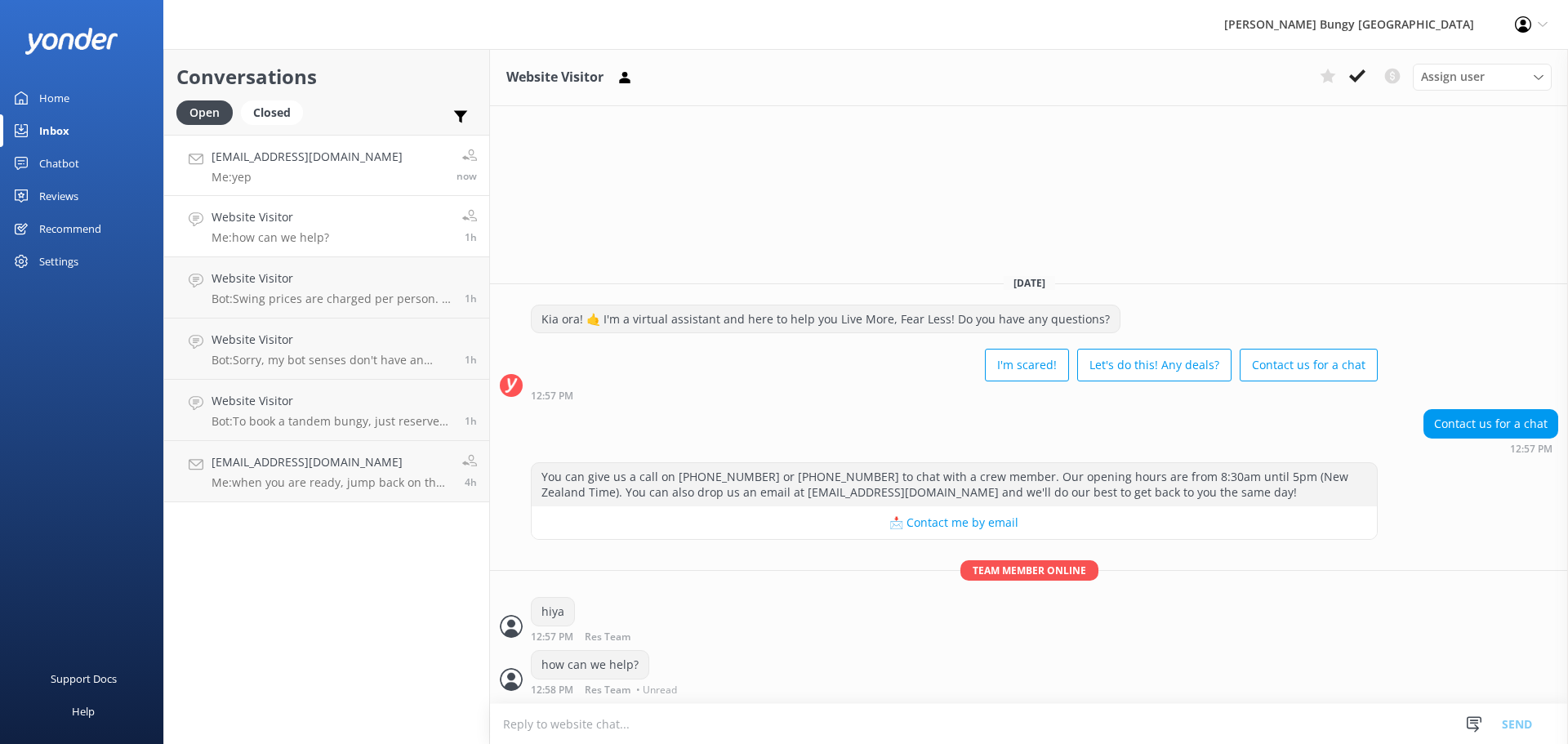
click at [360, 185] on link "anast18@gmail.com Me: yep now" at bounding box center [326, 165] width 325 height 62
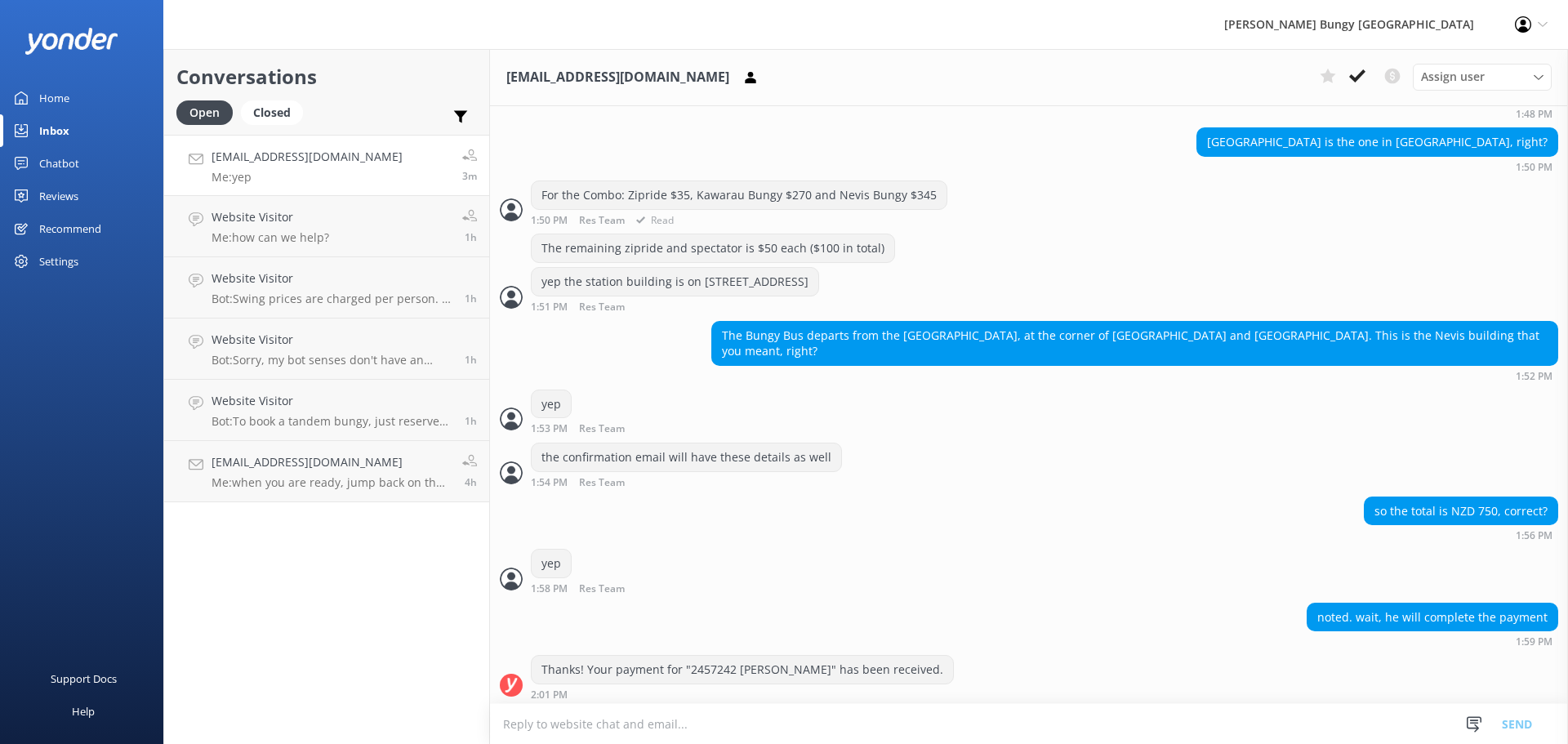
scroll to position [2502, 0]
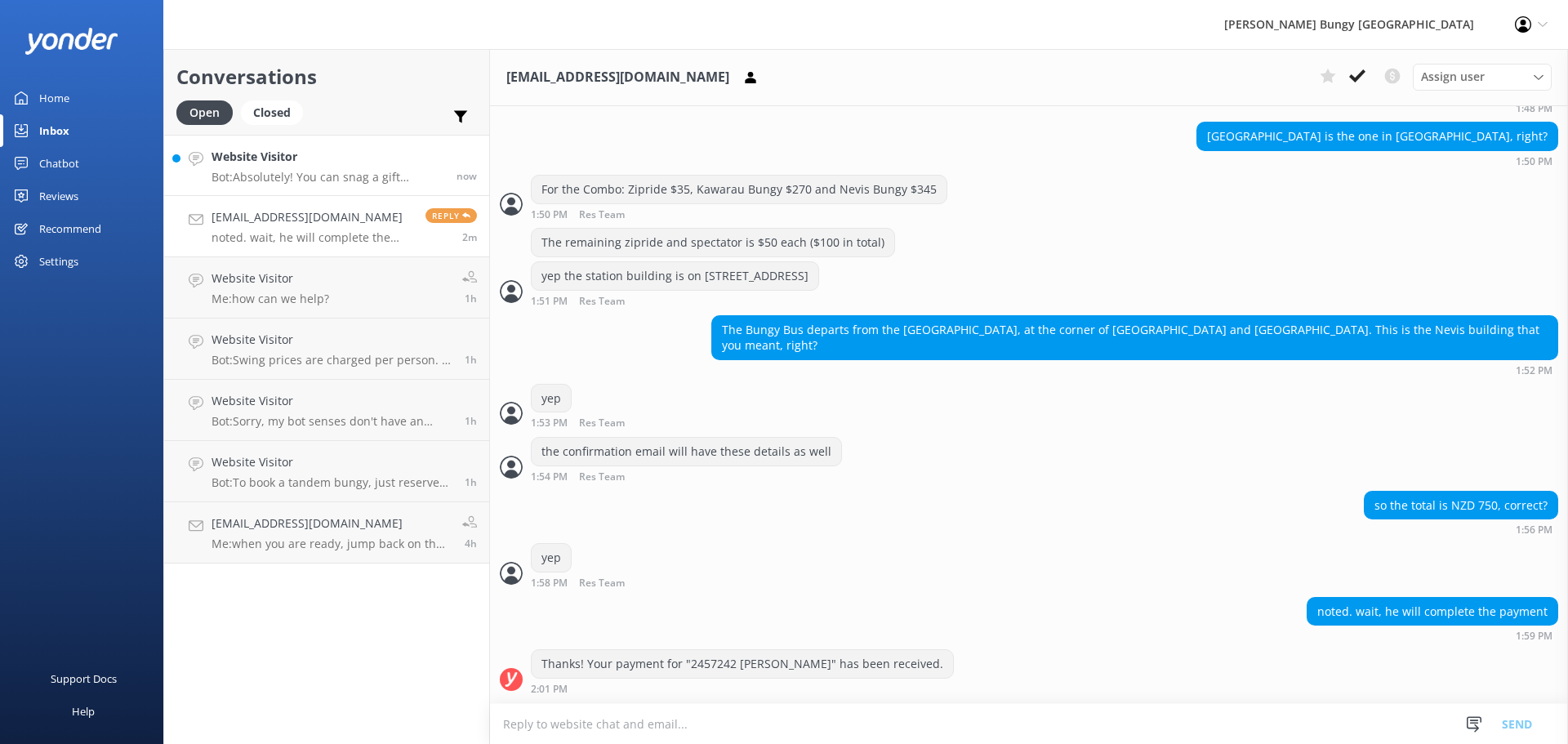
click at [334, 173] on p "Bot: Absolutely! You can snag a gift voucher at https://www.bungy.co.nz/voucher…" at bounding box center [327, 177] width 232 height 14
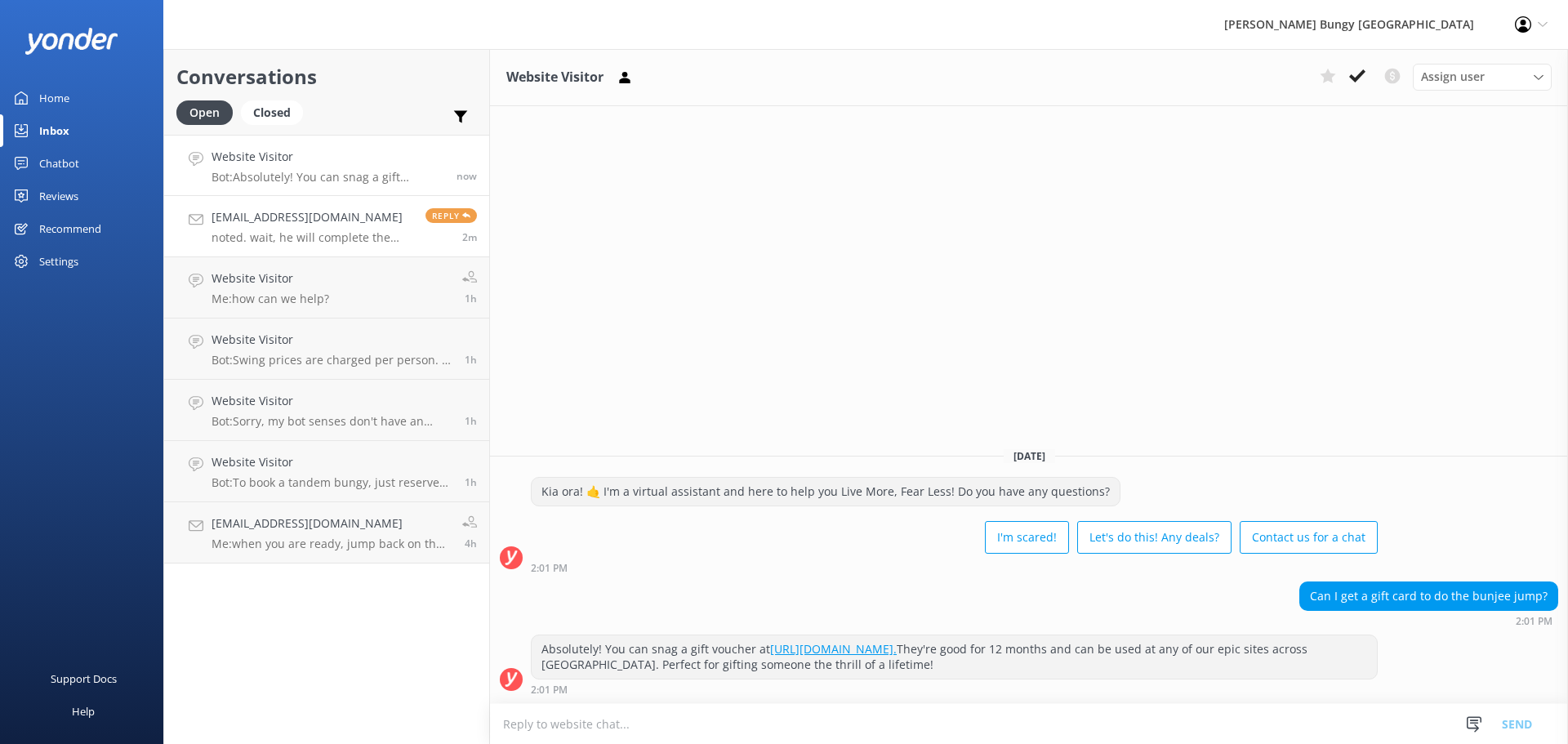
click at [350, 225] on h4 "[EMAIL_ADDRESS][DOMAIN_NAME]" at bounding box center [312, 216] width 202 height 18
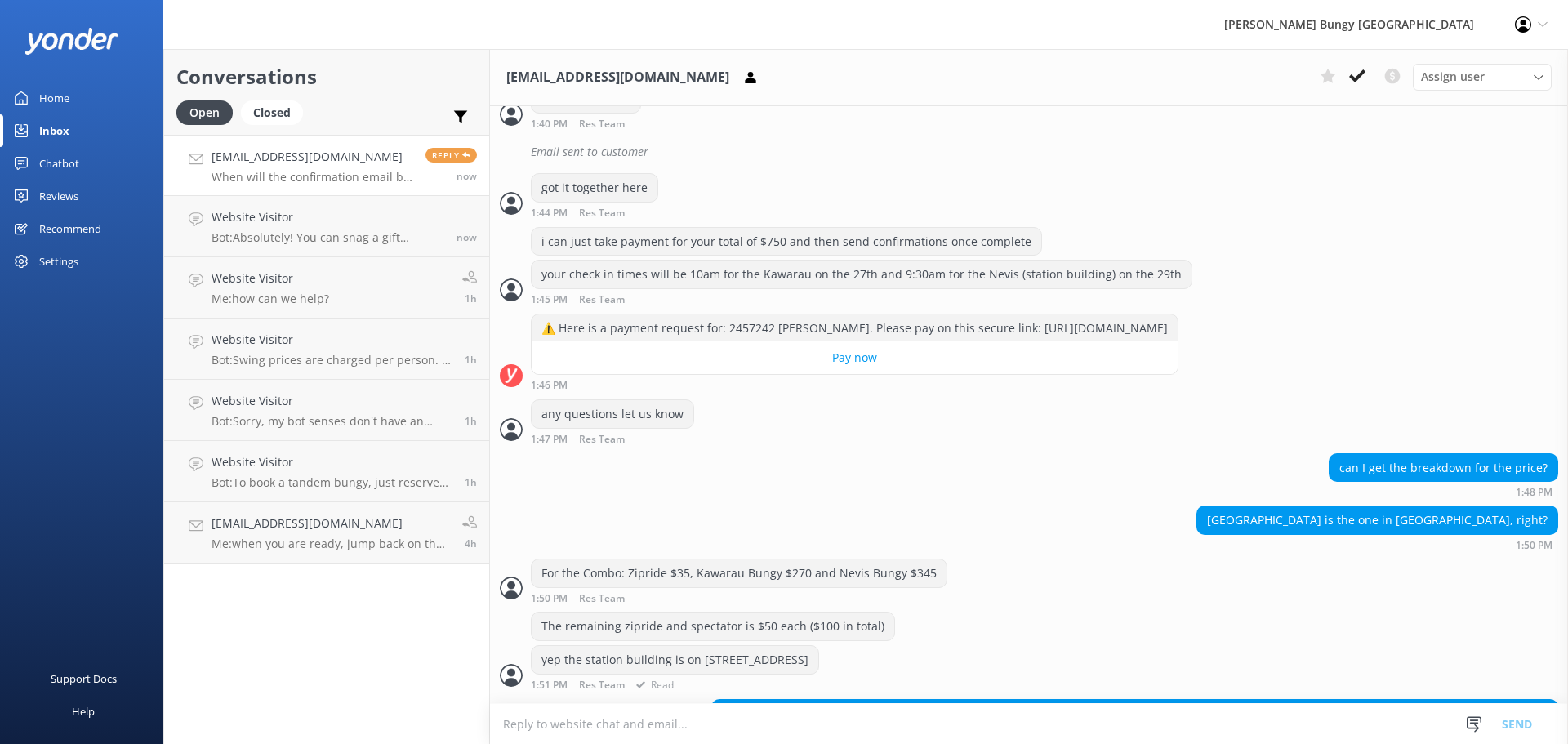
scroll to position [2064, 0]
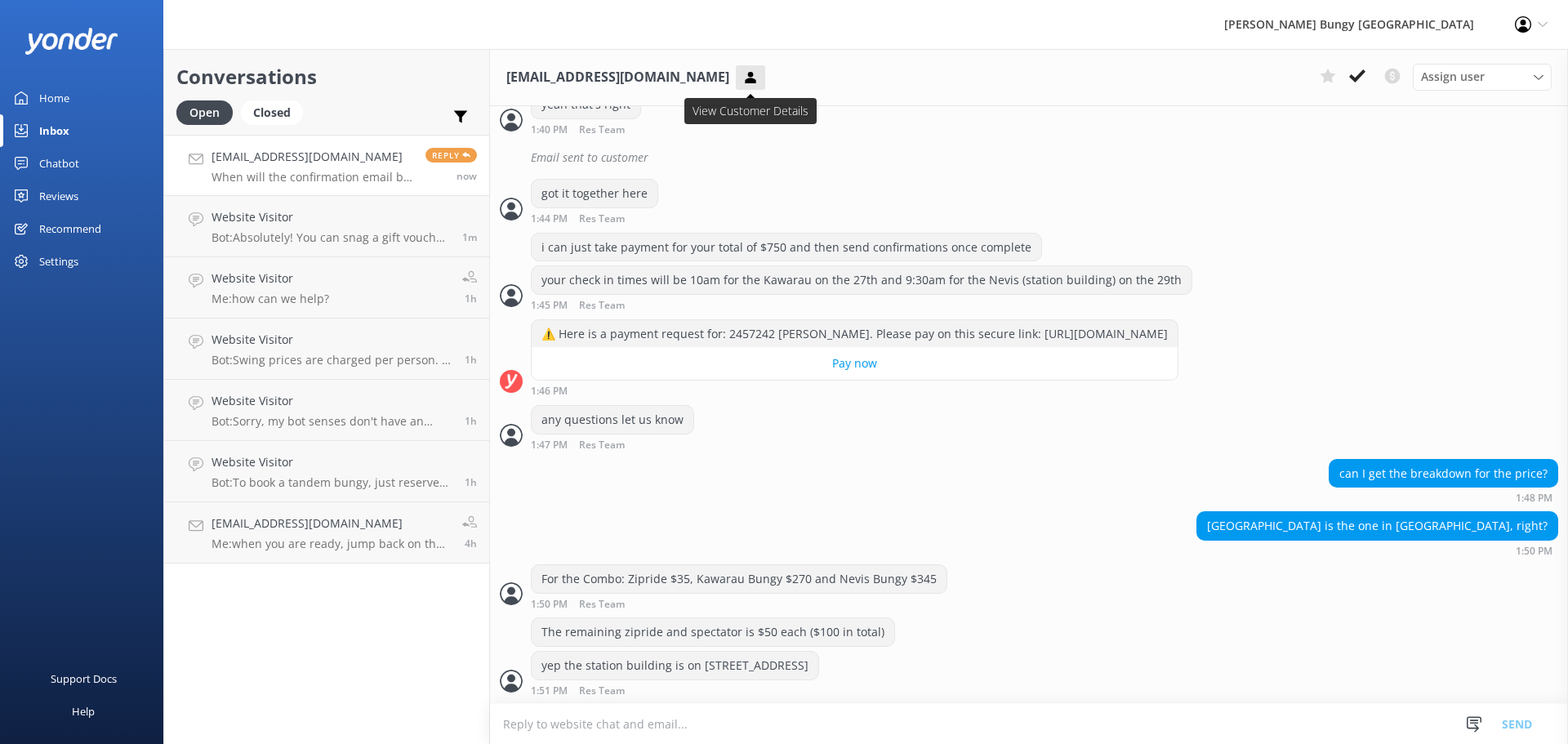
click at [745, 80] on use at bounding box center [749, 77] width 10 height 11
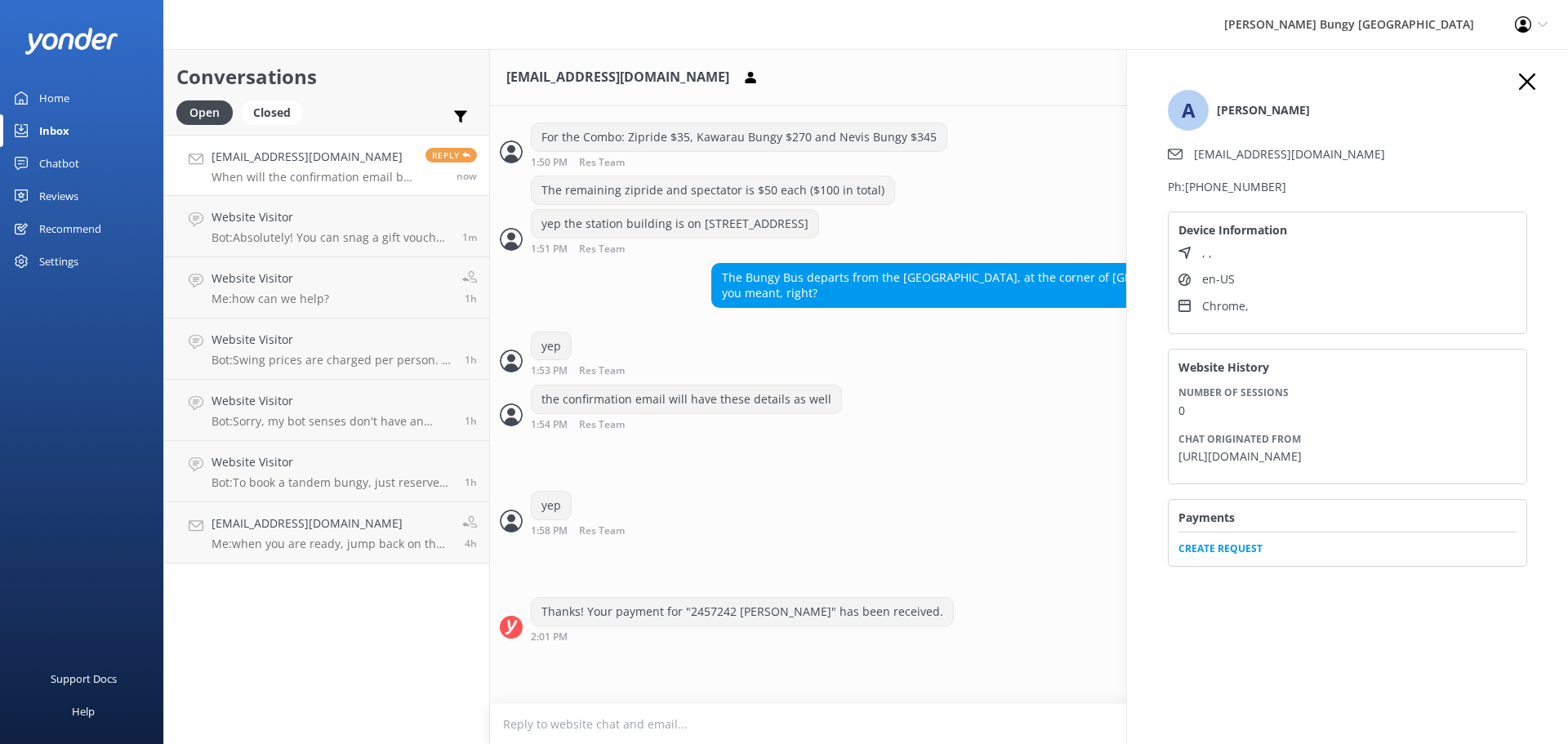
scroll to position [2555, 0]
drag, startPoint x: 1370, startPoint y: 158, endPoint x: 1342, endPoint y: 155, distance: 28.2
click at [1342, 155] on li "[EMAIL_ADDRESS][DOMAIN_NAME]" at bounding box center [1347, 154] width 360 height 18
copy li "[EMAIL_ADDRESS][DOMAIN_NAME]"
click at [1516, 72] on div "A [PERSON_NAME] [EMAIL_ADDRESS][DOMAIN_NAME] Ph: [PHONE_NUMBER] Device Informat…" at bounding box center [1347, 421] width 441 height 744
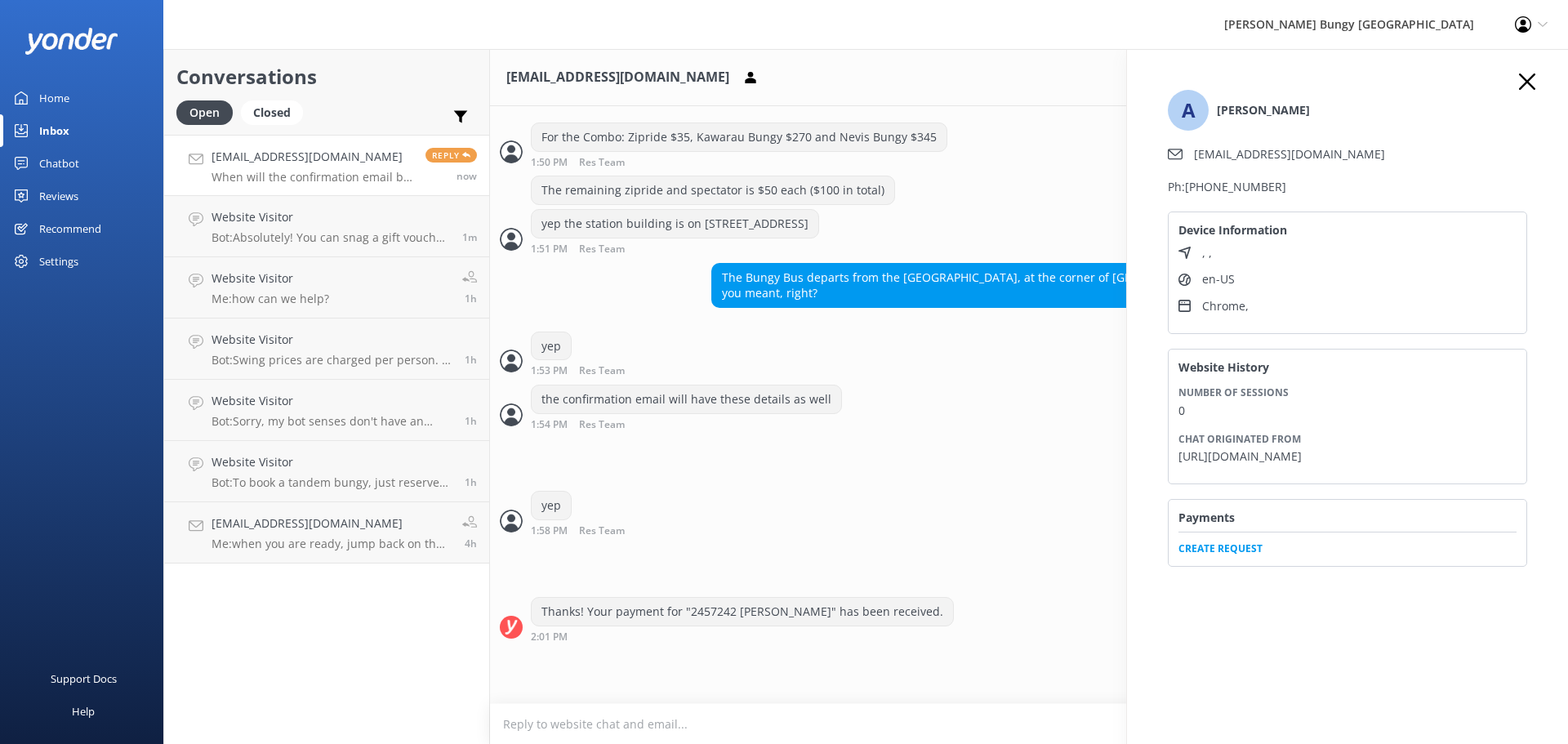
click at [1522, 78] on icon "button" at bounding box center [1526, 81] width 16 height 16
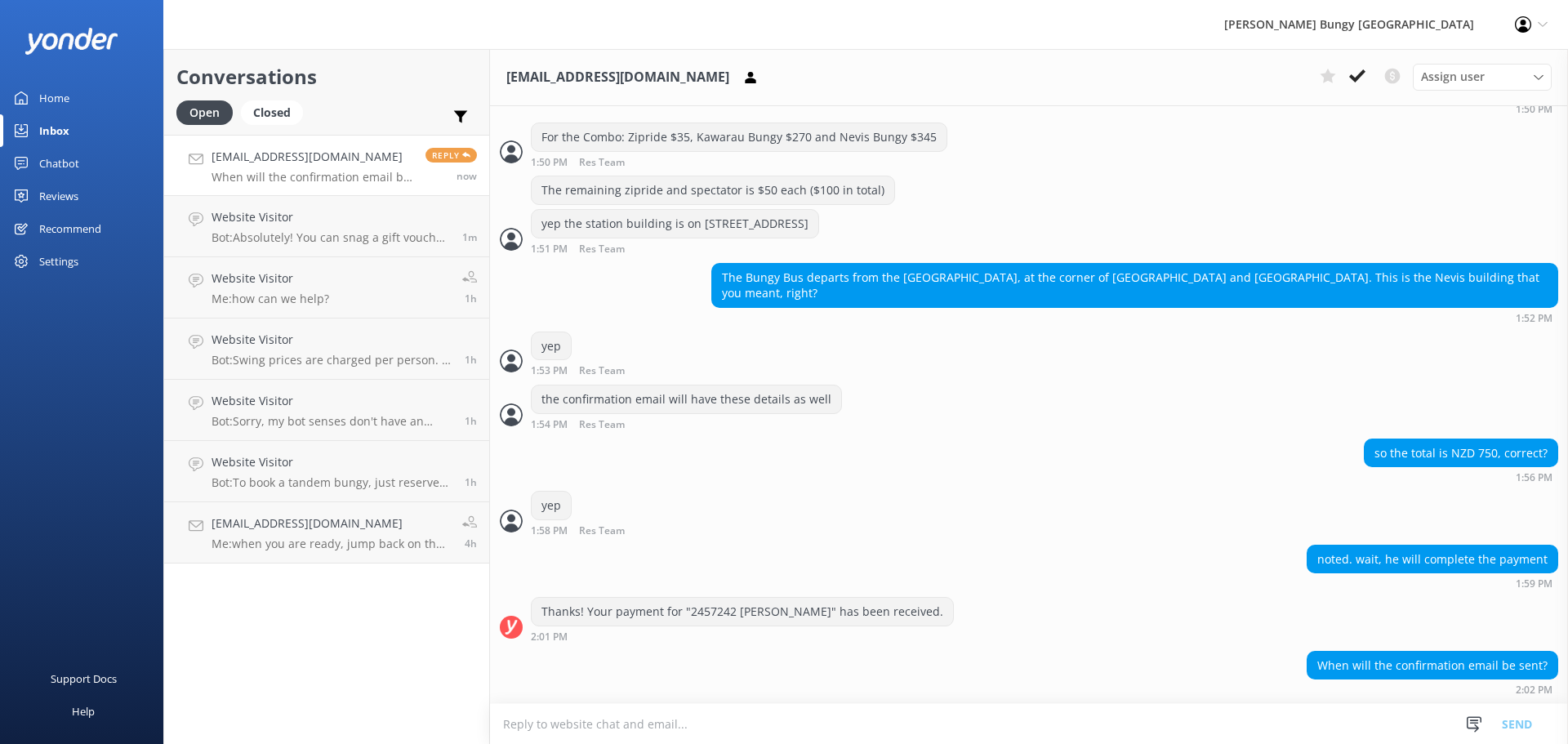
click at [870, 727] on textarea at bounding box center [1028, 724] width 1078 height 40
paste textarea "[EMAIL_ADDRESS][DOMAIN_NAME]"
type textarea "i'm sending it to [EMAIL_ADDRESS][DOMAIN_NAME]"
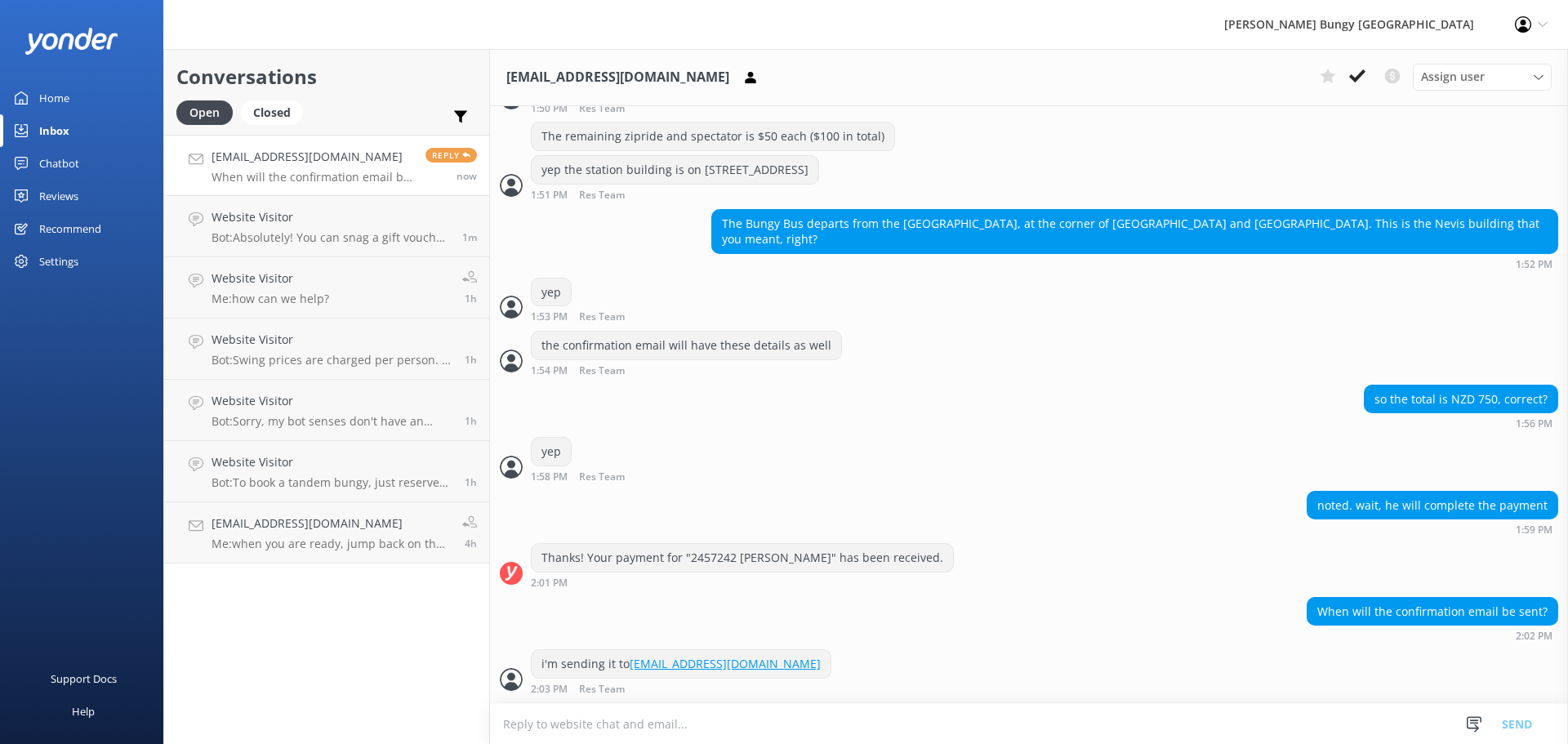
scroll to position [2608, 0]
click at [863, 722] on textarea at bounding box center [1028, 724] width 1078 height 40
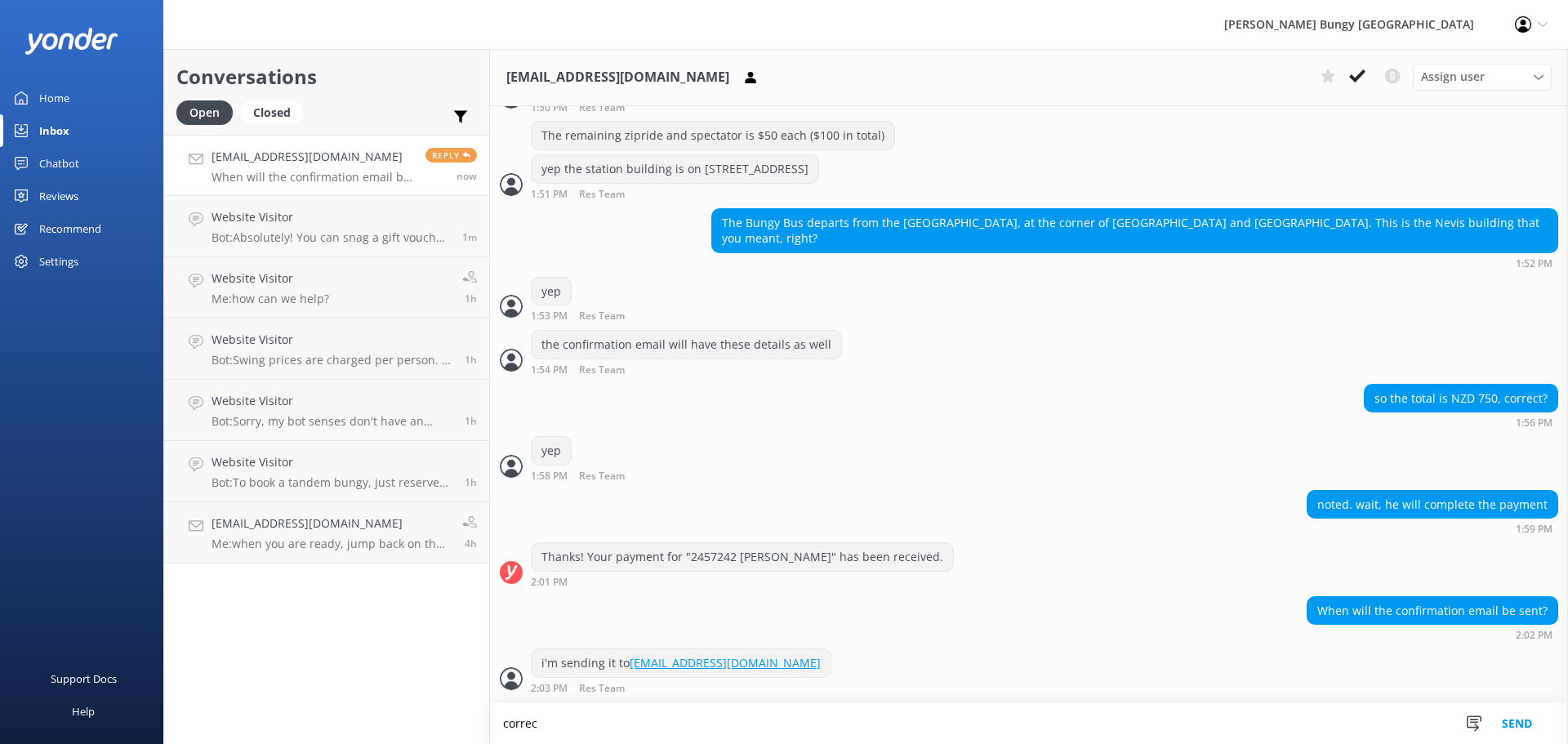
scroll to position [2648, 0]
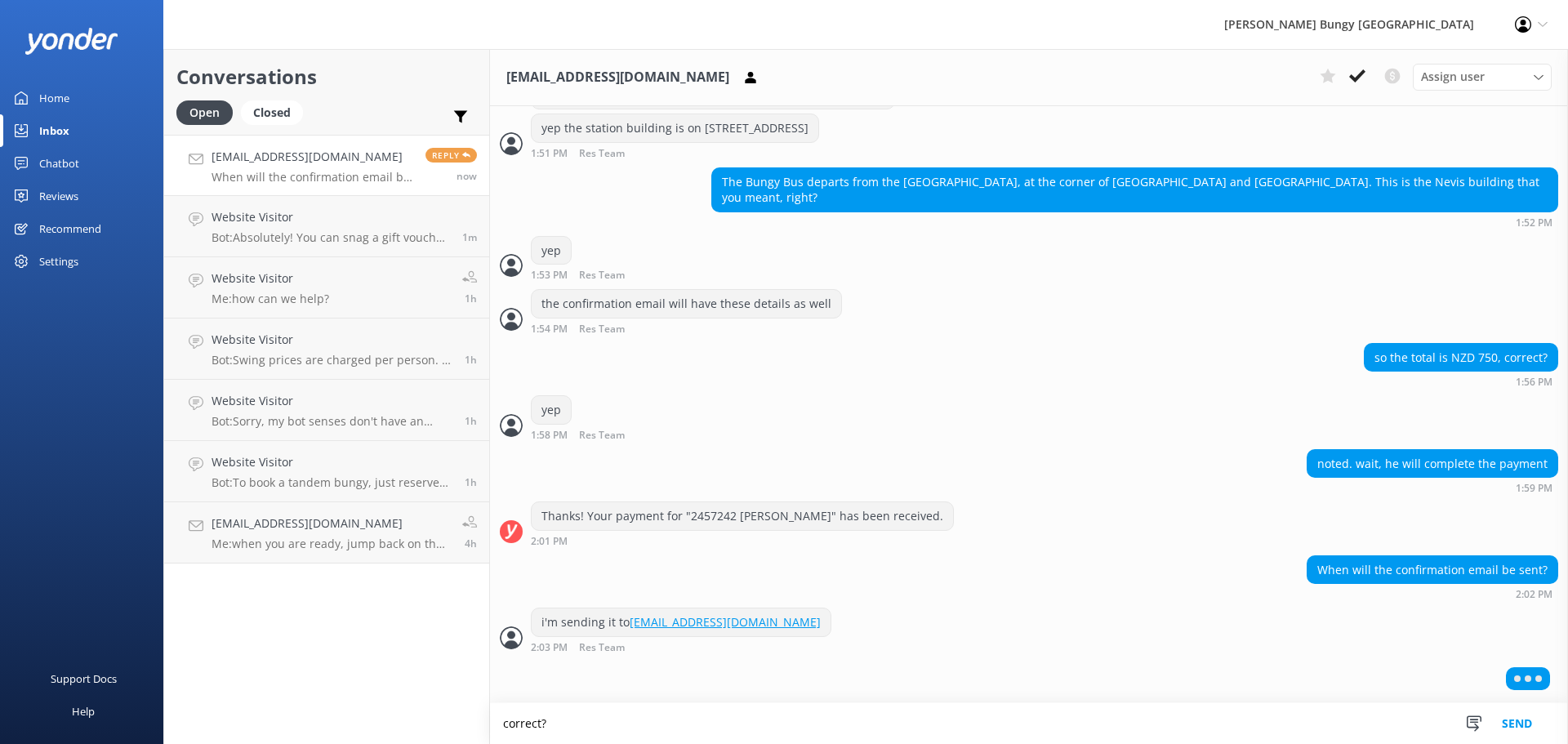
type textarea "correct?"
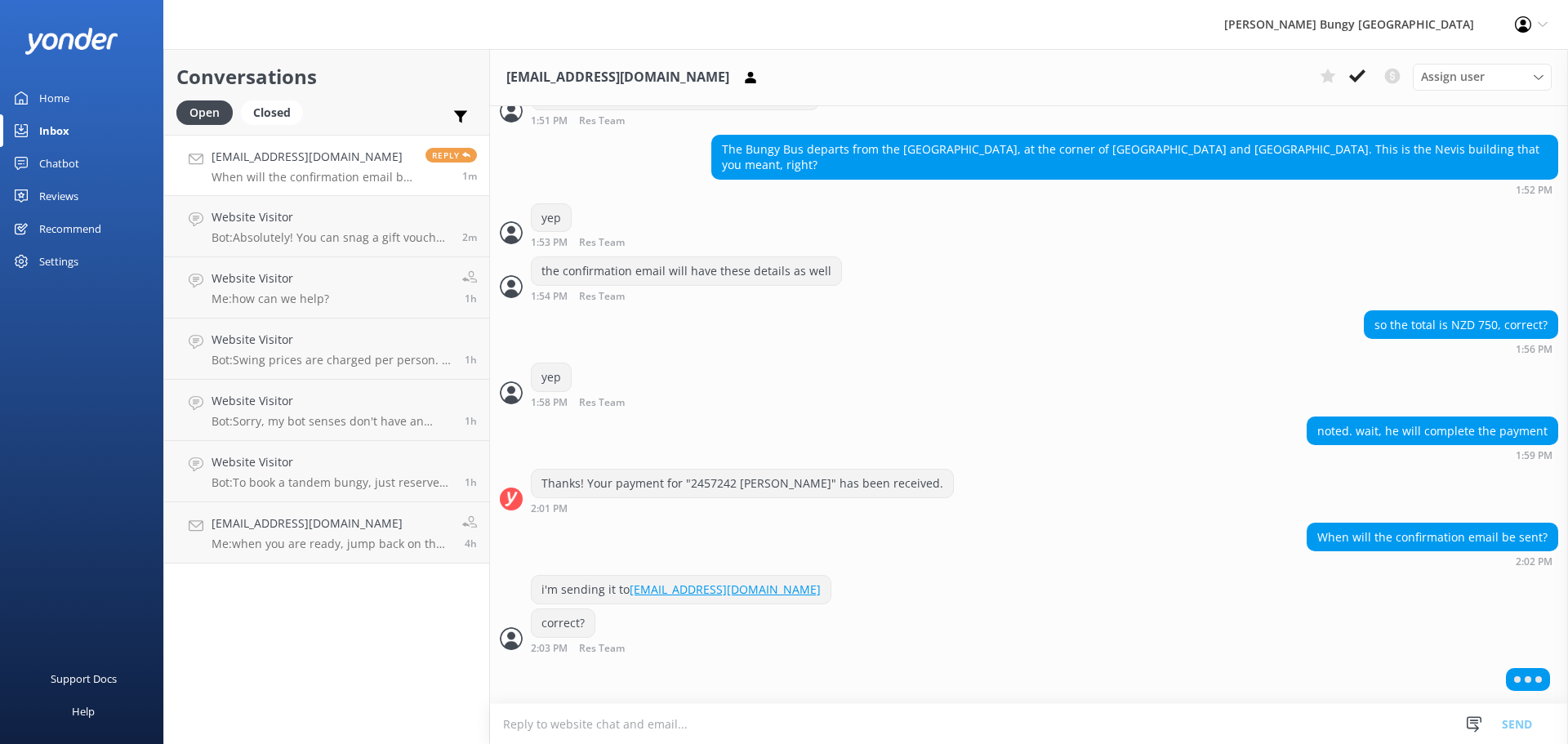
scroll to position [2641, 0]
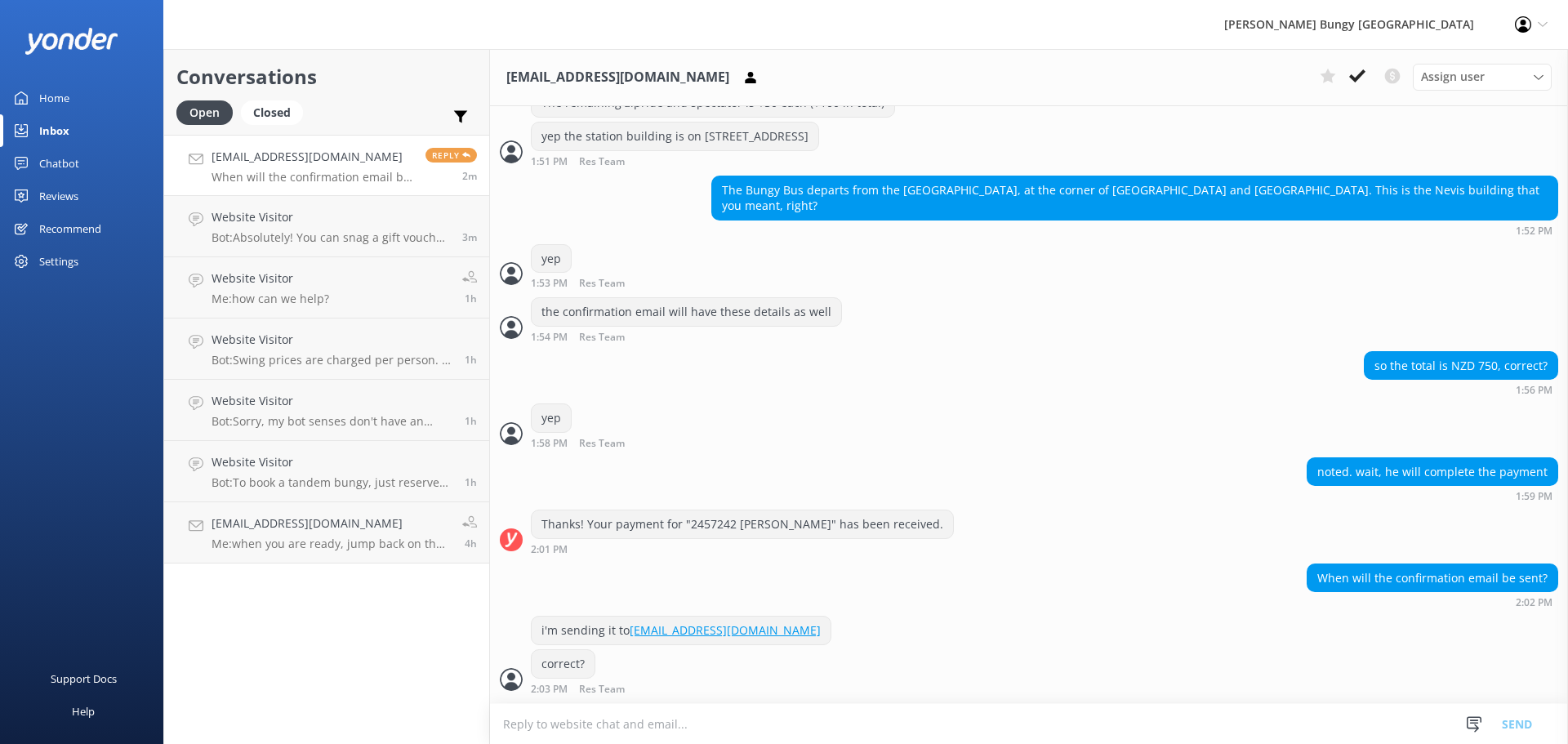
click at [1043, 501] on div "noted. wait, he will complete the payment 1:59 PM" at bounding box center [1028, 479] width 1078 height 45
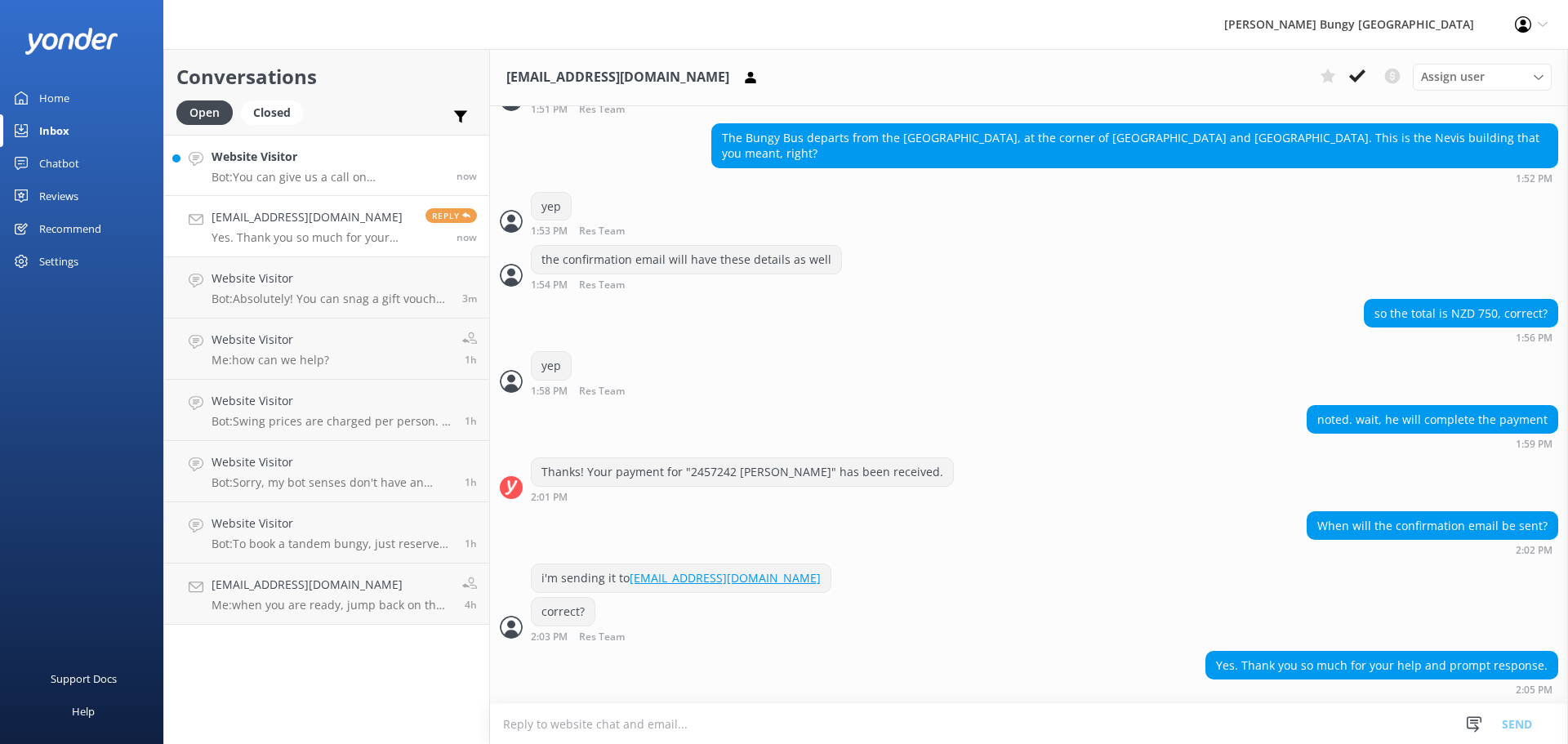
click at [325, 171] on p "Bot: You can give us a call on [PHONE_NUMBER] or [PHONE_NUMBER] to chat with a …" at bounding box center [327, 177] width 232 height 14
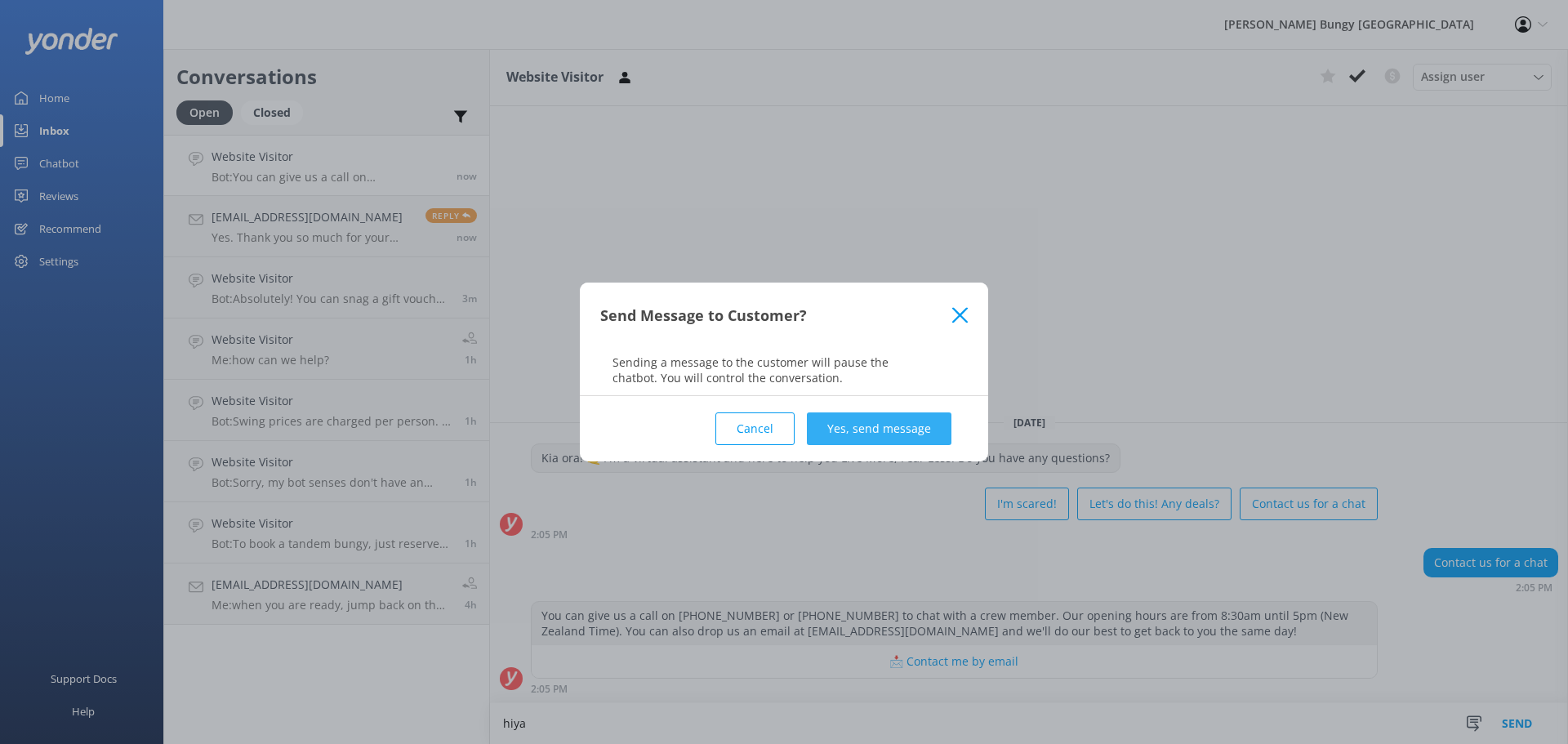
type textarea "hiya"
click at [816, 418] on button "Yes, send message" at bounding box center [878, 429] width 144 height 32
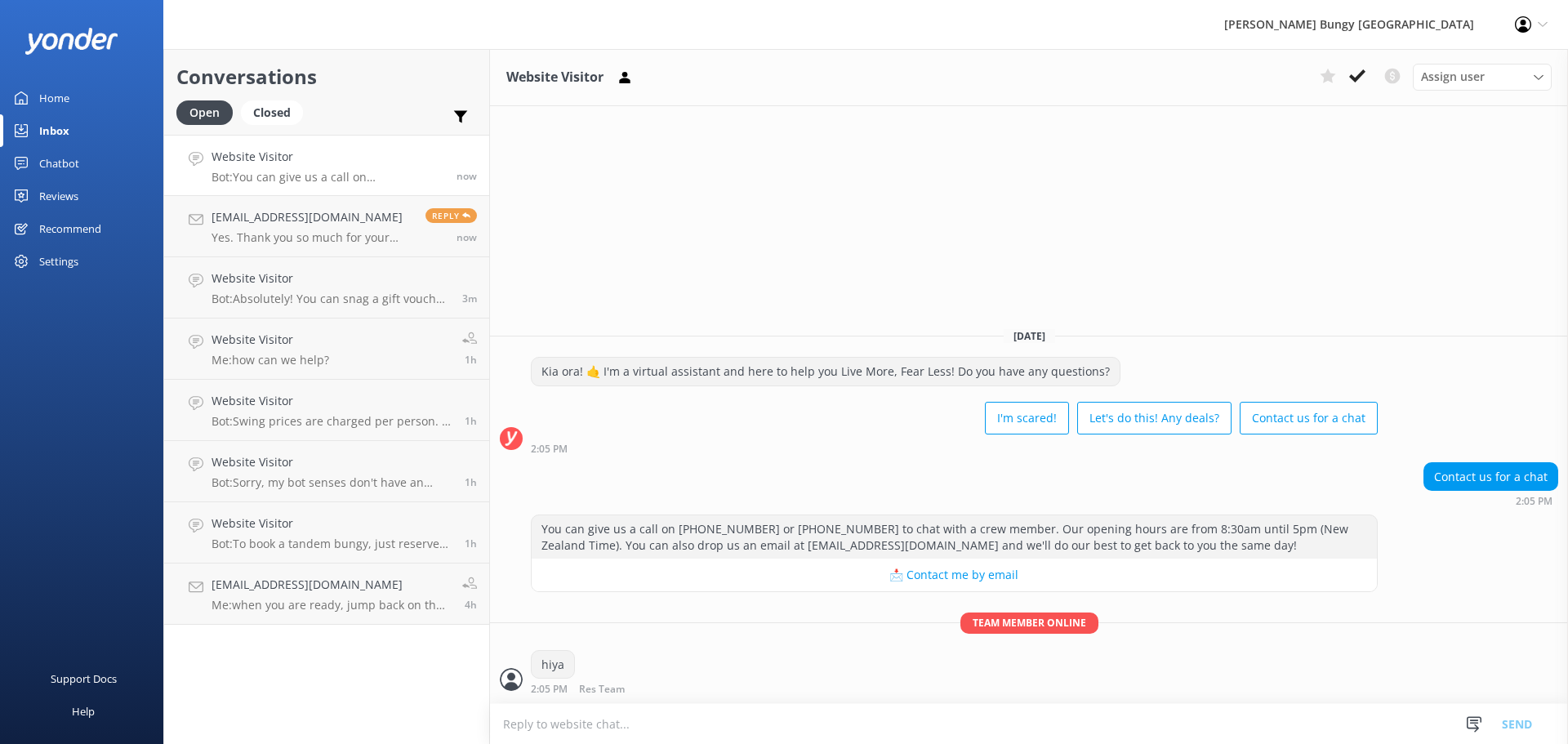
click at [776, 736] on textarea at bounding box center [1028, 724] width 1078 height 40
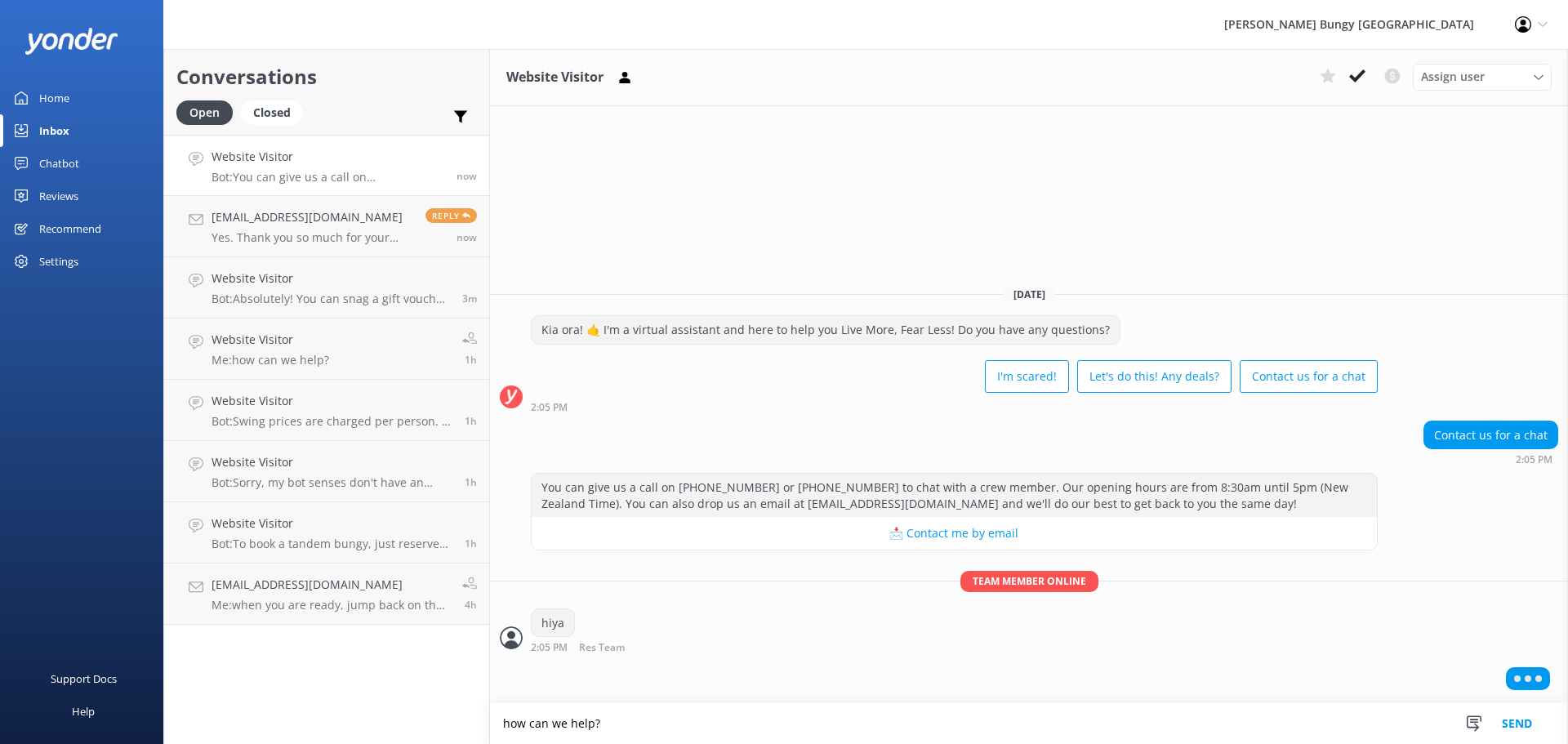
type textarea "how can we help?"
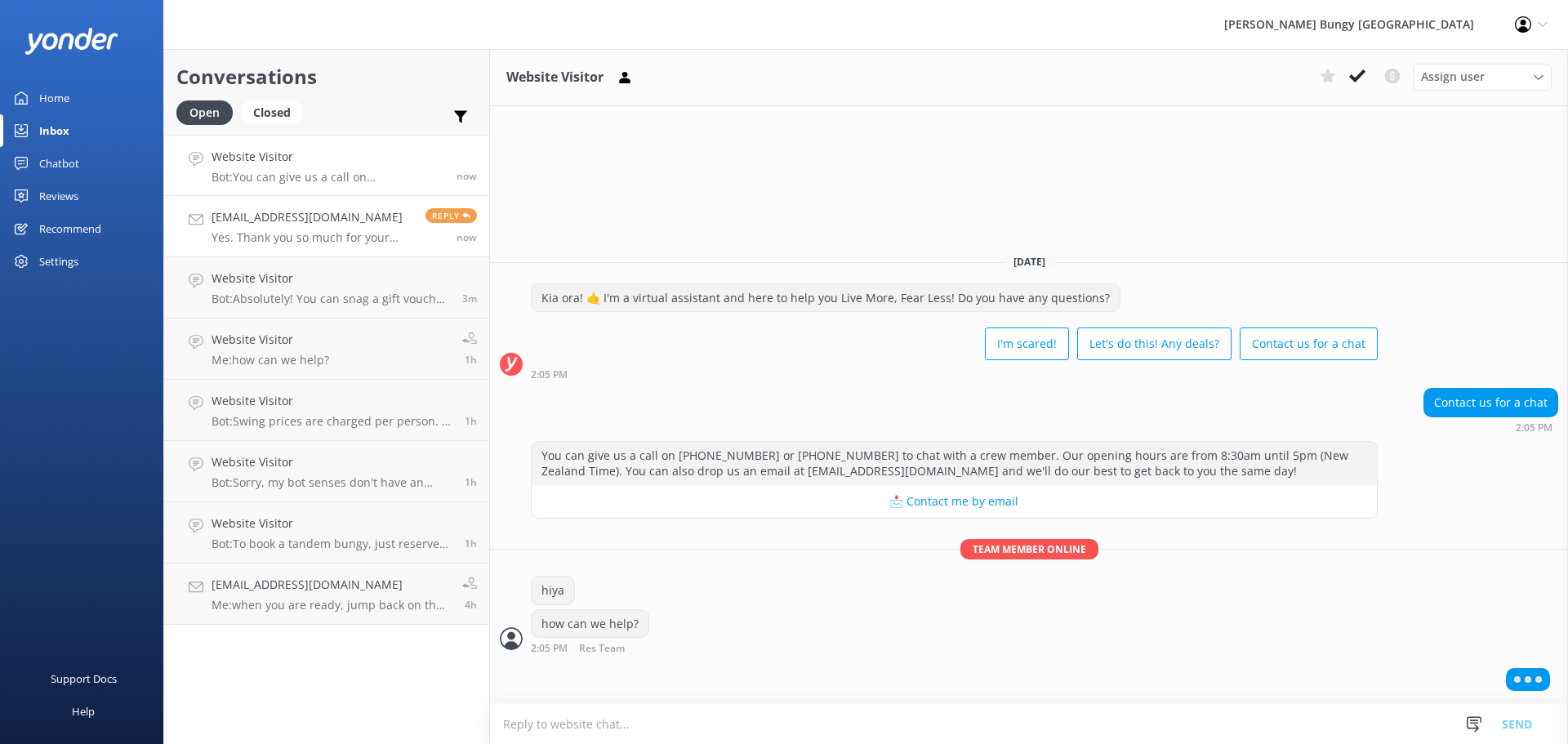
click at [261, 213] on h4 "[EMAIL_ADDRESS][DOMAIN_NAME]" at bounding box center [312, 216] width 202 height 18
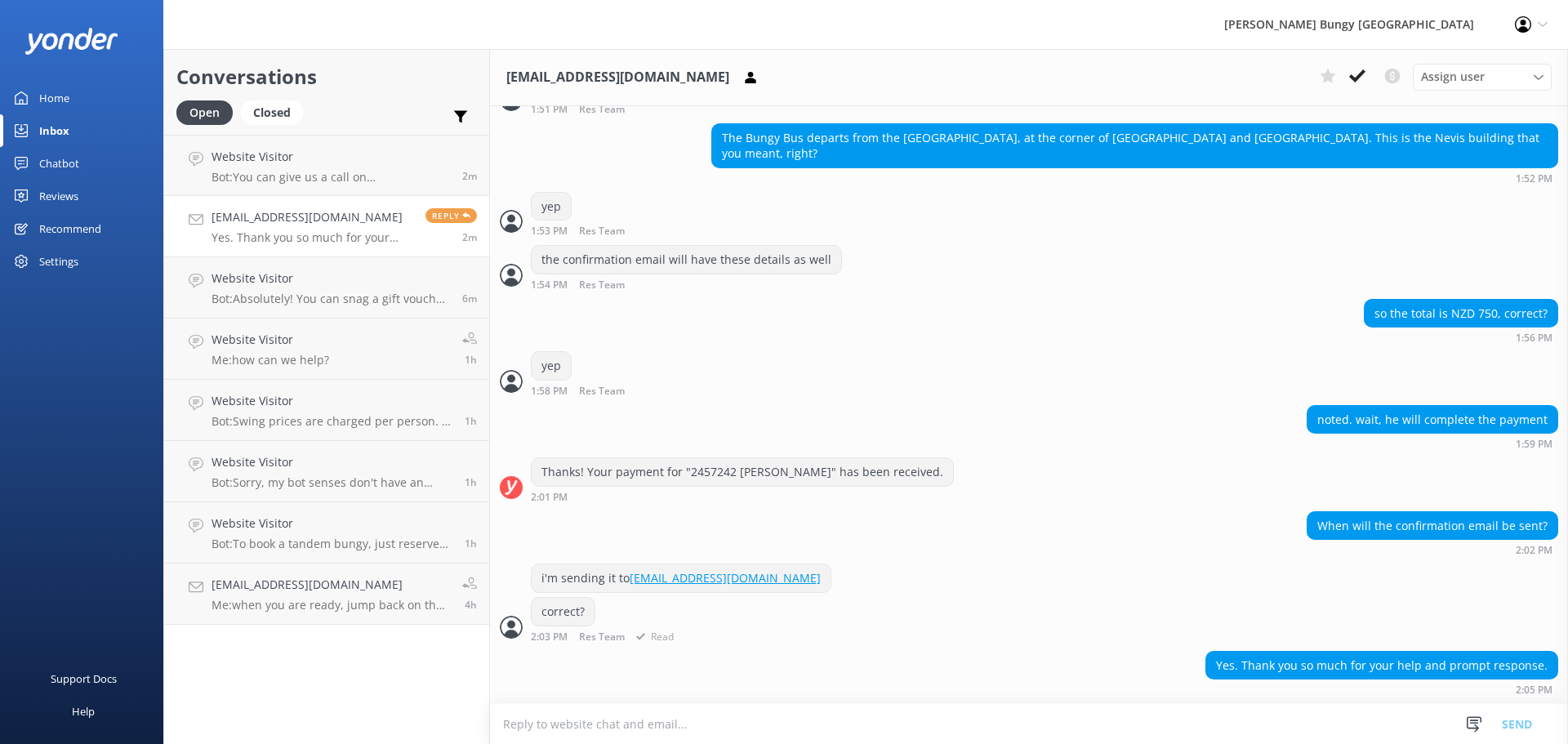
scroll to position [2694, 0]
drag, startPoint x: 786, startPoint y: 577, endPoint x: 631, endPoint y: 579, distance: 155.0
click at [631, 579] on div "i'm sending it to [EMAIL_ADDRESS][DOMAIN_NAME]" at bounding box center [680, 578] width 299 height 28
copy link "[EMAIL_ADDRESS][DOMAIN_NAME]"
click at [825, 571] on div "i'm sending it to com20200202@outlook.com" at bounding box center [1028, 580] width 1078 height 33
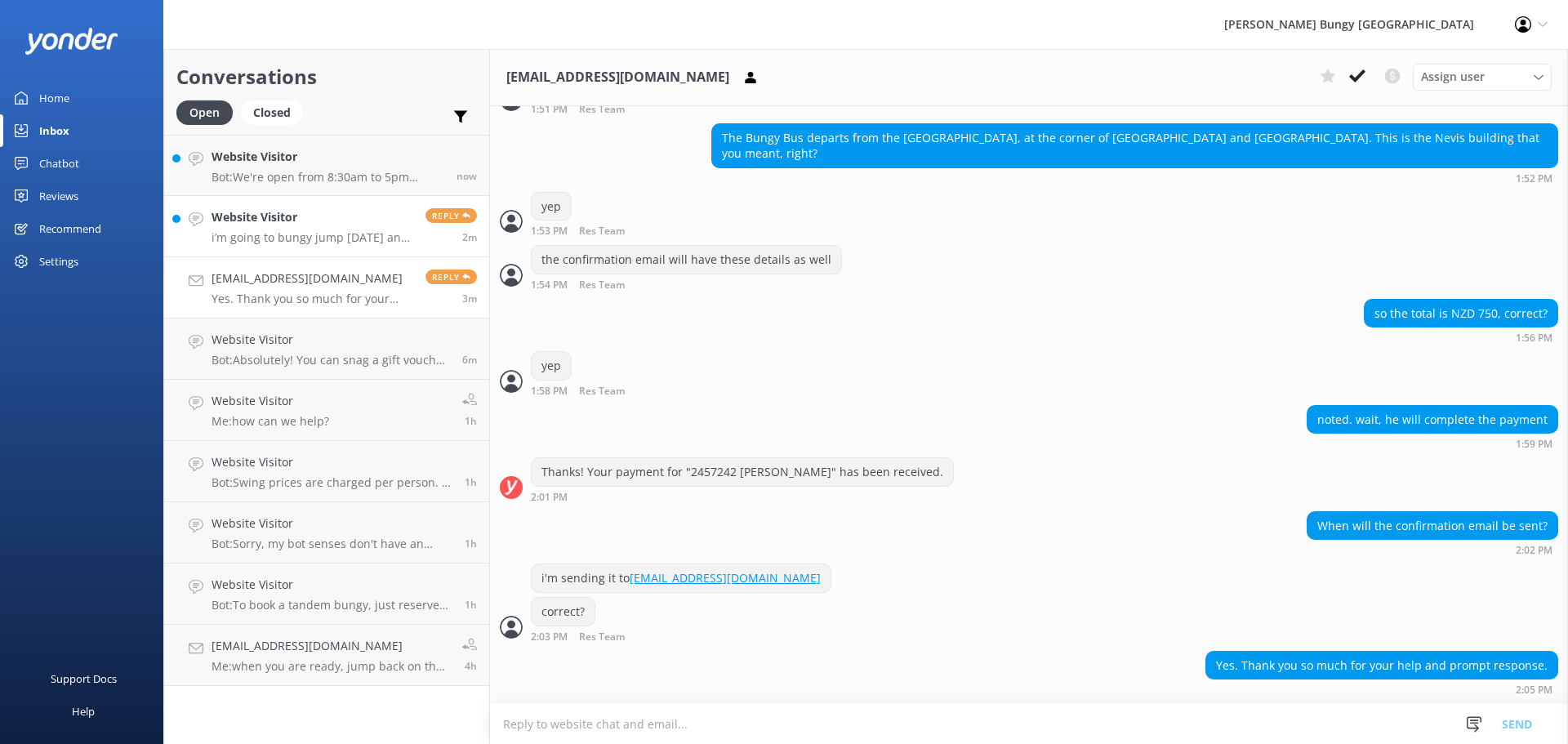
click at [320, 227] on div "Website Visitor i’m going to bungy jump in 2 days and heard it’s not ideal to g…" at bounding box center [312, 226] width 202 height 36
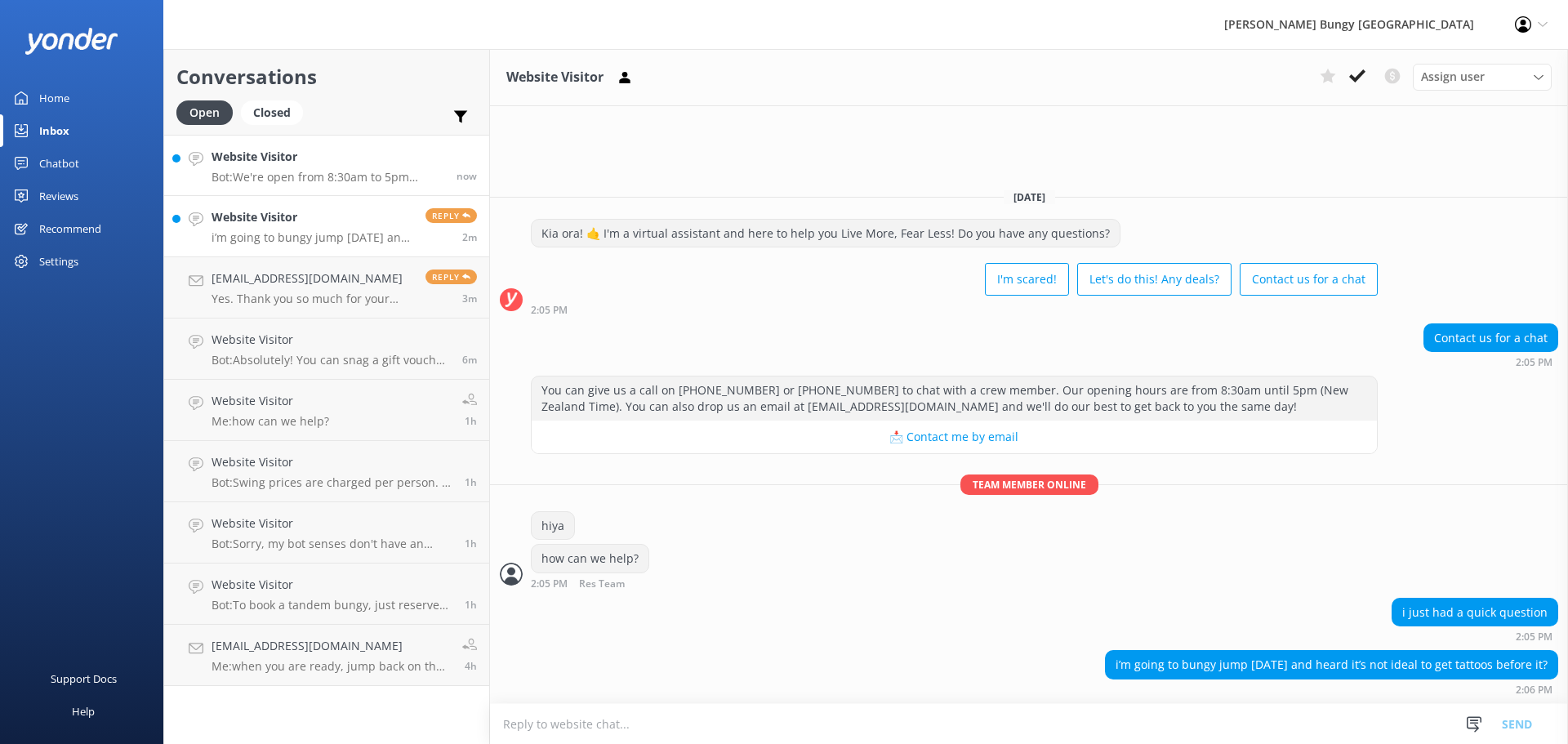
click at [373, 158] on h4 "Website Visitor" at bounding box center [327, 157] width 232 height 18
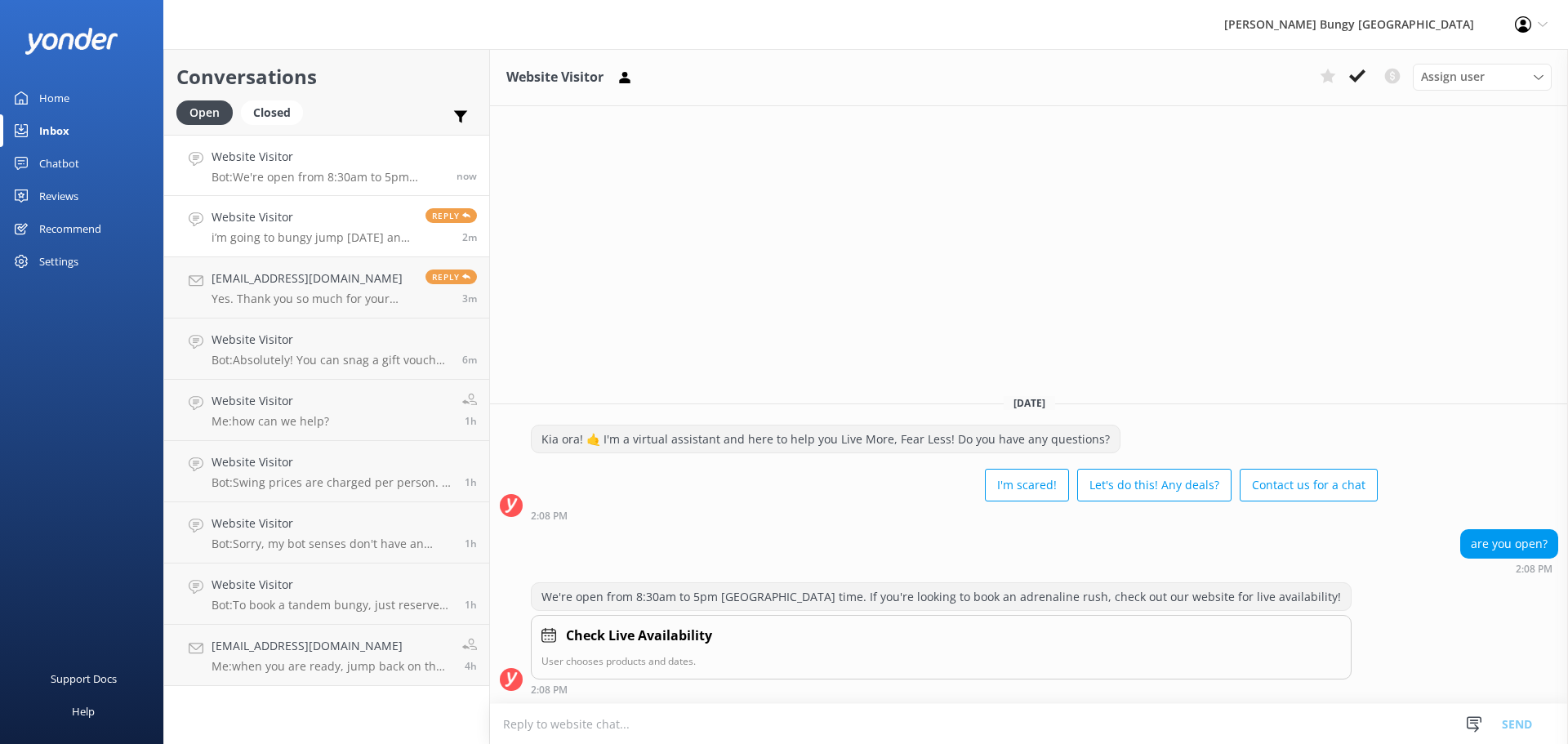
click at [283, 239] on p "i’m going to bungy jump in 2 days and heard it’s not ideal to get tattoos befor…" at bounding box center [312, 237] width 202 height 14
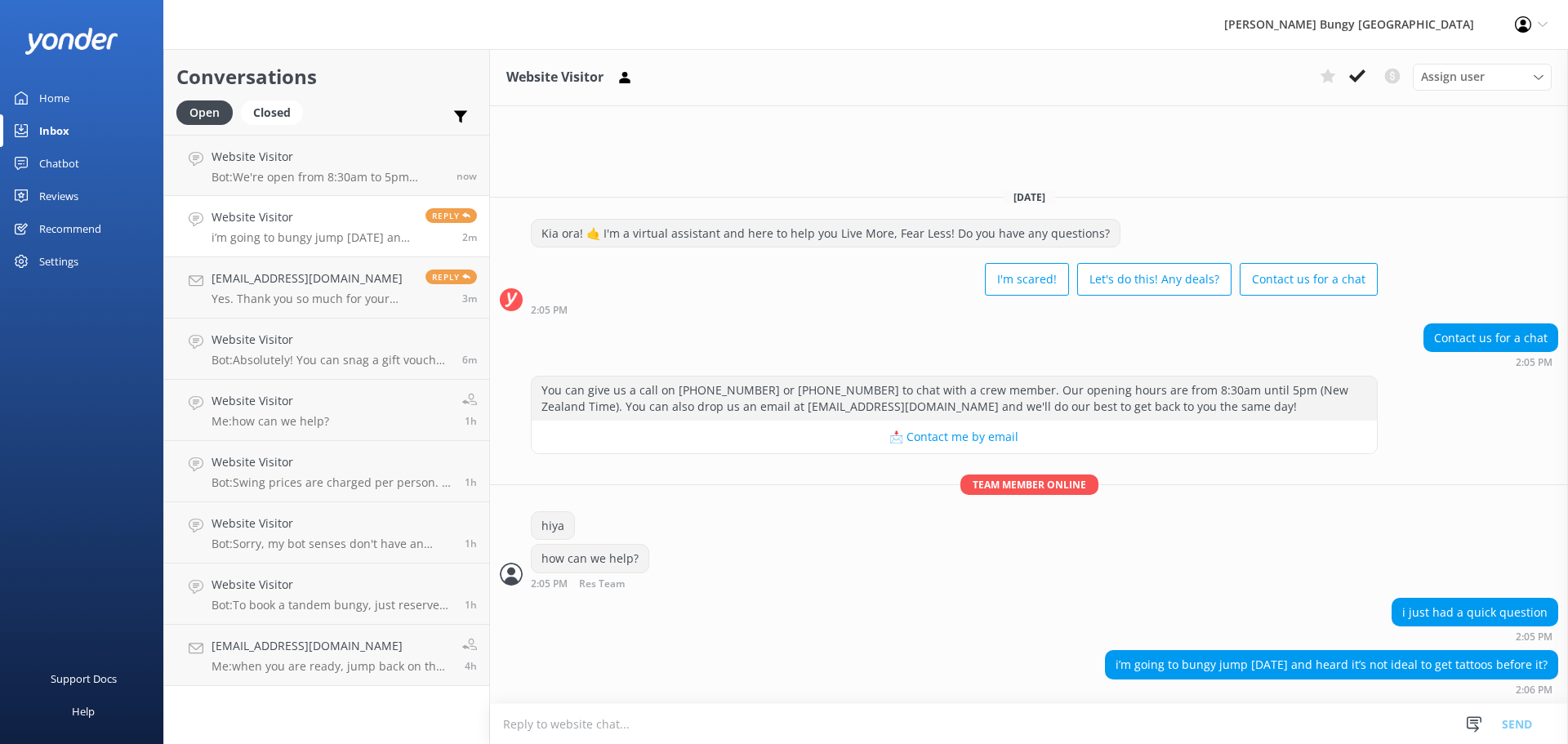
click at [1184, 735] on textarea at bounding box center [1028, 724] width 1078 height 40
click at [1200, 734] on textarea at bounding box center [1028, 724] width 1078 height 40
type textarea "it won't matter unless it is going to have a harness directly on it"
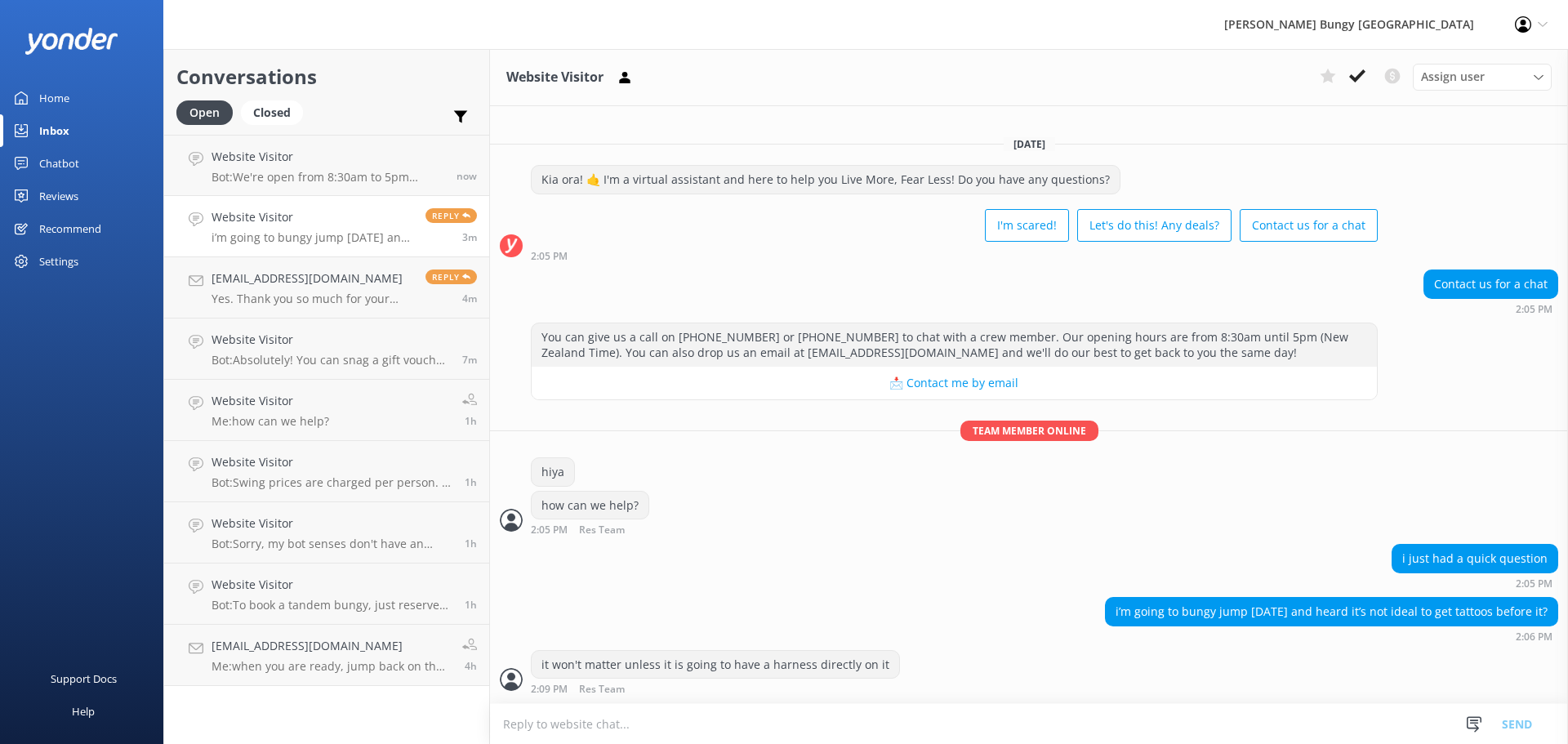
click at [1088, 727] on textarea at bounding box center [1028, 724] width 1078 height 40
type textarea "depends on the spot i guess"
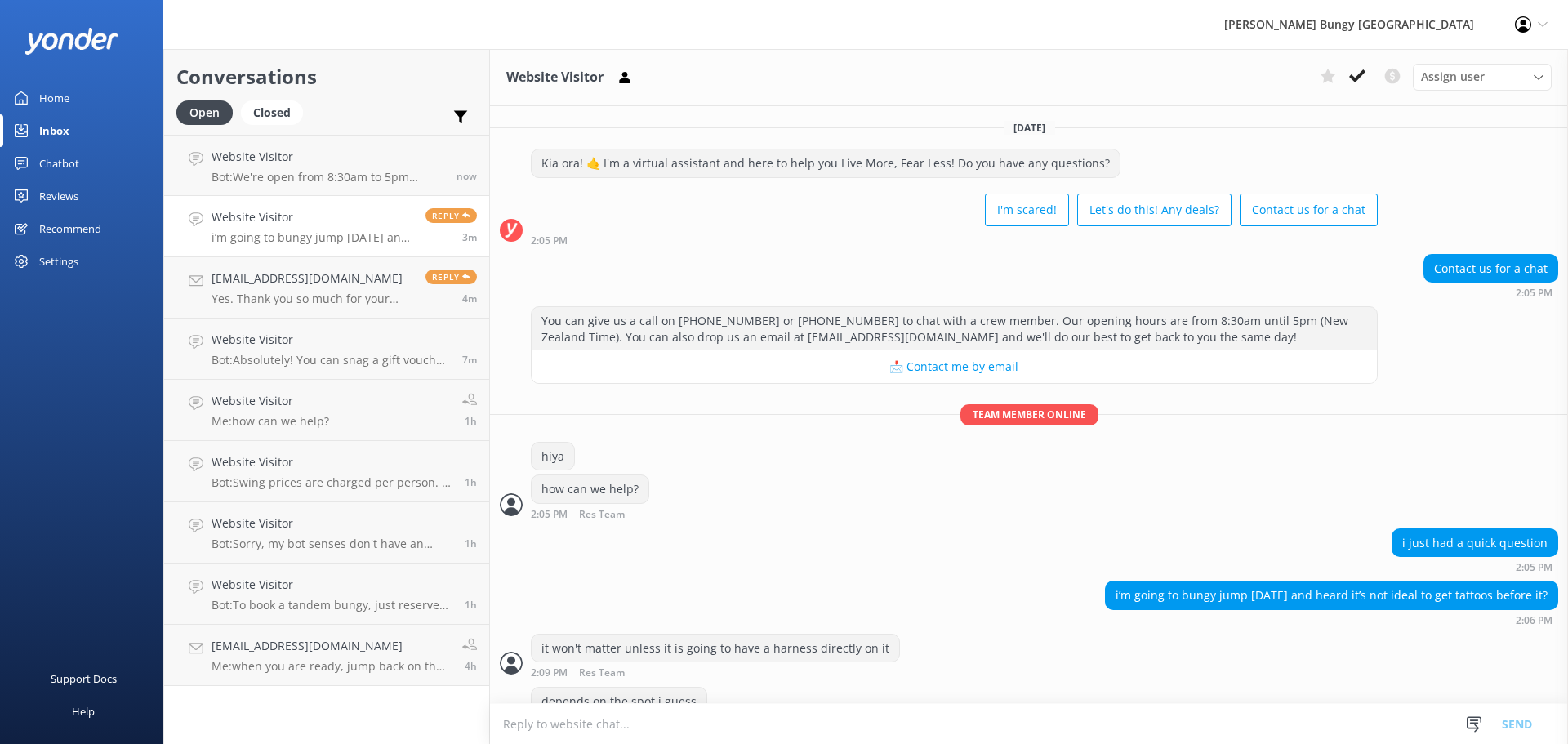
scroll to position [37, 0]
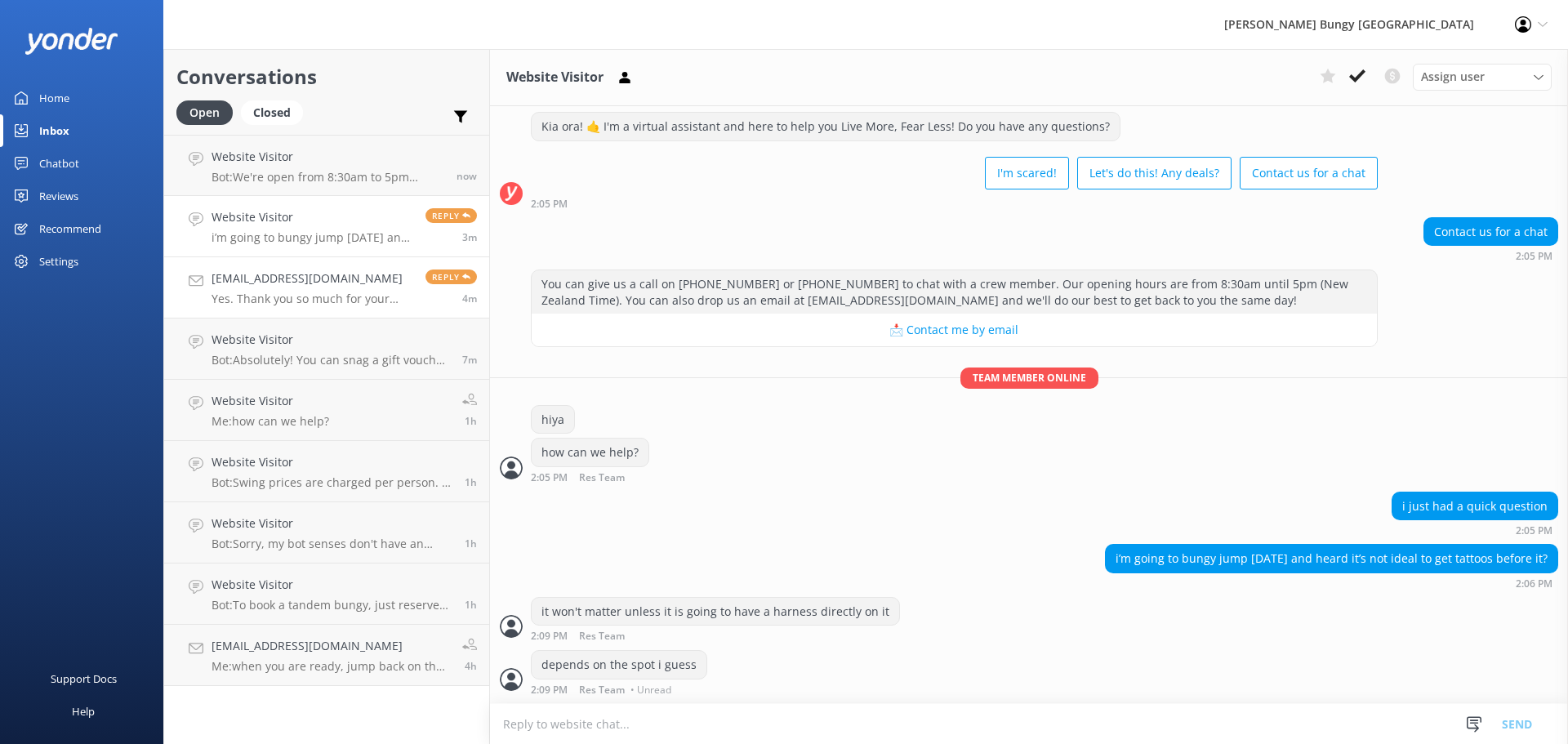
click at [295, 308] on link "com20200202@outlook.com Yes. Thank you so much for your help and prompt respons…" at bounding box center [326, 288] width 325 height 62
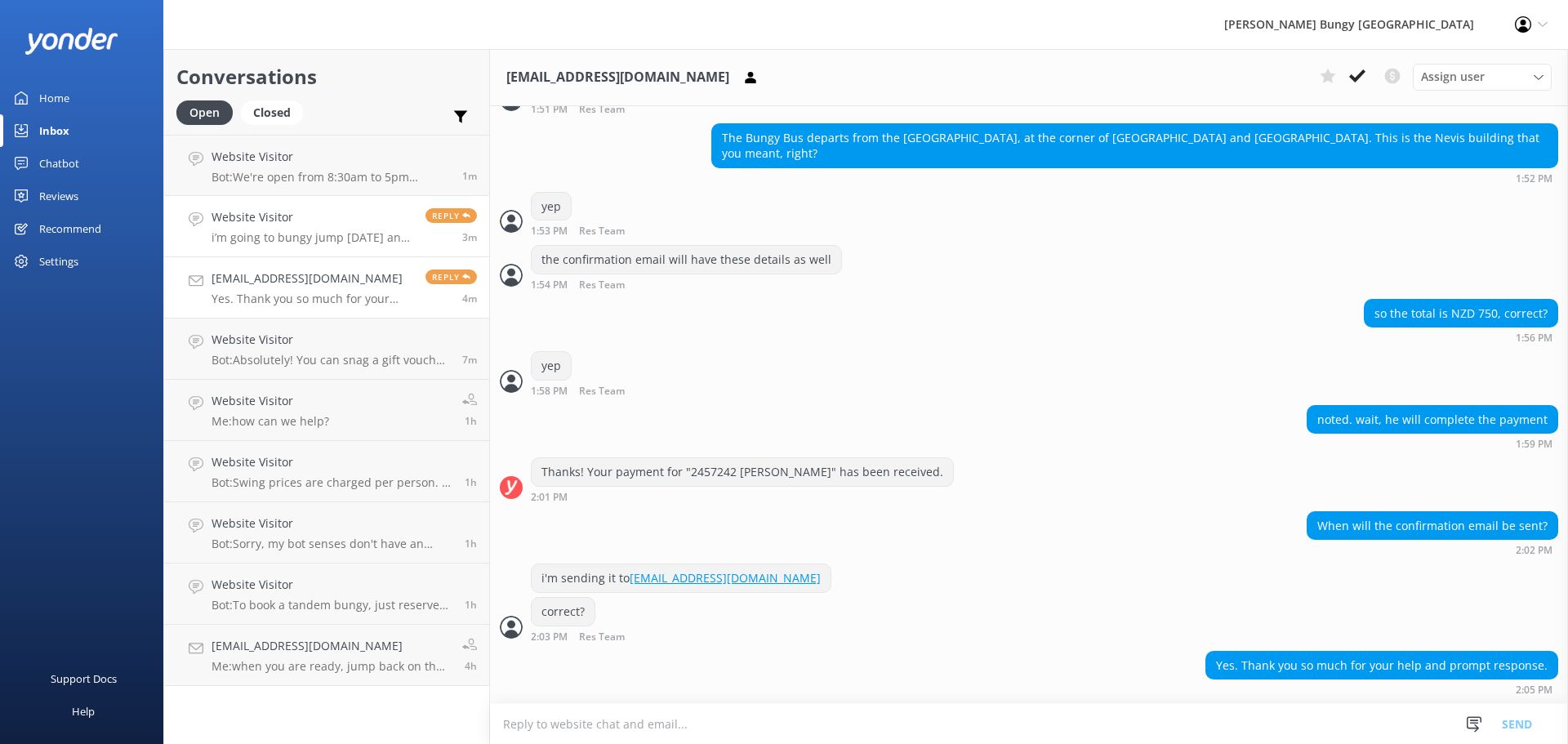
click at [314, 237] on p "i’m going to bungy jump in 2 days and heard it’s not ideal to get tattoos befor…" at bounding box center [312, 237] width 202 height 14
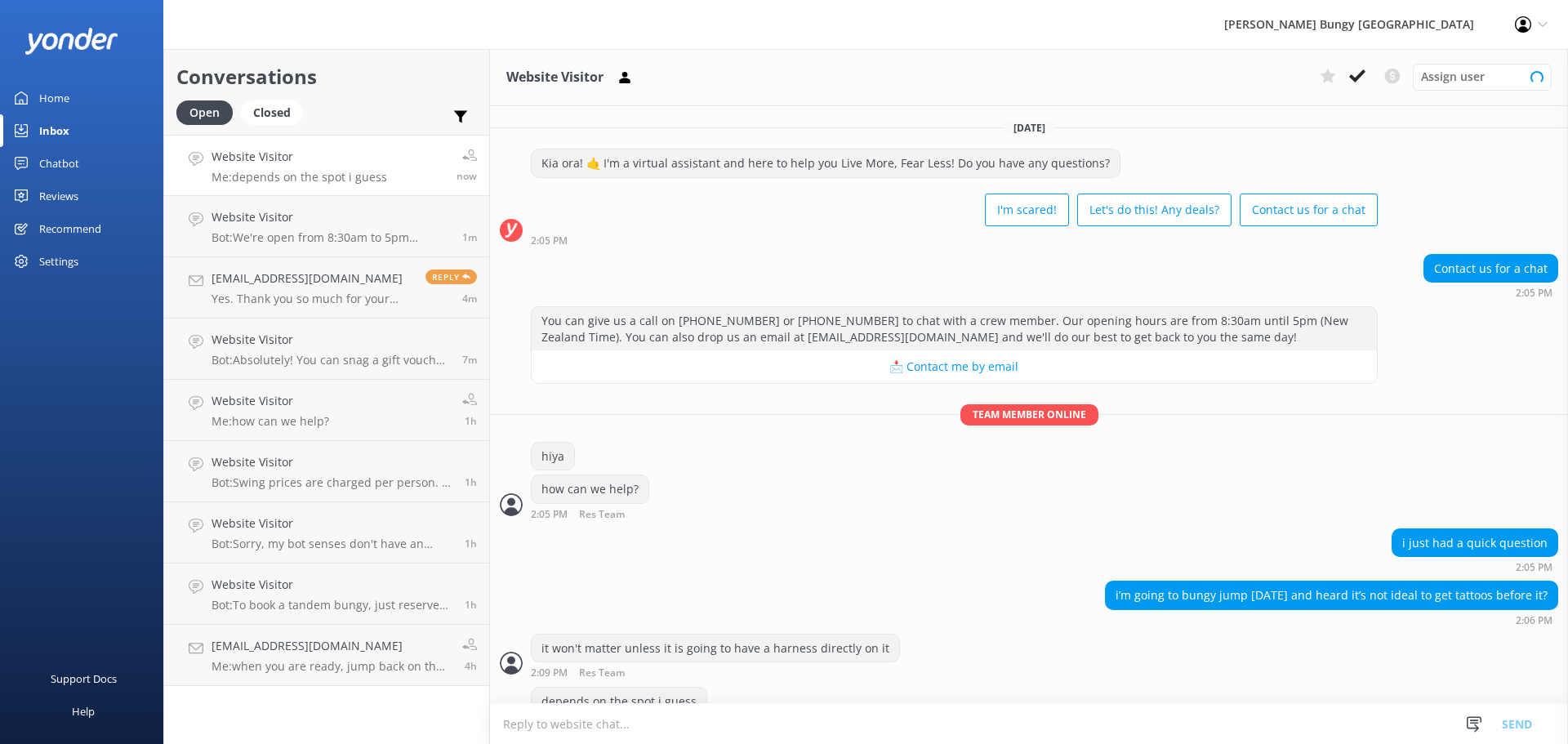
scroll to position [37, 0]
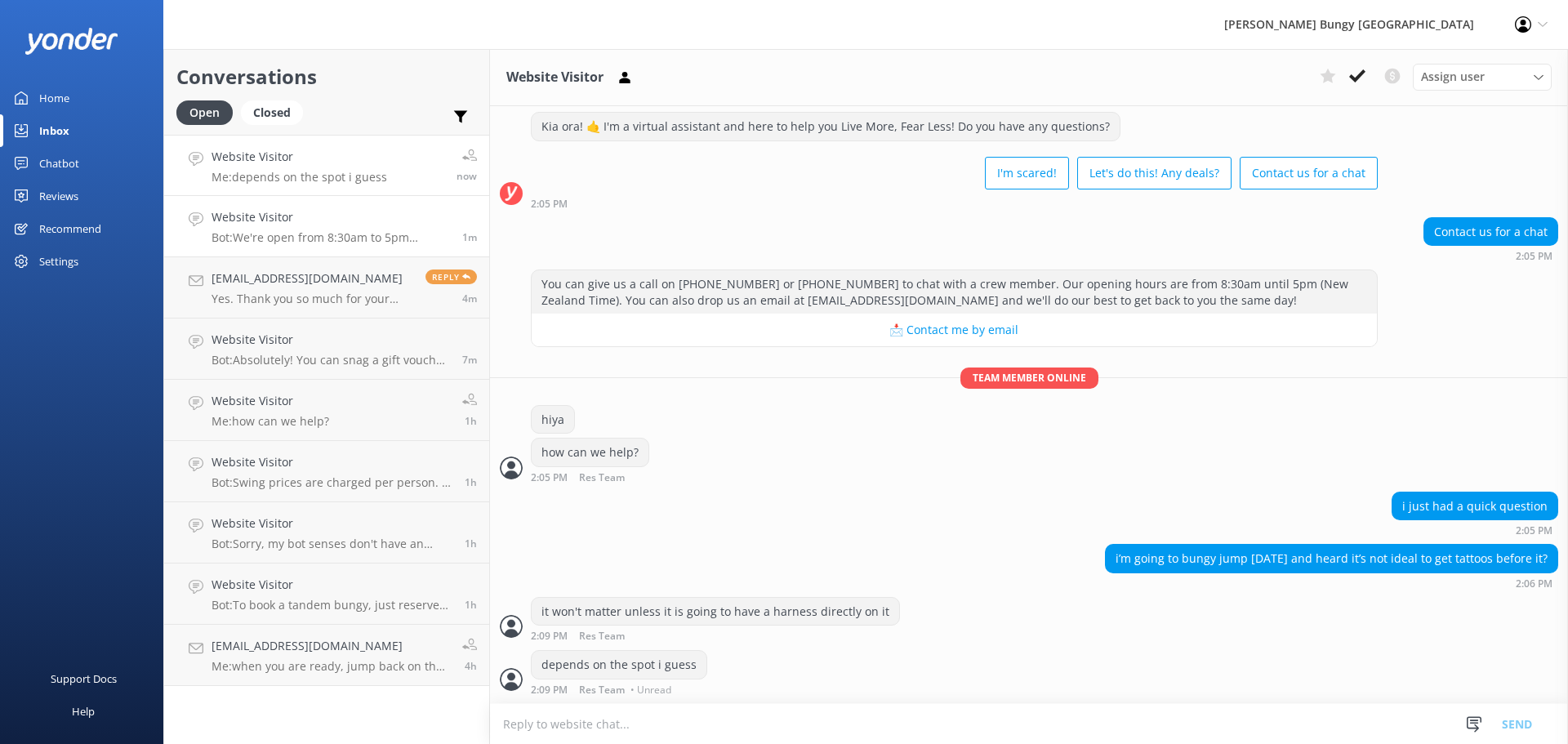
click at [359, 208] on h4 "Website Visitor" at bounding box center [330, 216] width 238 height 18
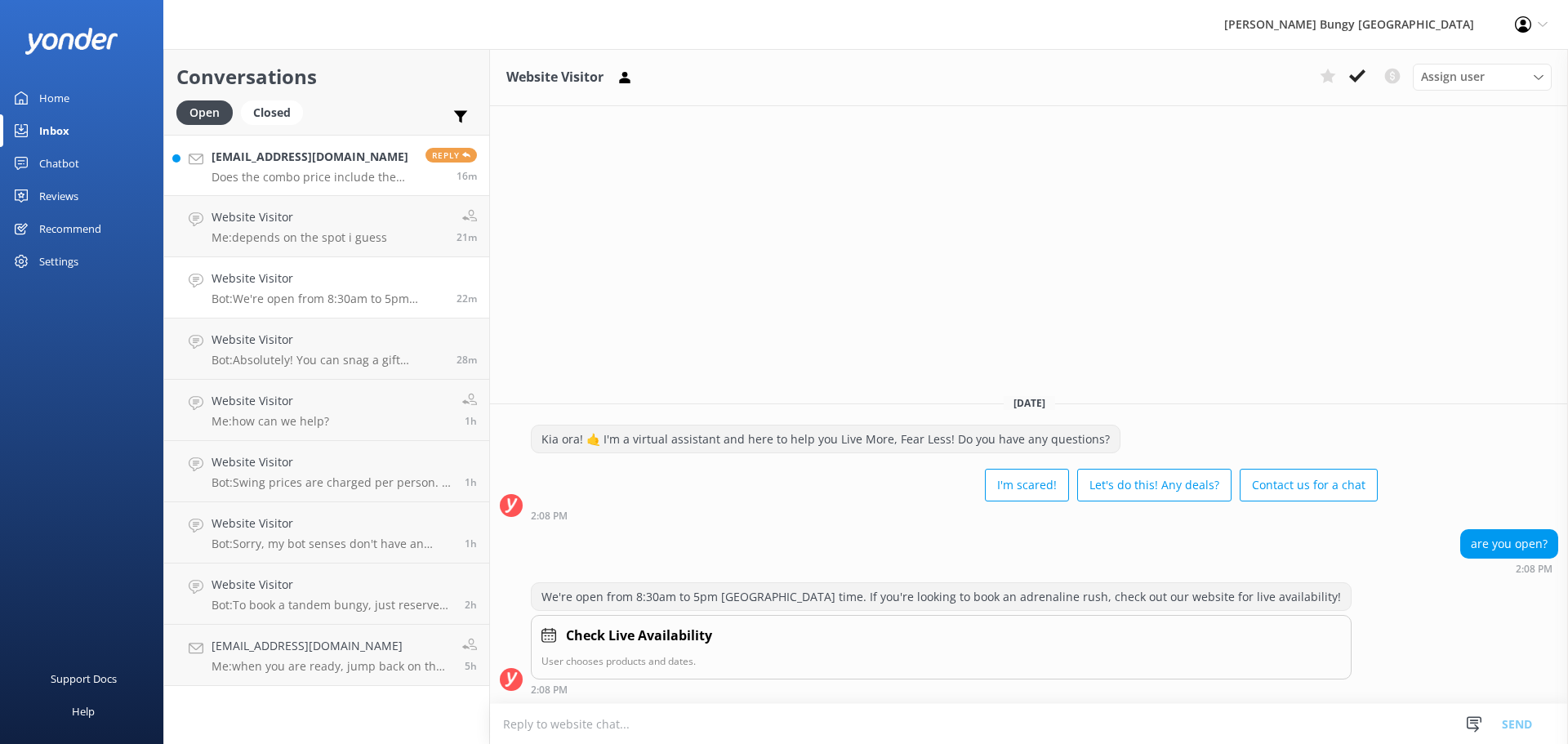
click at [347, 149] on h4 "[EMAIL_ADDRESS][DOMAIN_NAME]" at bounding box center [312, 157] width 202 height 18
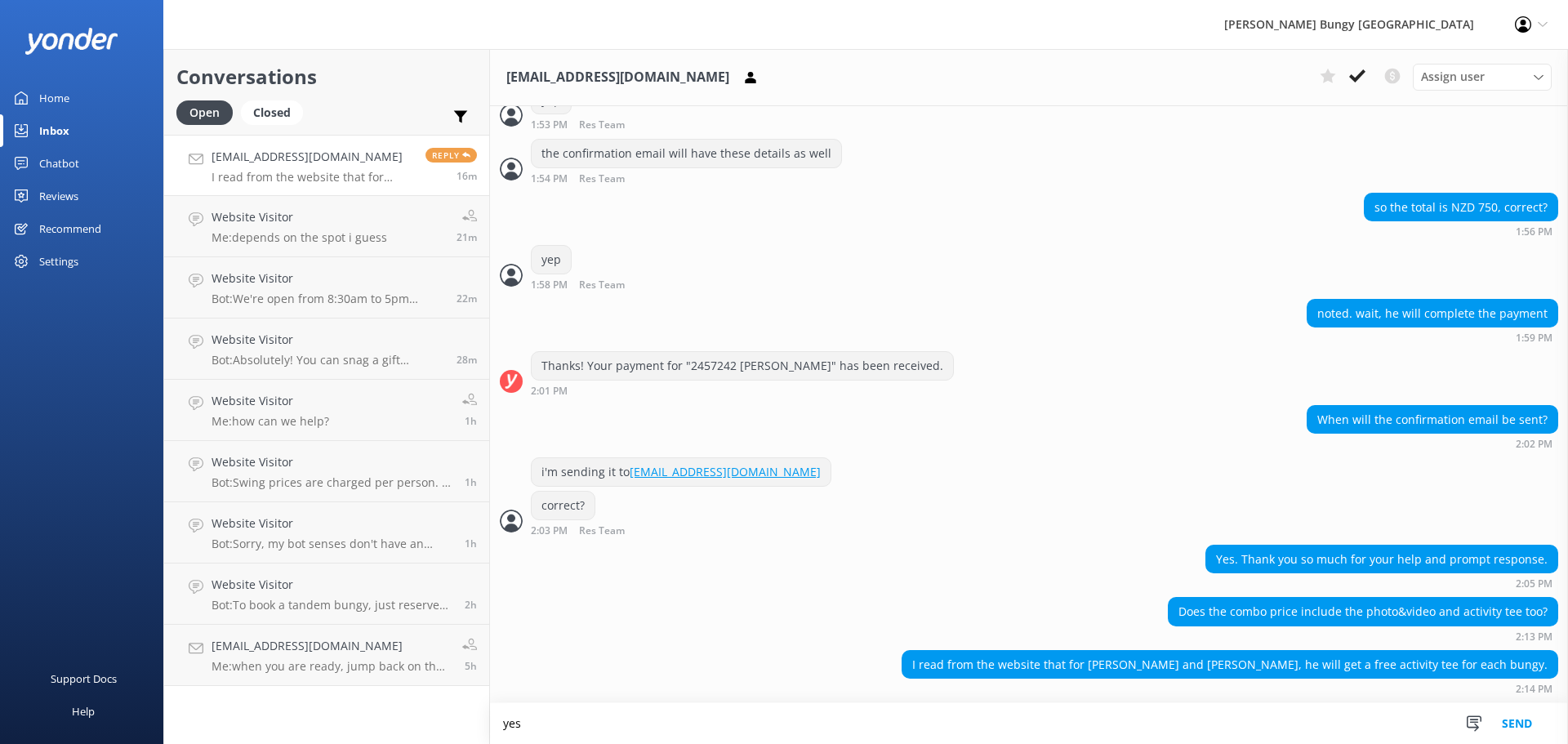
scroll to position [2800, 0]
type textarea "yes this is included"
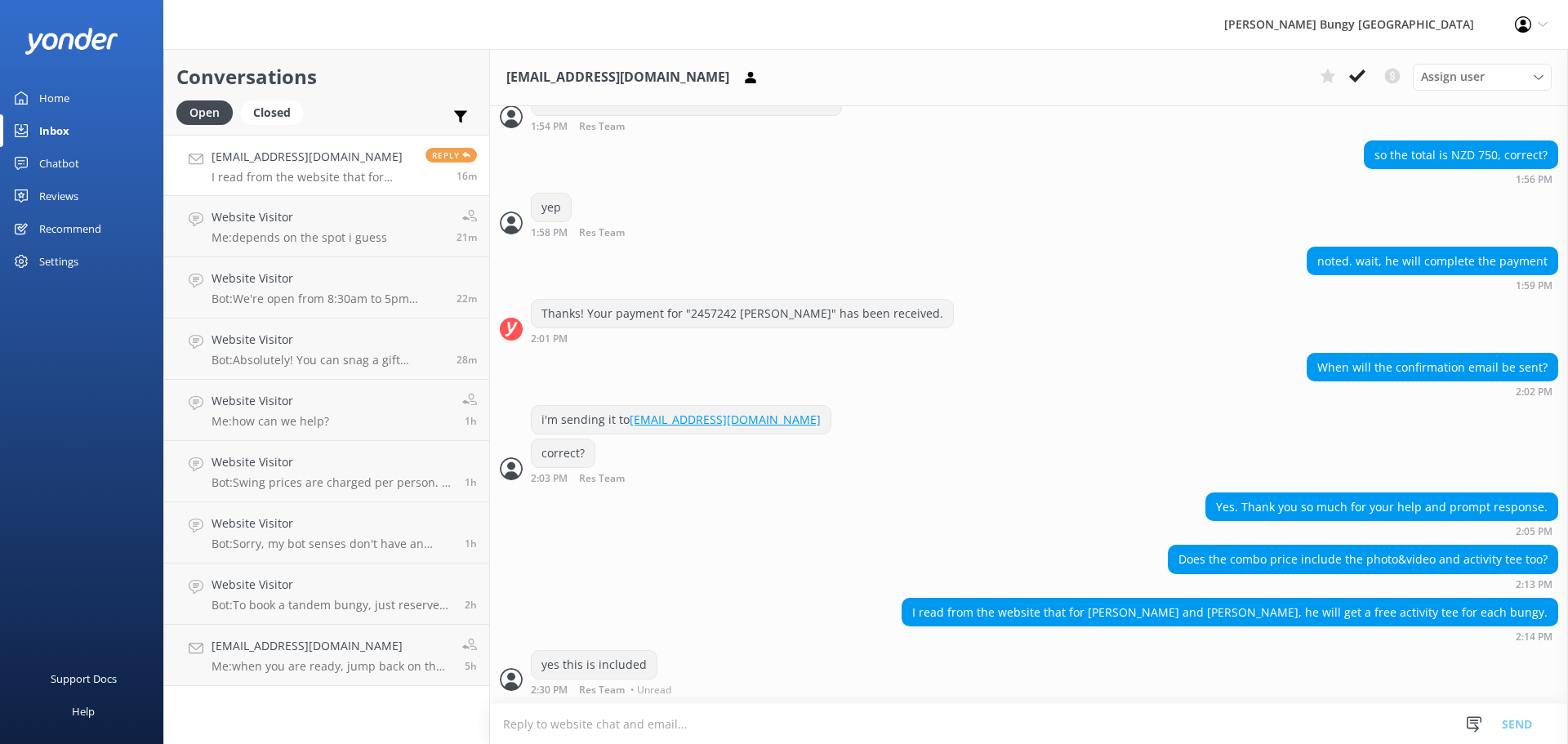
scroll to position [2854, 0]
click at [1064, 713] on textarea at bounding box center [1028, 724] width 1078 height 40
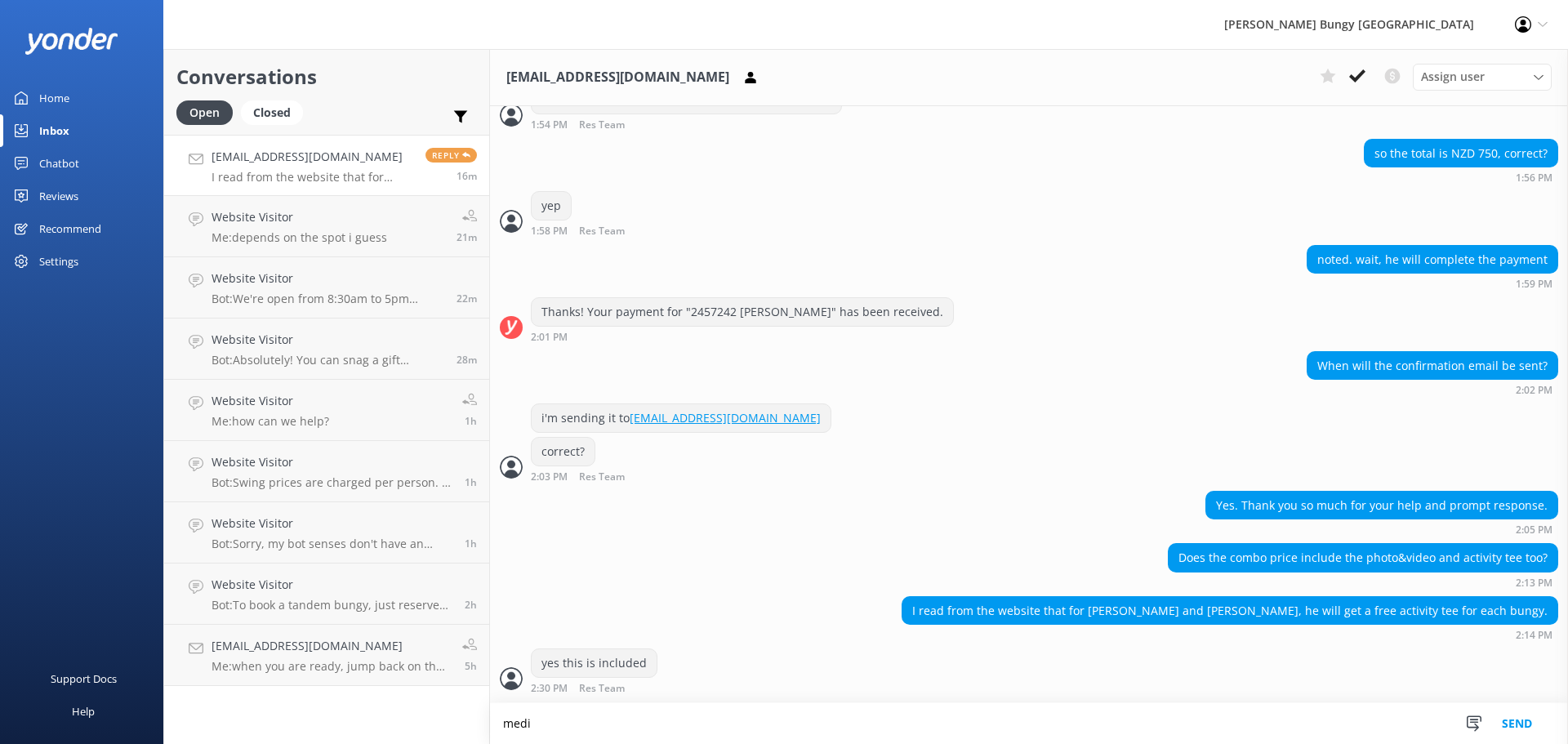
scroll to position [2854, 0]
type textarea "medi and a t shirt"
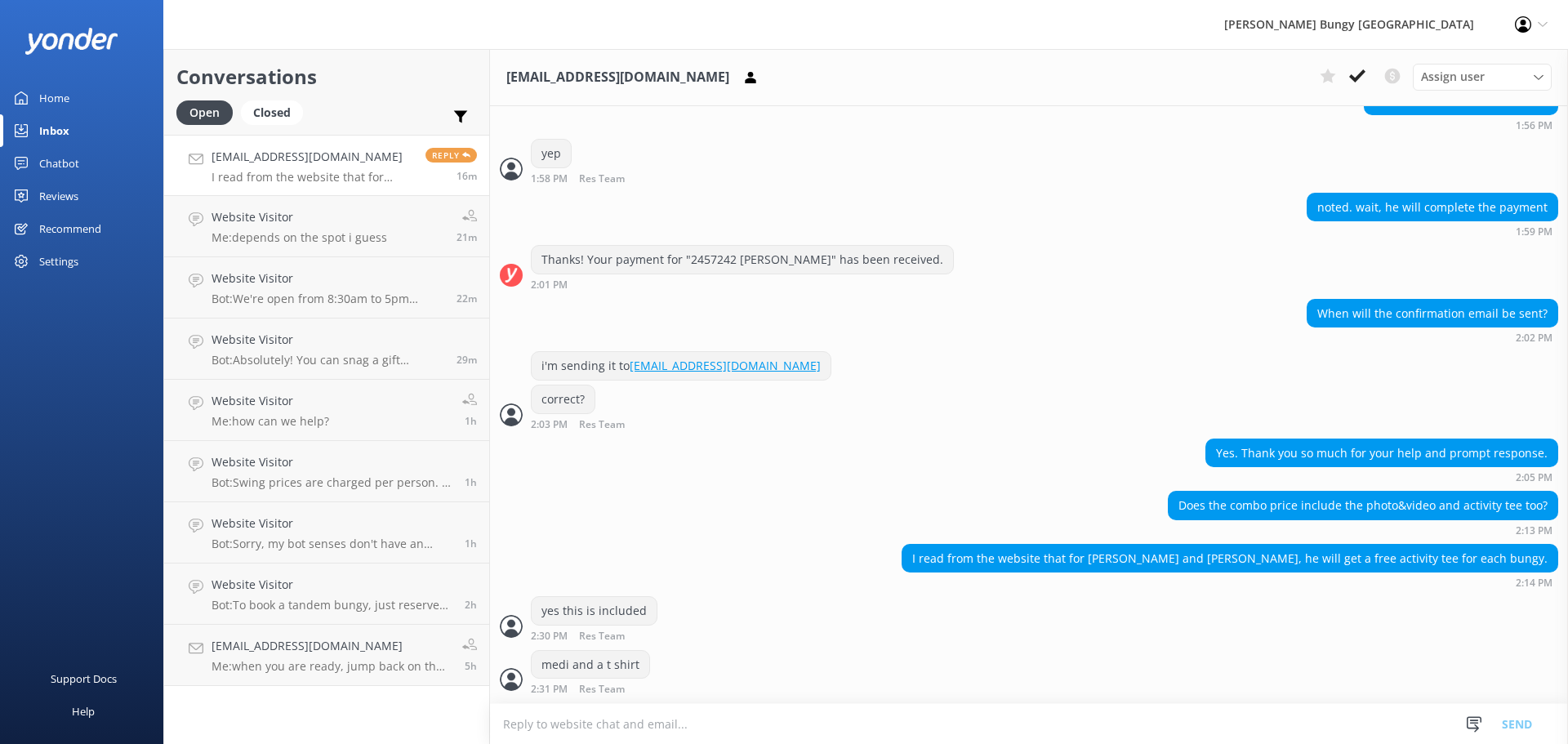
scroll to position [2907, 0]
click at [903, 713] on textarea at bounding box center [1028, 724] width 1078 height 40
type textarea "media*"
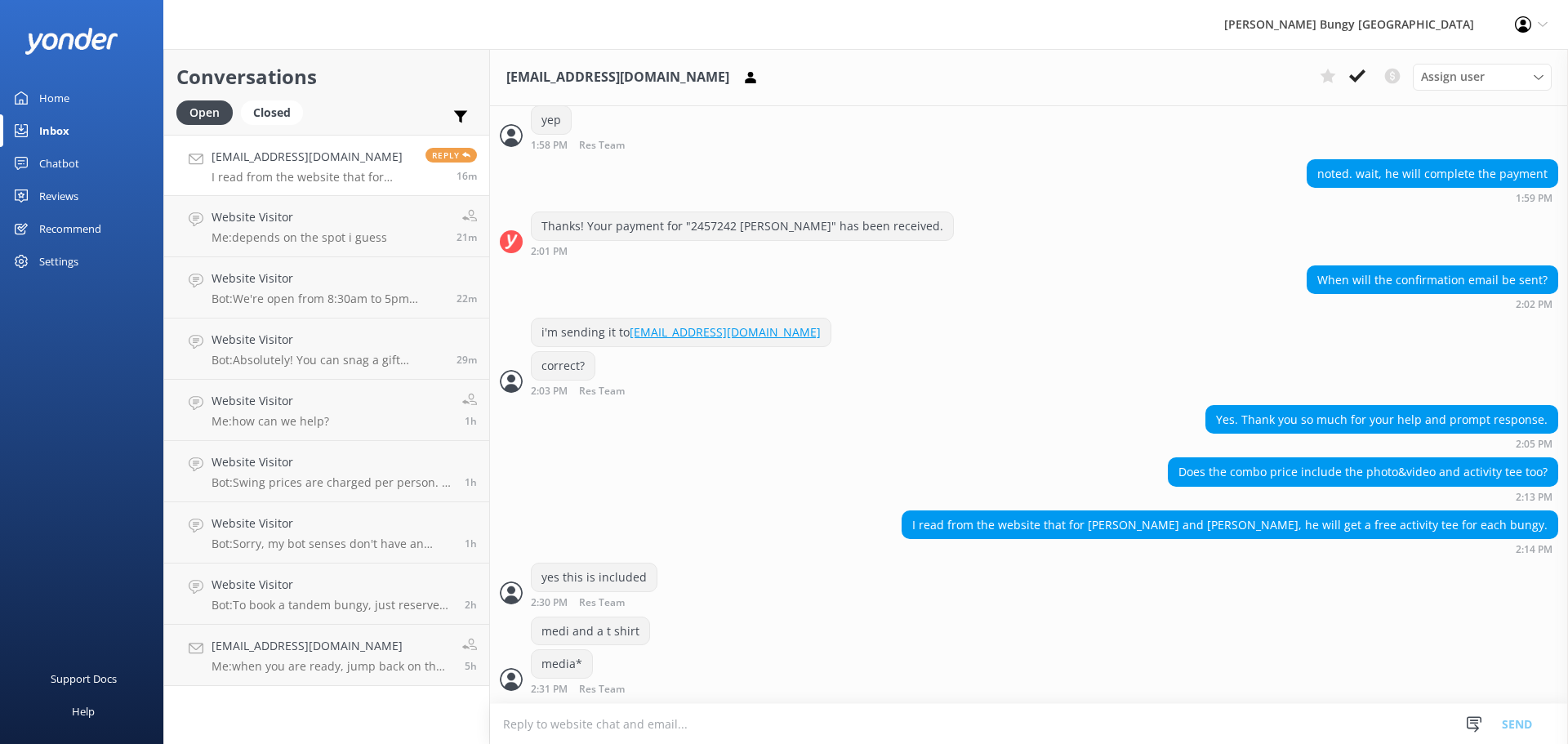
scroll to position [2940, 0]
click at [765, 694] on div "media* 2:31 PM Res Team Read" at bounding box center [1028, 671] width 1078 height 45
click at [239, 197] on link "Website Visitor Me: depends on the spot i guess 23m" at bounding box center [326, 227] width 325 height 62
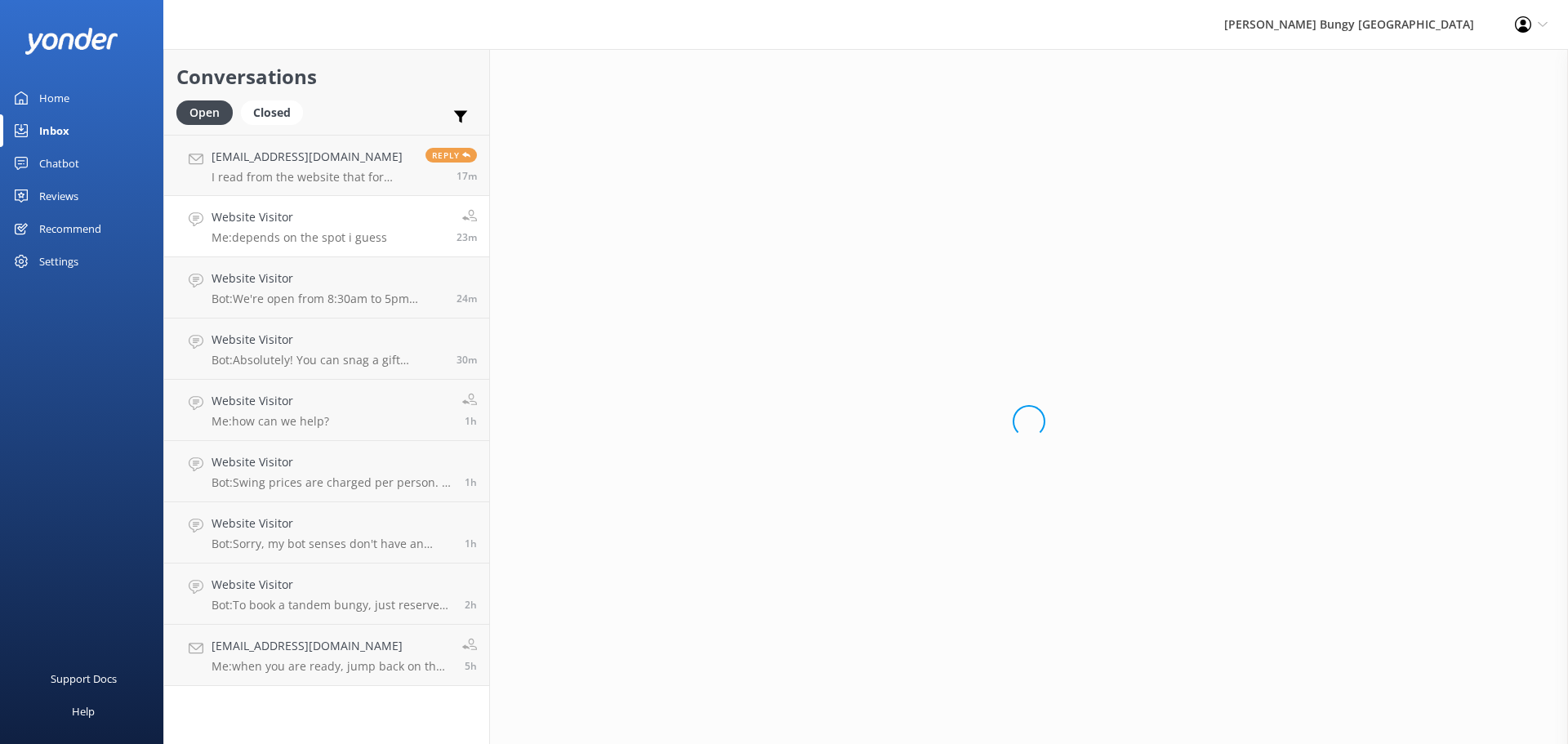
click at [238, 220] on h4 "Website Visitor" at bounding box center [299, 216] width 175 height 18
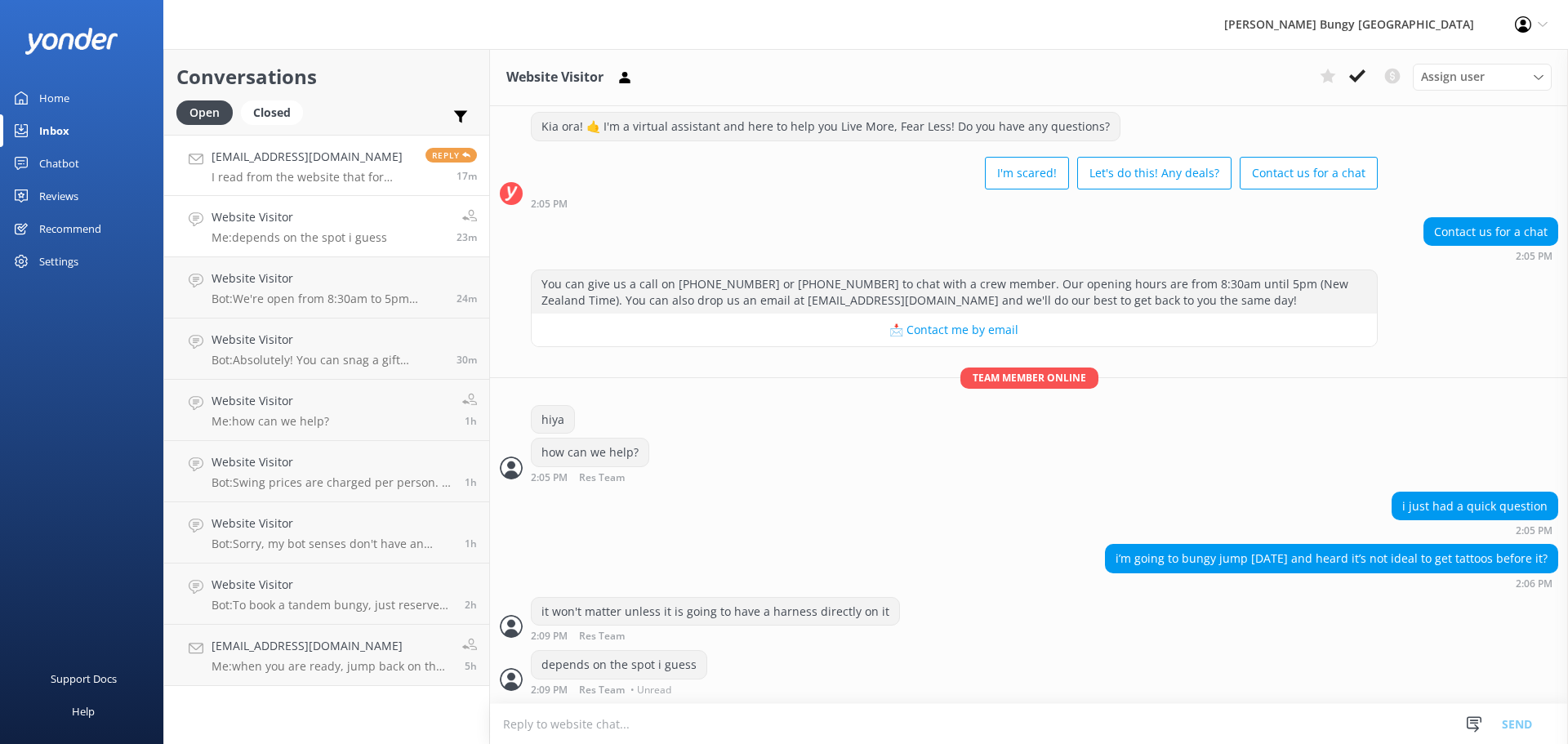
click at [267, 153] on h4 "com20200202@outlook.com" at bounding box center [312, 157] width 202 height 18
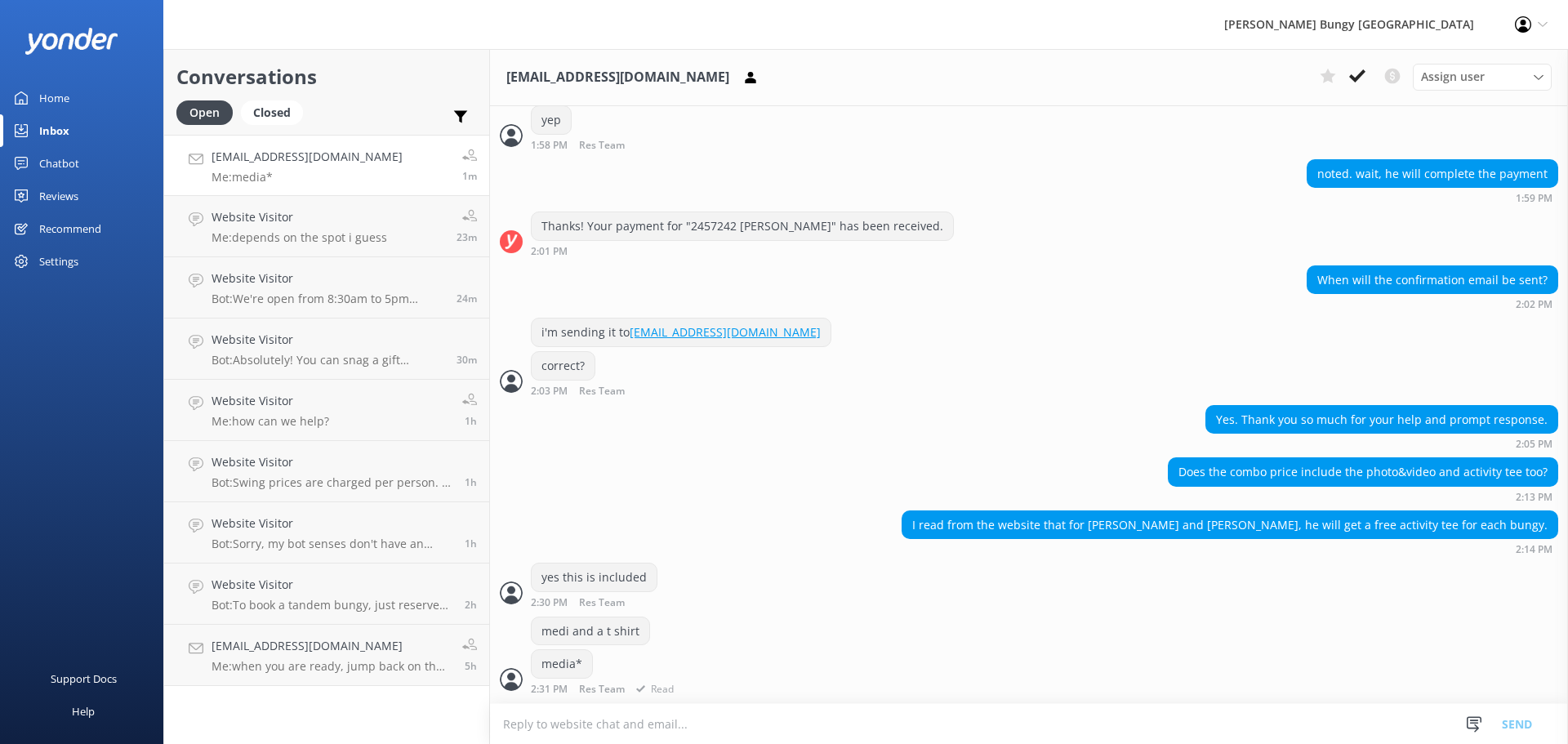
scroll to position [2940, 0]
click at [854, 648] on div "medi and a t shirt" at bounding box center [1028, 633] width 1078 height 33
click at [319, 348] on h4 "Website Visitor" at bounding box center [327, 340] width 232 height 18
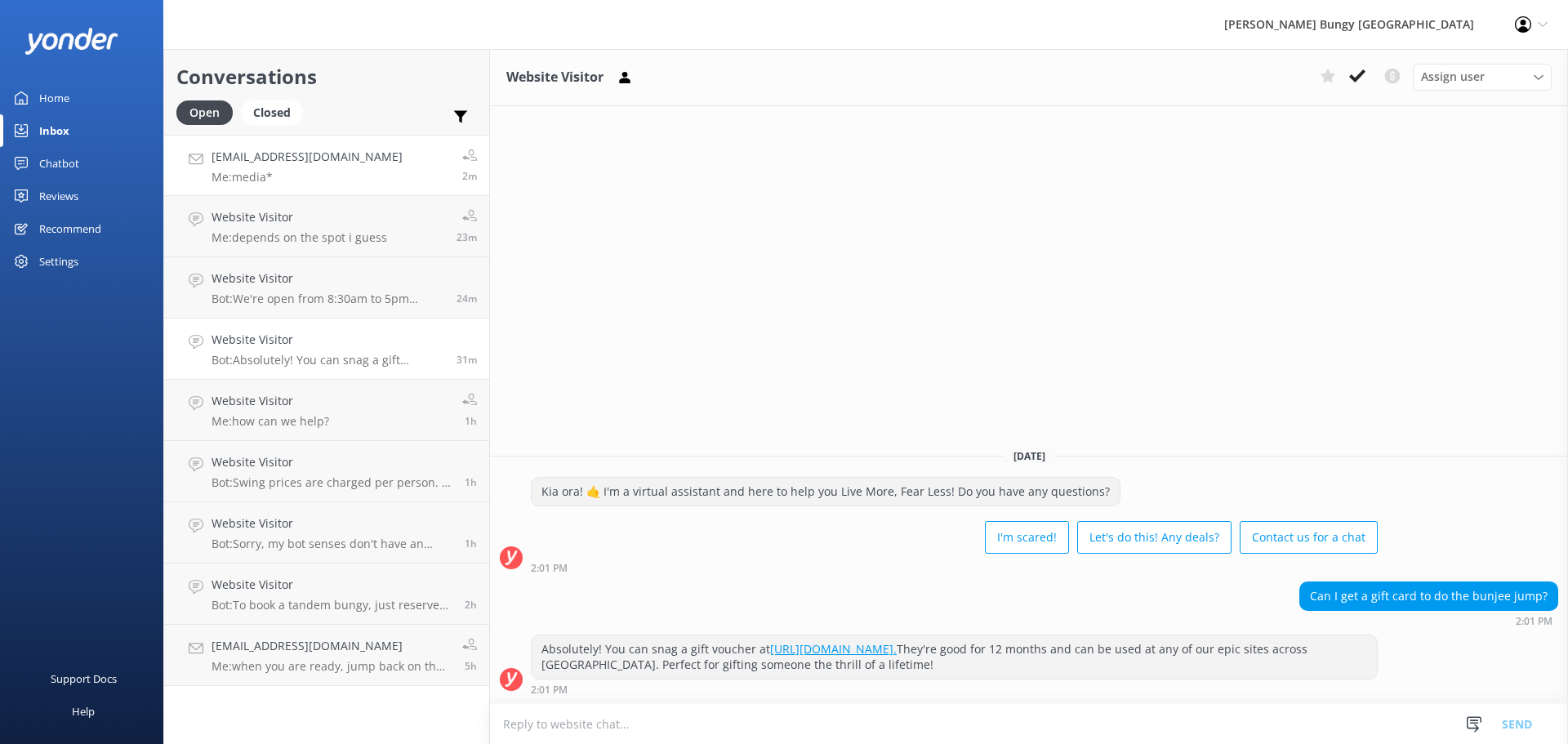
click at [273, 151] on h4 "com20200202@outlook.com" at bounding box center [306, 157] width 191 height 18
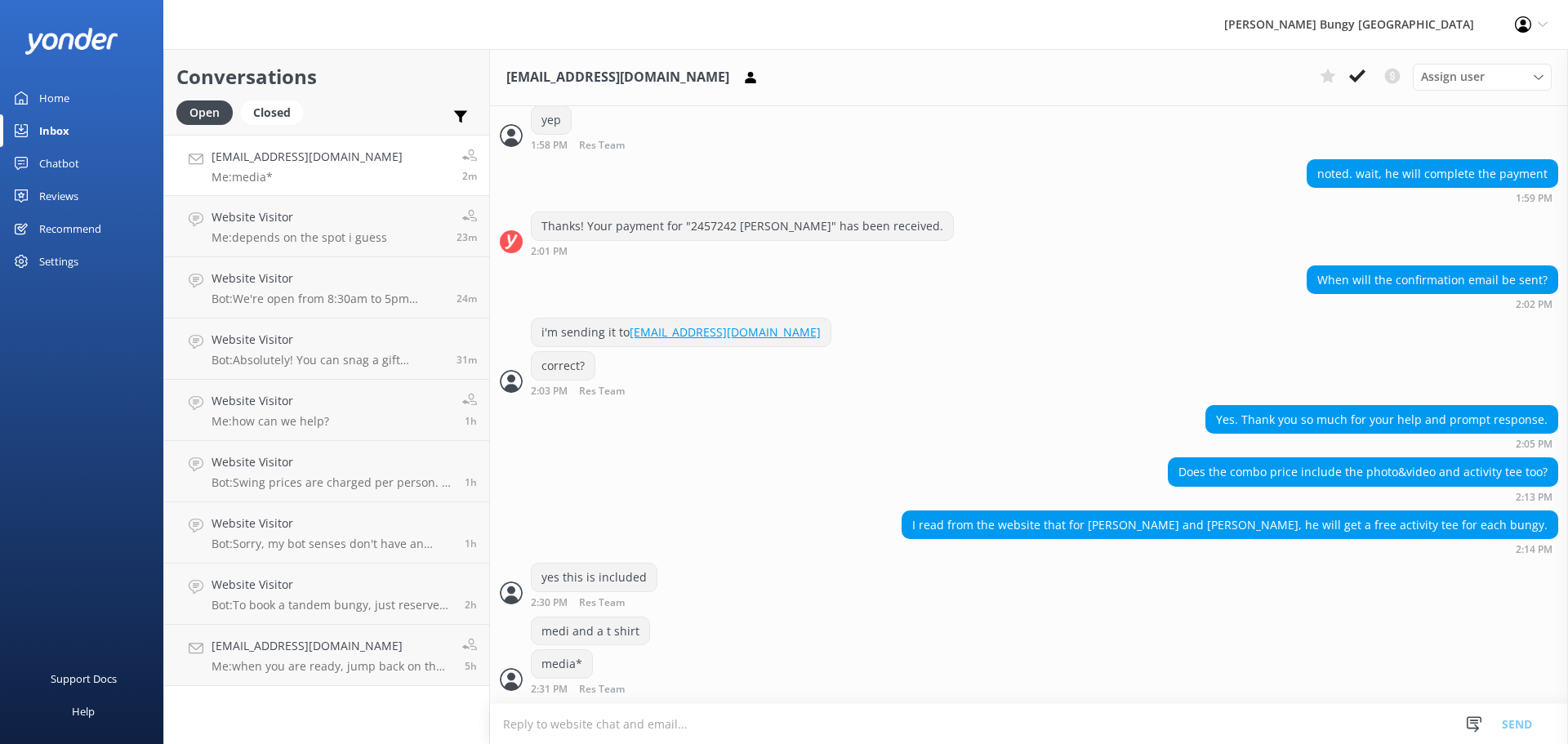
scroll to position [2940, 0]
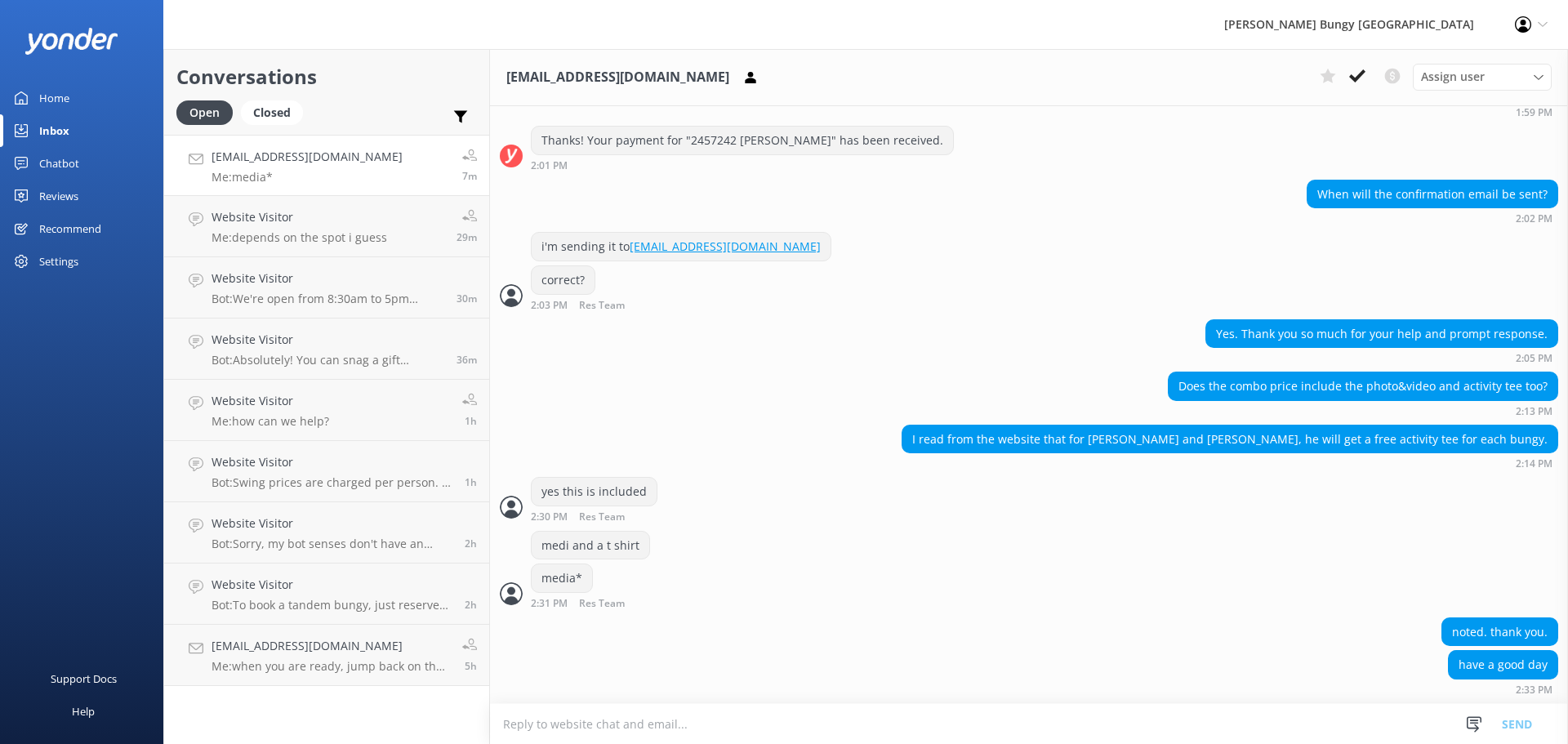
scroll to position [3025, 0]
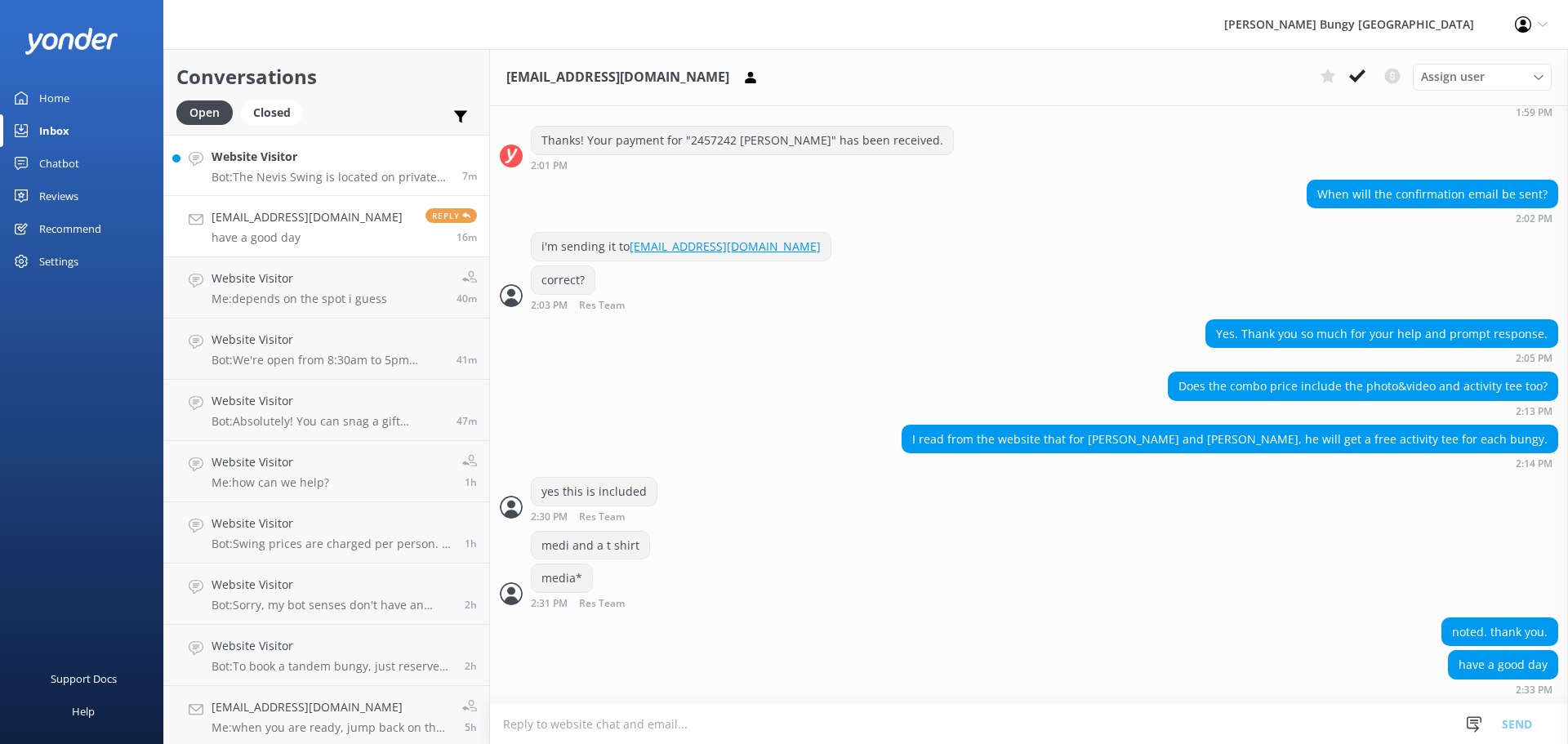
click at [343, 153] on h4 "Website Visitor" at bounding box center [330, 157] width 238 height 18
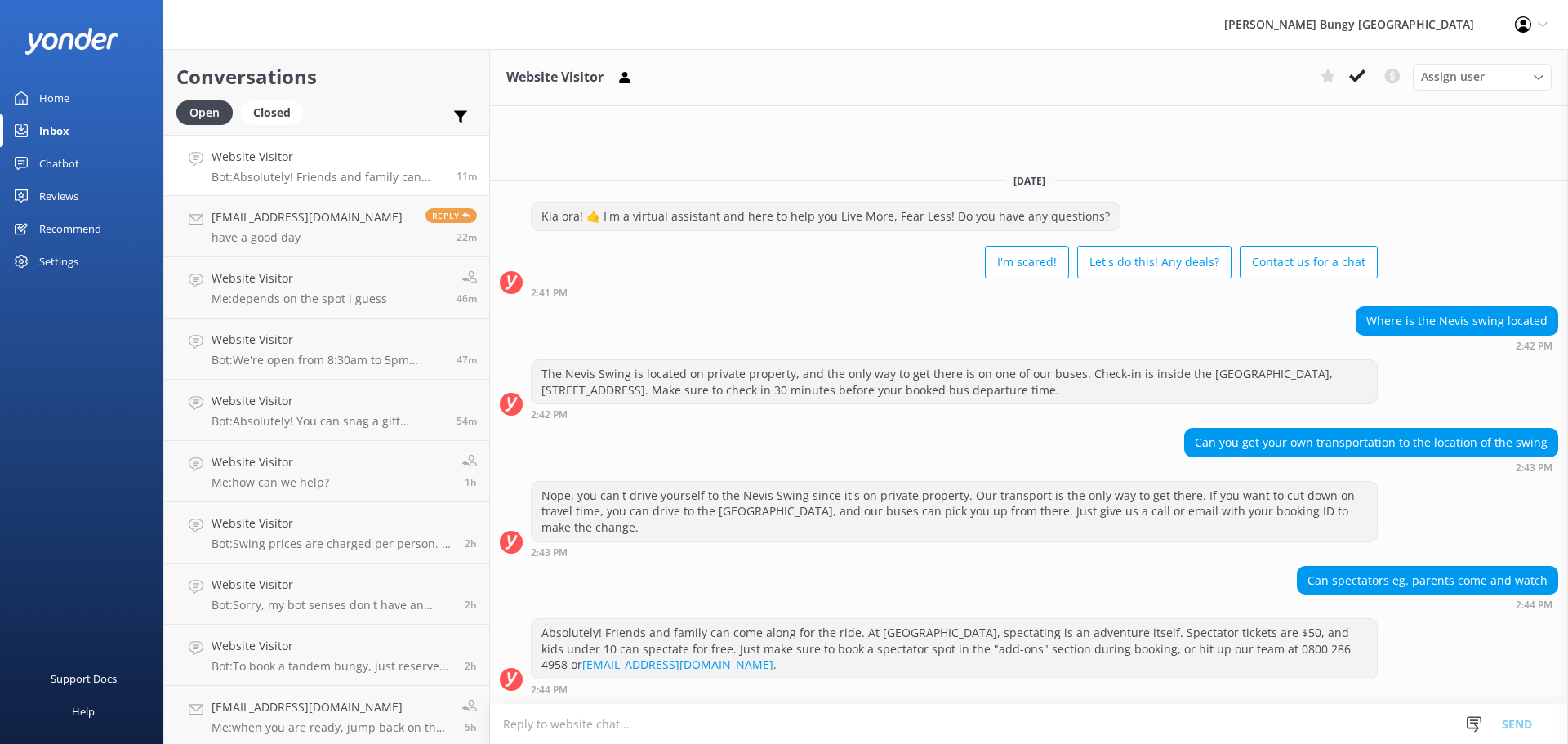
click at [1049, 549] on div "2:43 PM" at bounding box center [953, 552] width 847 height 11
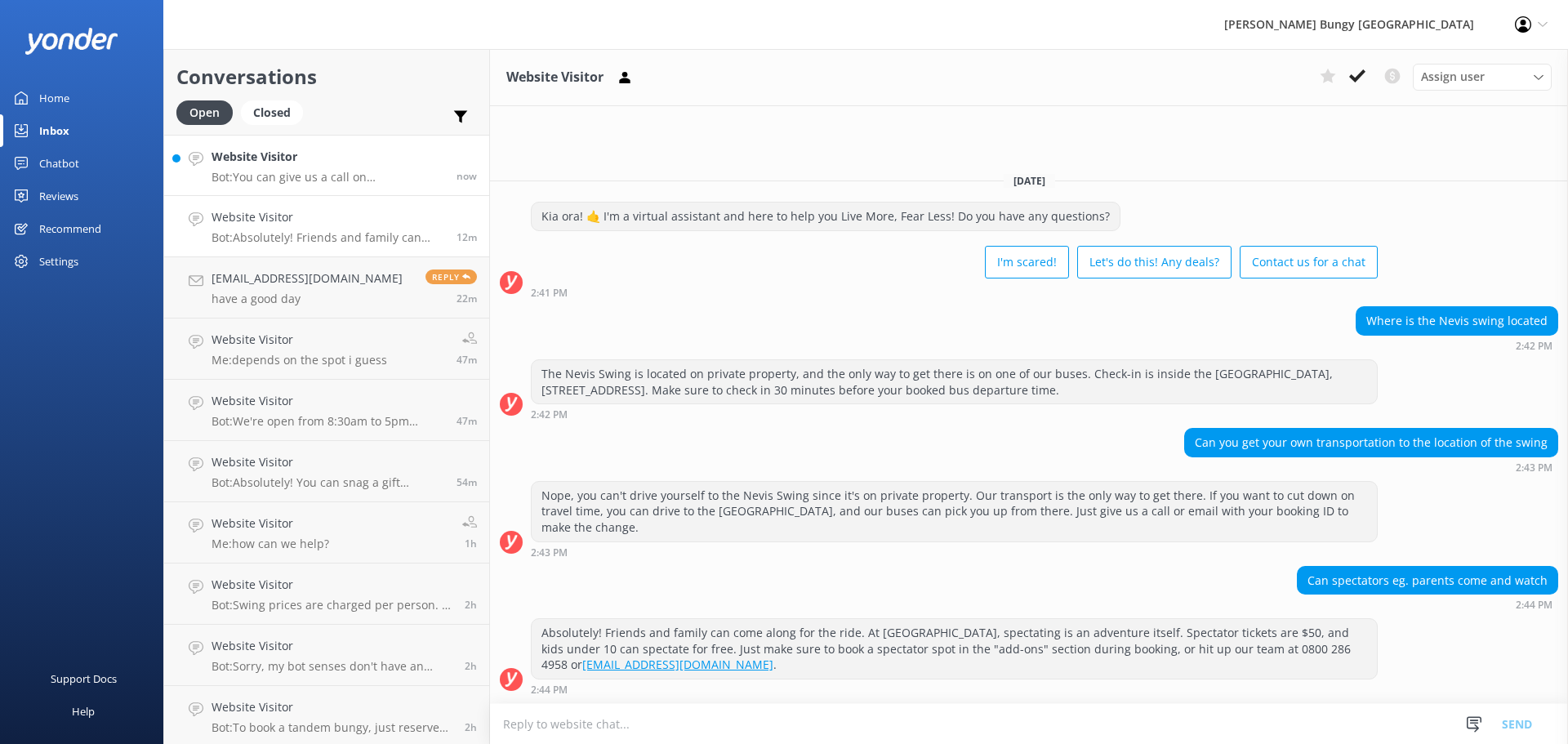
click at [325, 191] on link "Website Visitor Bot: You can give us a call on 0800 286 4958 or +64 3 450 1300 …" at bounding box center [326, 165] width 325 height 62
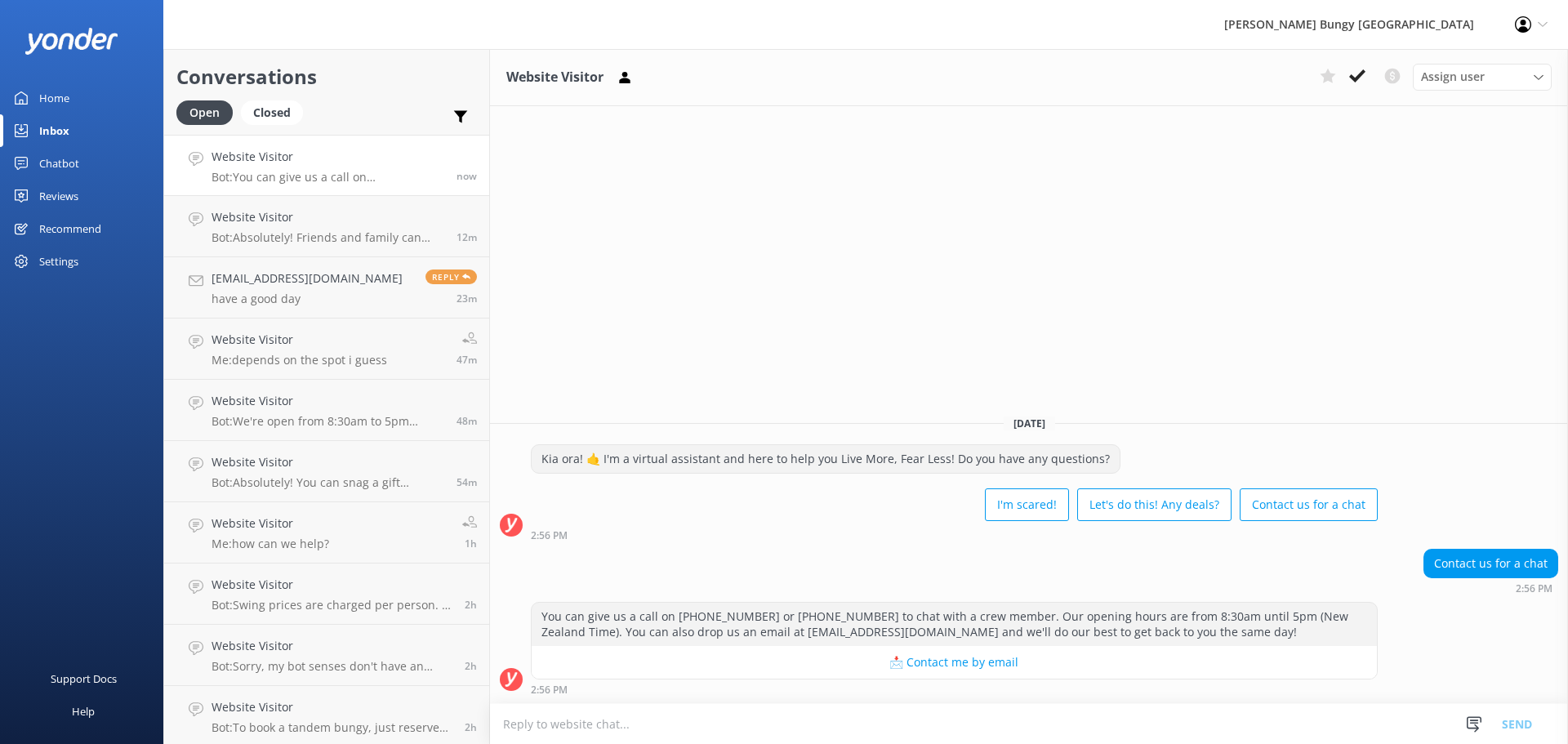
click at [1257, 725] on textarea at bounding box center [1028, 724] width 1078 height 40
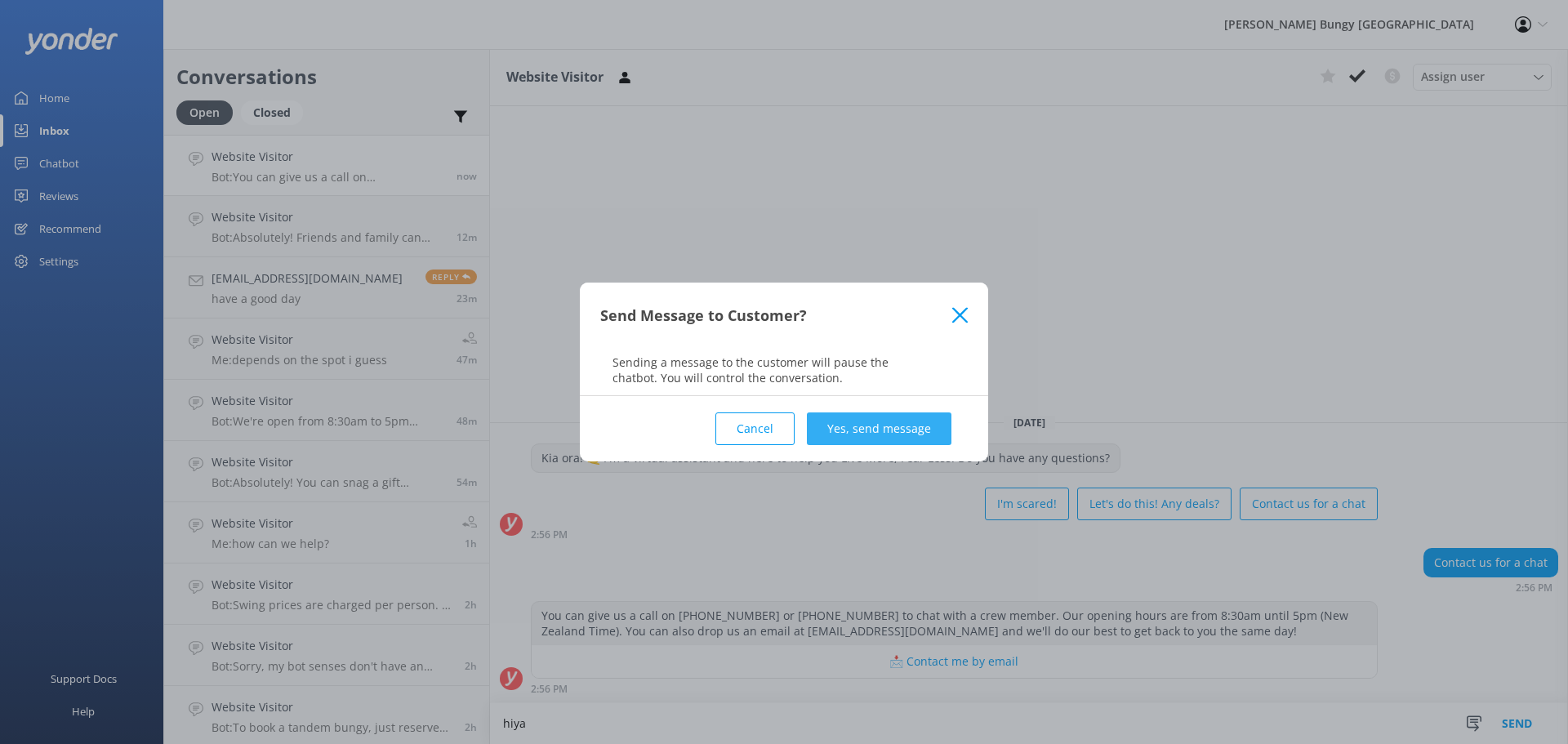
type textarea "hiya"
click at [890, 427] on button "Yes, send message" at bounding box center [878, 429] width 144 height 32
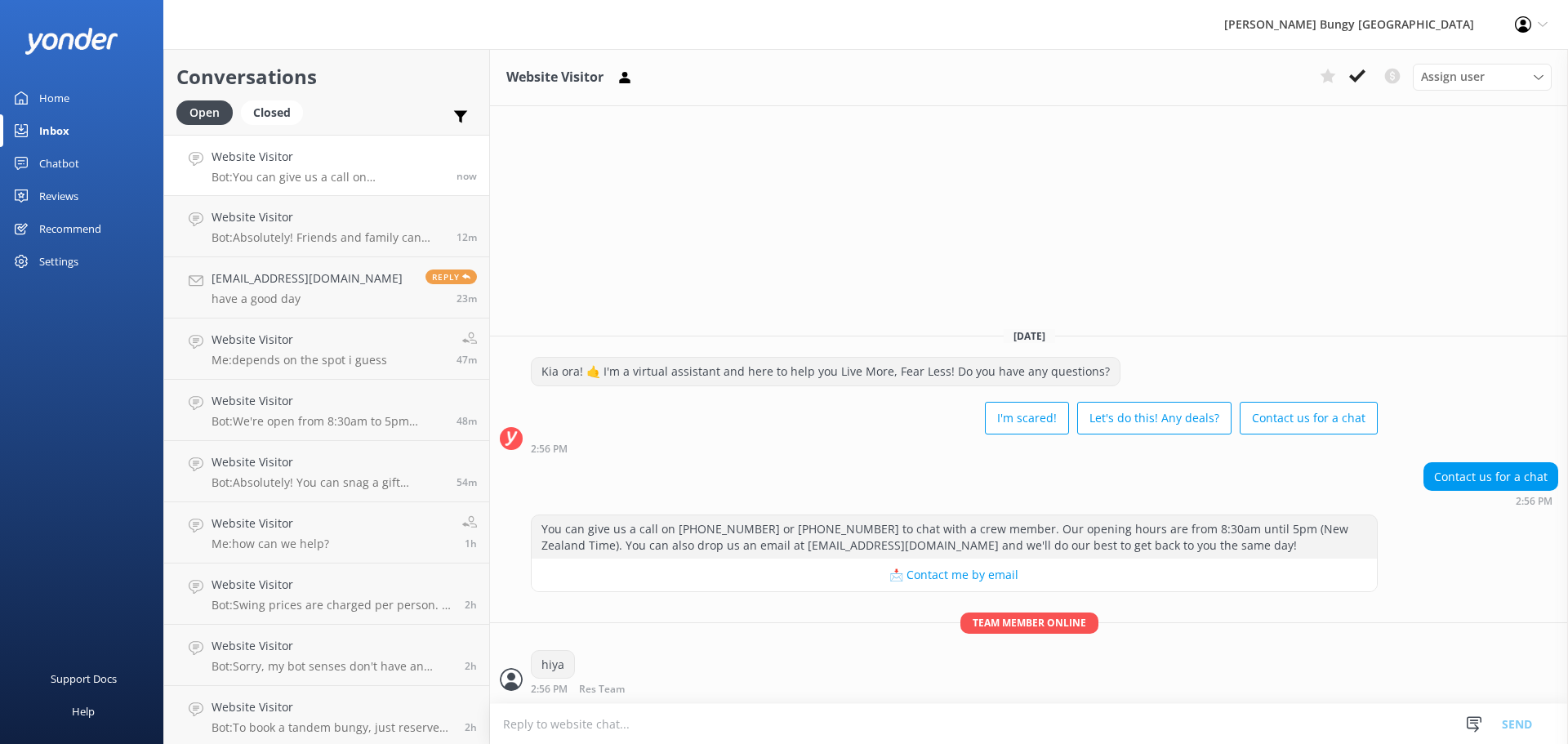
click at [811, 726] on textarea at bounding box center [1028, 724] width 1078 height 40
type textarea "how can we help?"
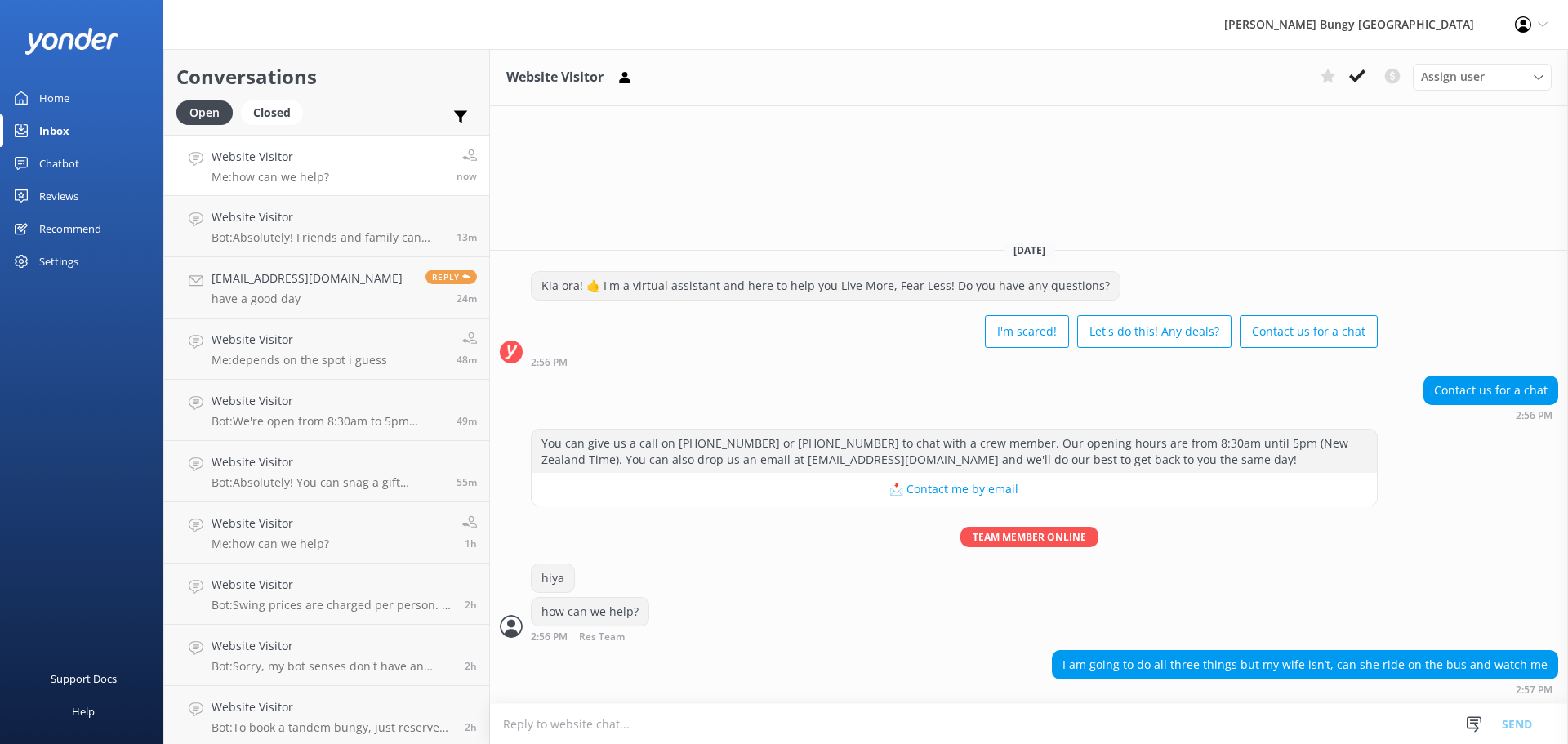
click at [1223, 734] on textarea at bounding box center [1028, 724] width 1078 height 40
type textarea "yep, just add her as a spectator at check out"
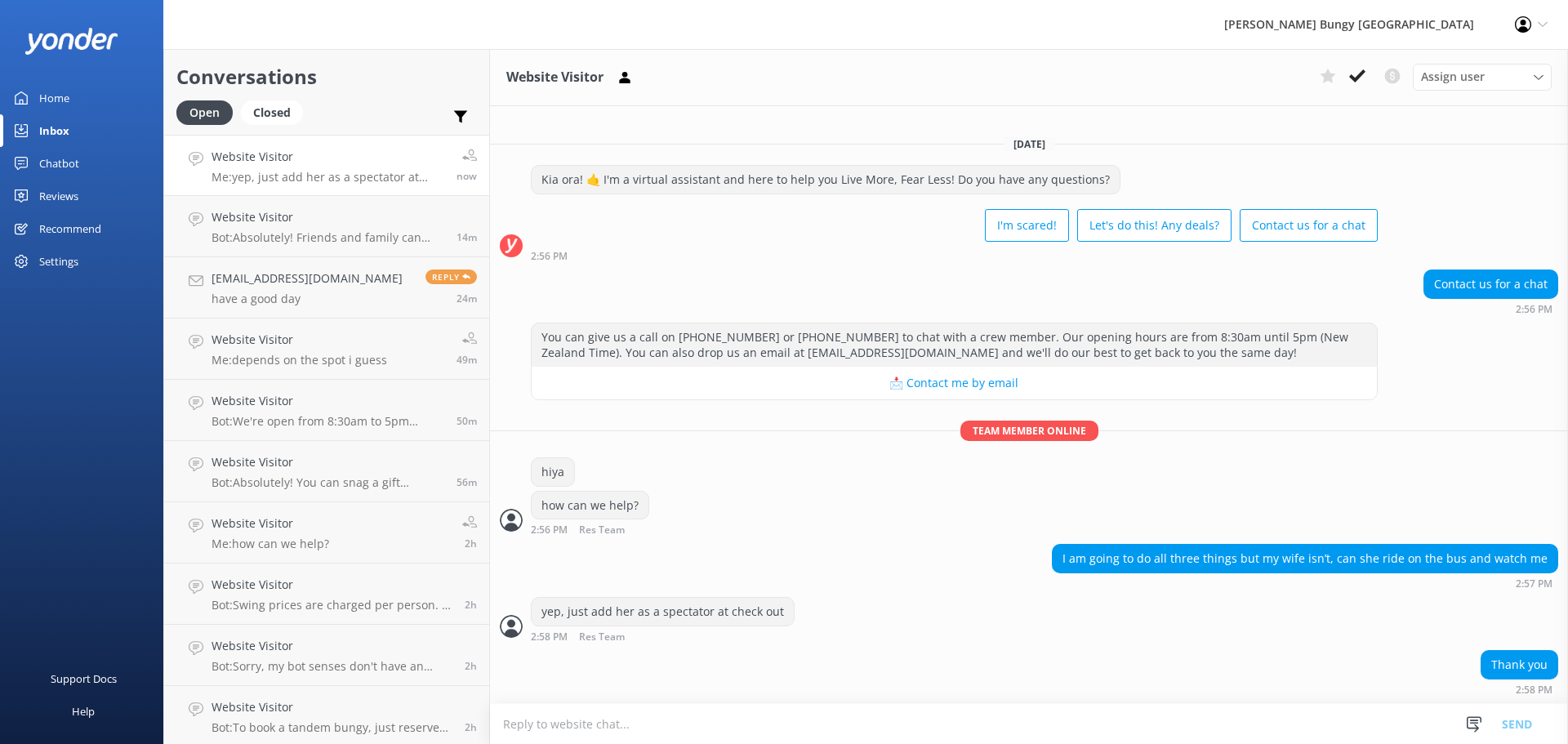
scroll to position [17, 0]
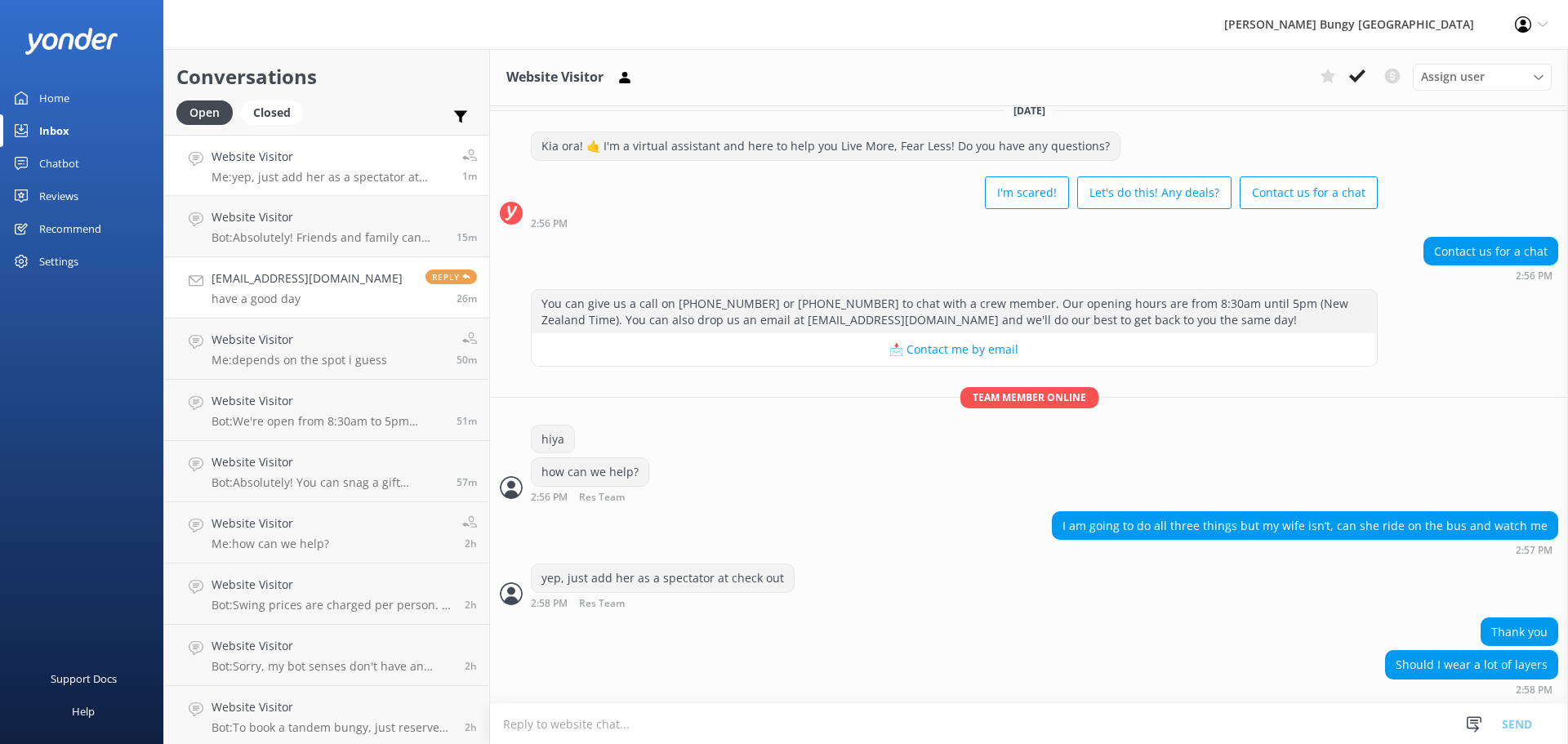
click at [249, 292] on p "have a good day" at bounding box center [306, 298] width 191 height 14
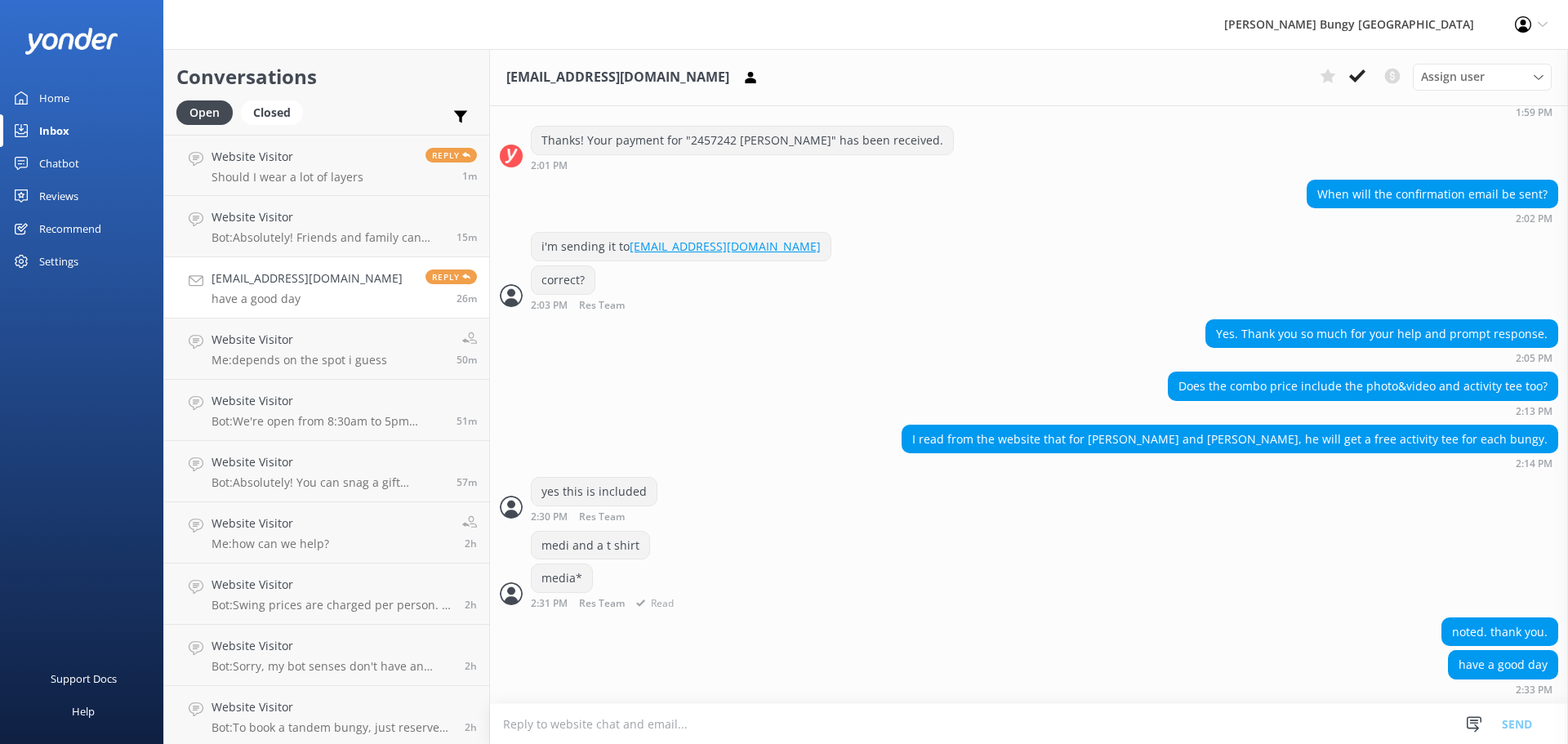
scroll to position [3025, 0]
click at [1167, 552] on div "medi and a t shirt" at bounding box center [1028, 547] width 1078 height 33
click at [370, 243] on p "Bot: Absolutely! Friends and family can come along for the ride. At Nevis, spec…" at bounding box center [327, 237] width 232 height 14
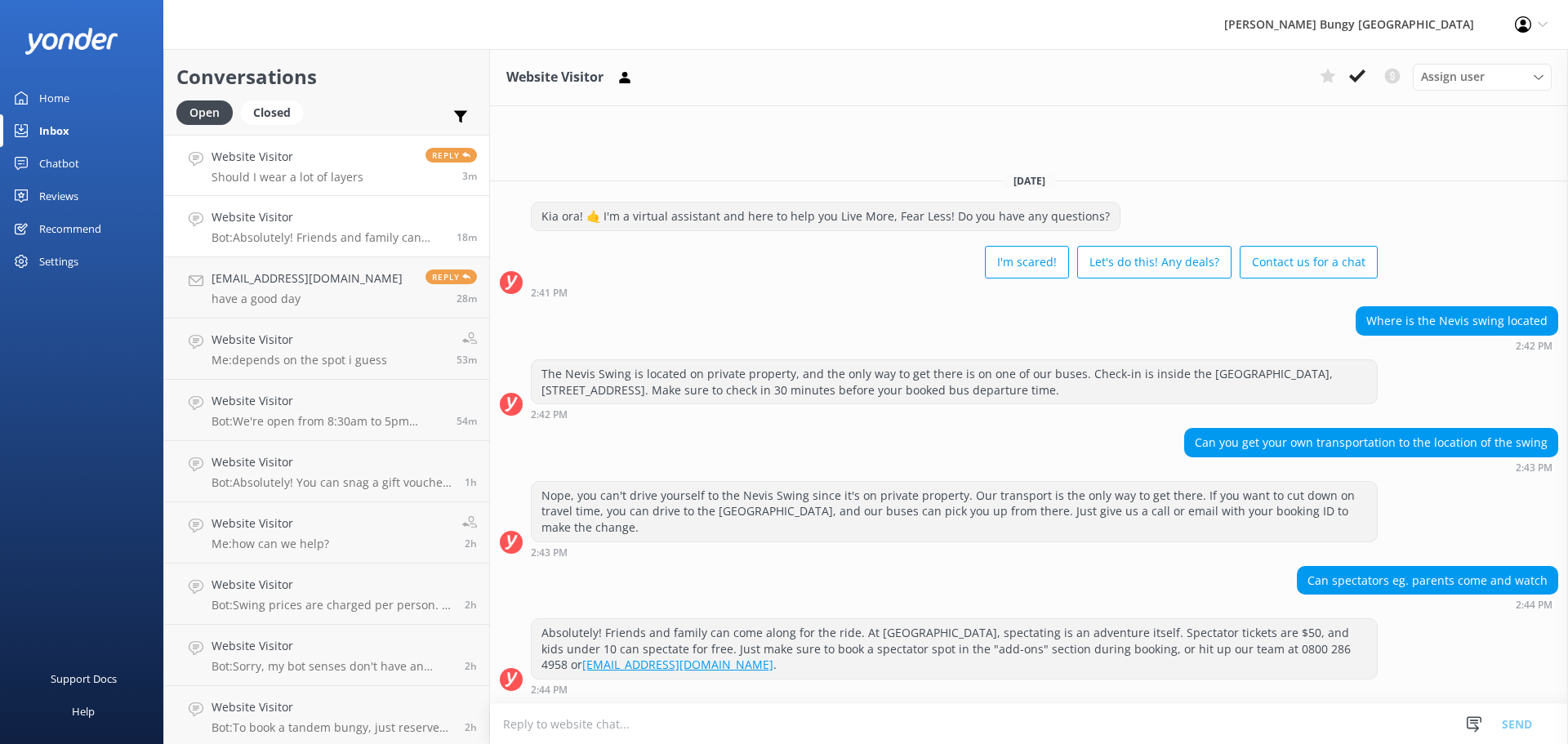
click at [355, 174] on p "Should I wear a lot of layers" at bounding box center [287, 177] width 152 height 14
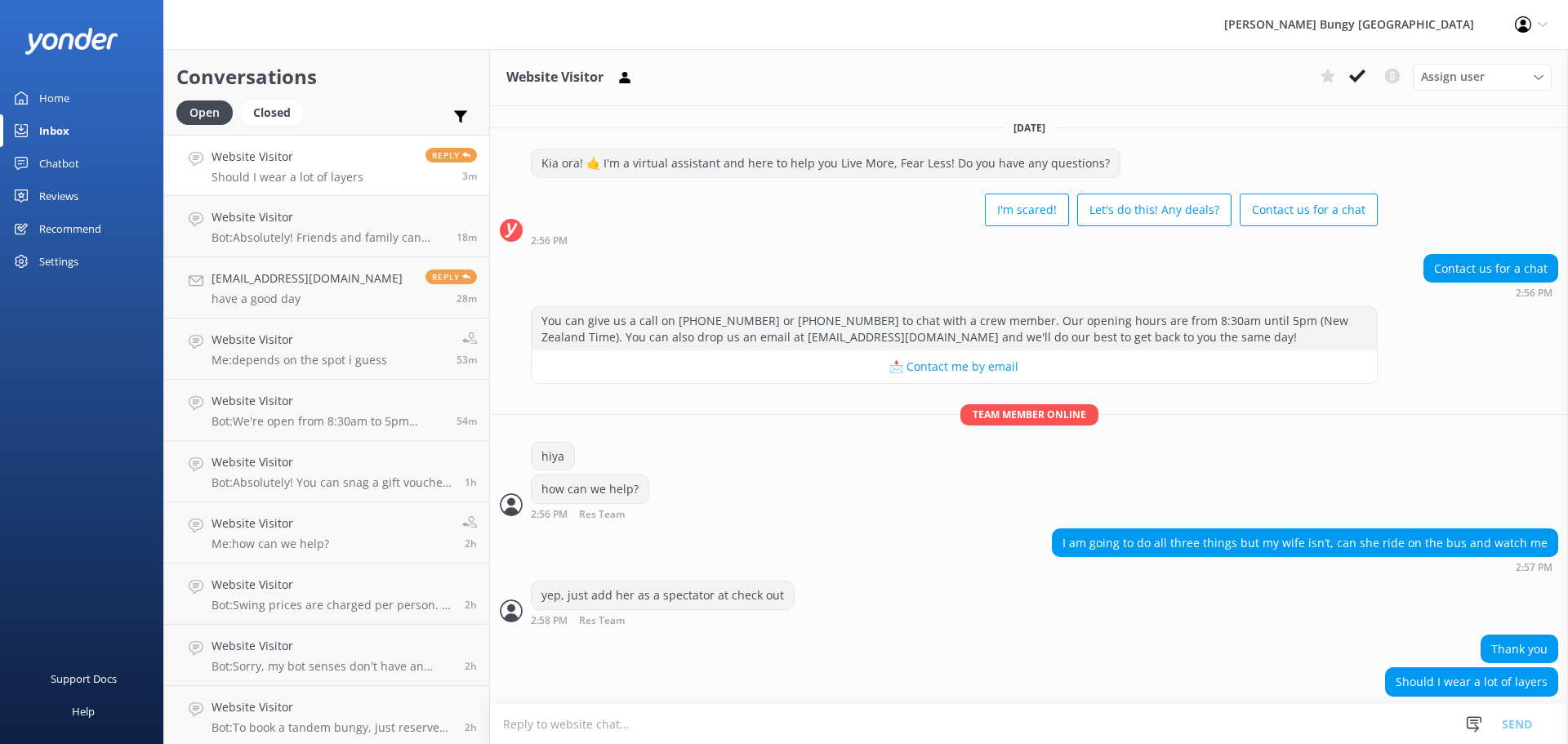
scroll to position [17, 0]
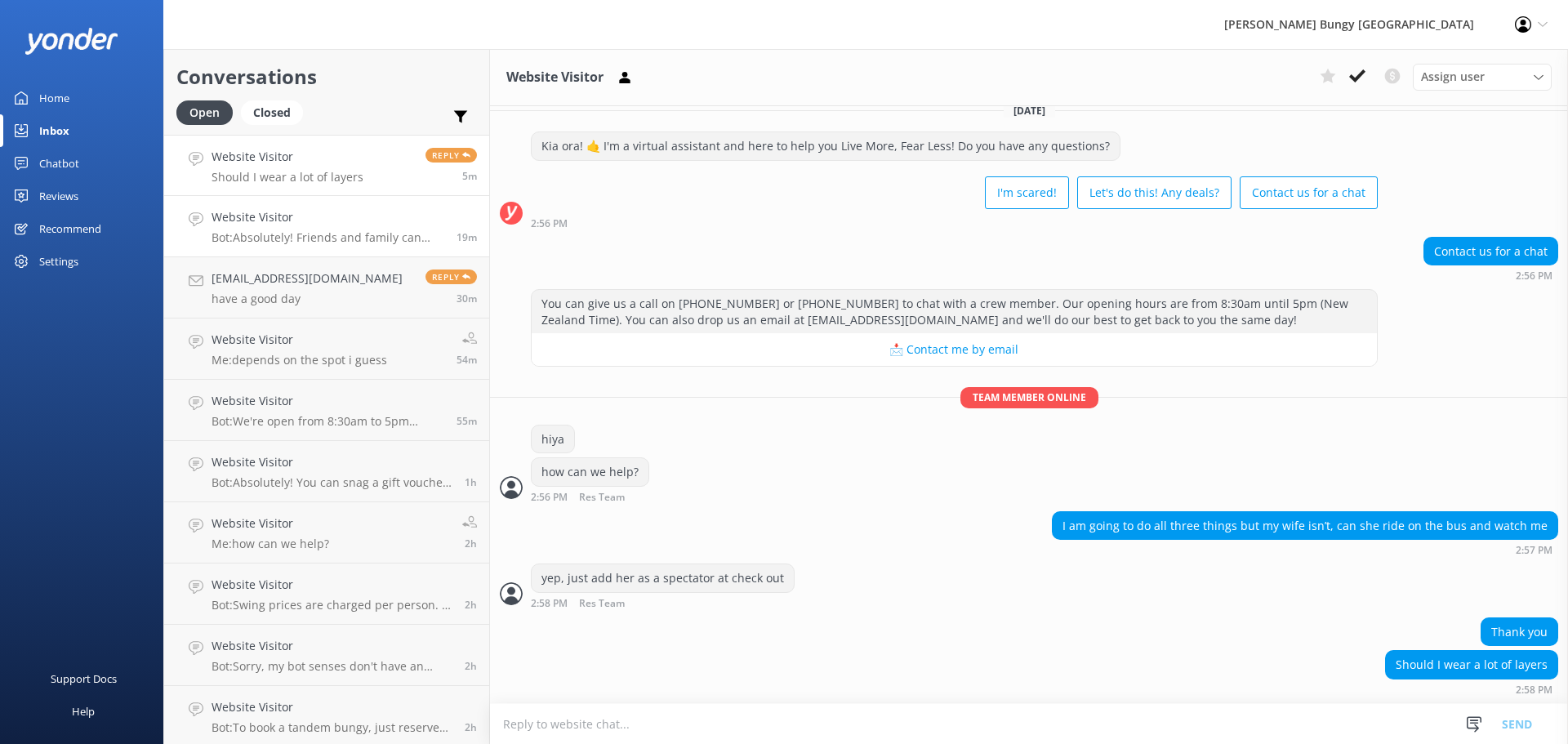
click at [201, 232] on link "Website Visitor Bot: Absolutely! Friends and family can come along for the ride…" at bounding box center [326, 227] width 325 height 62
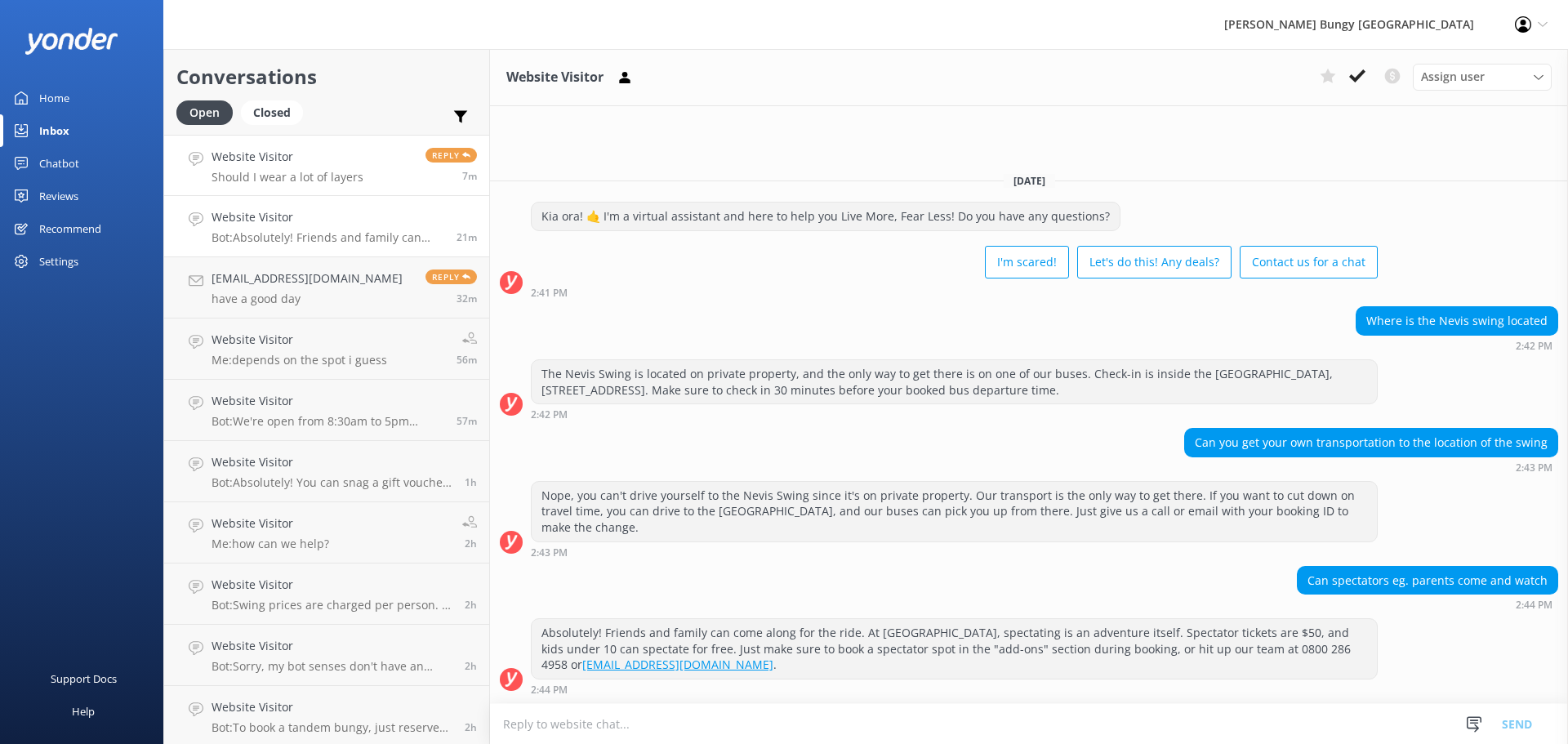
click at [249, 155] on h4 "Website Visitor" at bounding box center [287, 157] width 152 height 18
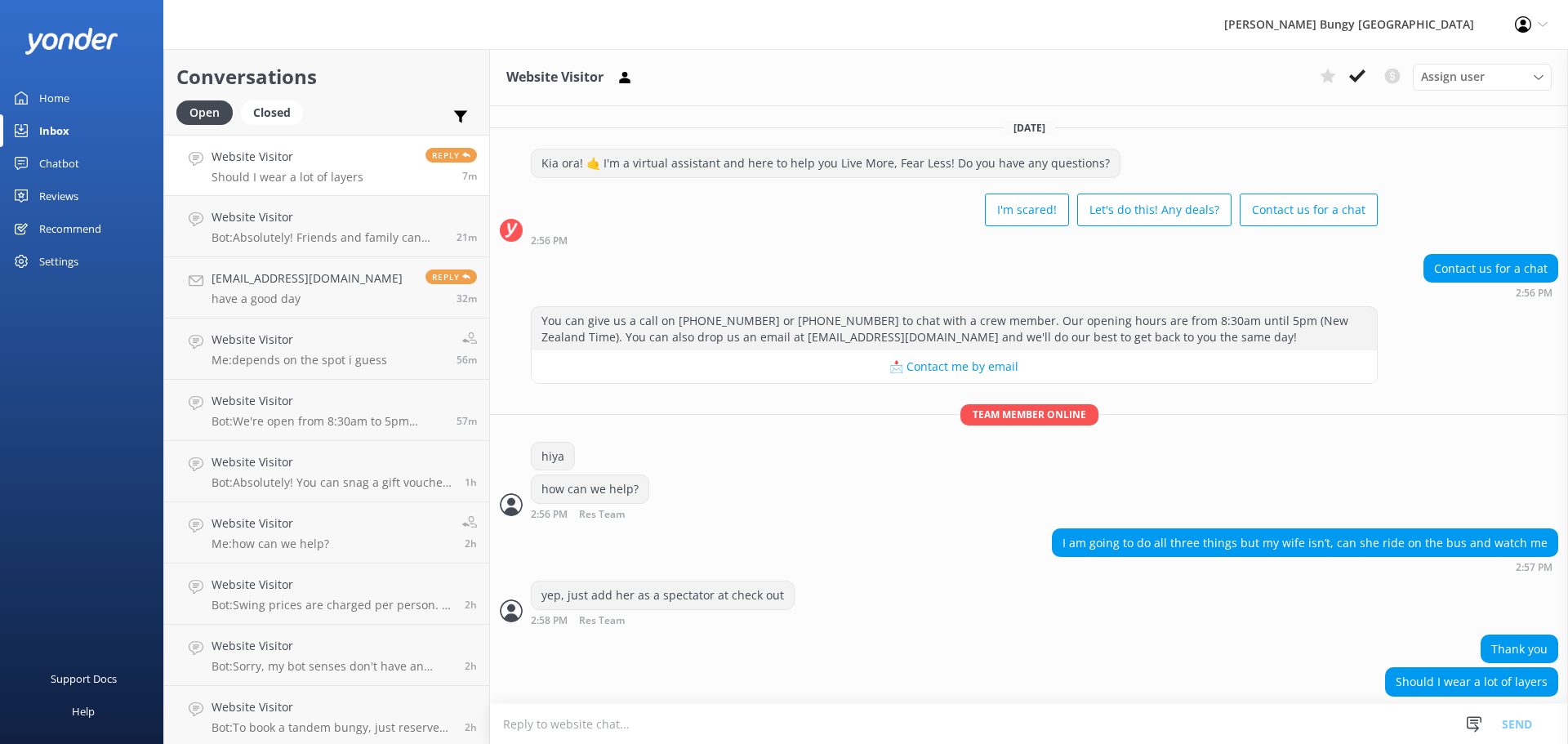
scroll to position [17, 0]
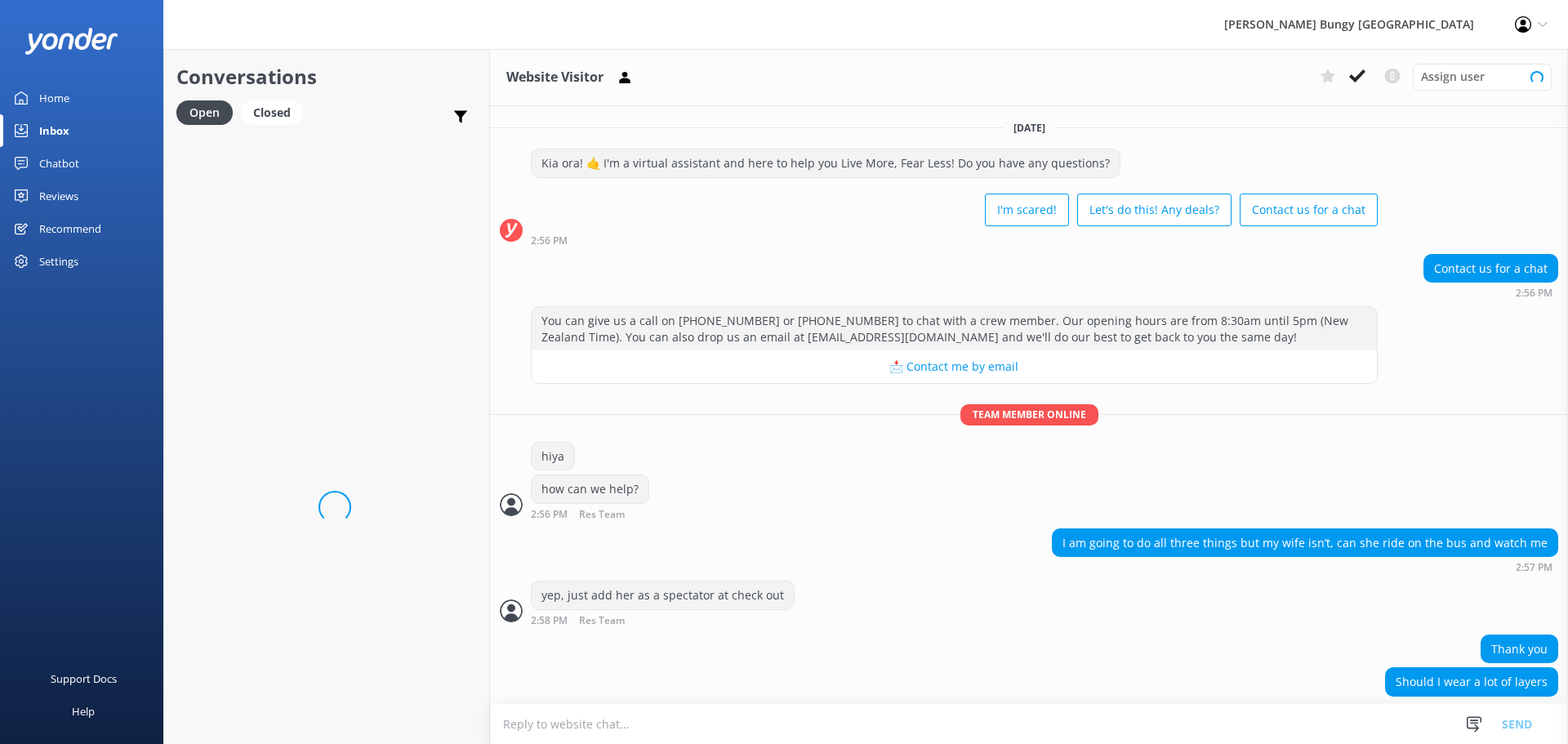
scroll to position [17, 0]
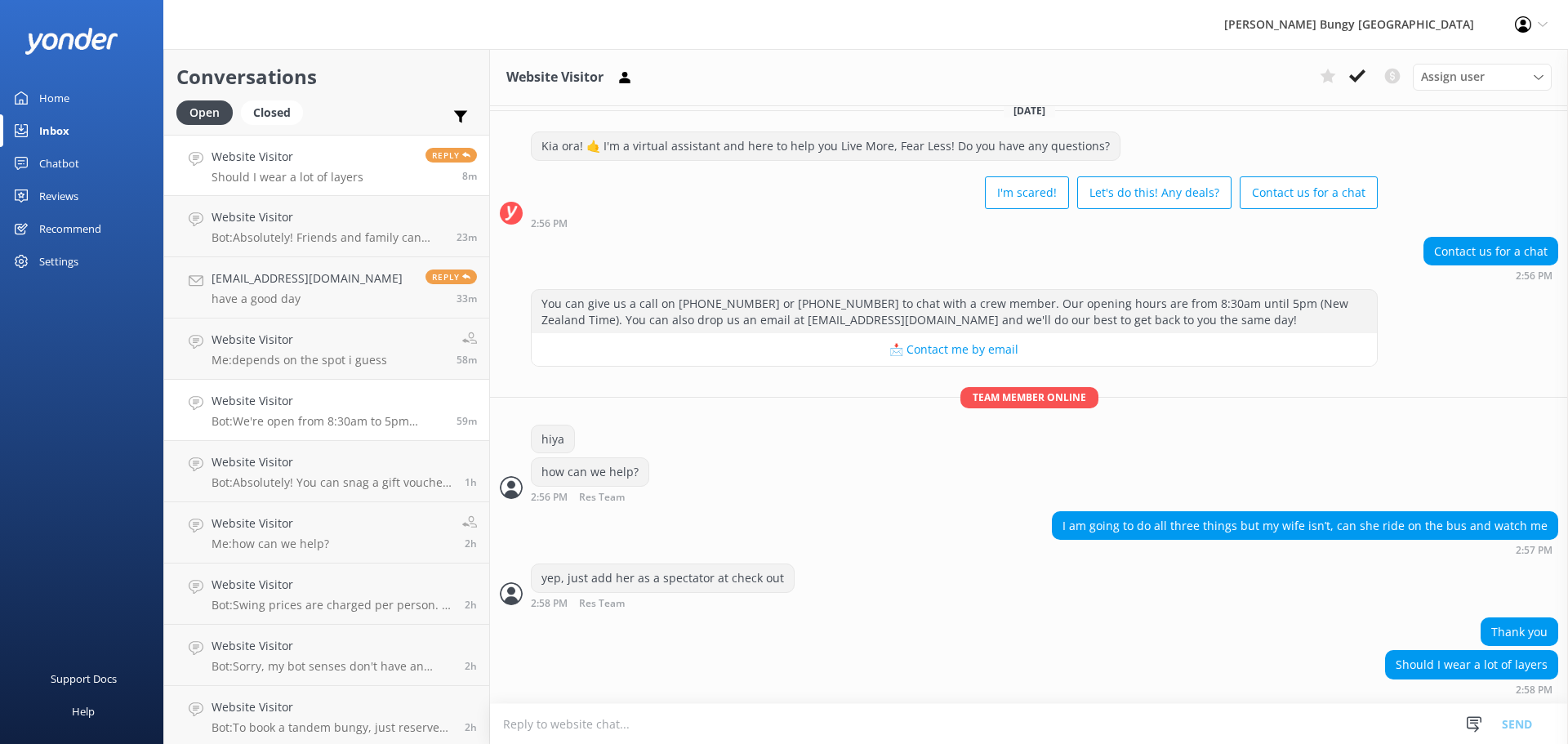
click at [317, 410] on h4 "Website Visitor" at bounding box center [327, 400] width 232 height 18
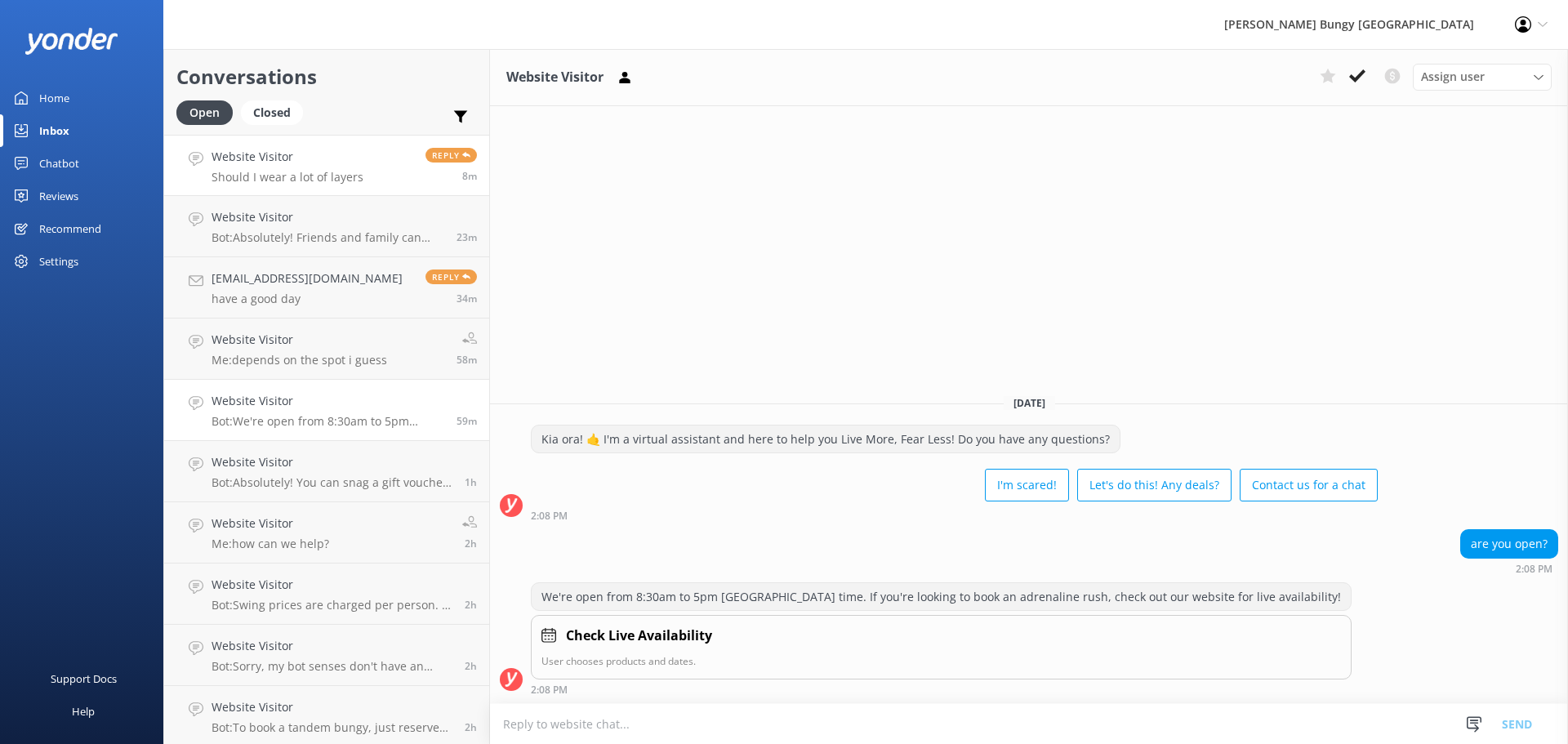
click at [392, 185] on link "Website Visitor Should I wear a lot of layers Reply 8m" at bounding box center [326, 165] width 325 height 62
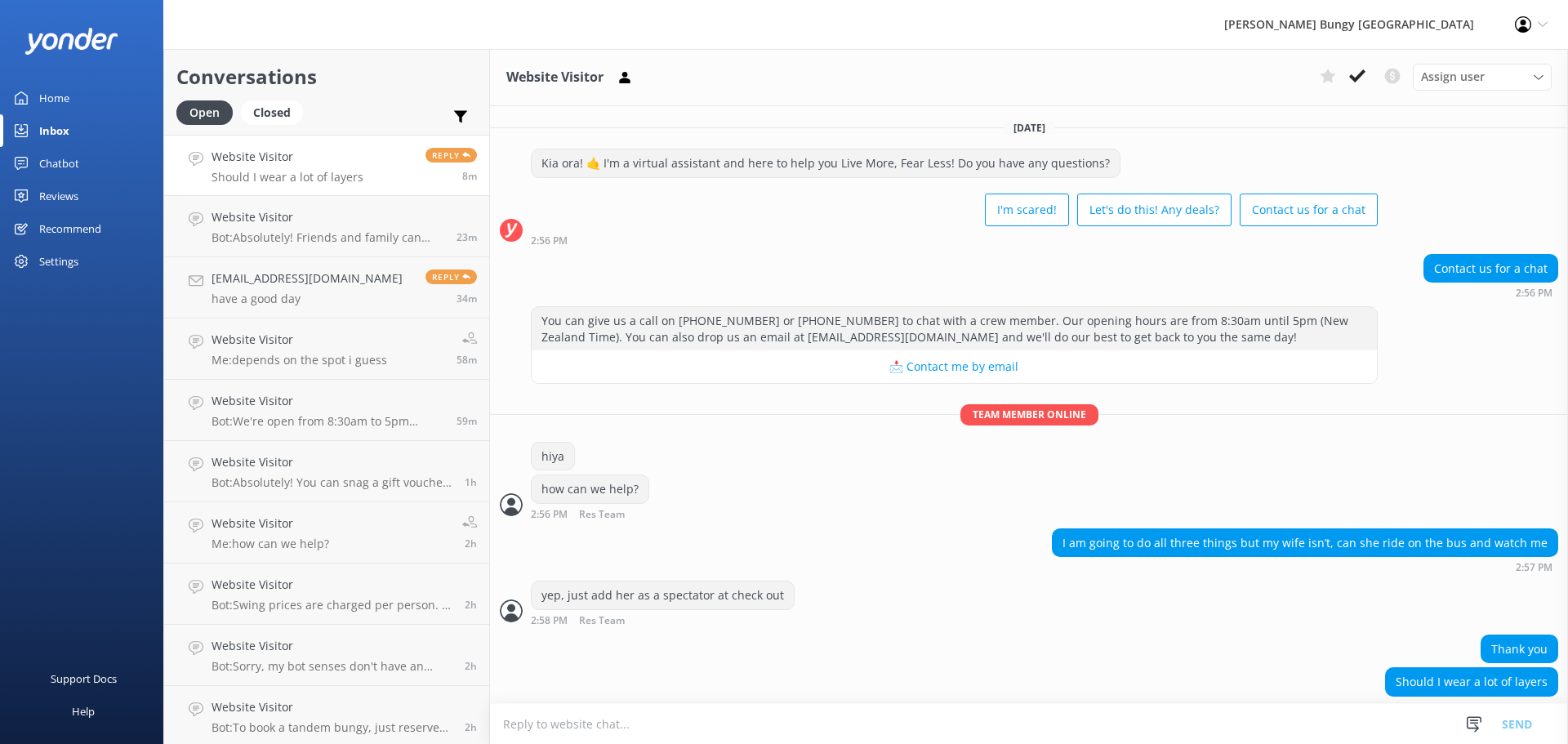
scroll to position [17, 0]
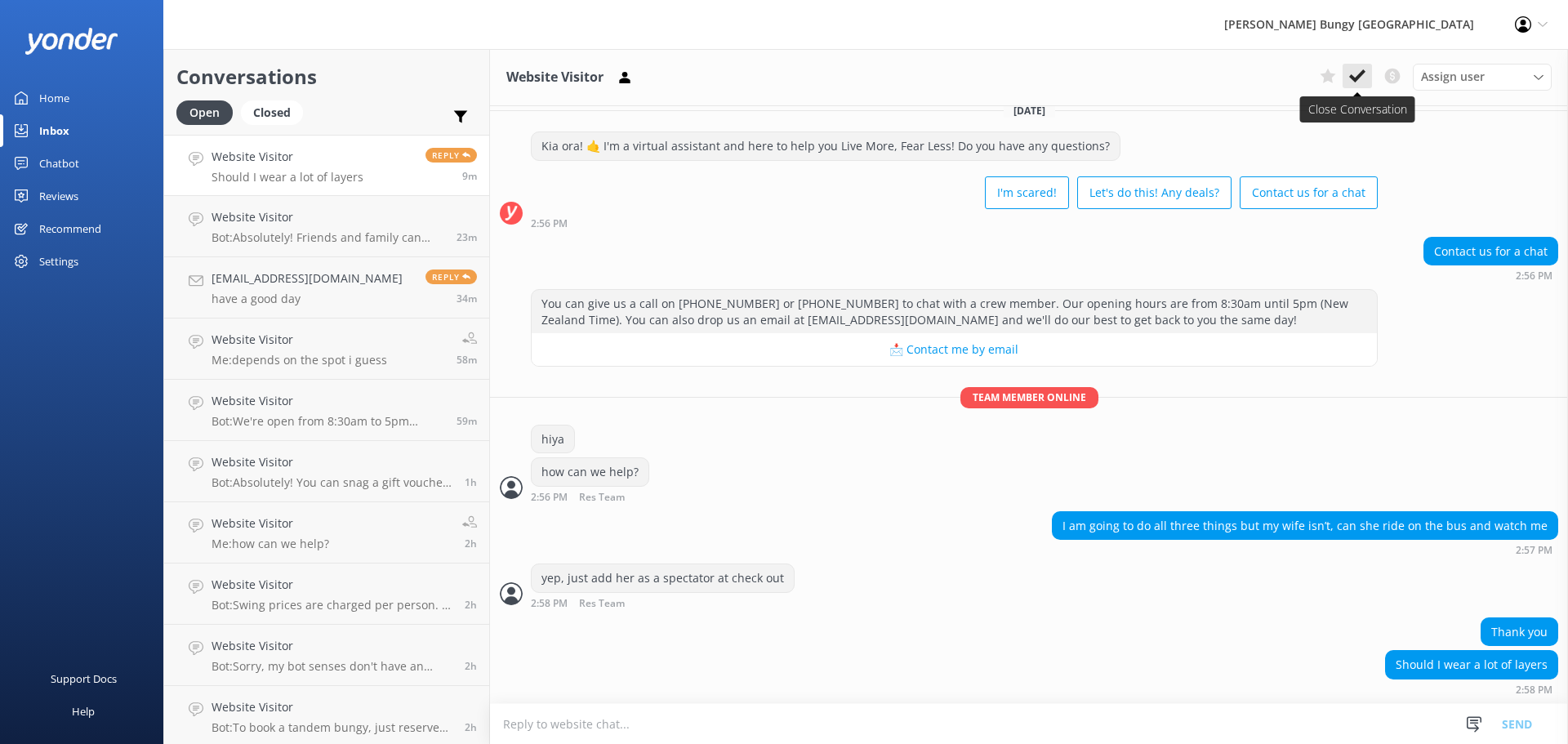
click at [1343, 87] on button at bounding box center [1356, 76] width 29 height 25
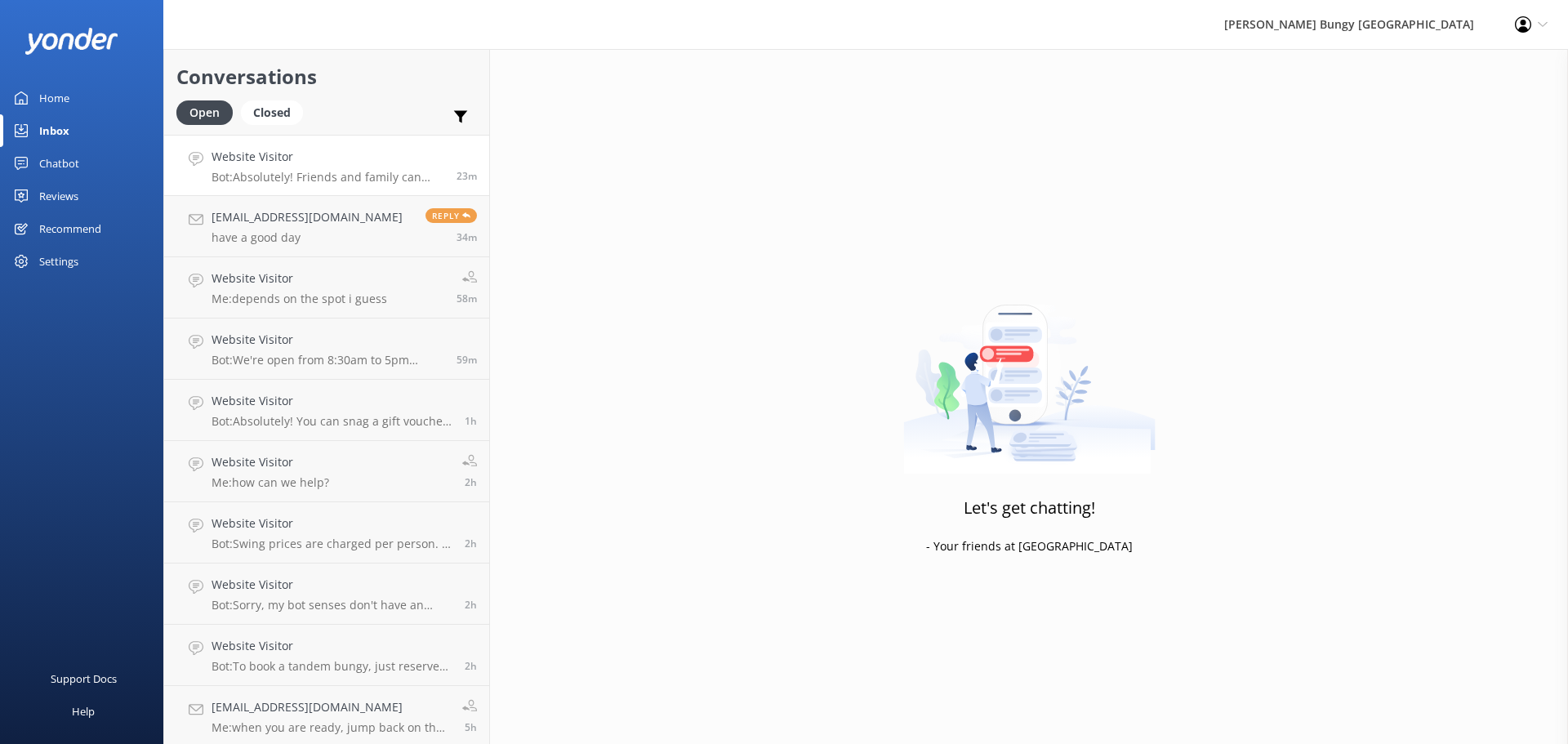
click at [318, 190] on link "Website Visitor Bot: Absolutely! Friends and family can come along for the ride…" at bounding box center [326, 165] width 325 height 62
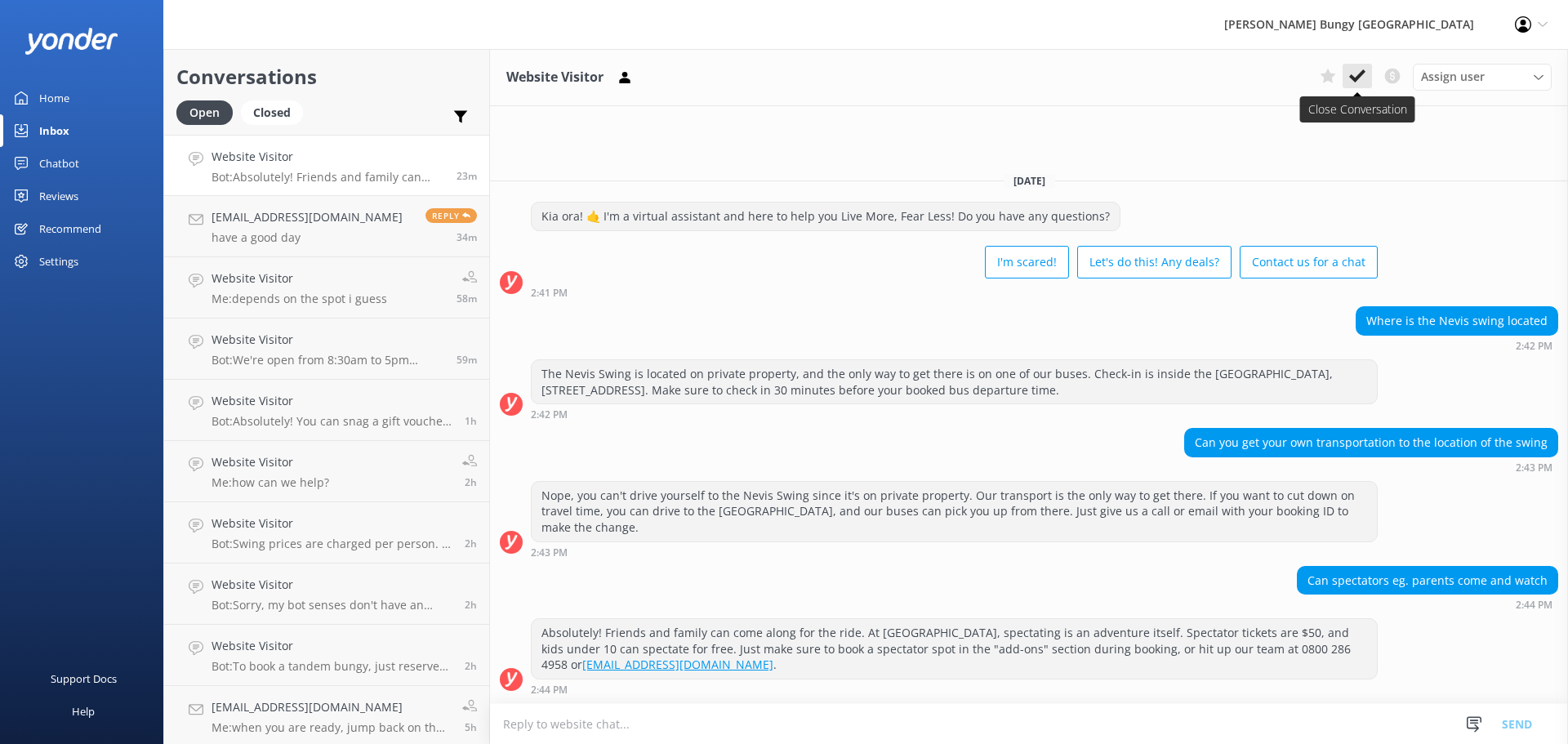
click at [1346, 73] on button at bounding box center [1356, 76] width 29 height 25
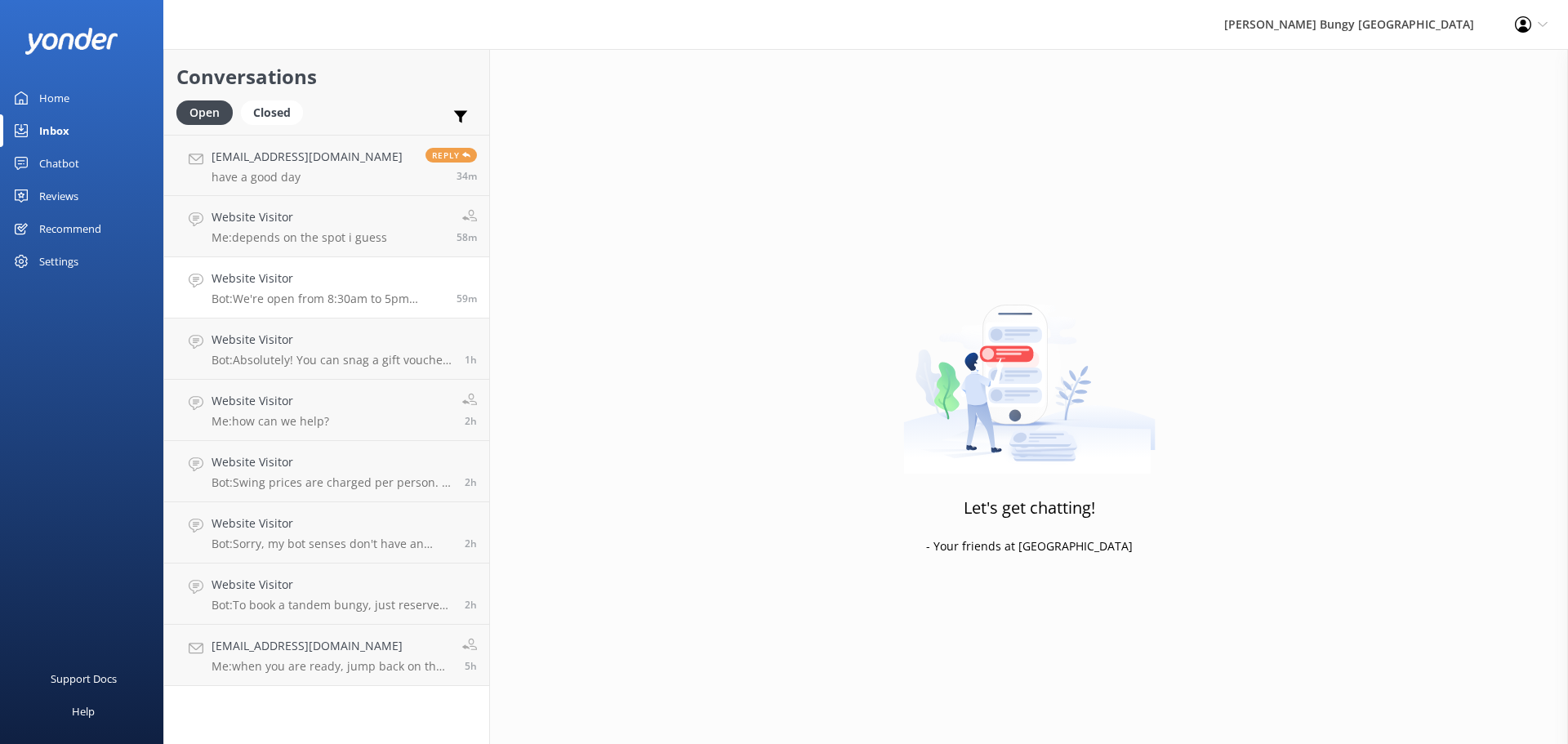
click at [331, 288] on div "Website Visitor Bot: We're open from 8:30am to 5pm New Zealand time. If you're …" at bounding box center [327, 288] width 232 height 36
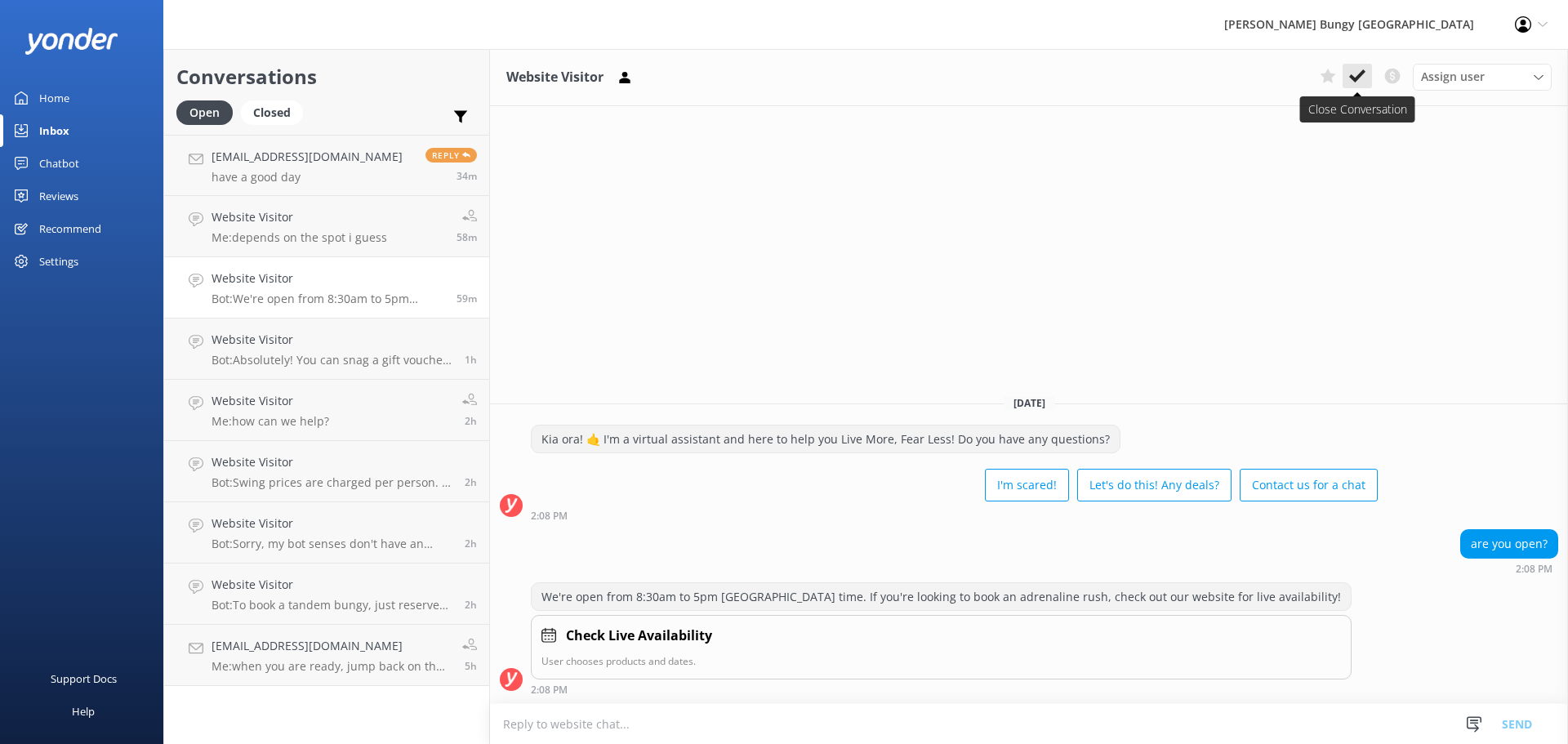
click at [1356, 84] on icon at bounding box center [1356, 75] width 16 height 16
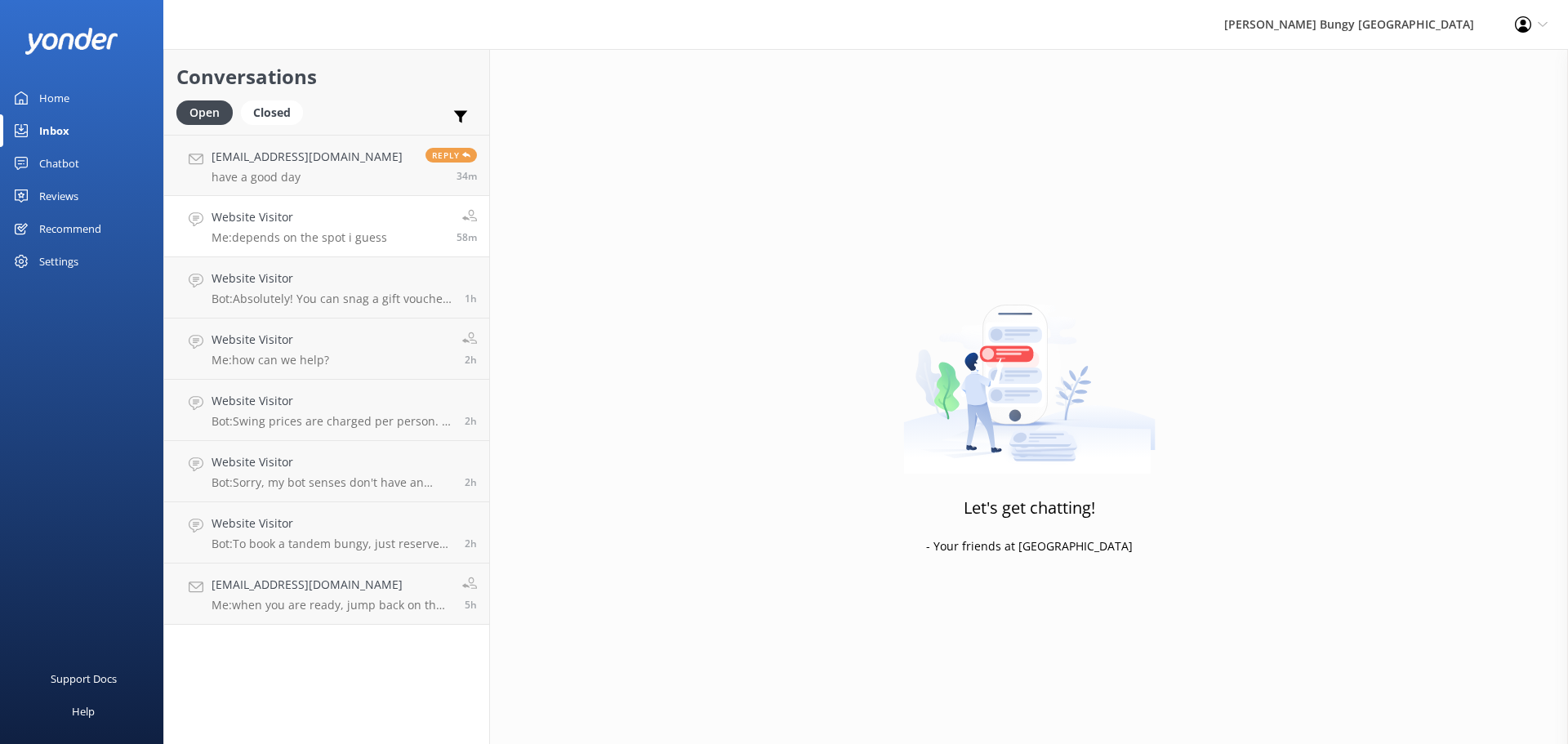
click at [375, 234] on p "Me: depends on the spot i guess" at bounding box center [299, 237] width 175 height 14
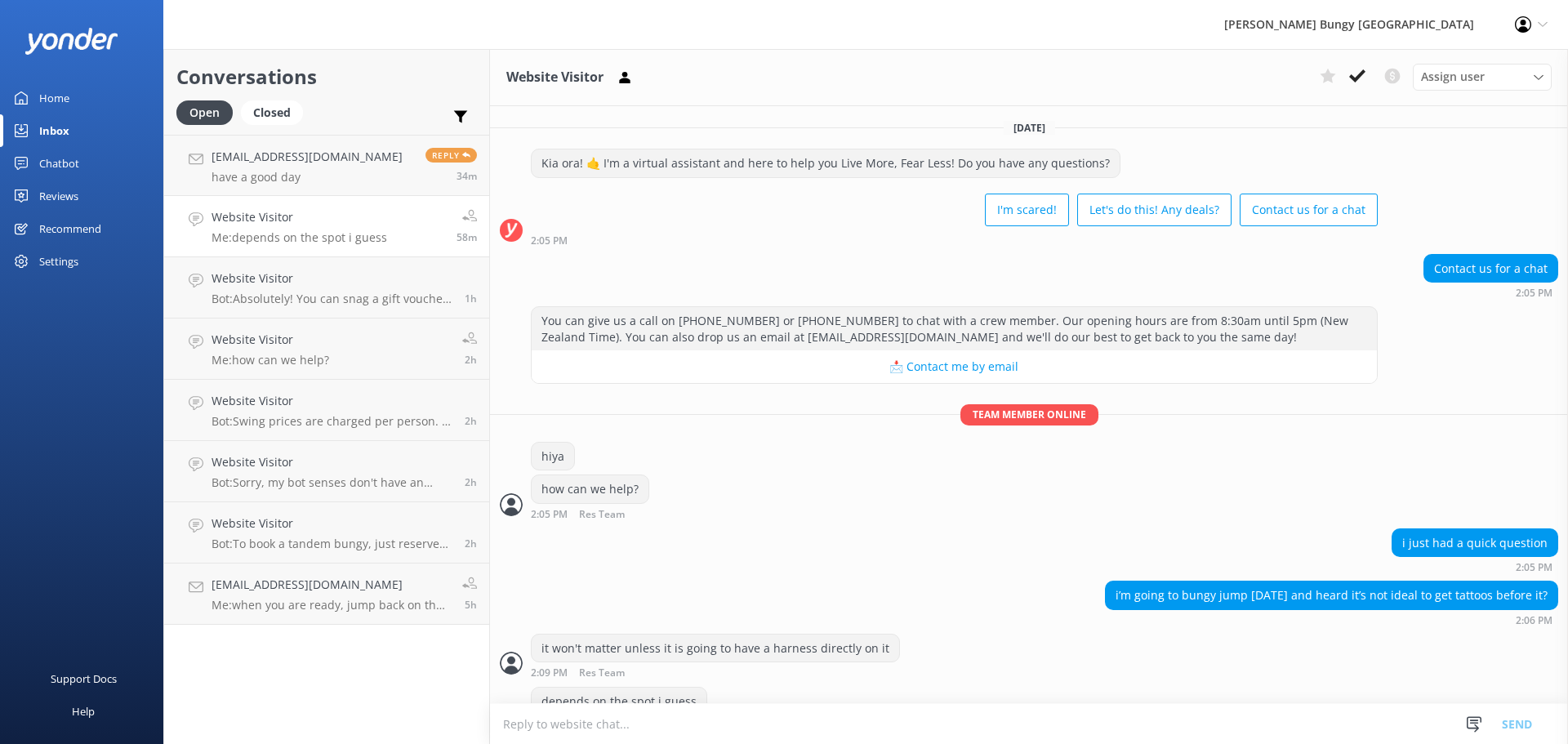
scroll to position [37, 0]
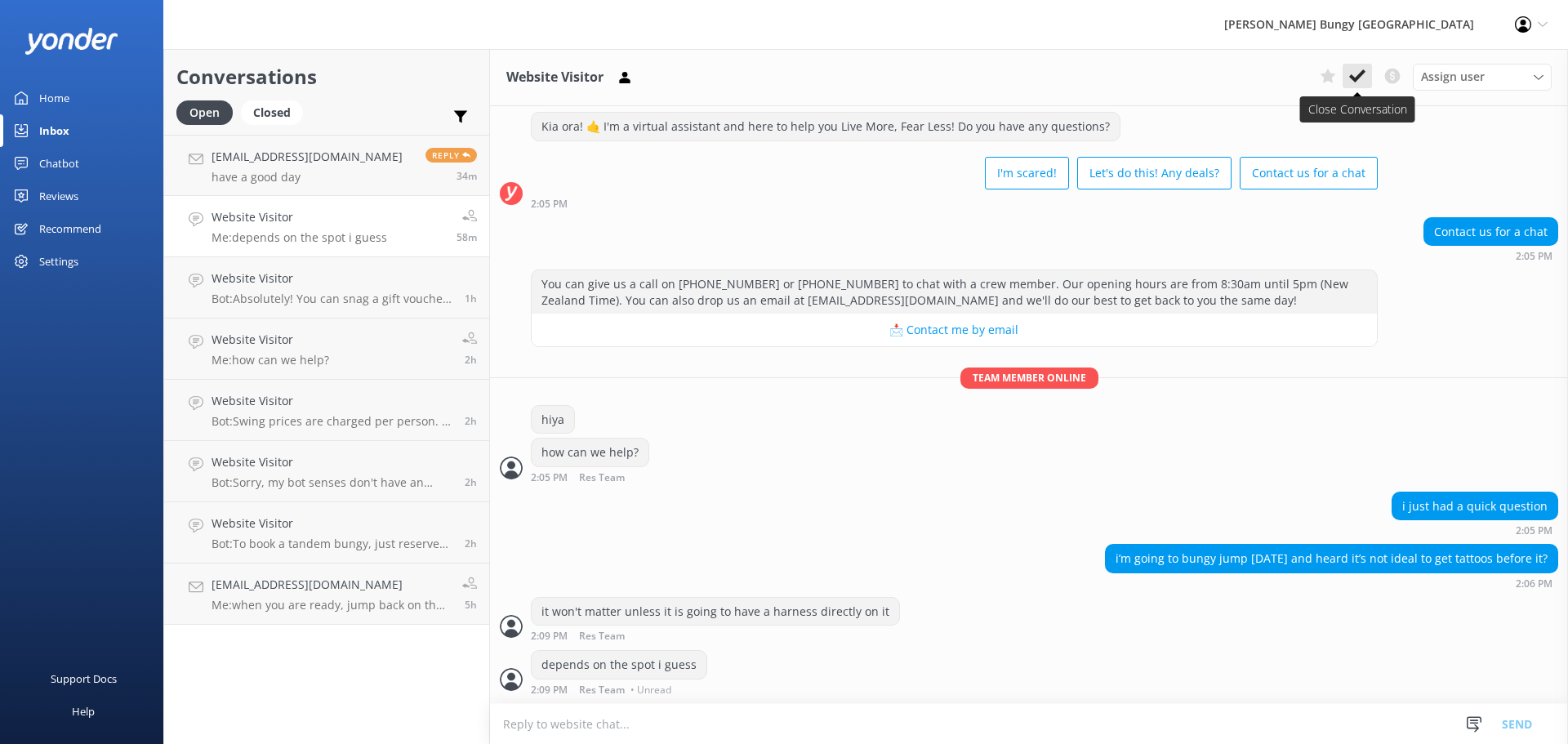
click at [1357, 79] on use at bounding box center [1356, 76] width 16 height 13
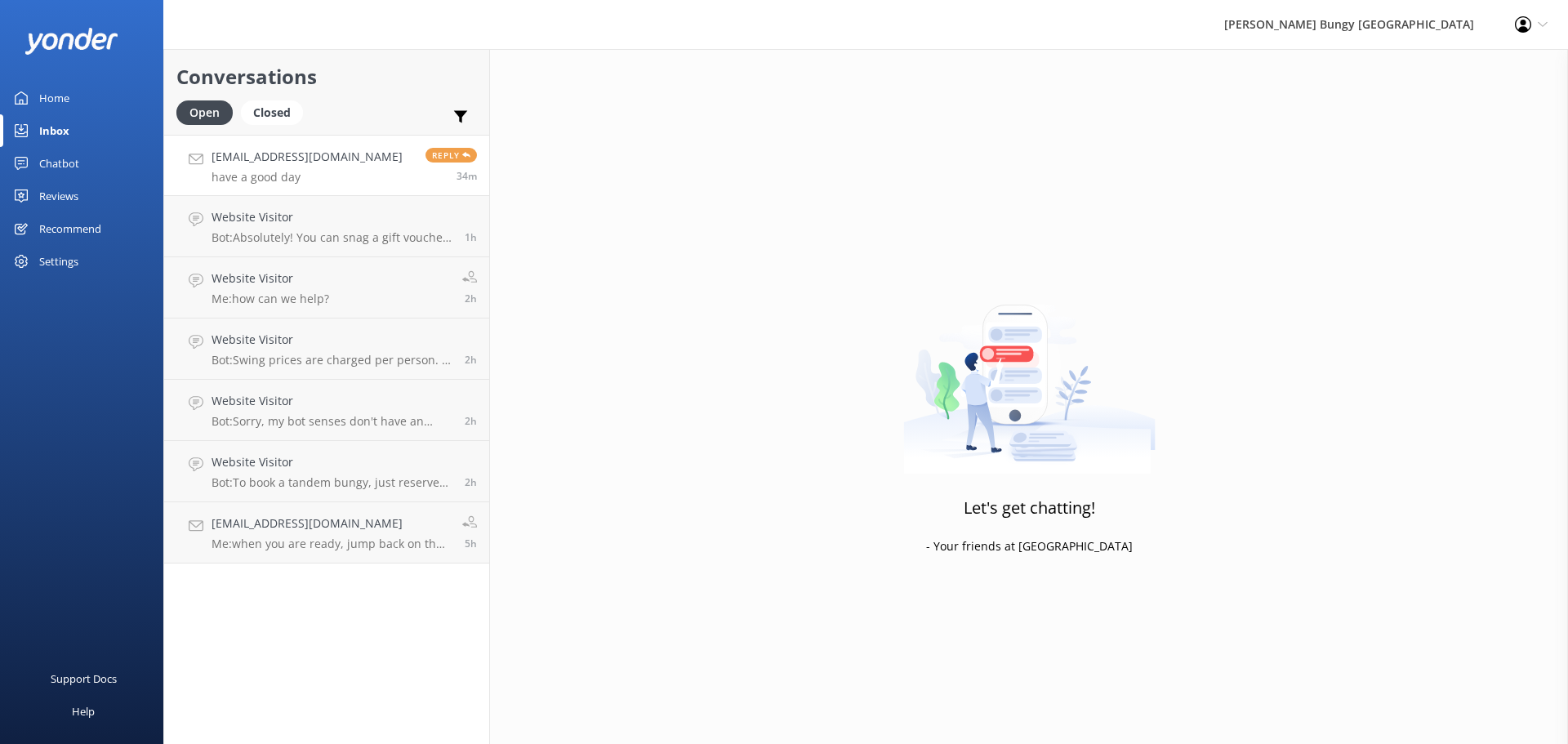
click at [281, 150] on h4 "com20200202@outlook.com" at bounding box center [306, 157] width 191 height 18
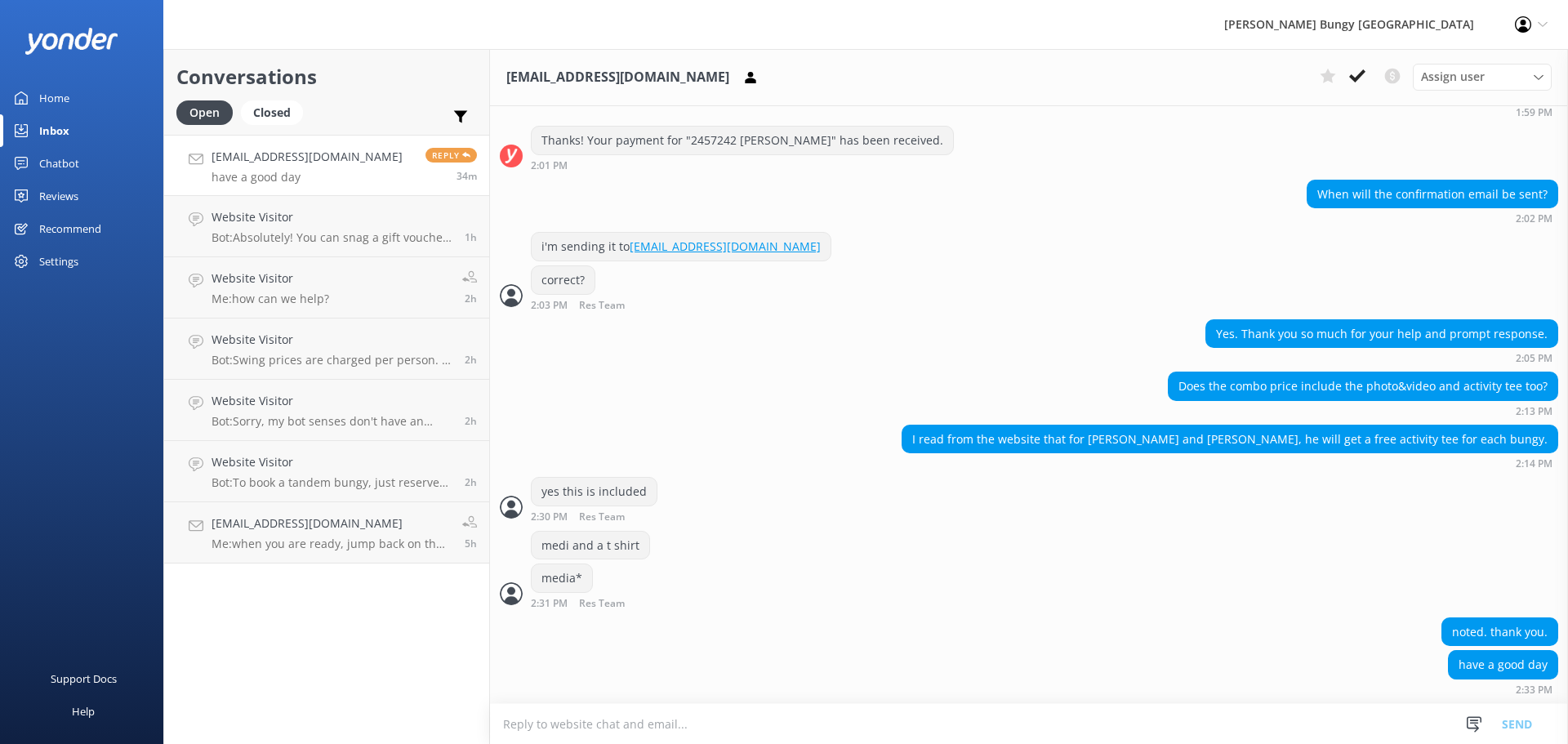
scroll to position [3025, 0]
click at [1356, 79] on use at bounding box center [1356, 76] width 16 height 13
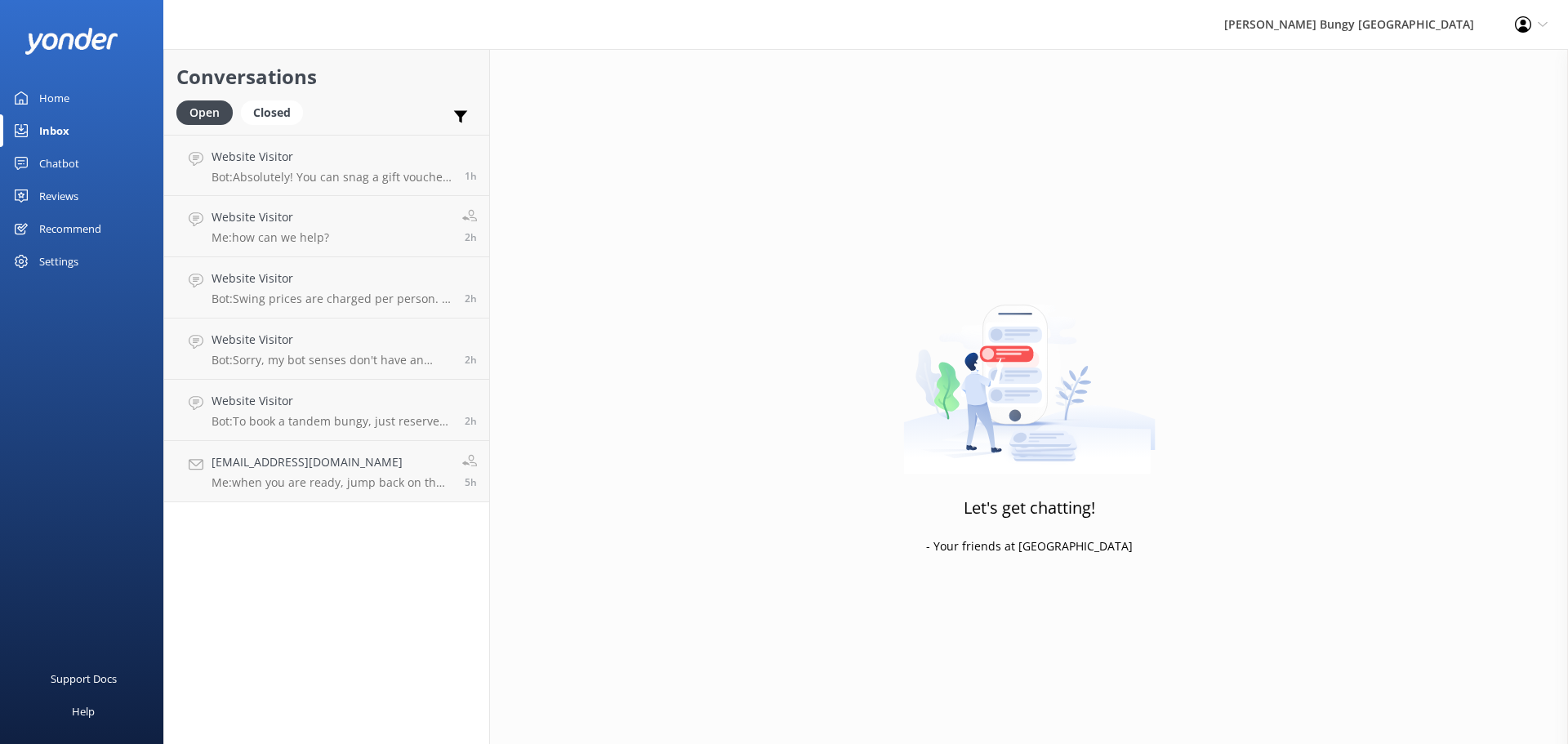
click at [264, 278] on h4 "Website Visitor" at bounding box center [332, 278] width 241 height 18
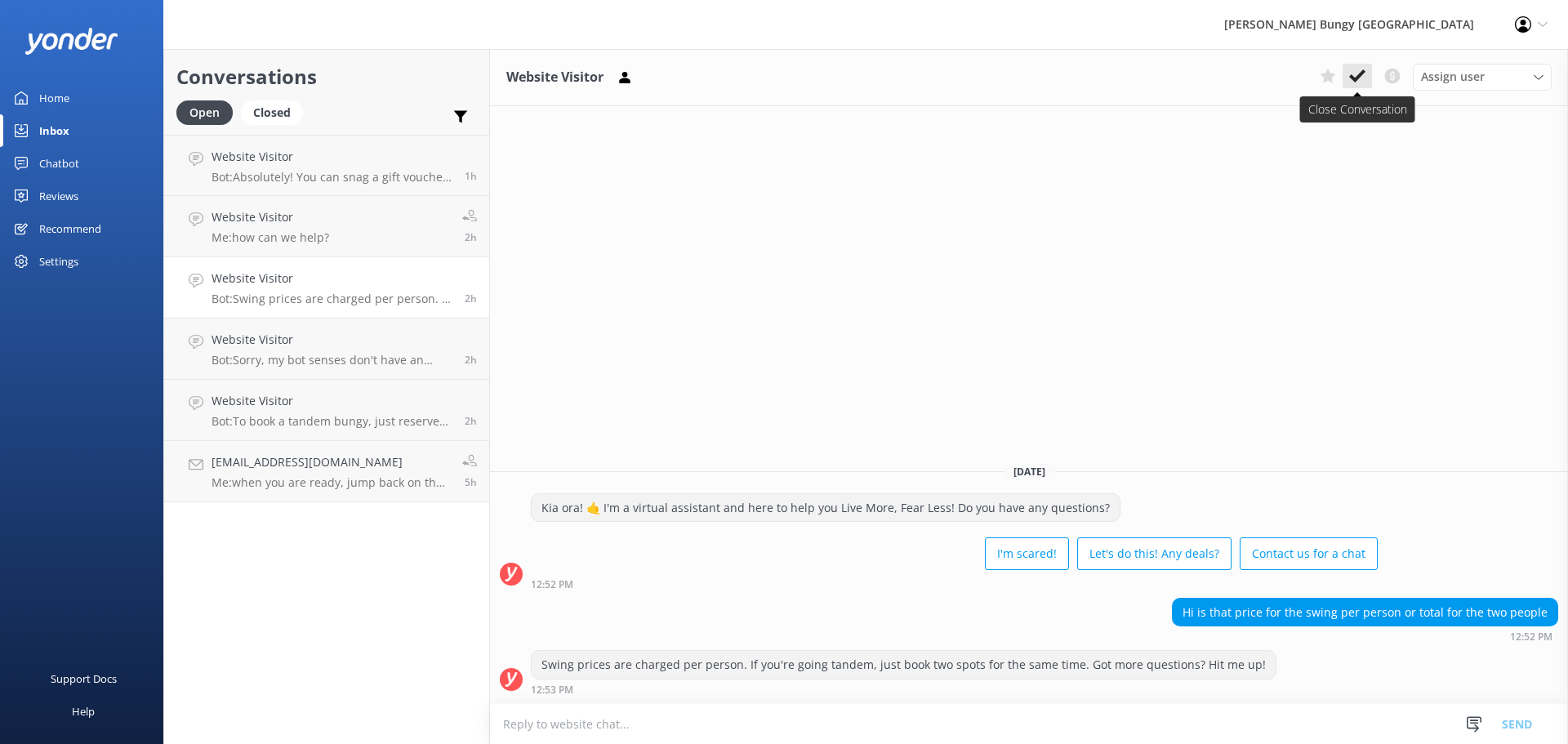
click at [1354, 70] on icon at bounding box center [1356, 75] width 16 height 16
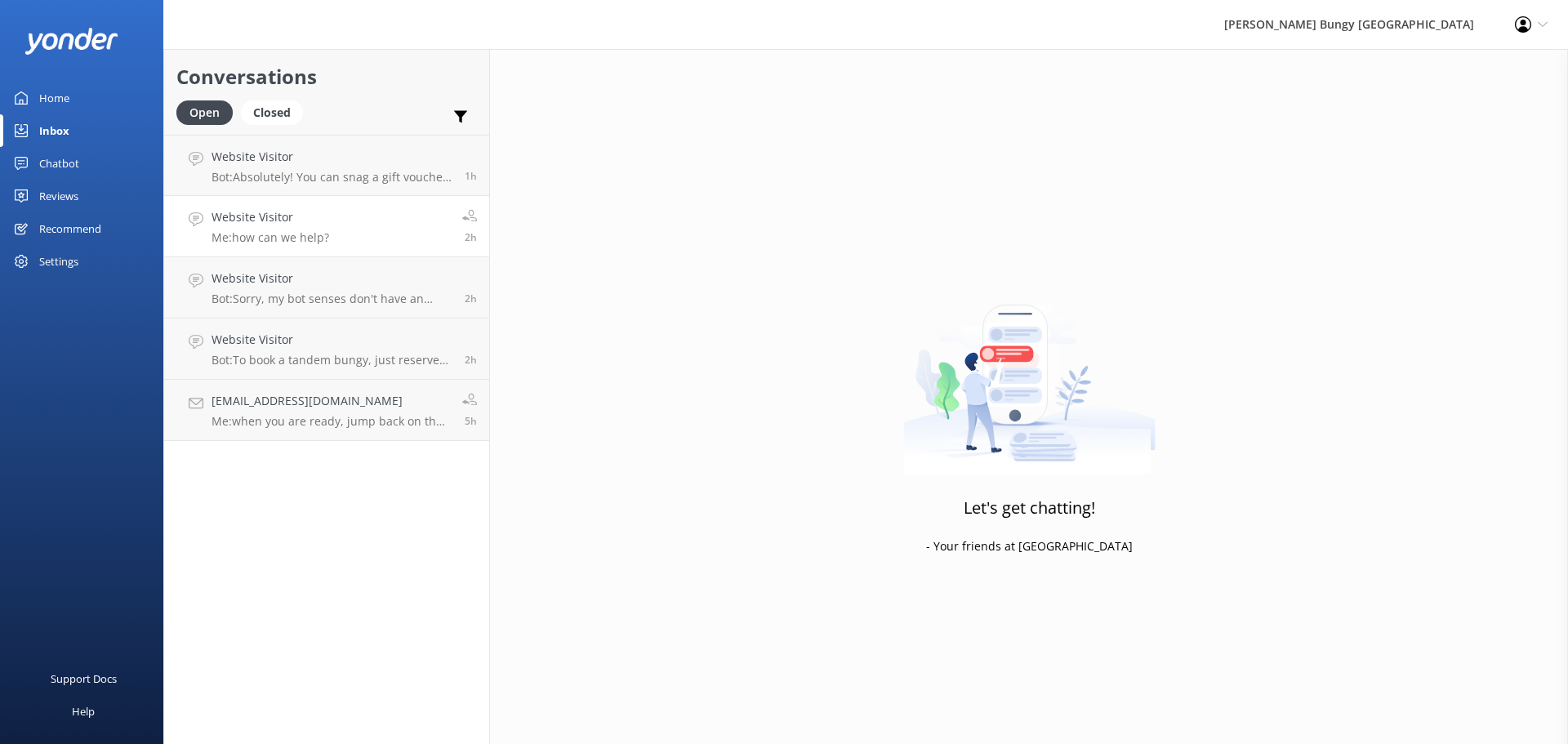
click at [378, 231] on link "Website Visitor Me: how can we help? 2h" at bounding box center [326, 227] width 325 height 62
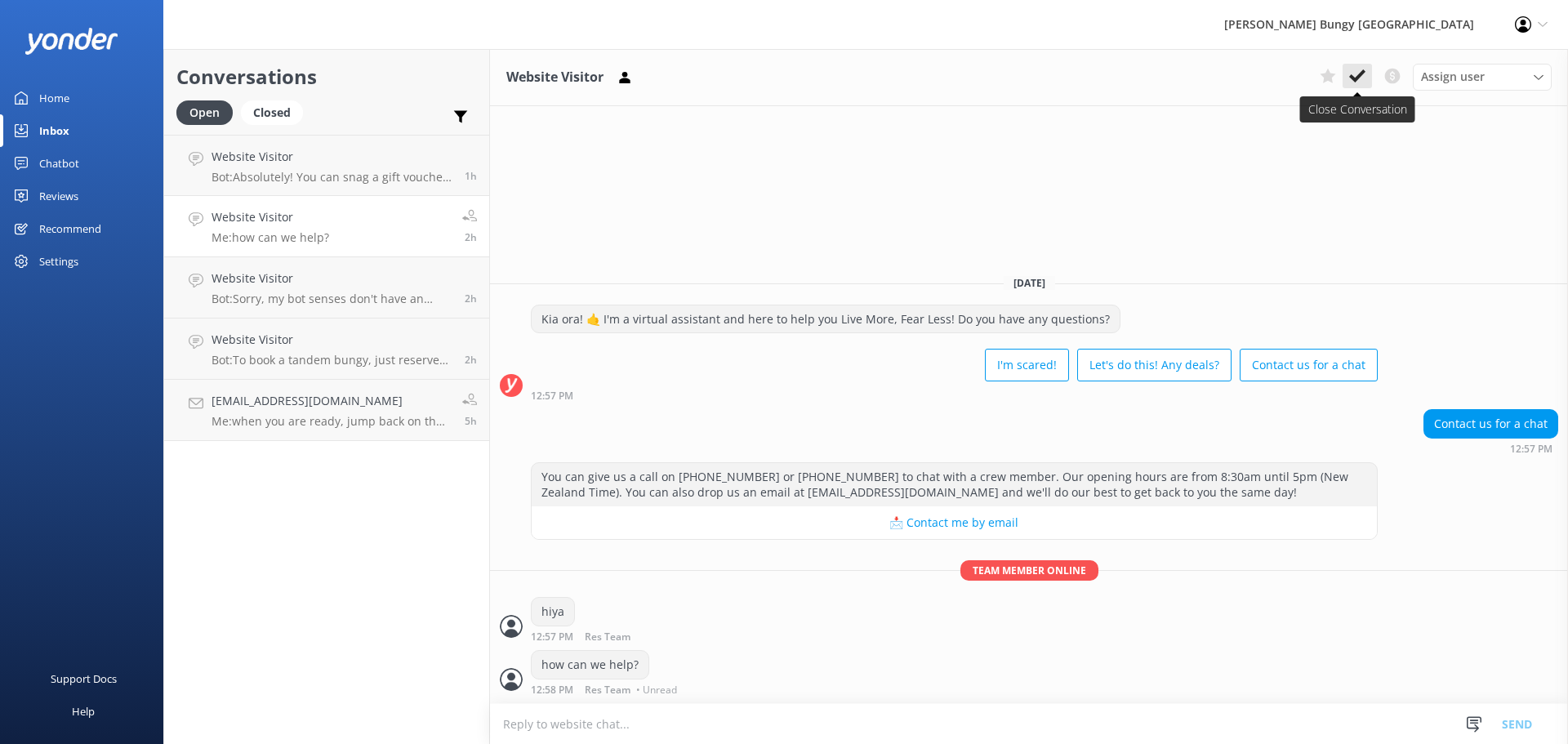
click at [1357, 82] on icon at bounding box center [1356, 75] width 16 height 16
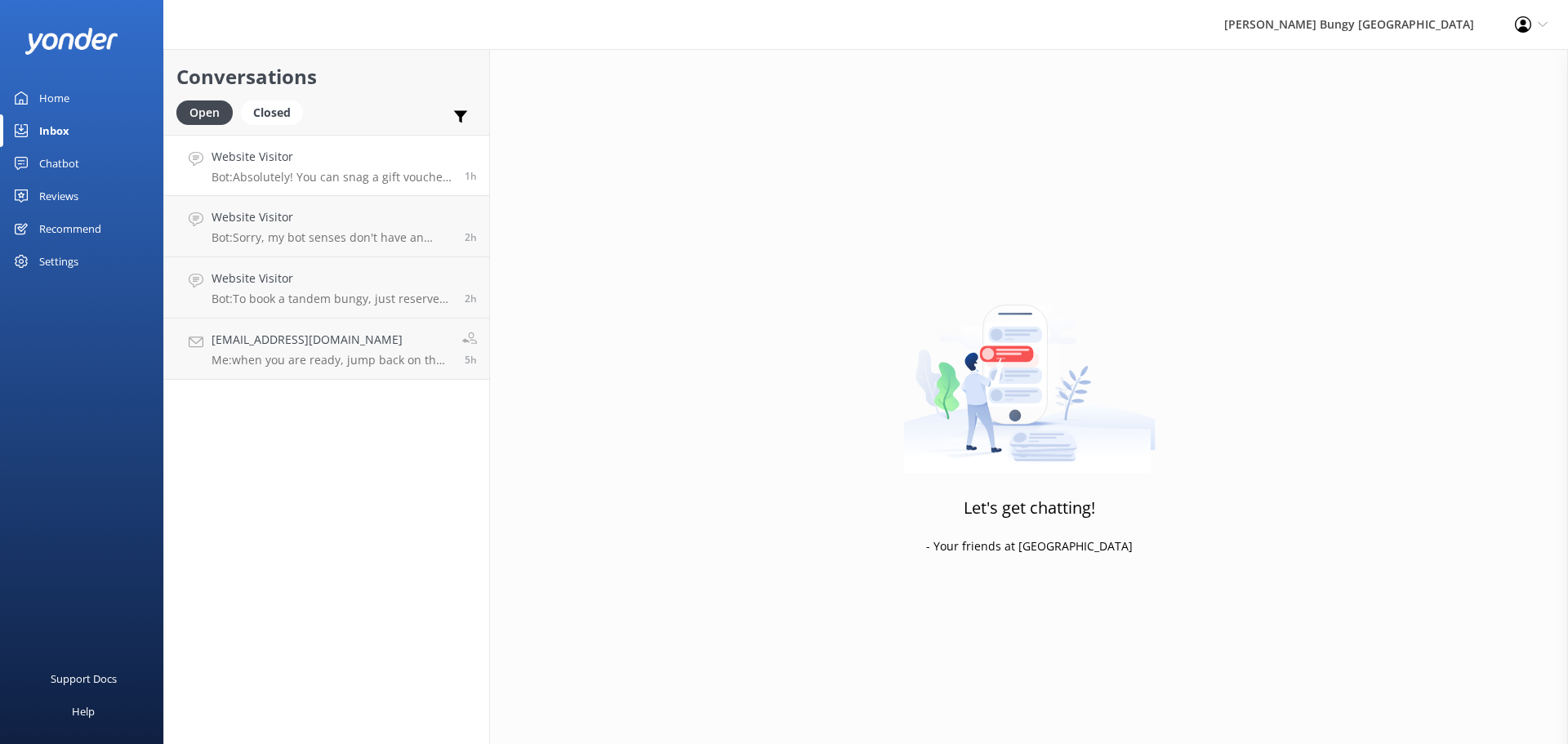
click at [343, 195] on link "Website Visitor Bot: Absolutely! You can snag a gift voucher at https://www.bun…" at bounding box center [326, 165] width 325 height 62
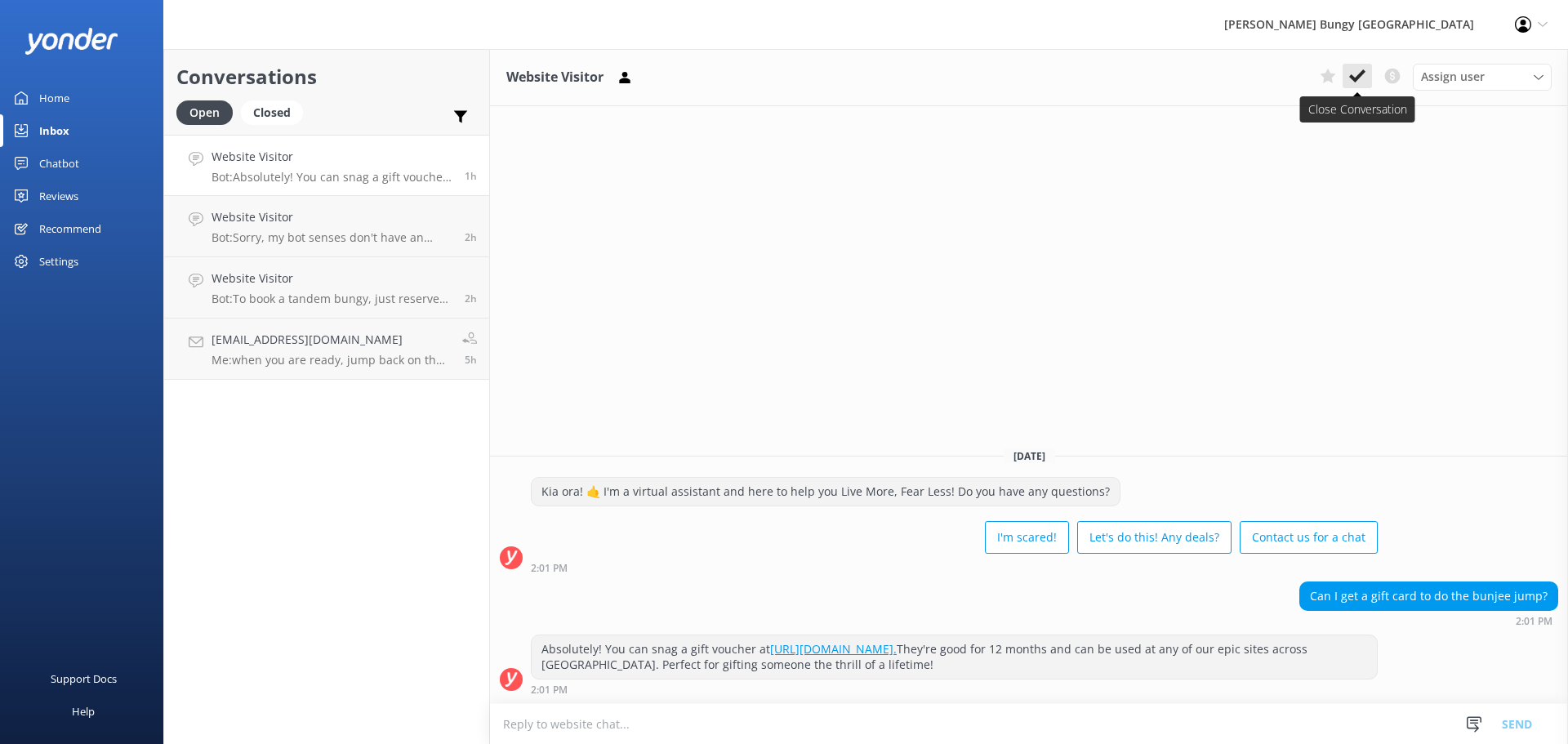
click at [1354, 78] on use at bounding box center [1356, 76] width 16 height 13
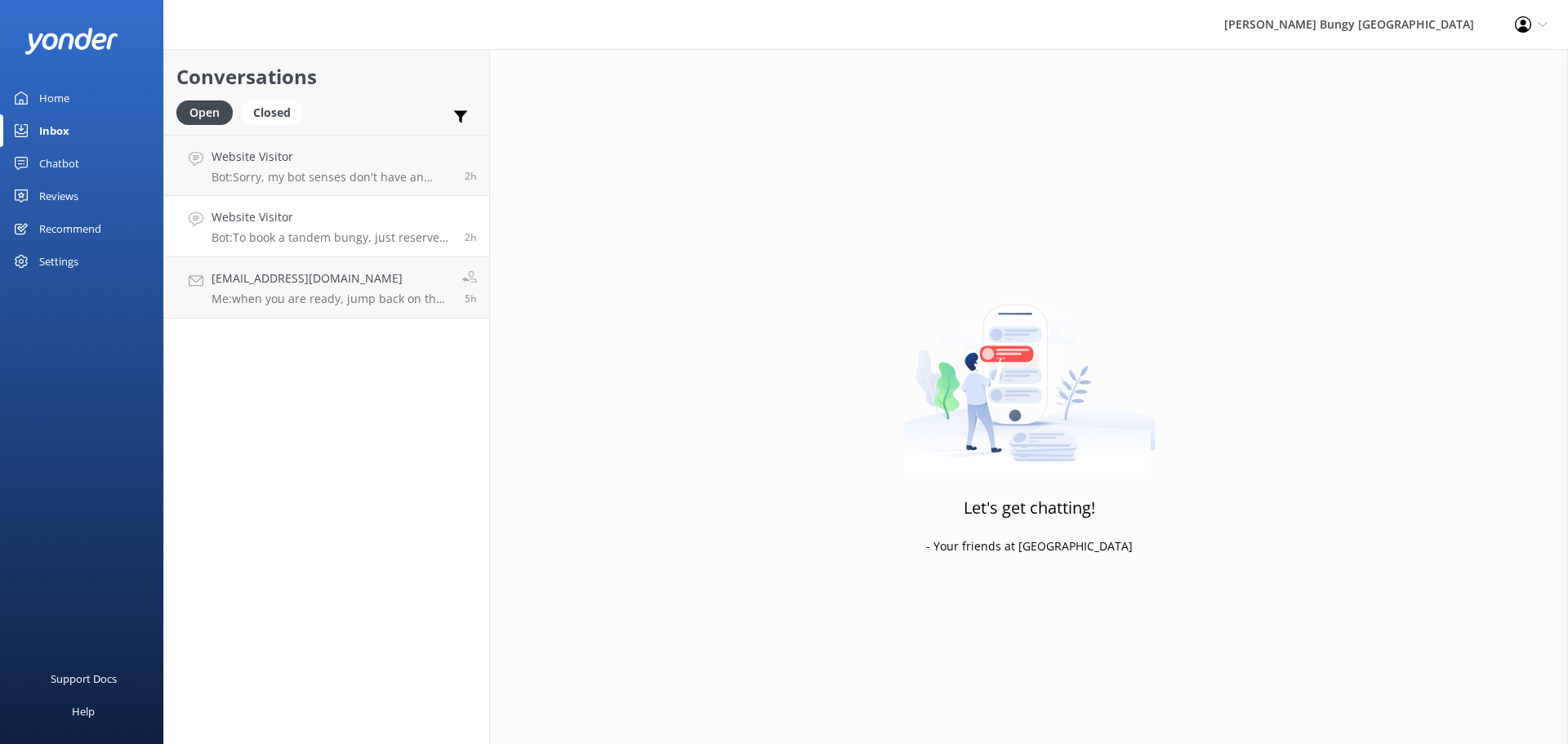
click at [437, 198] on link "Website Visitor Bot: To book a tandem bungy, just reserve two individual spots …" at bounding box center [326, 227] width 325 height 62
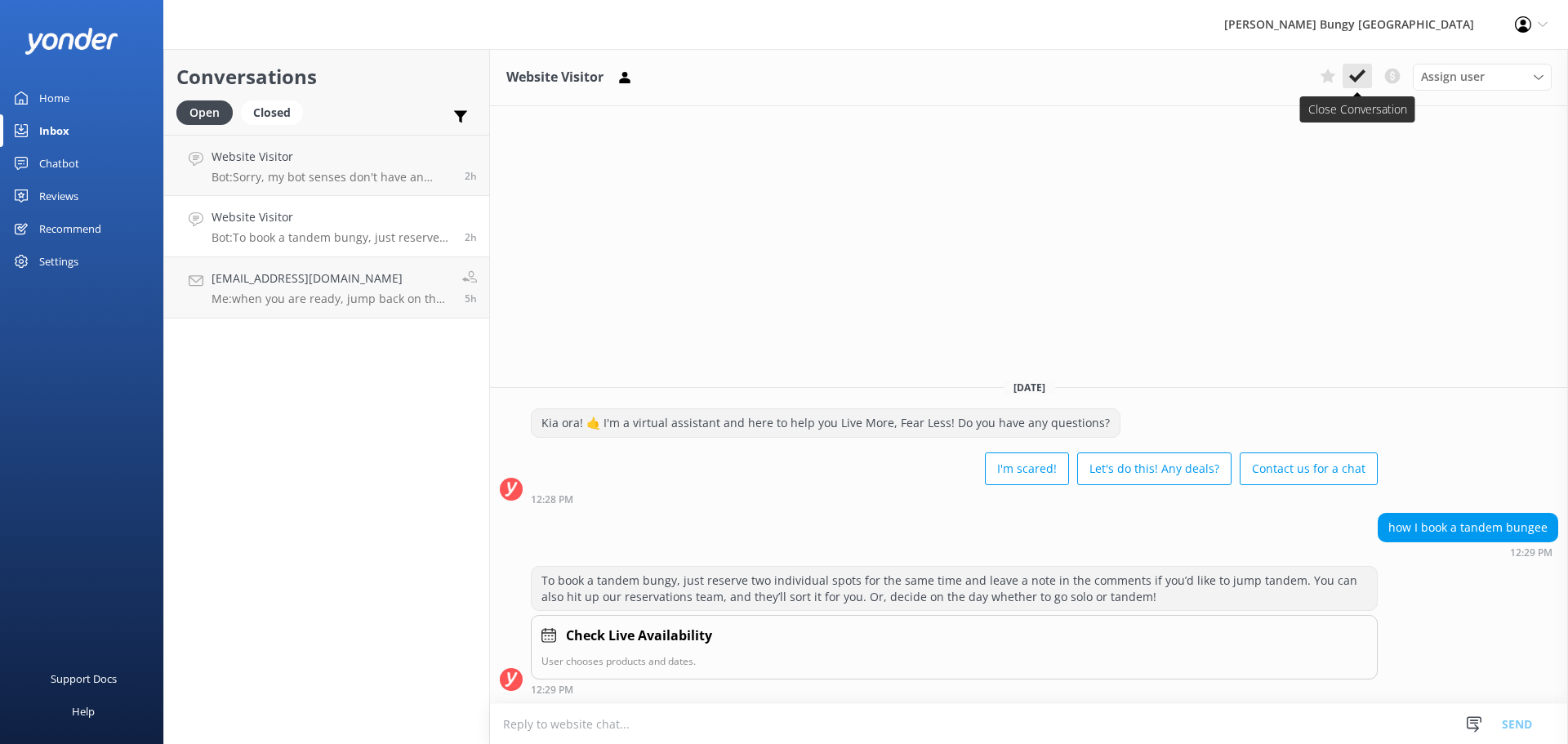
click at [1360, 73] on use at bounding box center [1356, 76] width 16 height 13
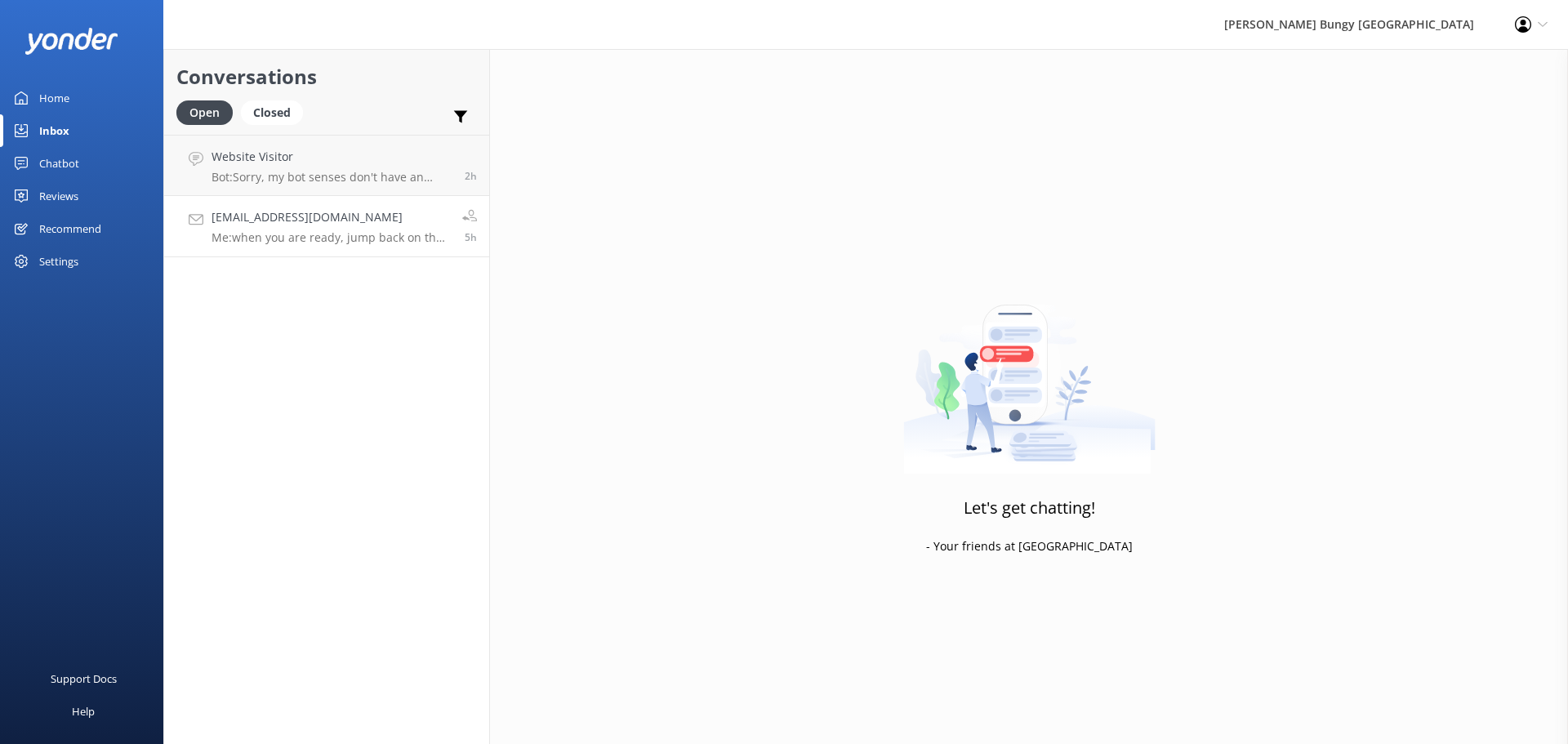
click at [362, 198] on link "teahperdis@gmail.com Me: when you are ready, jump back on the chat and we'll ge…" at bounding box center [326, 227] width 325 height 62
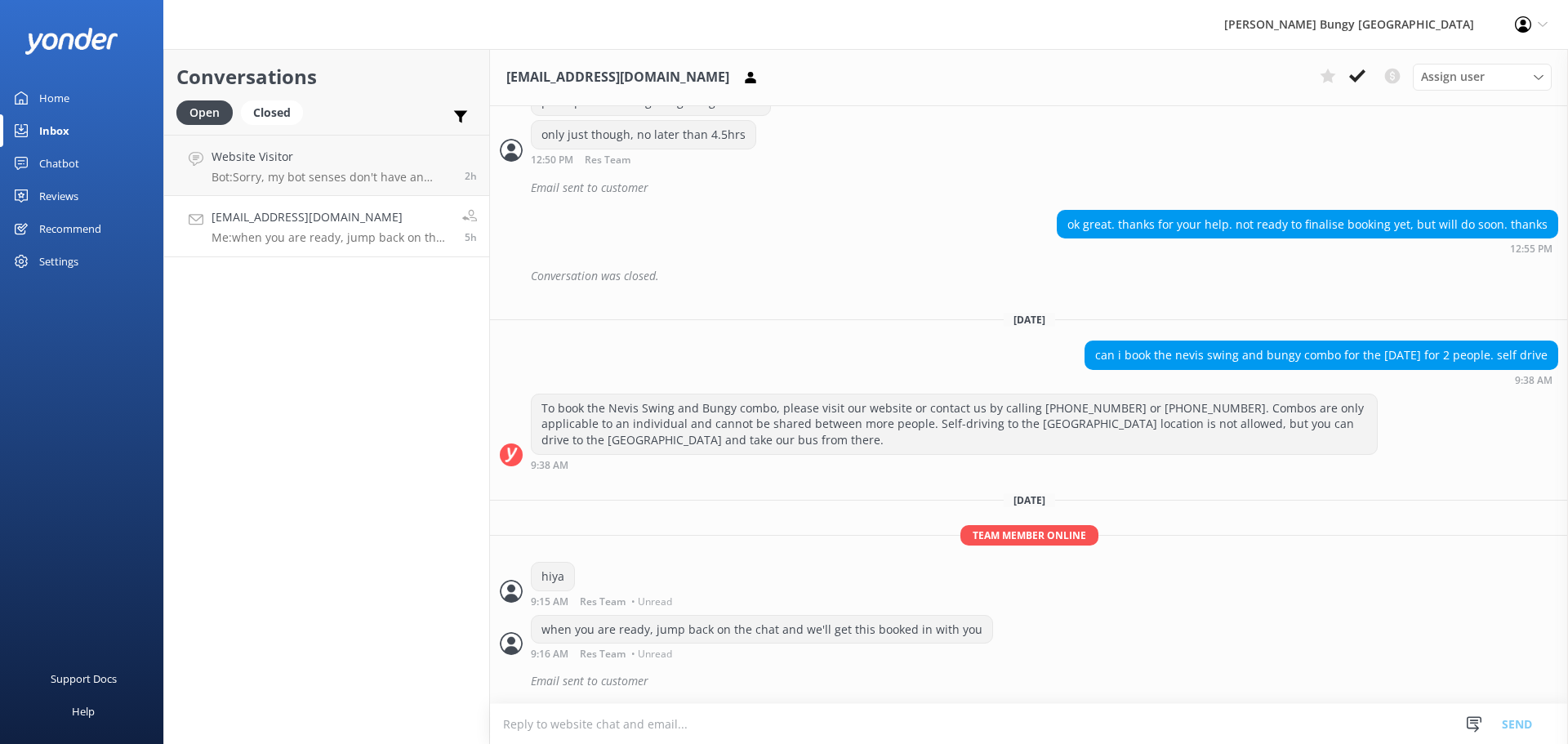
scroll to position [1225, 0]
click at [376, 177] on p "Bot: Sorry, my bot senses don't have an answer for that, please try and rephras…" at bounding box center [332, 177] width 241 height 14
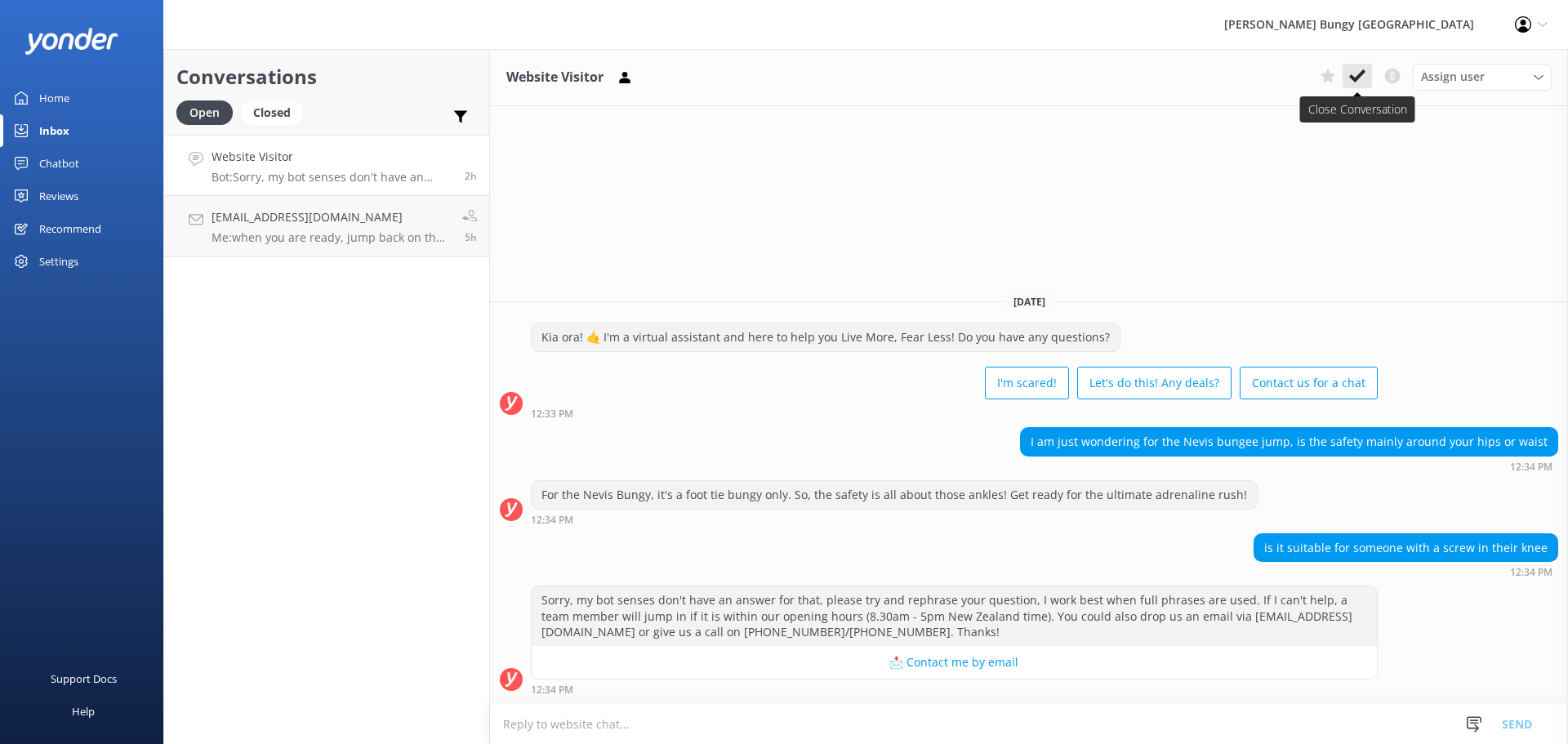
click at [1345, 79] on button at bounding box center [1356, 76] width 29 height 25
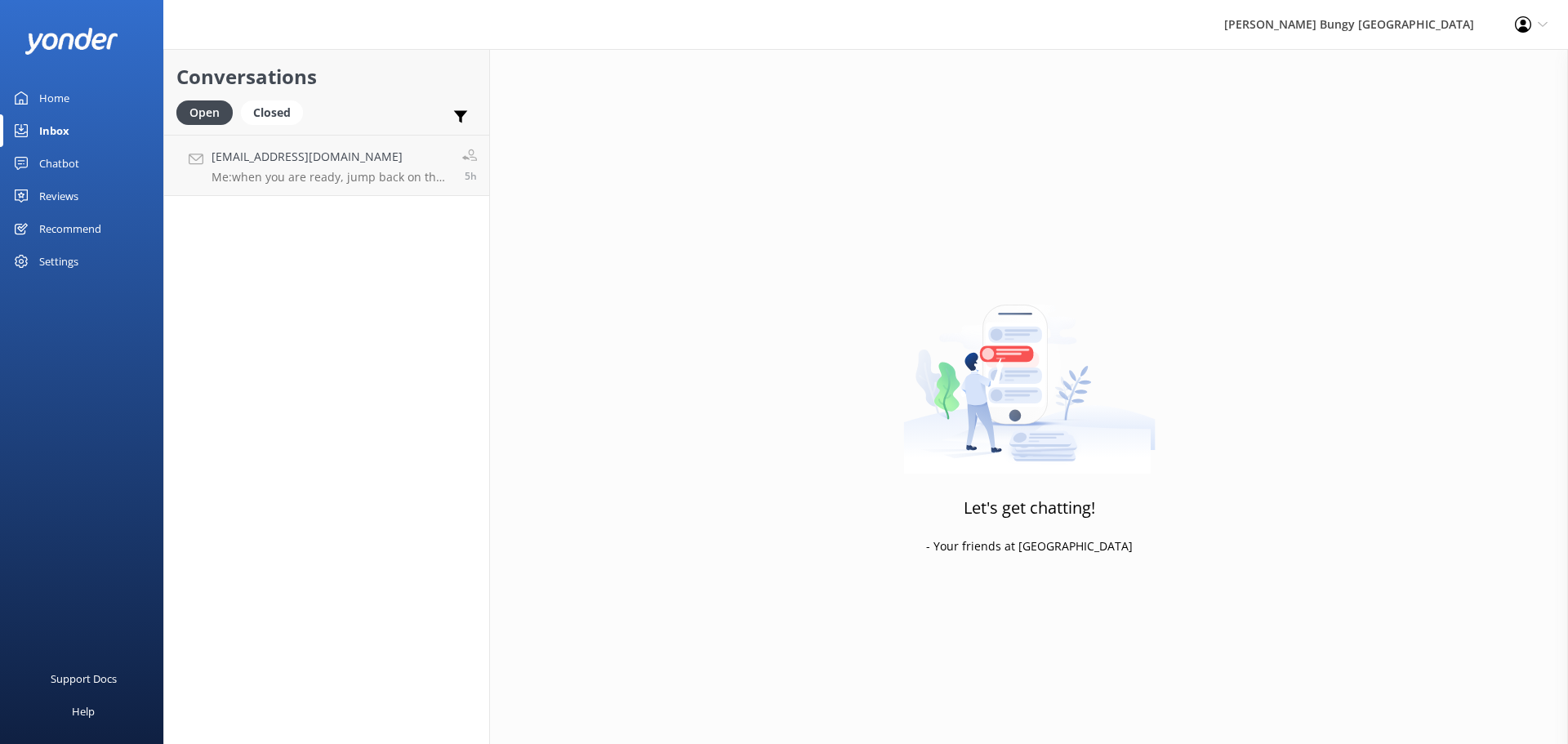
click at [338, 160] on h4 "[EMAIL_ADDRESS][DOMAIN_NAME]" at bounding box center [330, 157] width 238 height 18
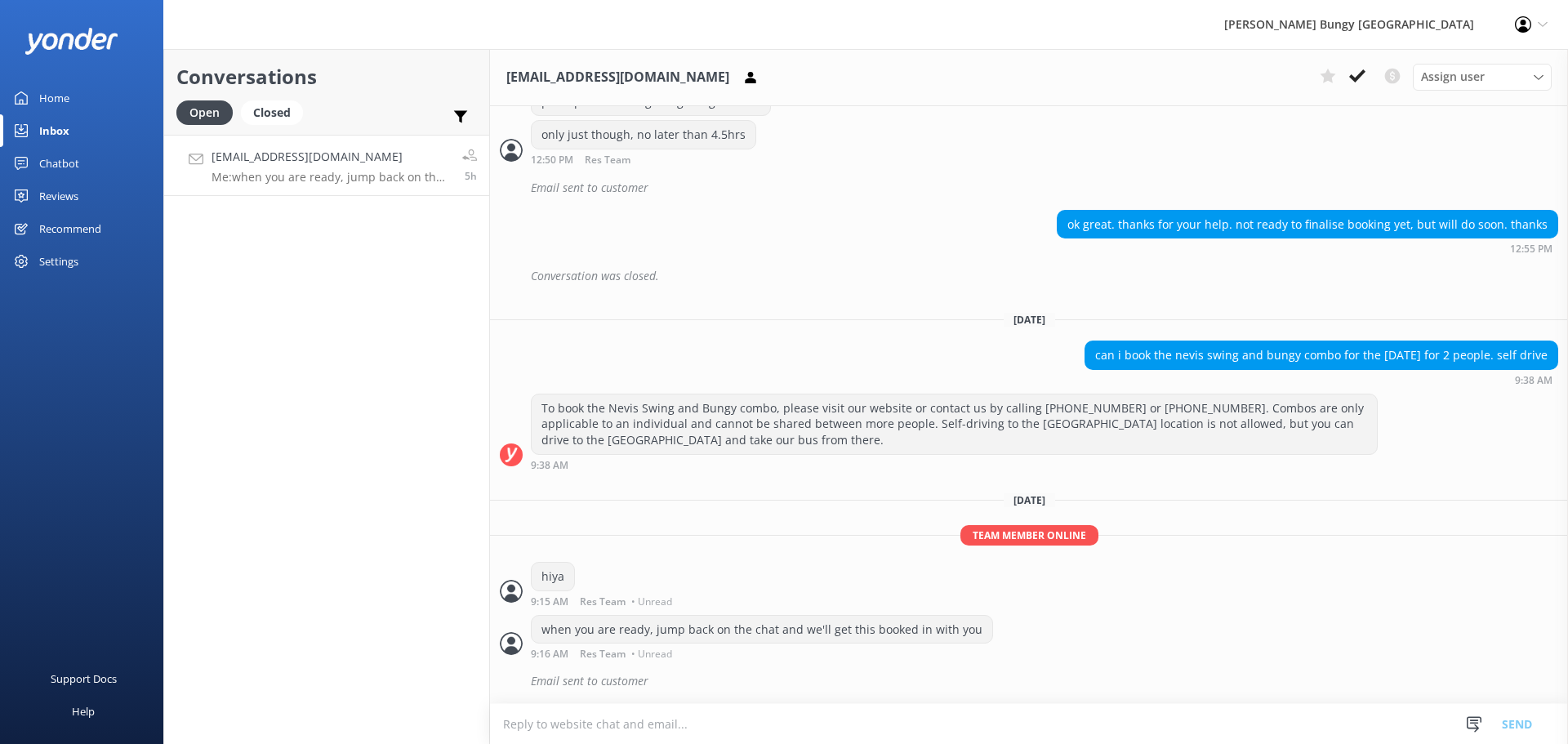
scroll to position [1225, 0]
click at [400, 451] on div "Conversations Open Closed Important Converted Assigned to me Unassigned [EMAIL_…" at bounding box center [326, 397] width 326 height 696
click at [330, 323] on div "Conversations Open Closed Important Converted Assigned to me Unassigned [EMAIL_…" at bounding box center [326, 397] width 326 height 696
click at [311, 219] on div "Conversations Open Closed Important Converted Assigned to me Unassigned [EMAIL_…" at bounding box center [326, 397] width 326 height 696
